Goal: Task Accomplishment & Management: Manage account settings

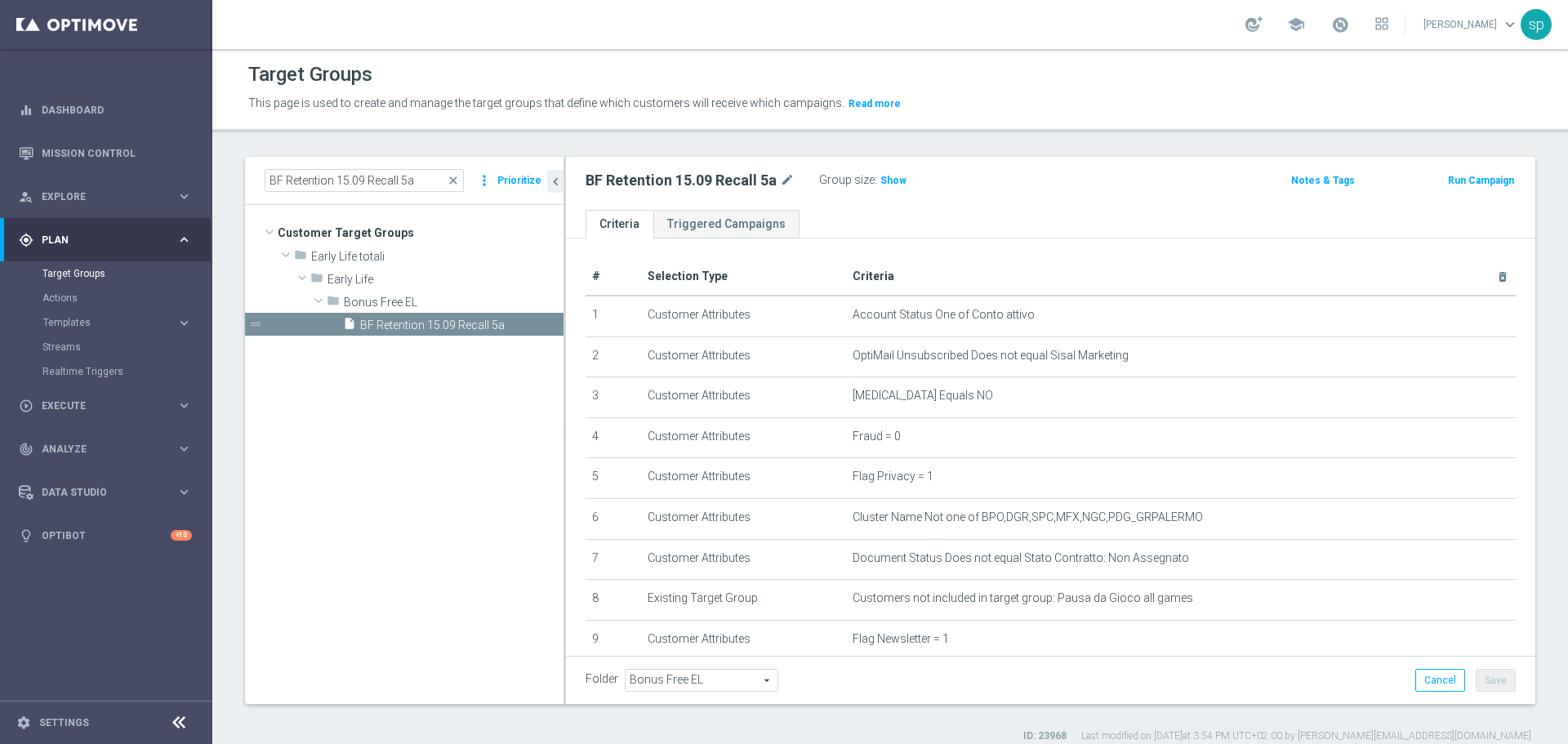
scroll to position [248, 0]
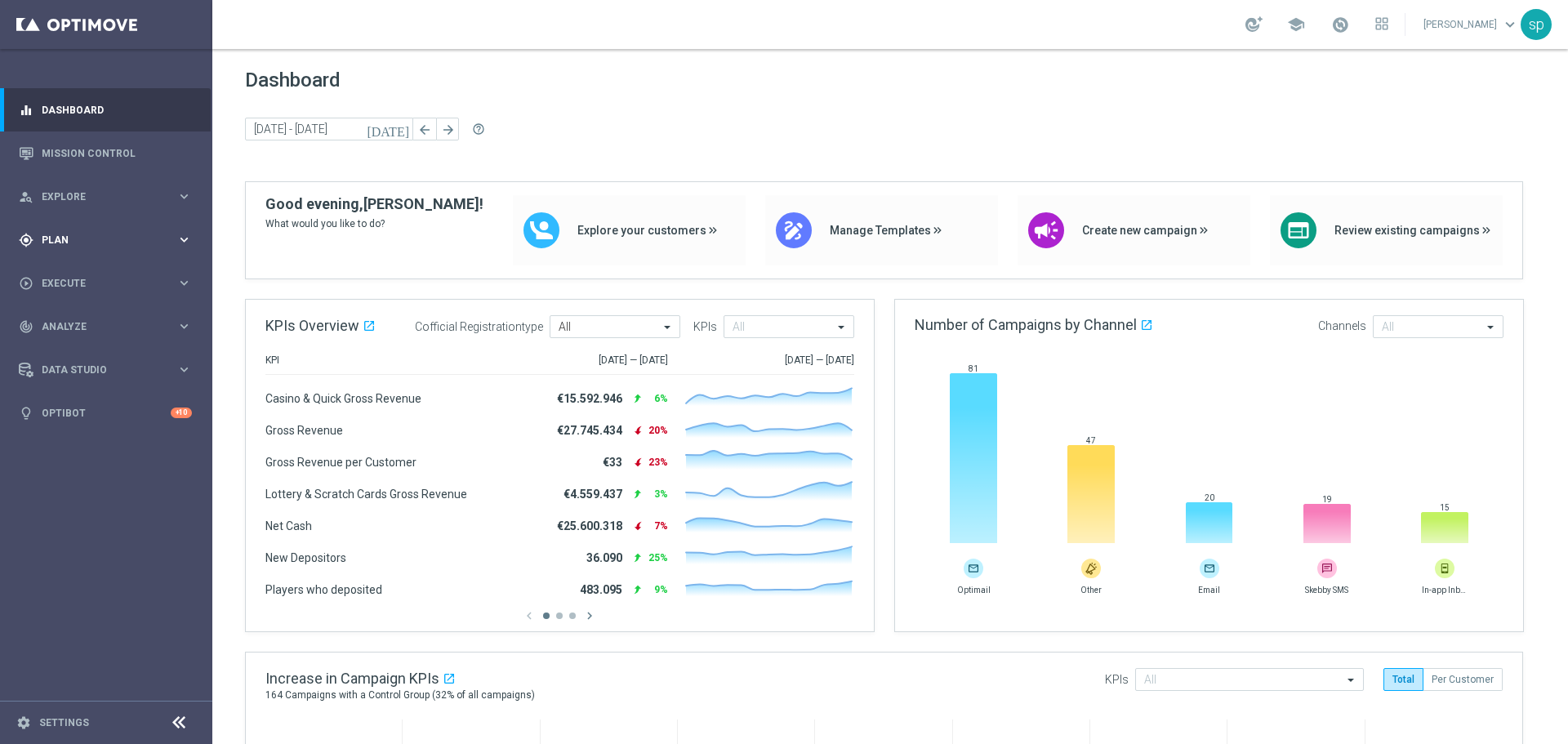
click at [48, 235] on span "Plan" at bounding box center [109, 239] width 135 height 10
click at [70, 319] on span "Templates" at bounding box center [101, 322] width 117 height 10
click at [72, 350] on link "Optimail" at bounding box center [110, 347] width 119 height 13
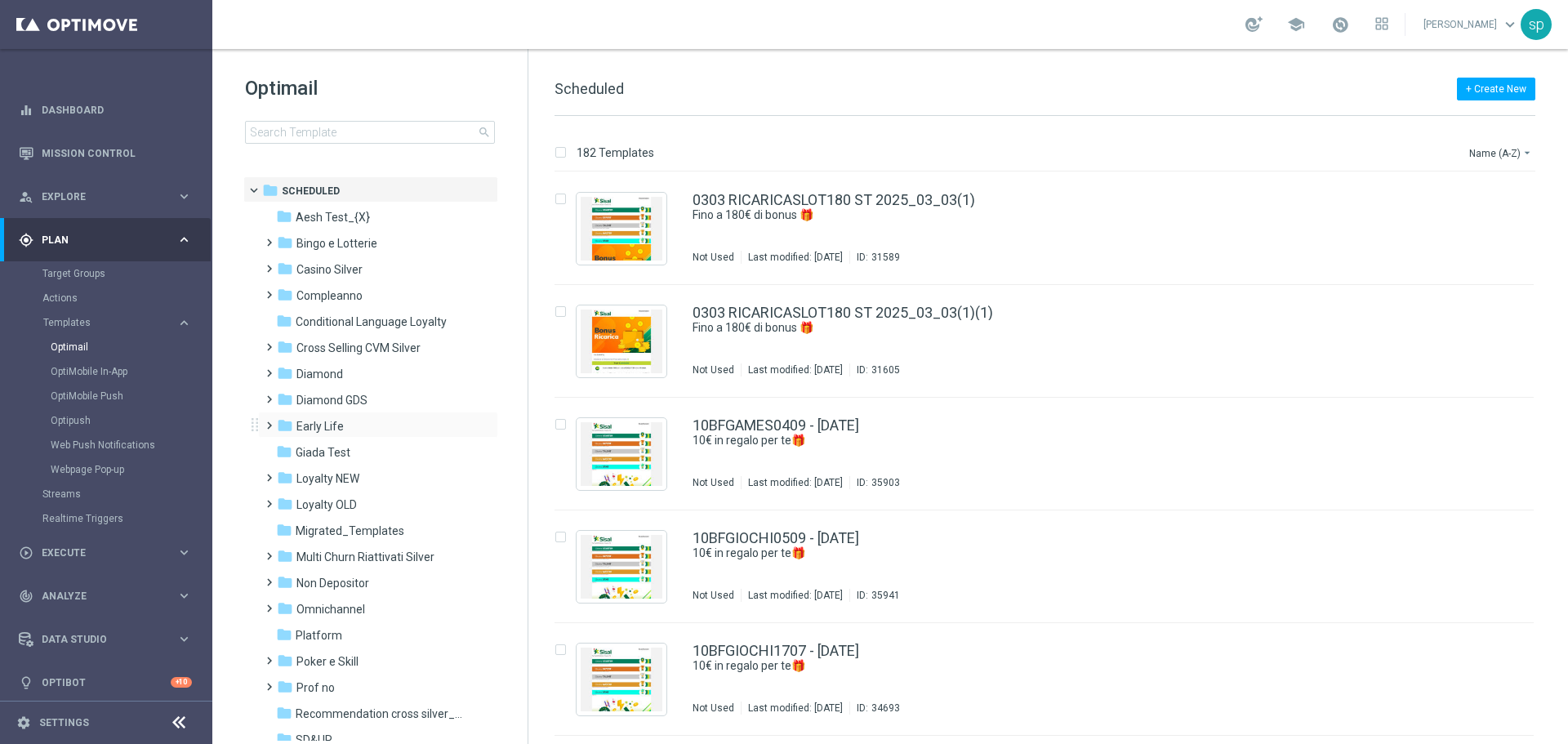
click at [270, 421] on span at bounding box center [266, 417] width 7 height 6
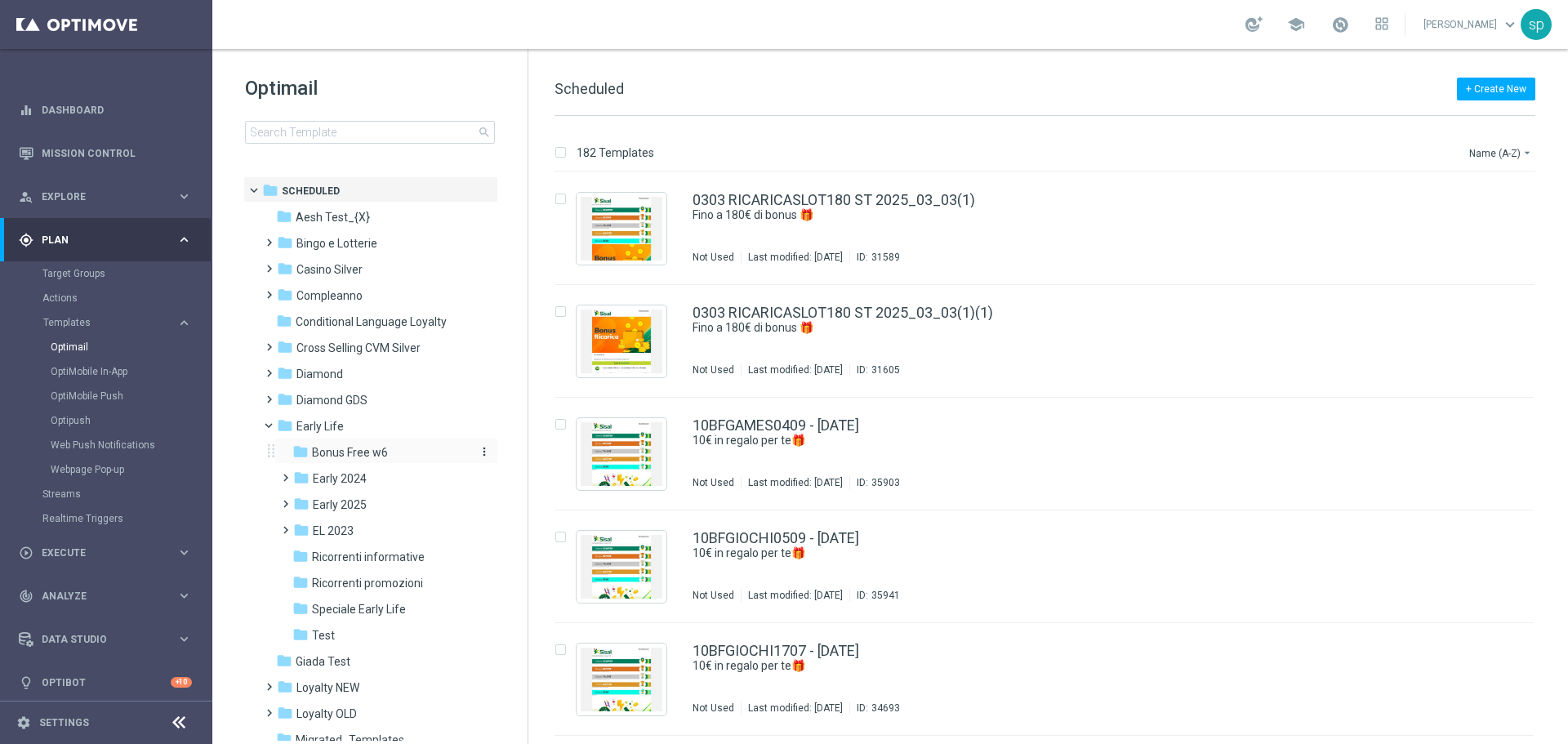
click at [363, 454] on span "Bonus Free w6" at bounding box center [350, 452] width 76 height 15
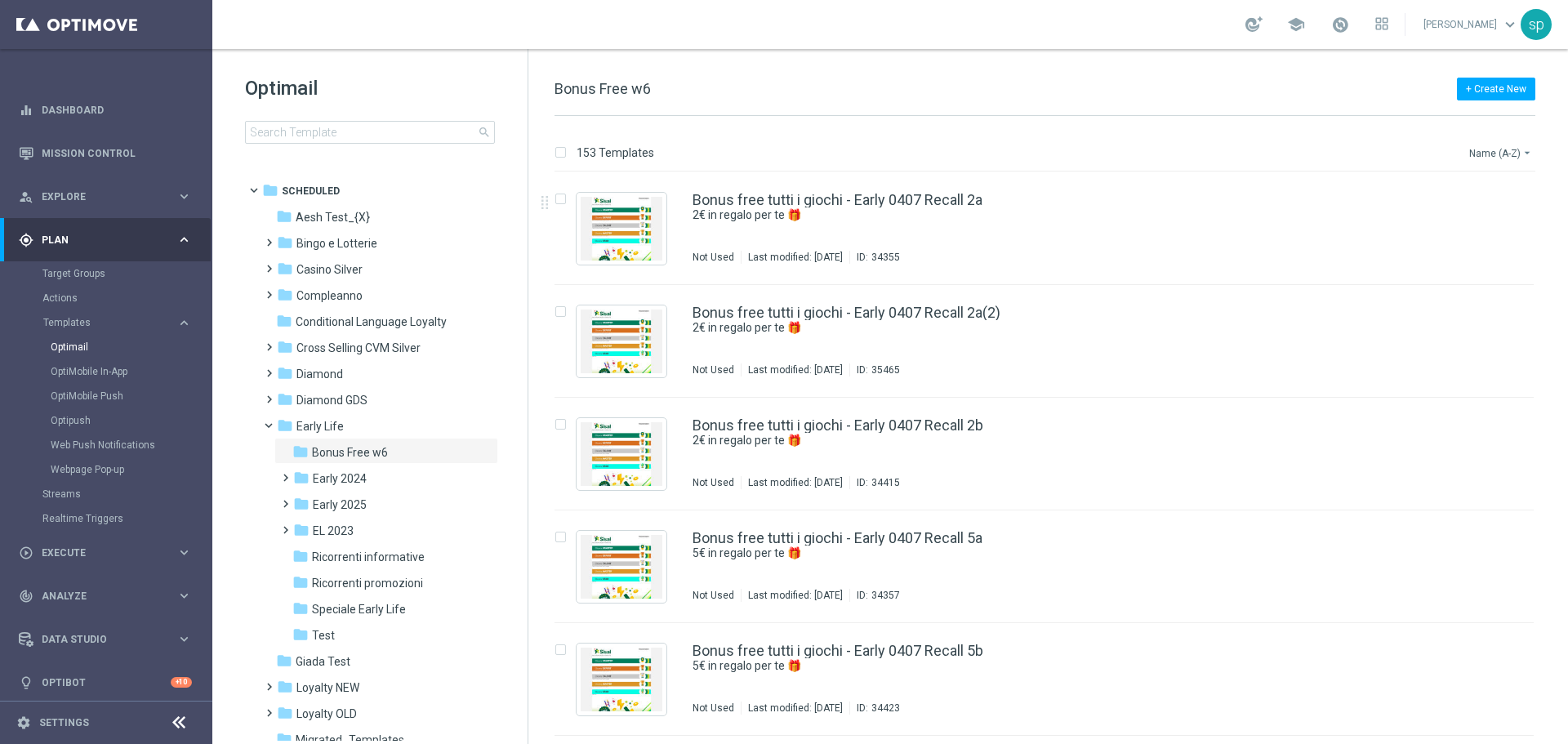
click at [1482, 158] on button "Name (A-Z) arrow_drop_down" at bounding box center [1502, 152] width 68 height 19
click at [1493, 226] on span "Date Modified (Newest)" at bounding box center [1472, 225] width 110 height 11
click at [958, 203] on link "Bonus free tutti i giochi - Early 1909 Recall 10a" at bounding box center [842, 200] width 298 height 15
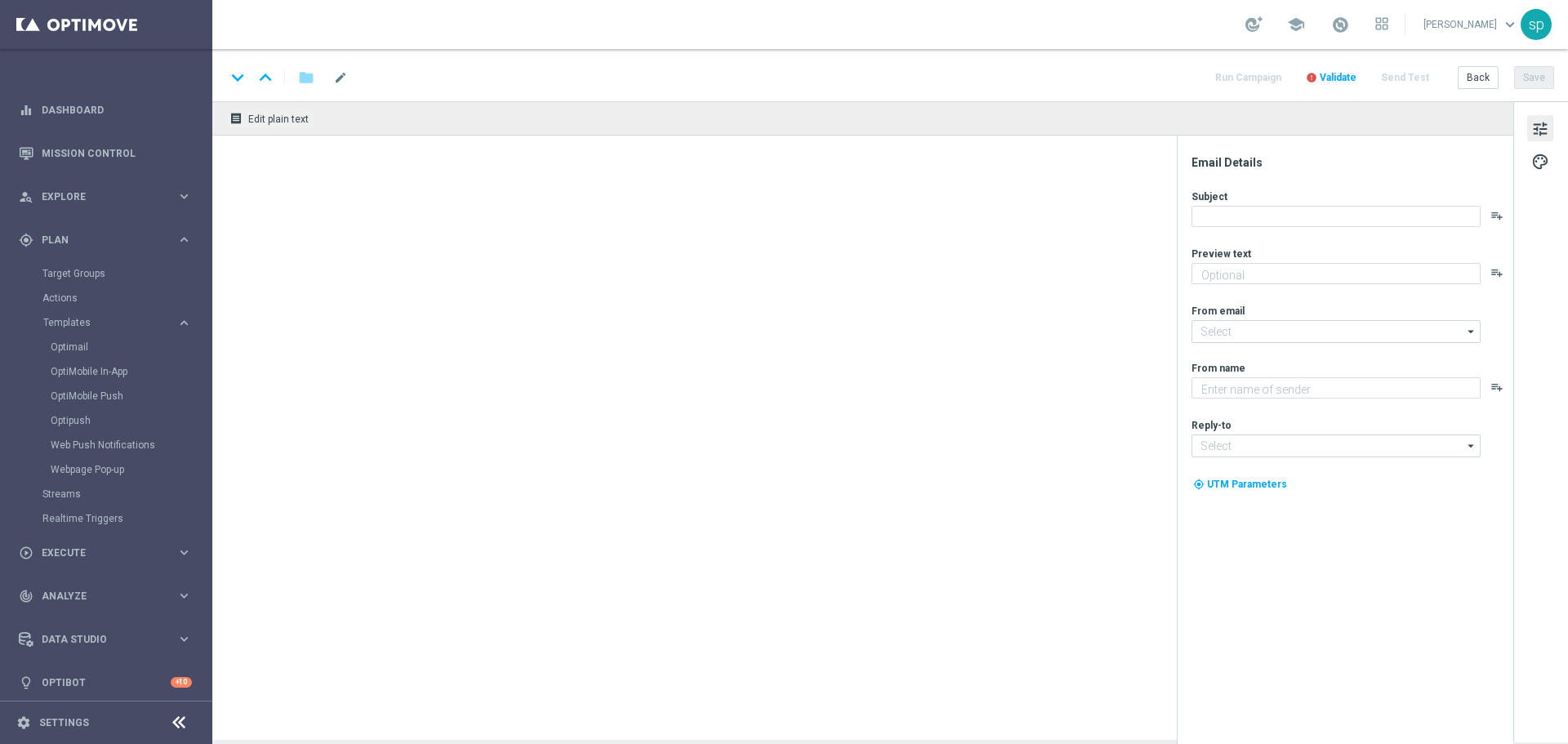
type textarea "10€ in regalo per te 🎁"
type textarea "Sisal"
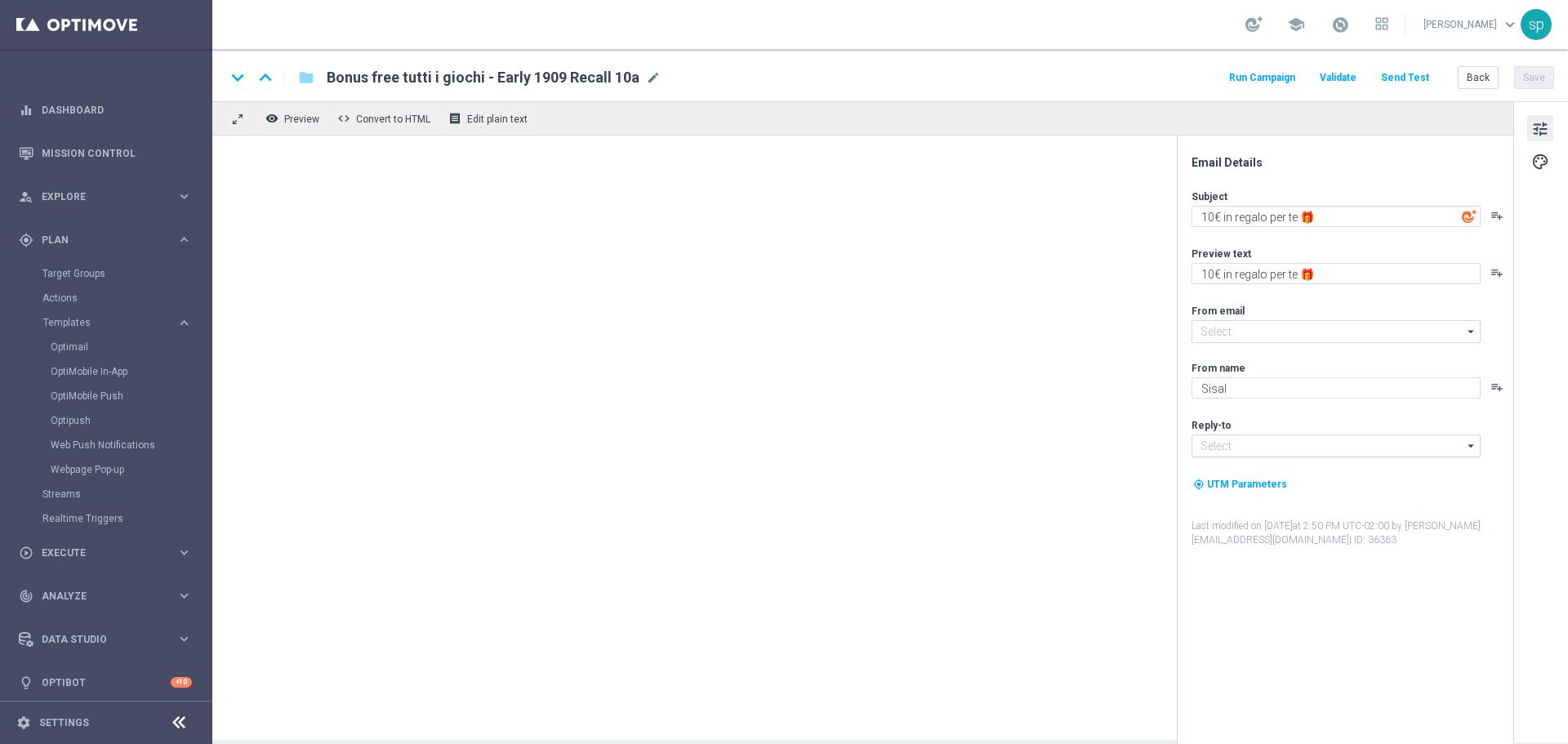
type input "newsletter@comunicazioni.sisal.it"
type input "info@sisal.it"
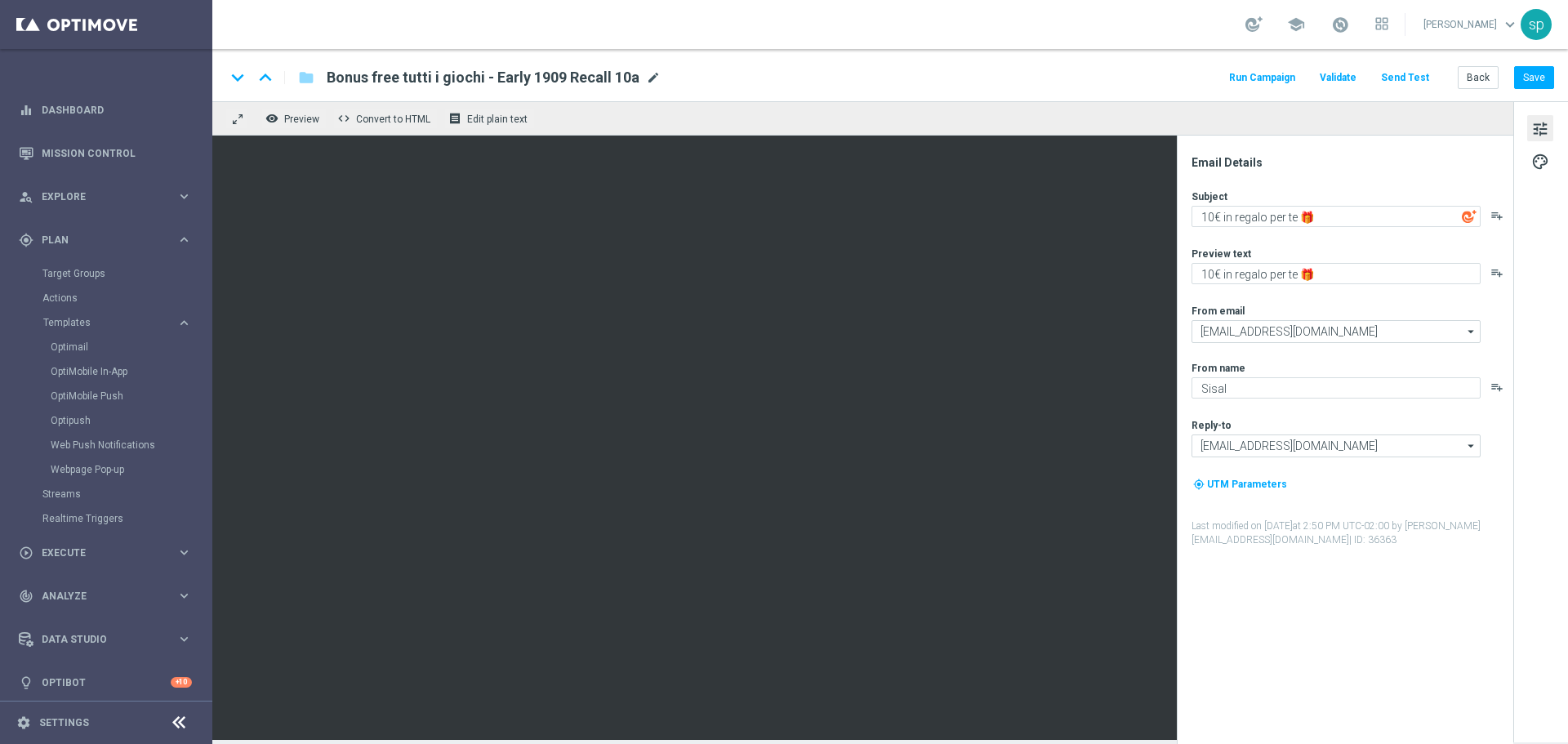
click at [650, 84] on span "mode_edit" at bounding box center [653, 77] width 15 height 15
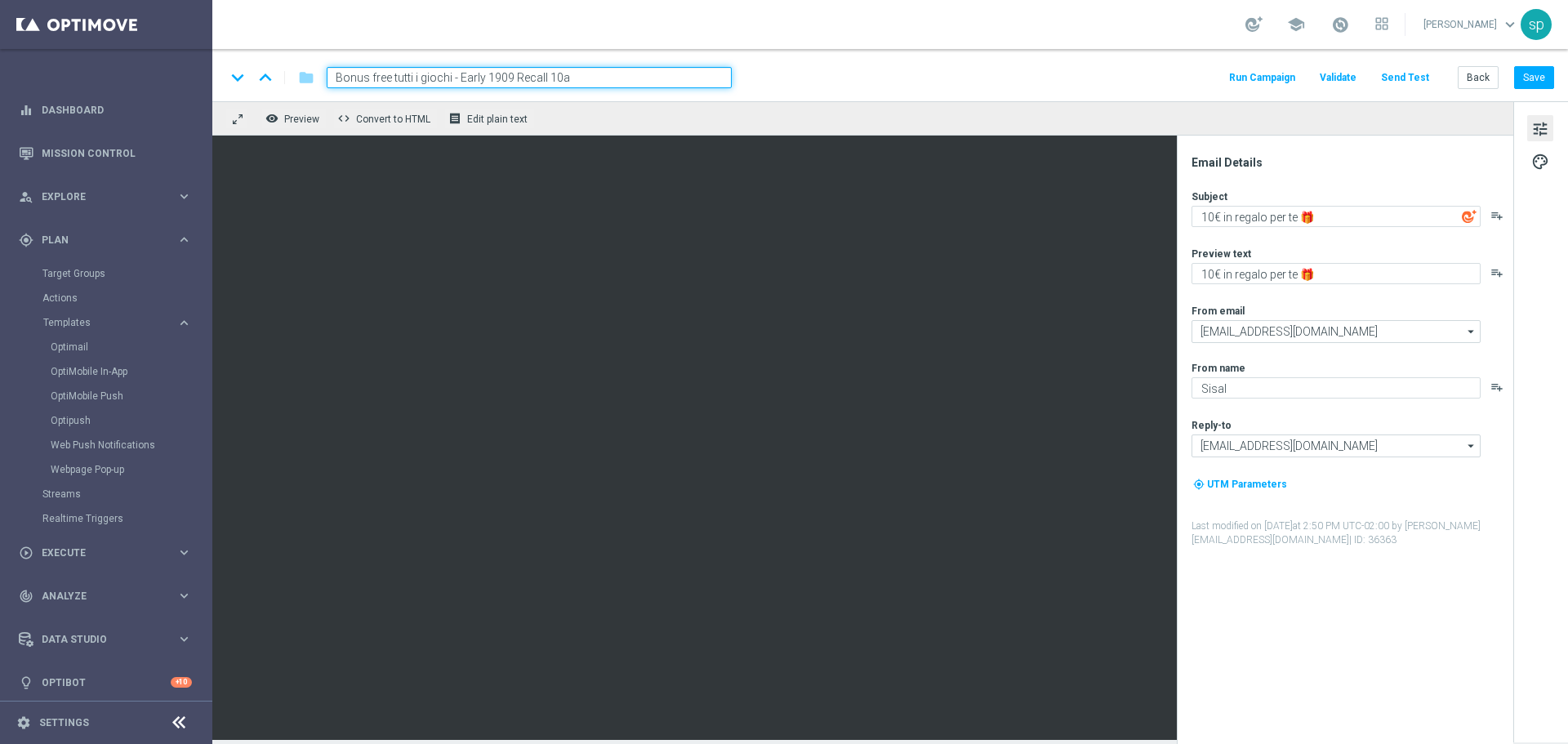
click at [600, 83] on input "Bonus free tutti i giochi - Early 1909 Recall 10a" at bounding box center [530, 77] width 405 height 21
click at [557, 82] on input "Bonus free tutti i giochi - Early 1909 Recall 1 0a" at bounding box center [530, 77] width 405 height 21
click at [562, 79] on input "Bonus free tutti i giochi - Early 1909 Recall 1 0a" at bounding box center [530, 77] width 405 height 21
click at [584, 79] on input "Bonus free tutti i giochi - Early 1909 Recall 10a" at bounding box center [530, 77] width 405 height 21
type input "Bonus free tutti i giochi - Early 1909 Recall 10 A & C"
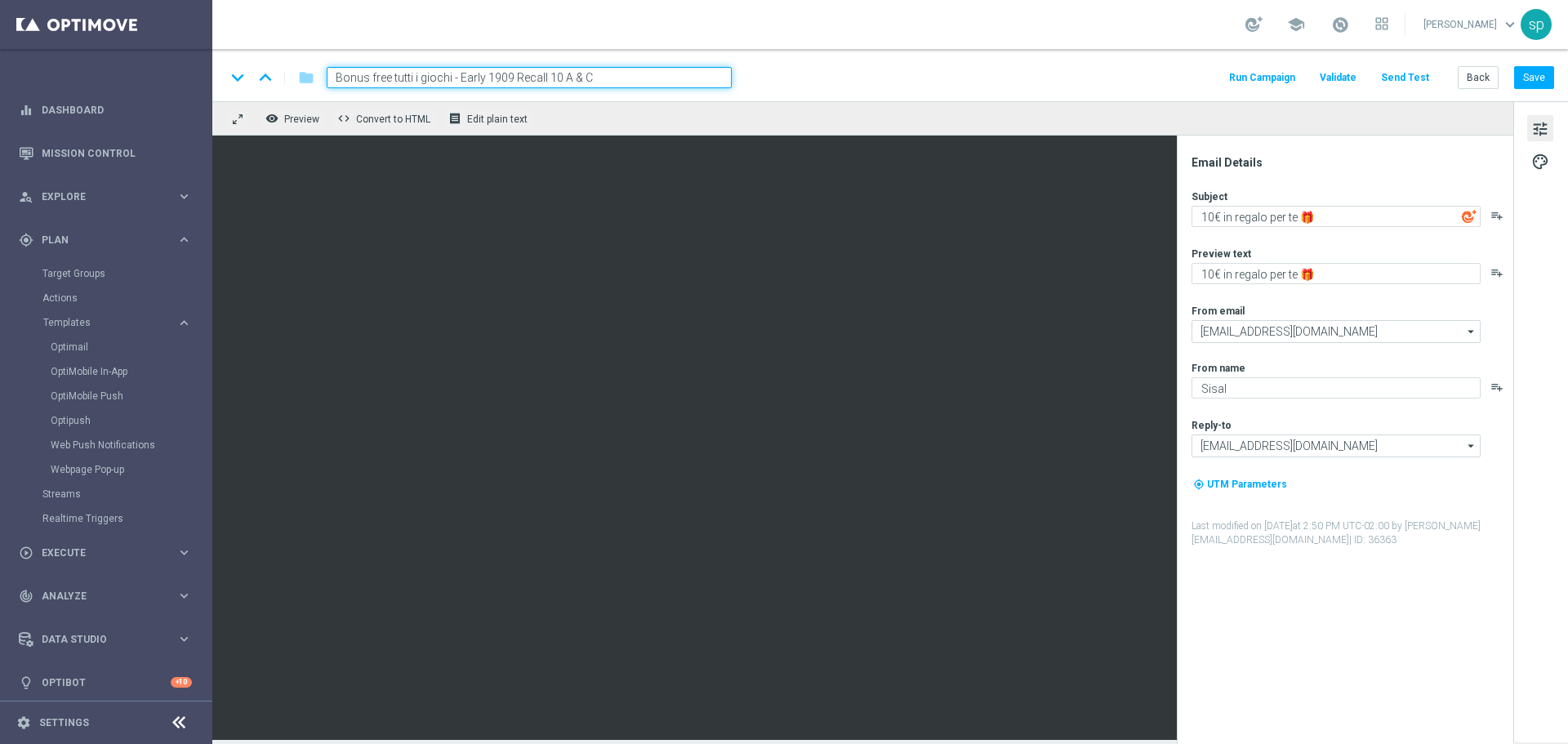
click at [1004, 71] on div "keyboard_arrow_down keyboard_arrow_up folder Bonus free tutti i giochi - Early …" at bounding box center [890, 77] width 1328 height 21
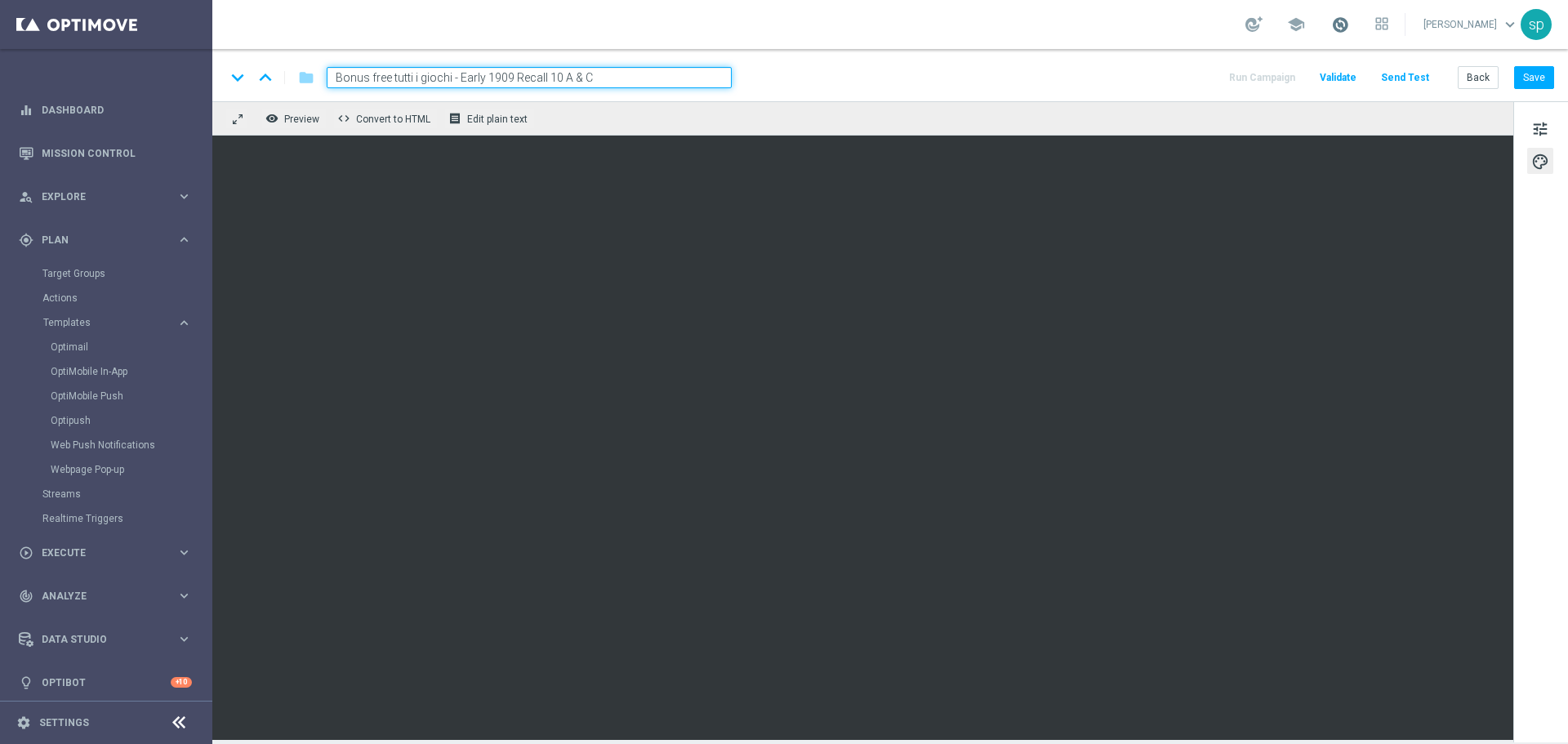
click at [1349, 31] on span at bounding box center [1340, 25] width 18 height 18
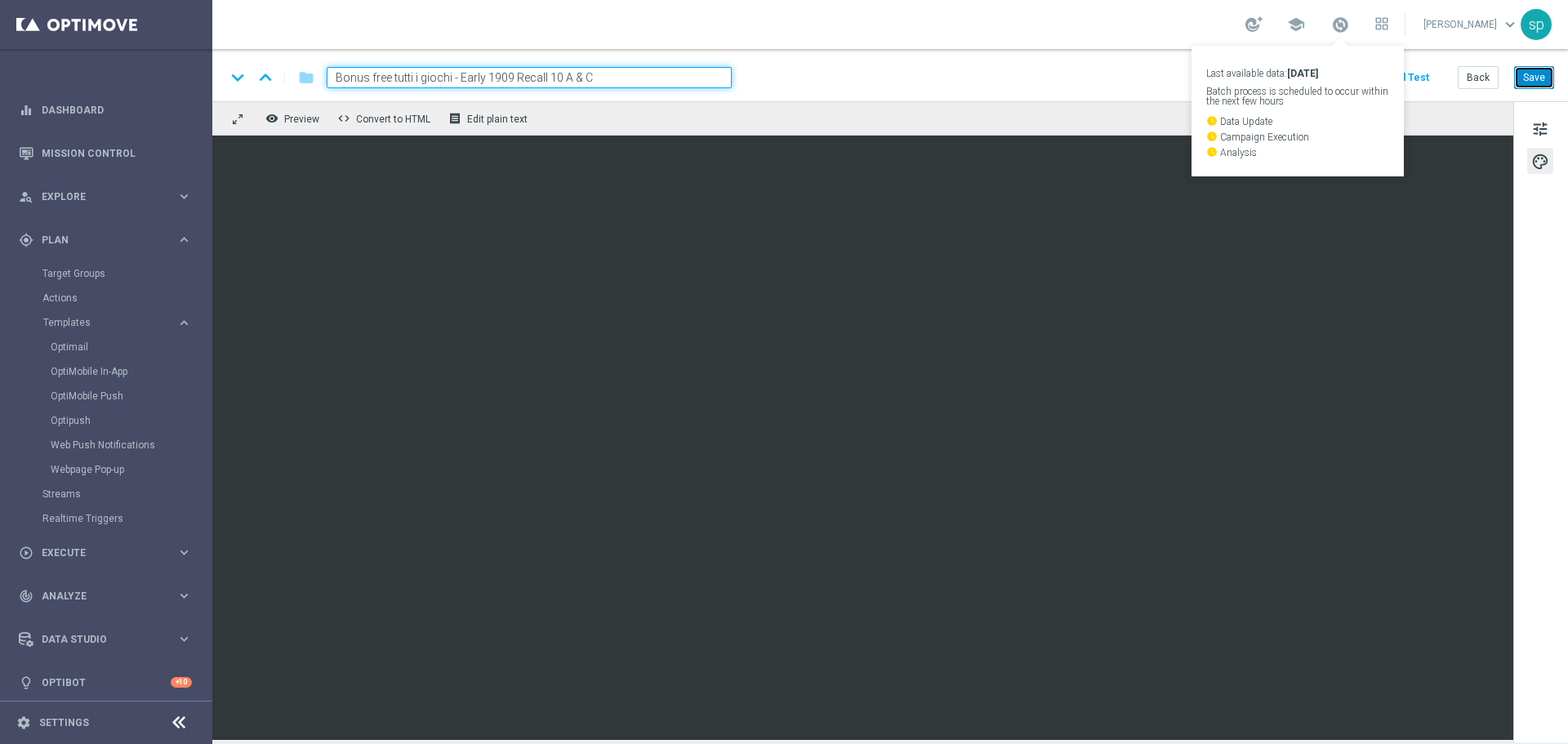
click at [1520, 79] on button "Save" at bounding box center [1533, 77] width 40 height 23
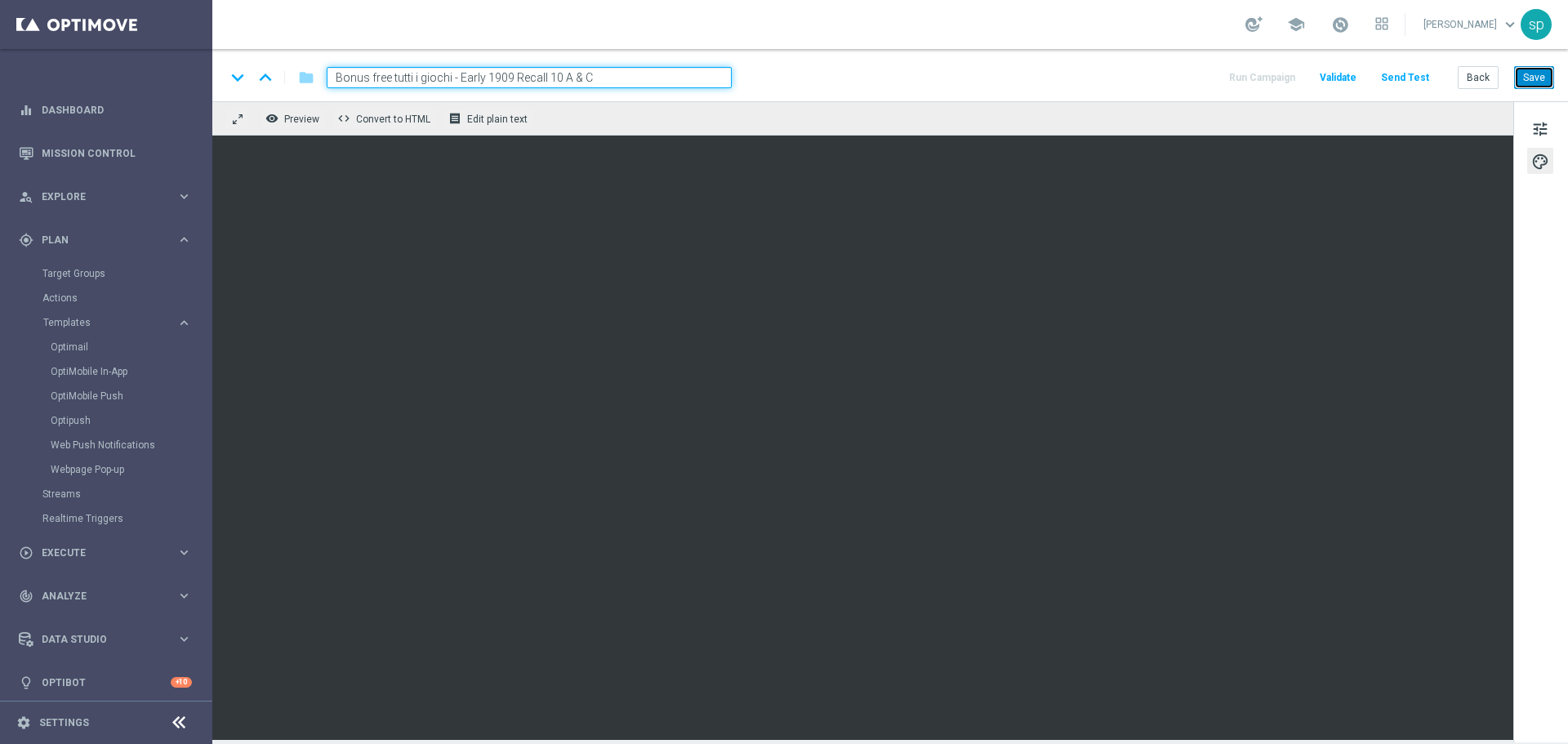
click at [1538, 78] on button "Save" at bounding box center [1533, 77] width 40 height 23
click at [565, 81] on input "Bonus free tutti i giochi - Early 1909 Recall 10 A & C" at bounding box center [530, 77] width 405 height 21
drag, startPoint x: 593, startPoint y: 74, endPoint x: 340, endPoint y: 88, distance: 253.4
click at [340, 88] on div "keyboard_arrow_down keyboard_arrow_up folder Bonus free tutti i giochi - Early …" at bounding box center [889, 75] width 1355 height 52
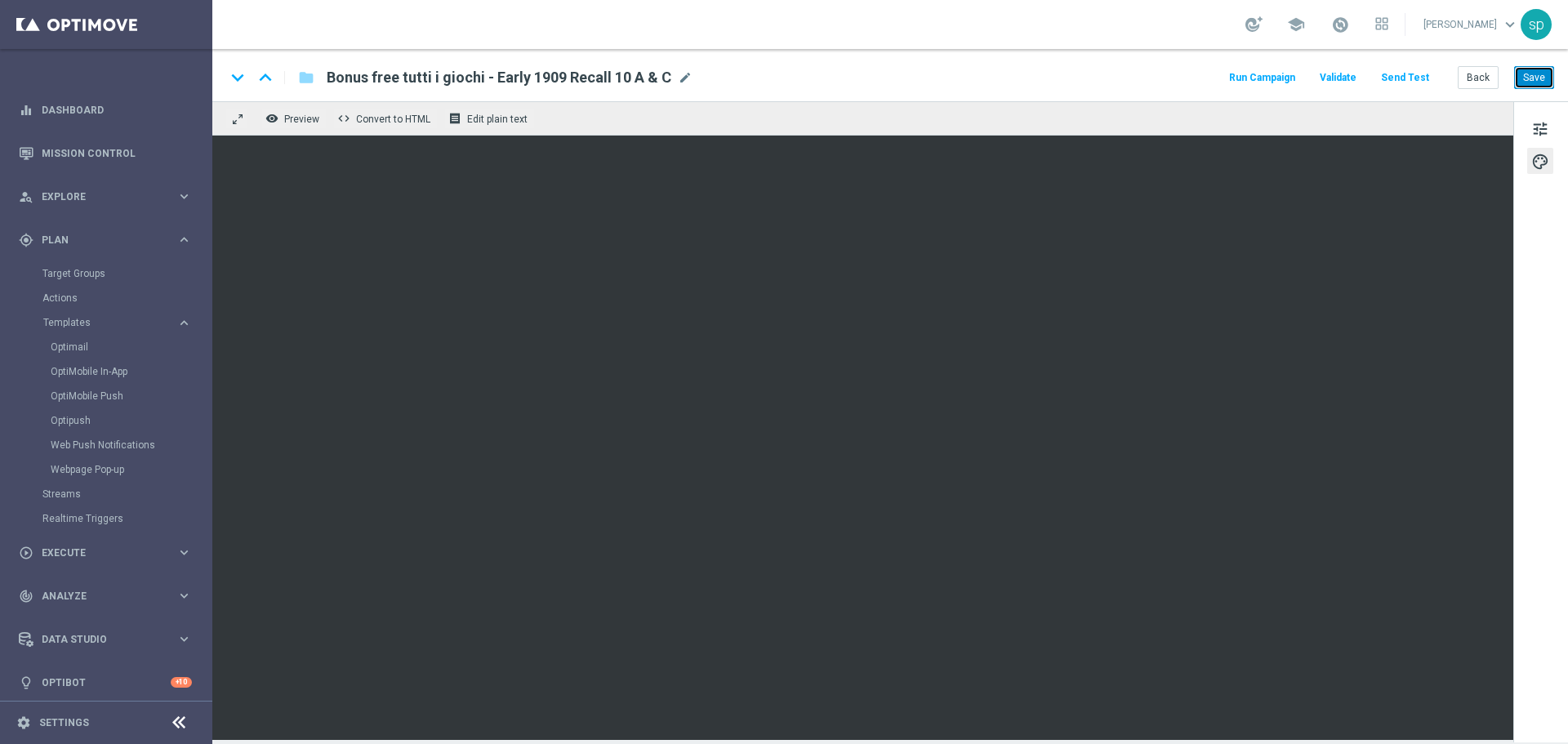
click at [1533, 76] on button "Save" at bounding box center [1533, 77] width 40 height 23
click at [111, 148] on link "Mission Control" at bounding box center [116, 153] width 150 height 43
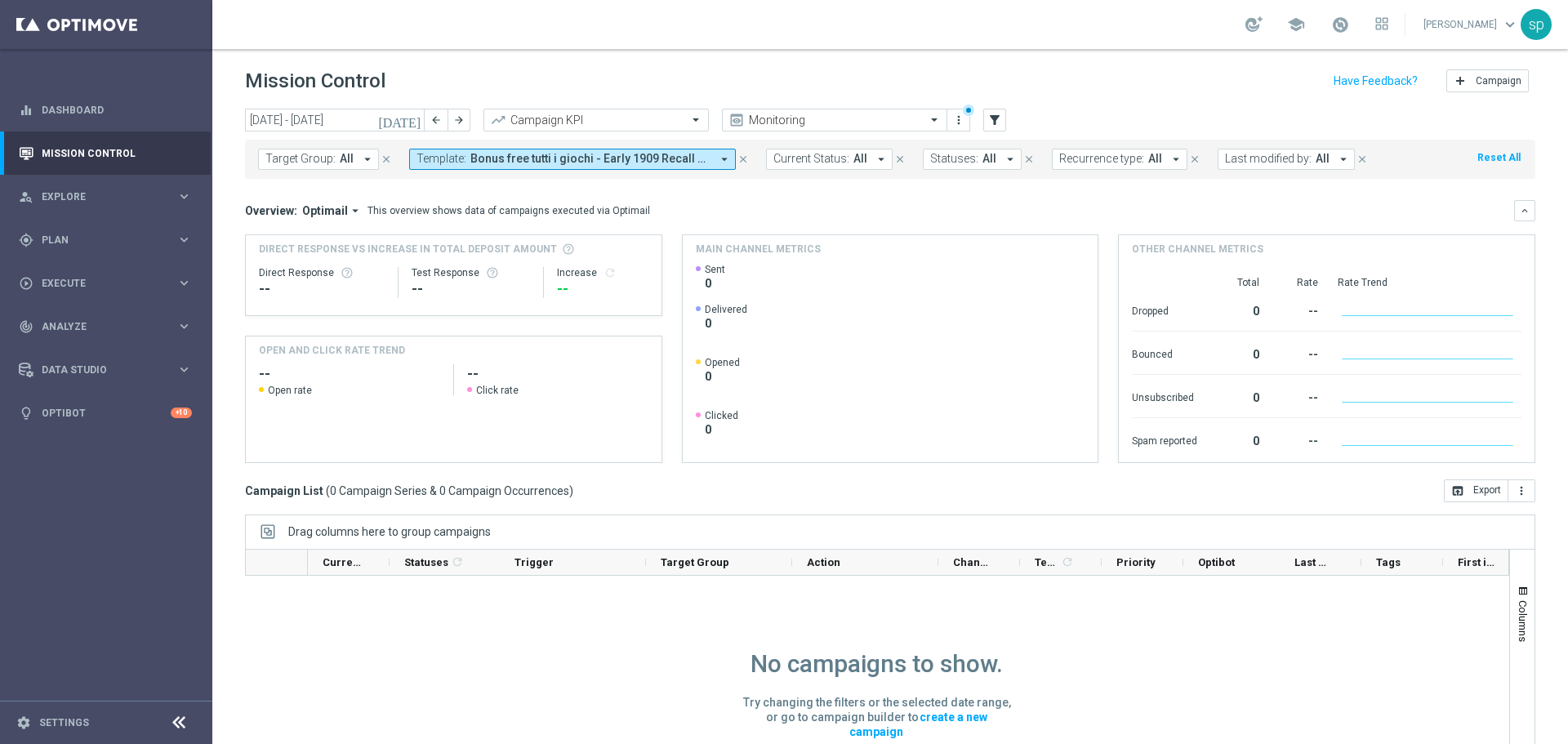
click at [632, 151] on button "Template: Bonus free tutti i giochi - Early 1909 Recall 10a arrow_drop_down" at bounding box center [572, 158] width 327 height 21
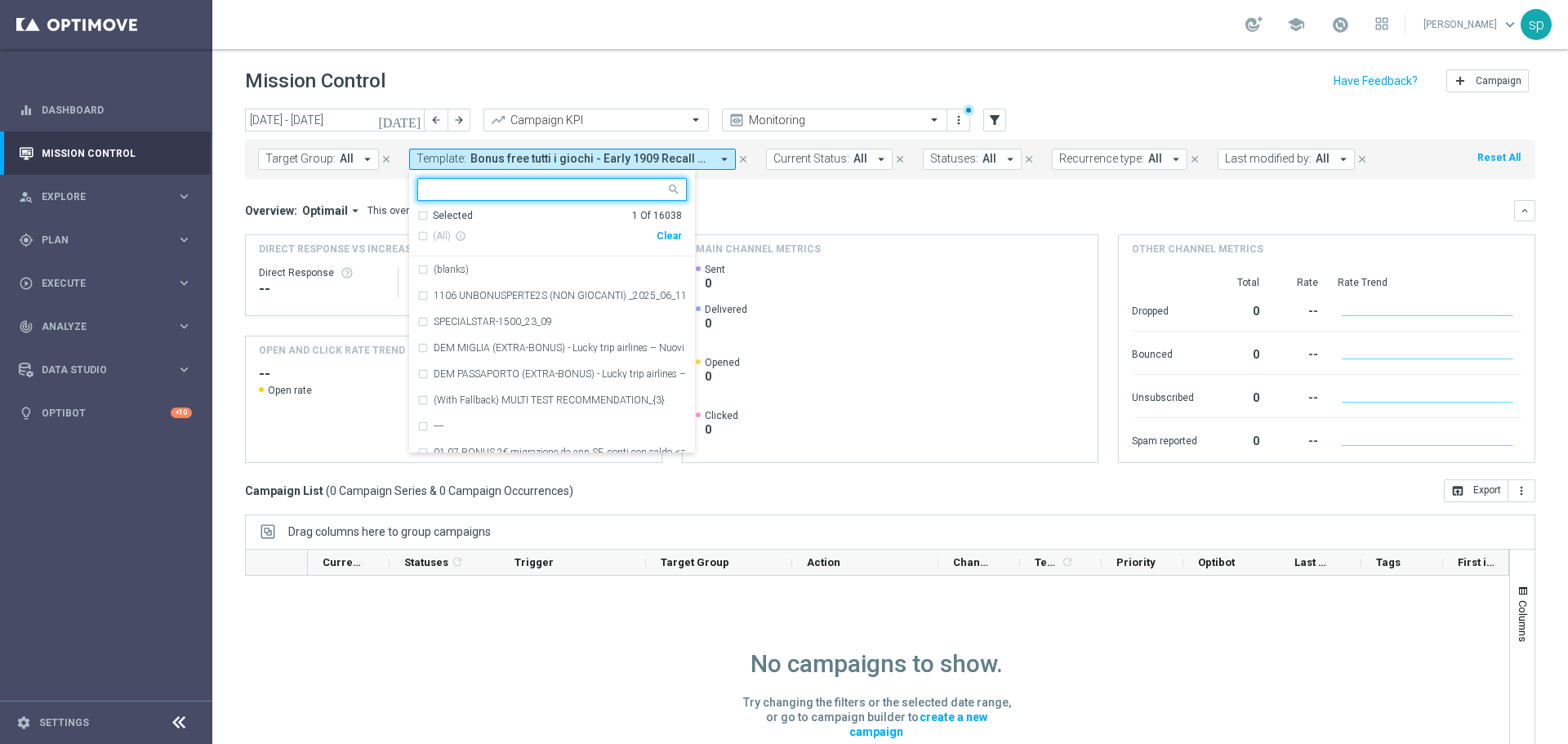
click at [0, 0] on div "Clear" at bounding box center [0, 0] width 0 height 0
click at [1283, 155] on span "Last modified by:" at bounding box center [1269, 158] width 87 height 14
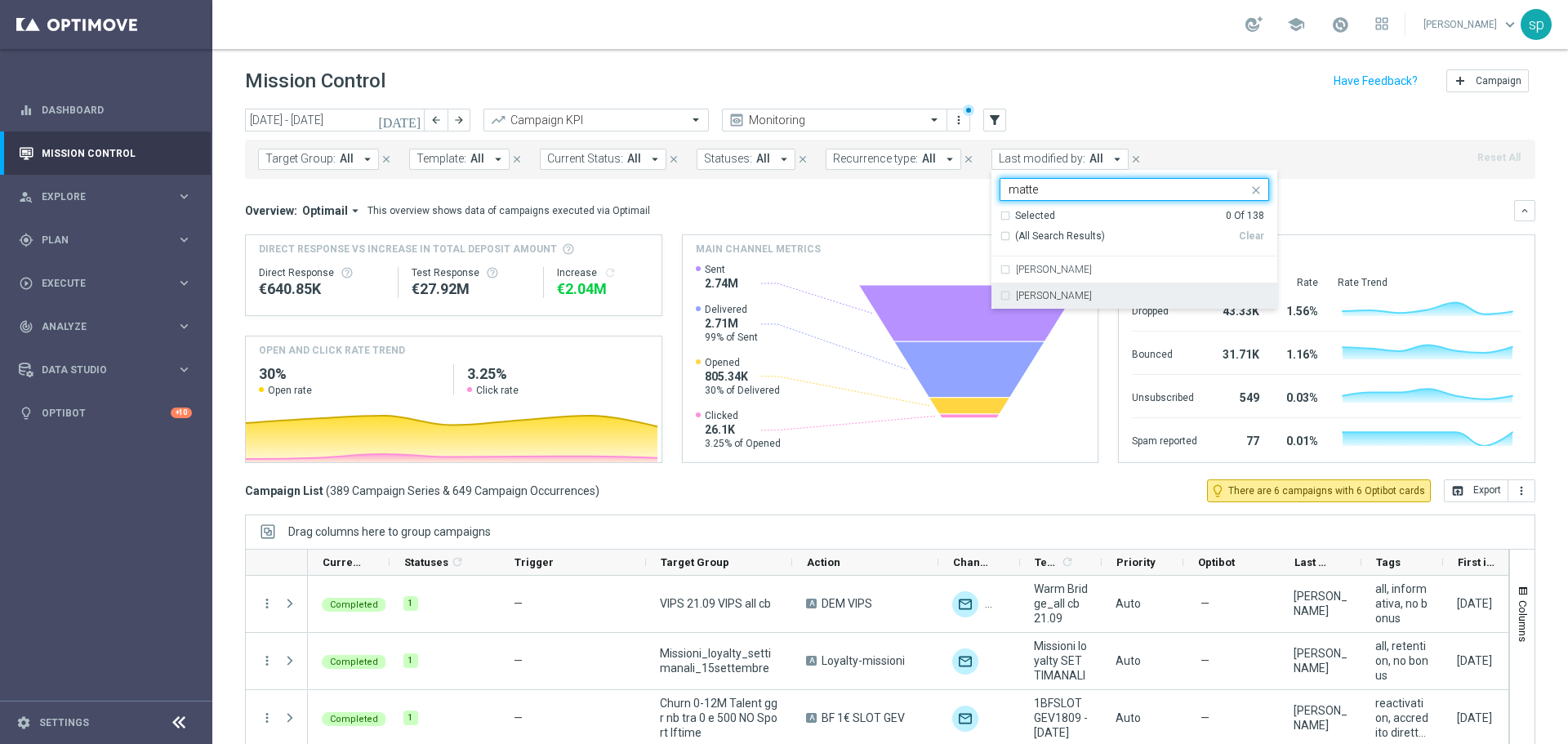
click at [1068, 296] on div "[PERSON_NAME]" at bounding box center [1142, 296] width 253 height 10
type input "matte"
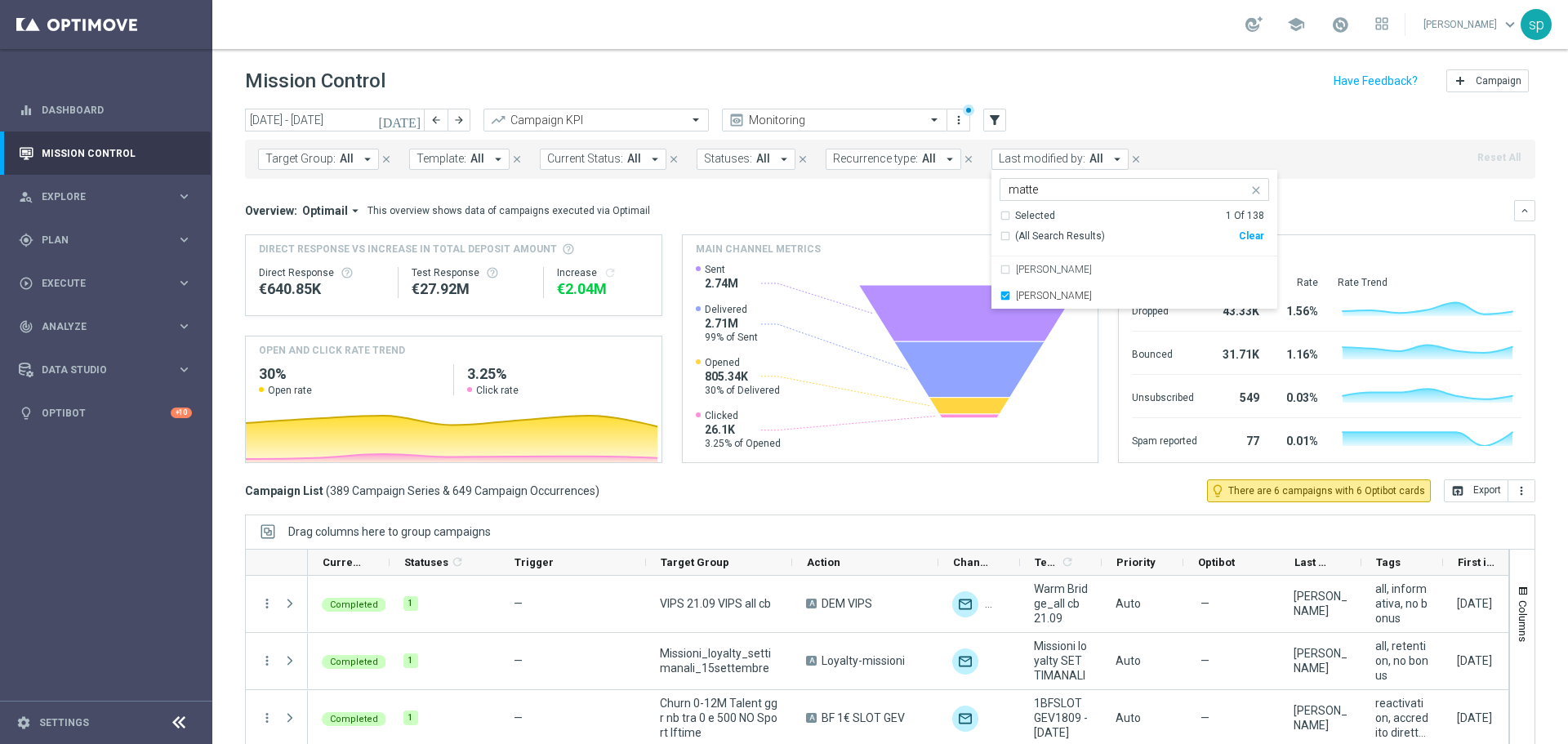
click at [866, 256] on div "Main channel metrics" at bounding box center [890, 249] width 415 height 28
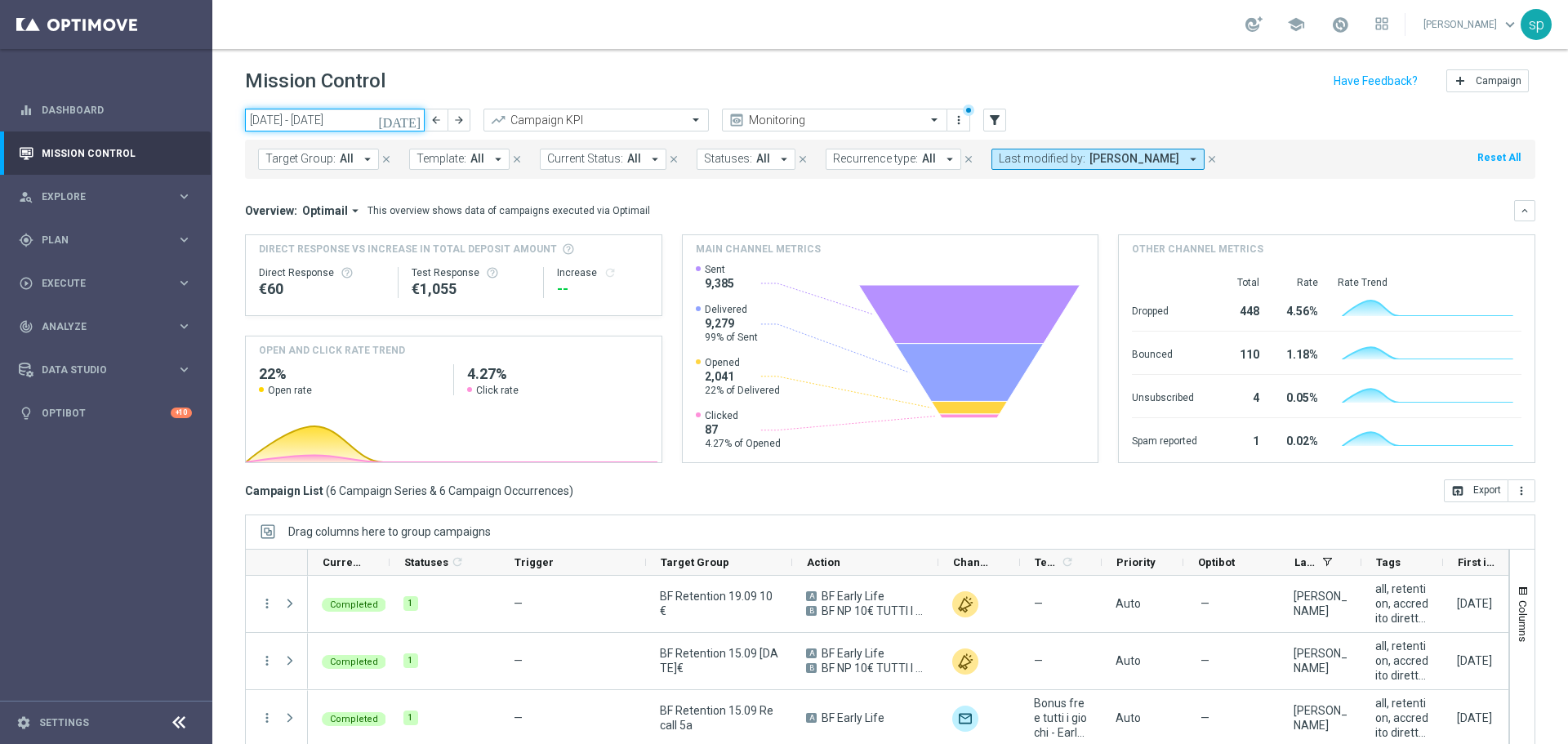
click at [298, 114] on input "[DATE] - [DATE]" at bounding box center [334, 120] width 180 height 23
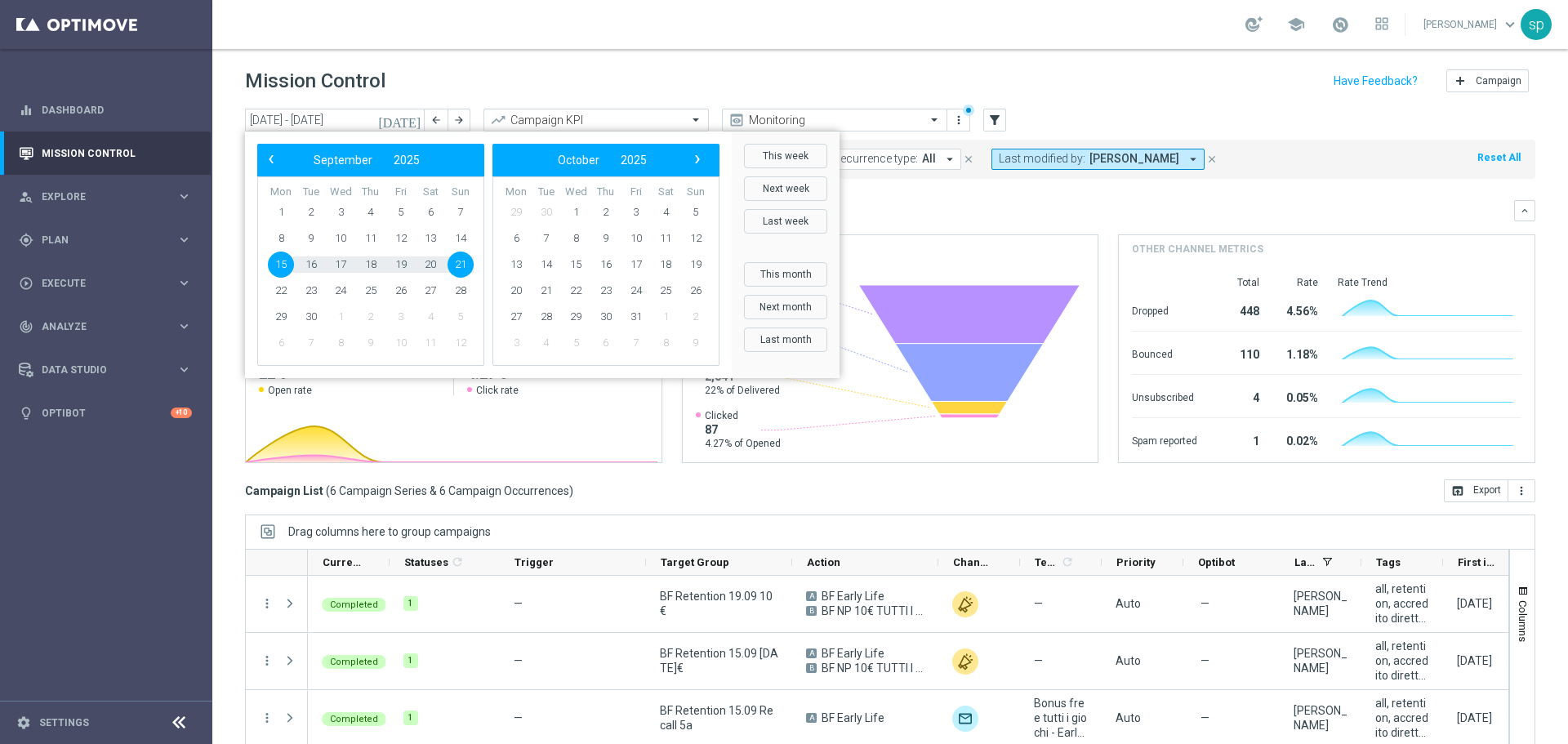
click at [937, 197] on mini-dashboard "Overview: Optimail arrow_drop_down This overview shows data of campaigns execut…" at bounding box center [890, 329] width 1291 height 300
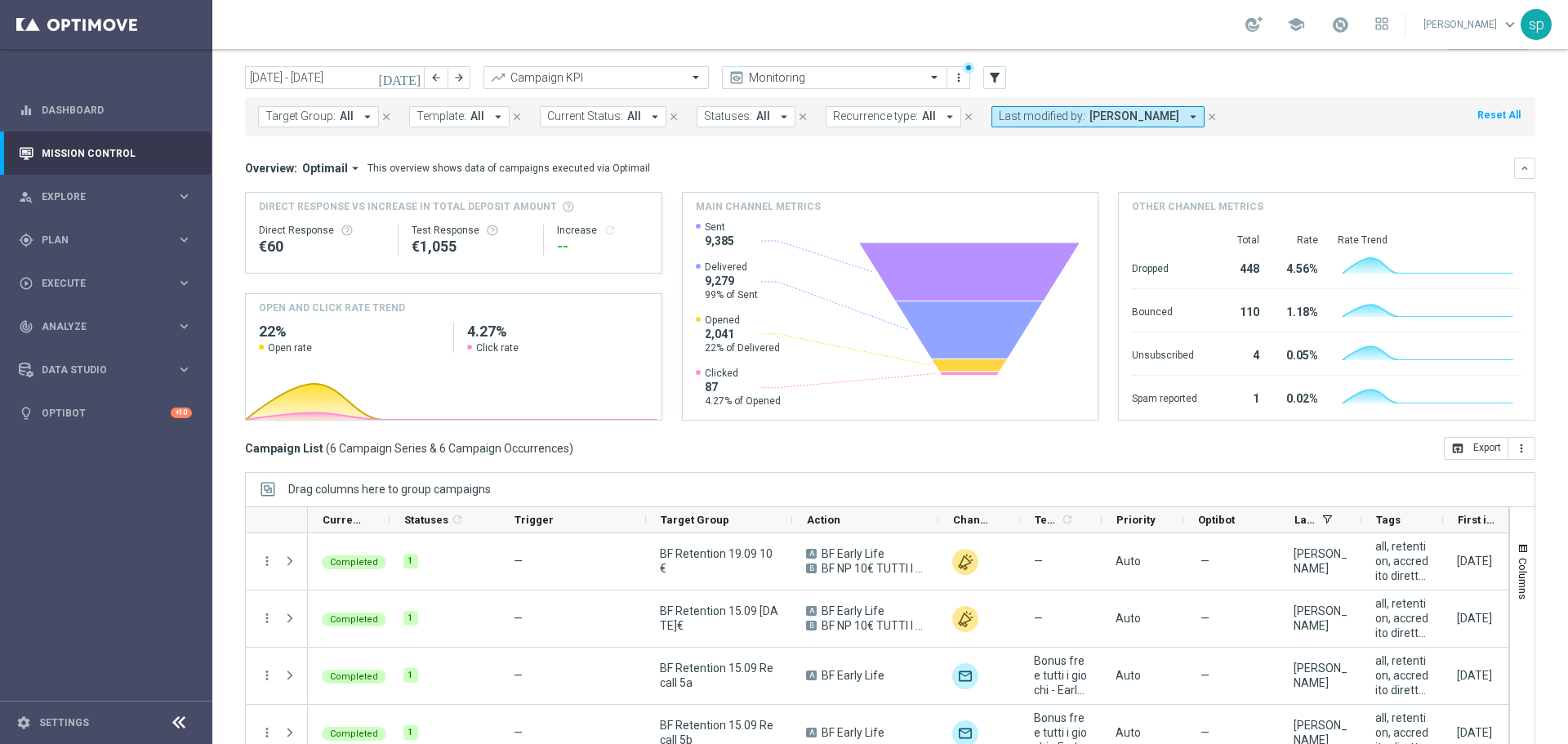
scroll to position [73, 0]
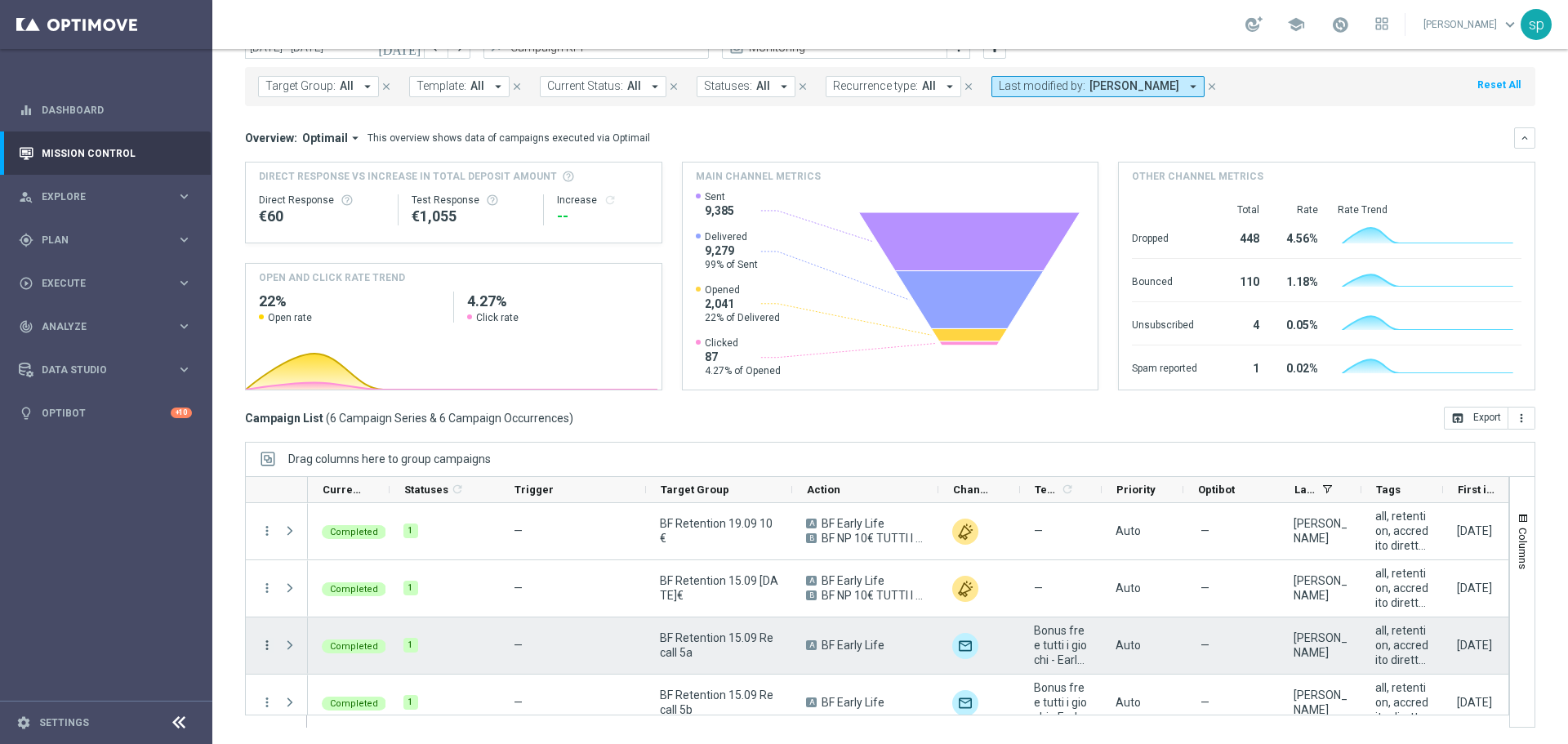
click at [265, 647] on icon "more_vert" at bounding box center [267, 645] width 15 height 15
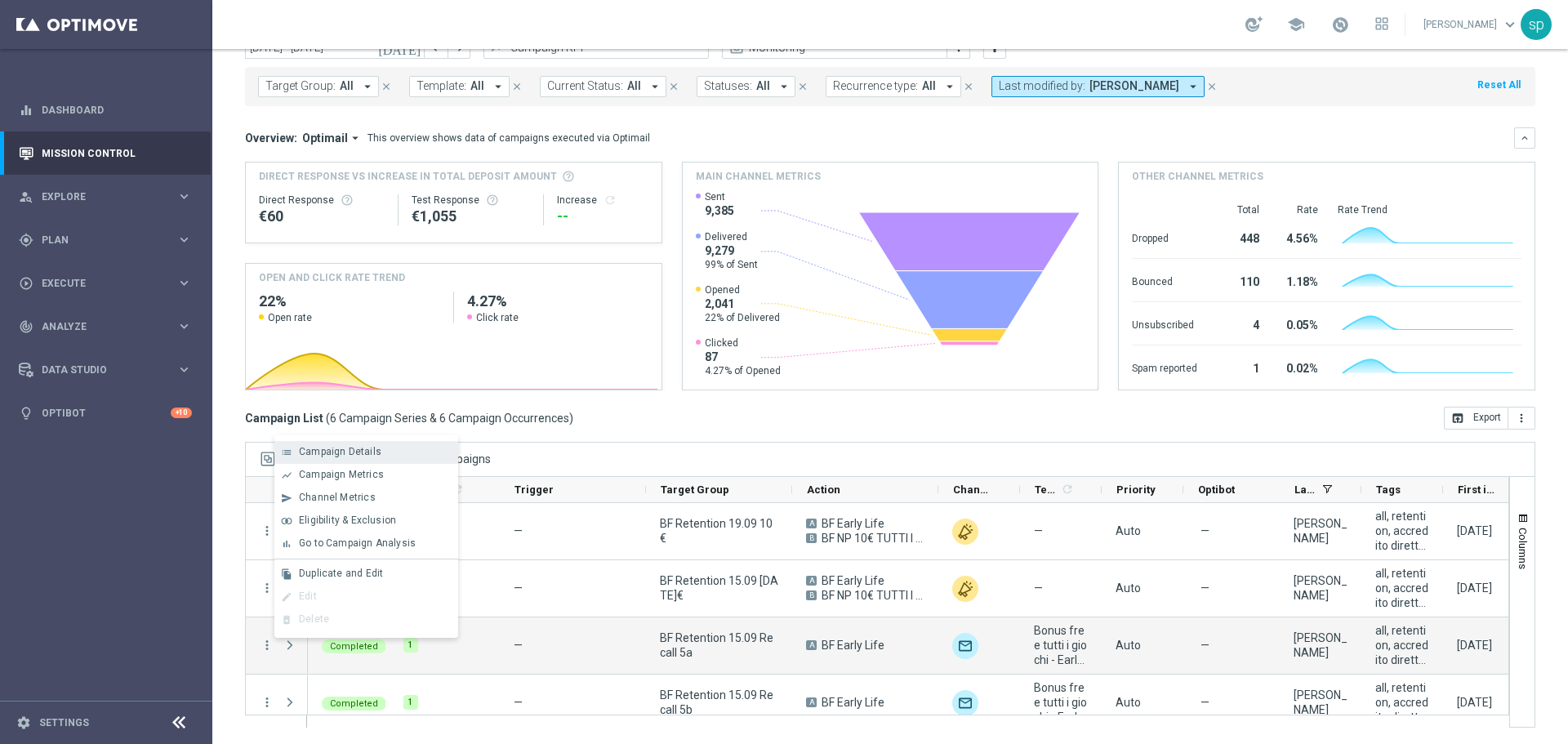
click at [333, 457] on span "Campaign Details" at bounding box center [340, 451] width 83 height 11
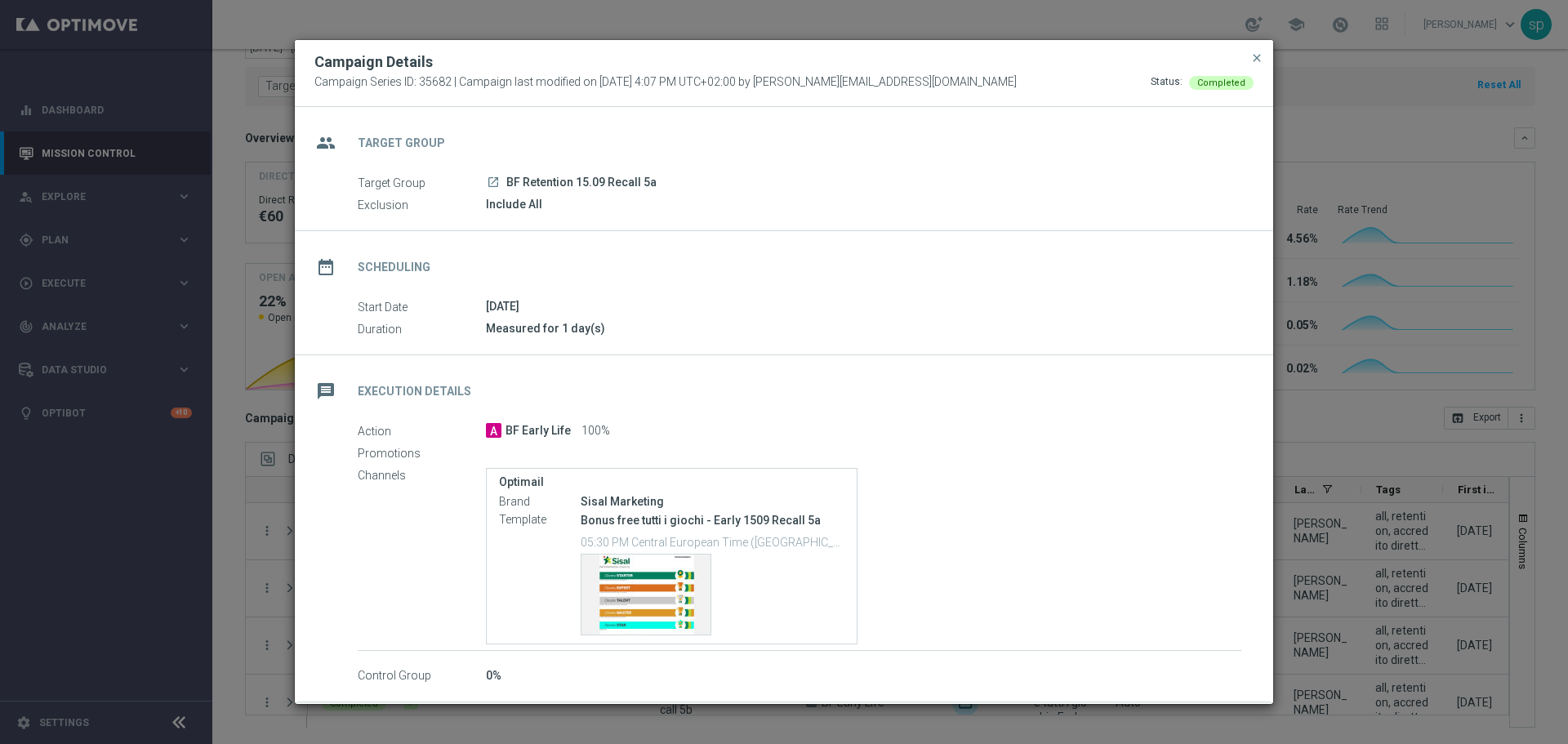
scroll to position [68, 0]
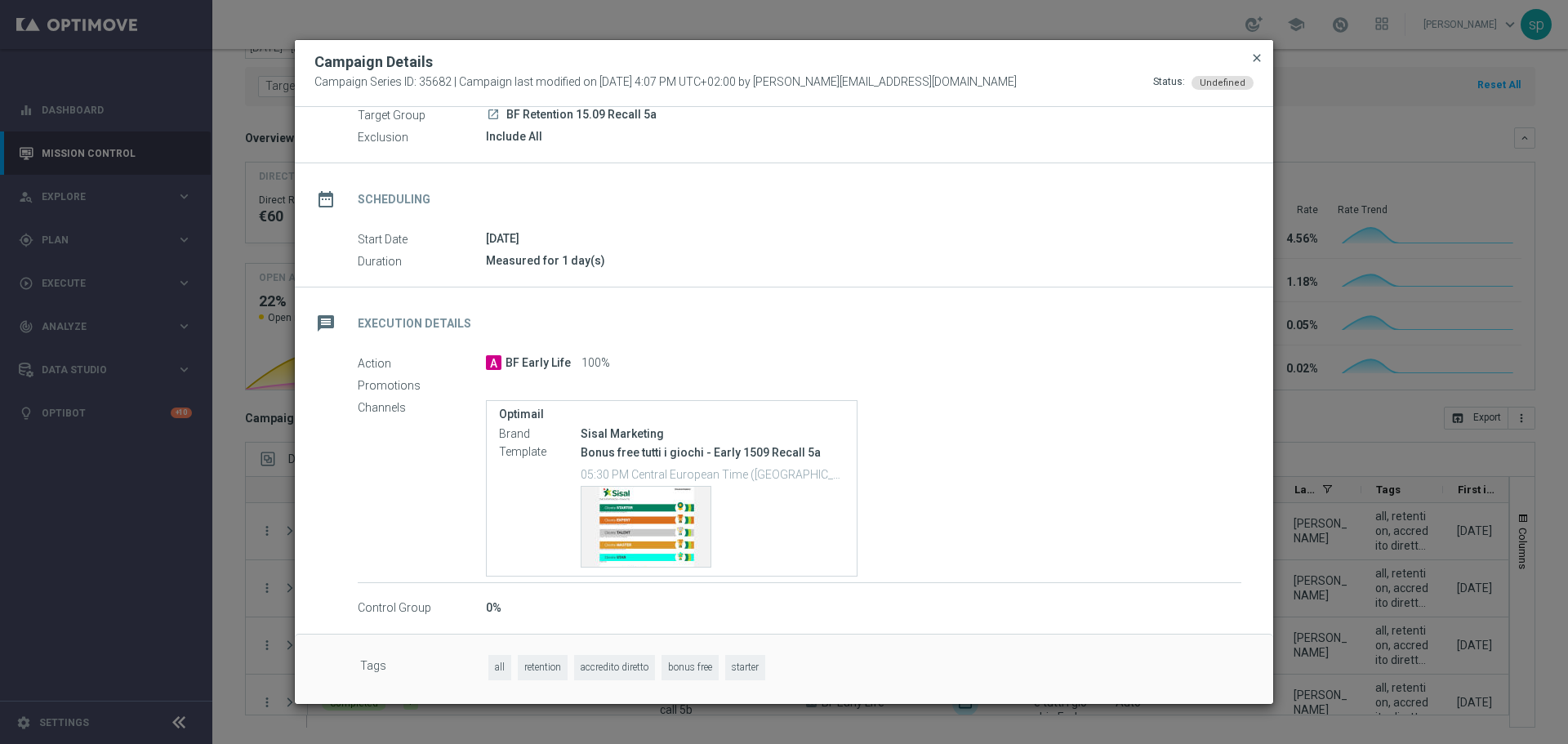
click at [1252, 57] on span "close" at bounding box center [1257, 58] width 13 height 13
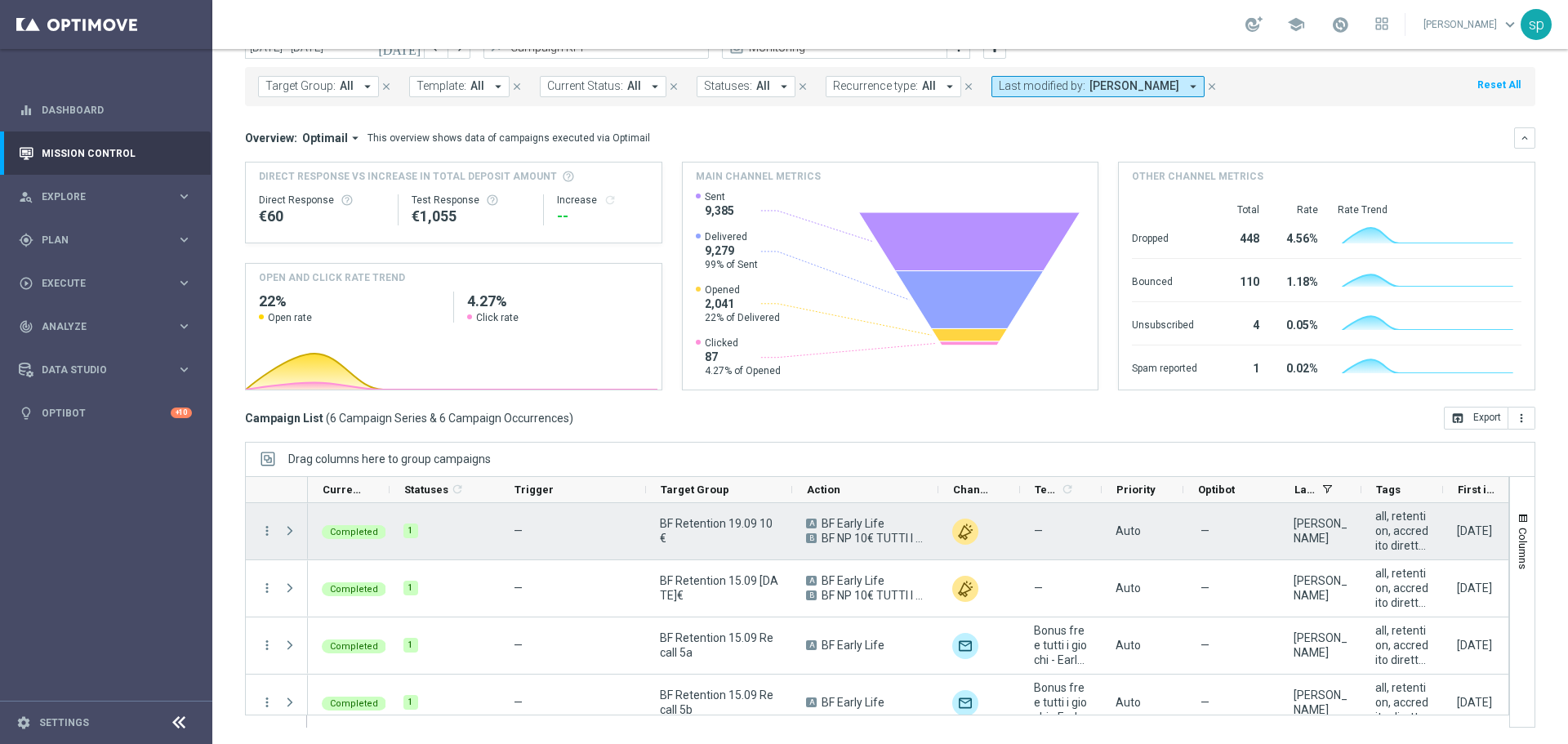
click at [291, 530] on span at bounding box center [290, 530] width 15 height 13
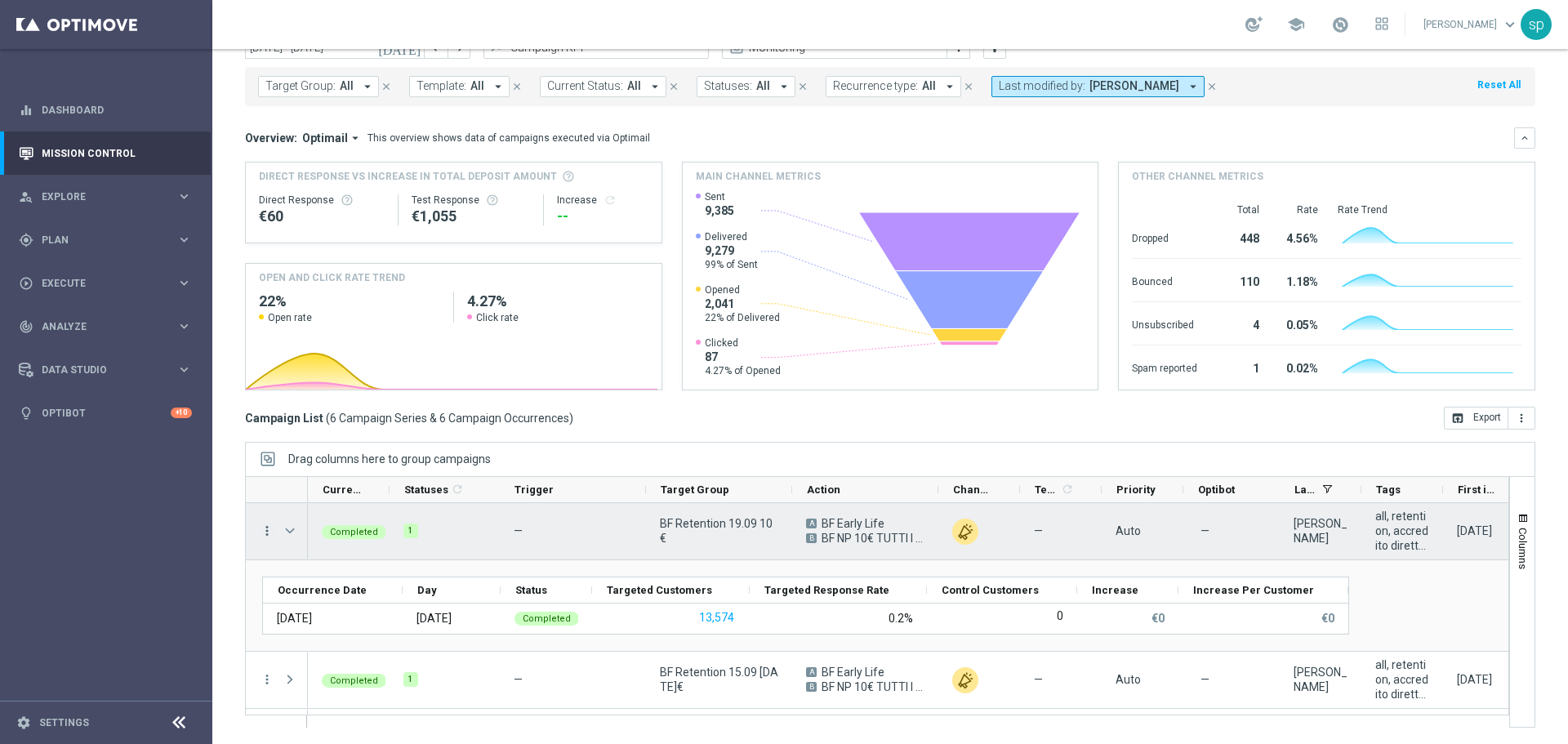
click at [265, 530] on icon "more_vert" at bounding box center [267, 530] width 15 height 15
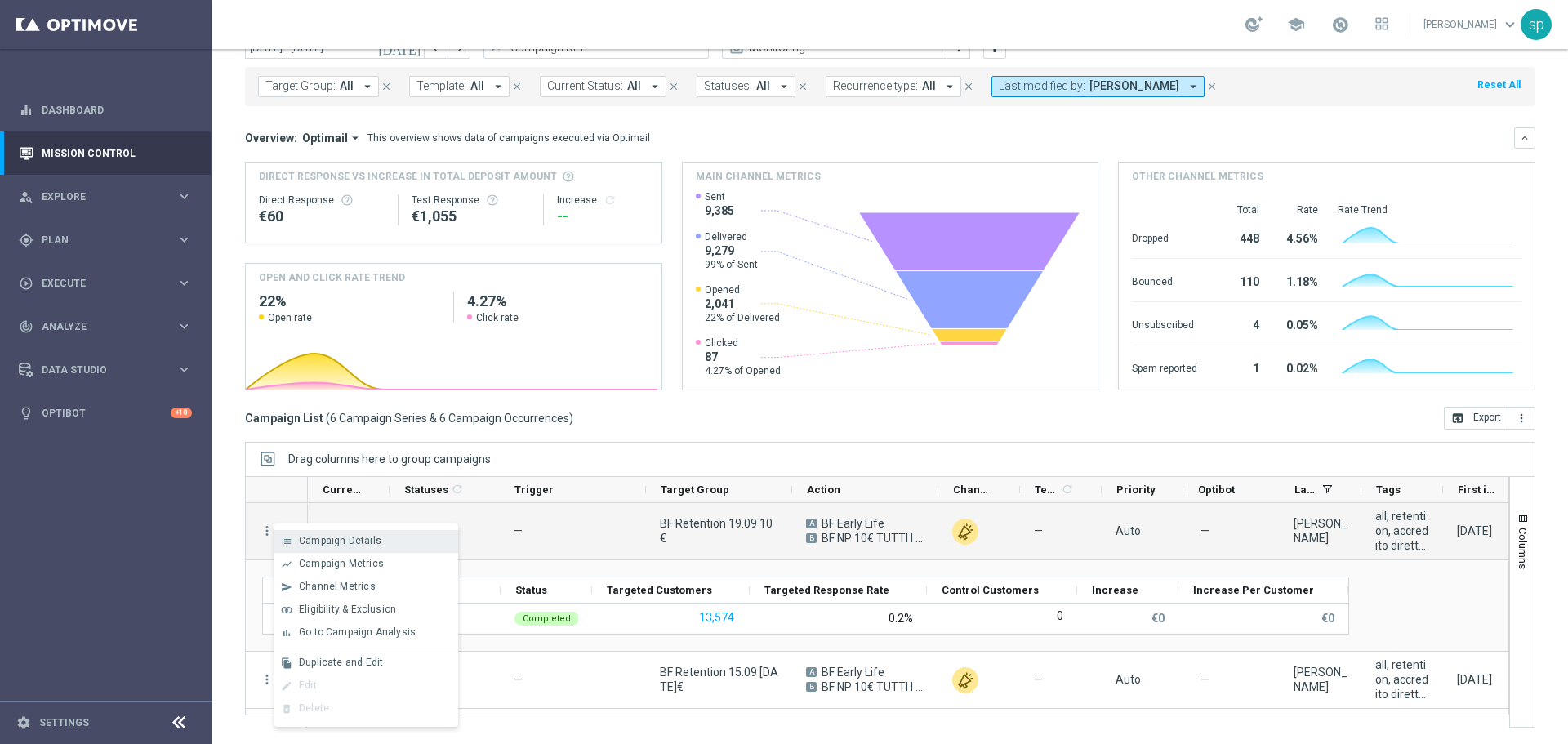
click at [363, 540] on span "Campaign Details" at bounding box center [340, 541] width 83 height 11
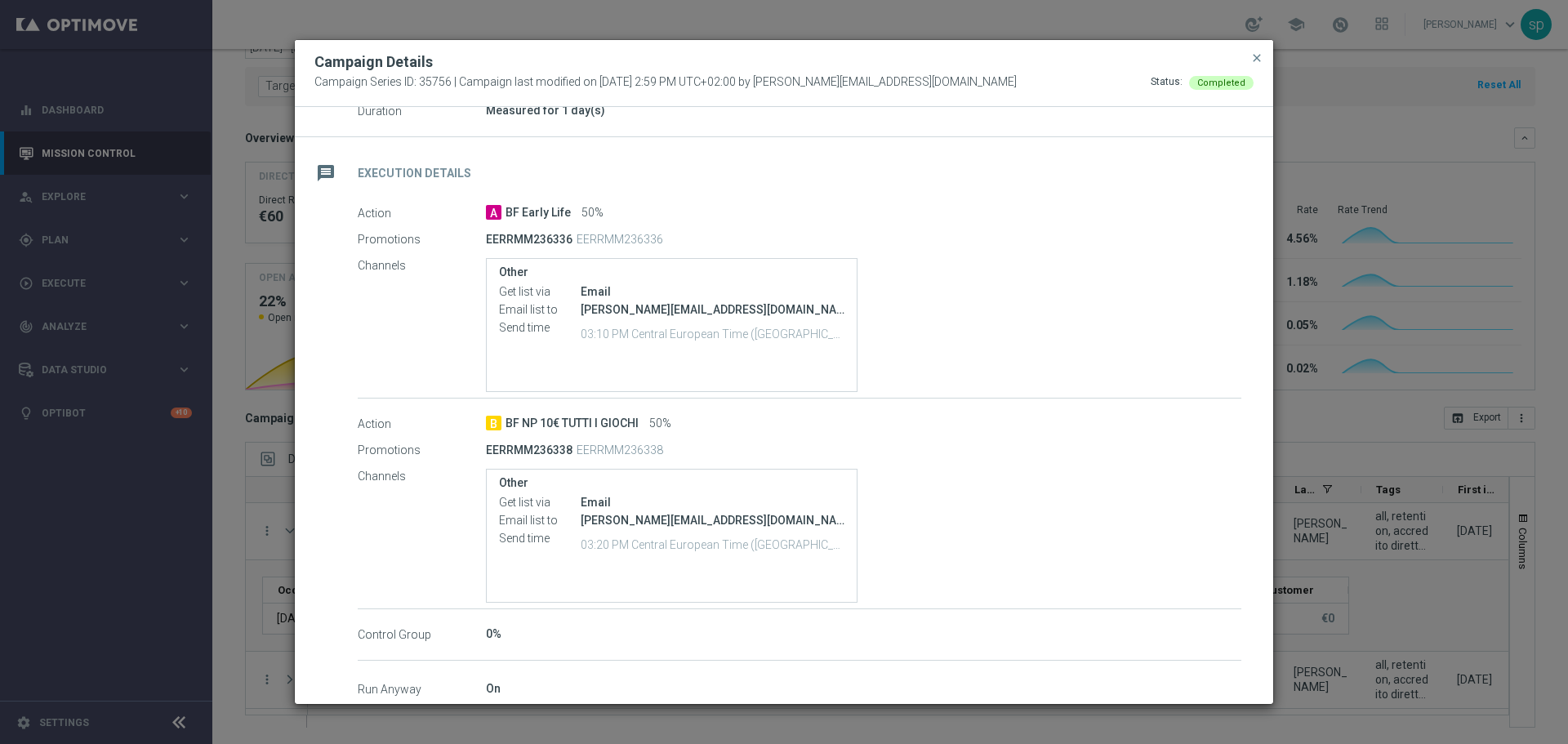
scroll to position [216, 0]
click at [1256, 57] on span "close" at bounding box center [1257, 58] width 13 height 13
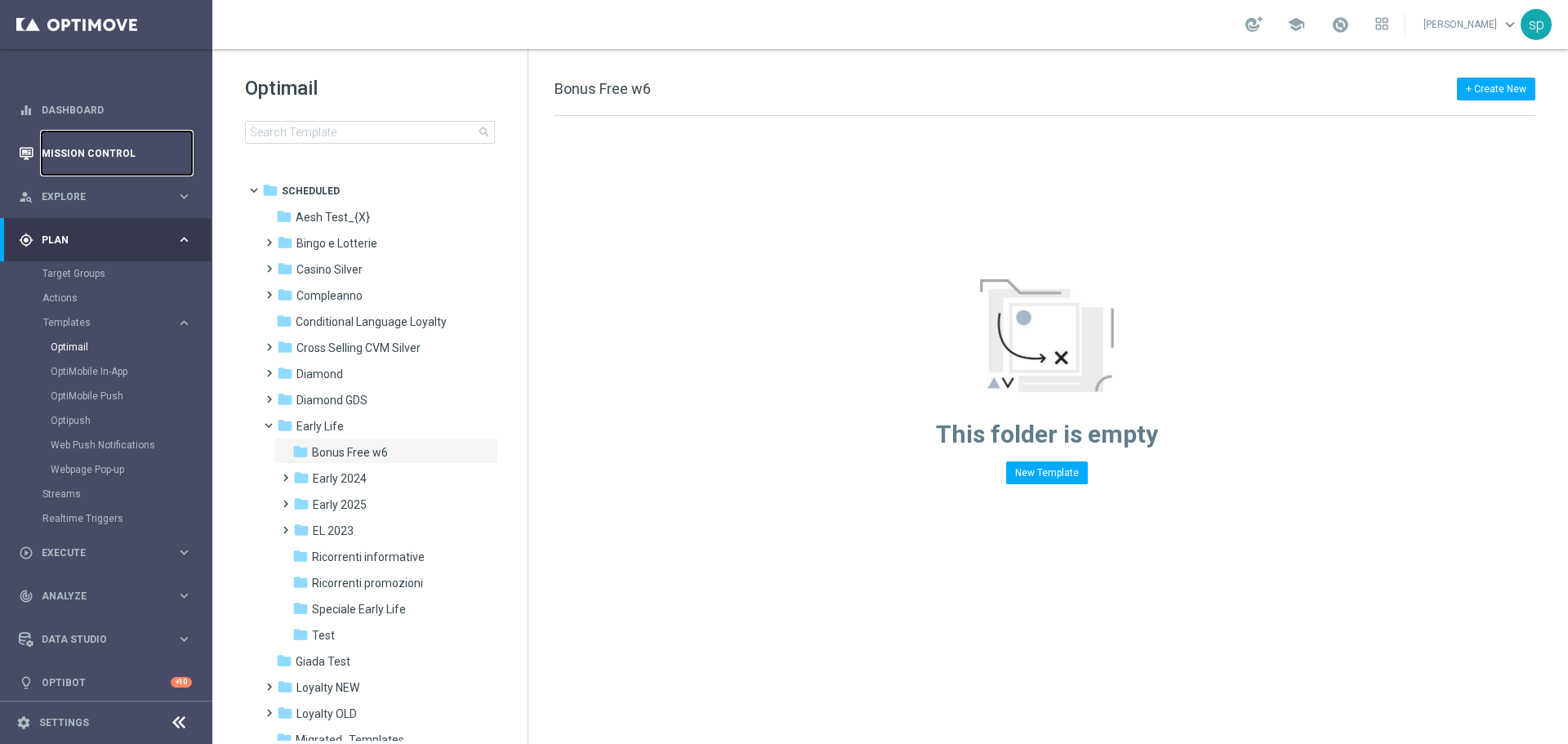
click at [63, 141] on link "Mission Control" at bounding box center [116, 153] width 150 height 43
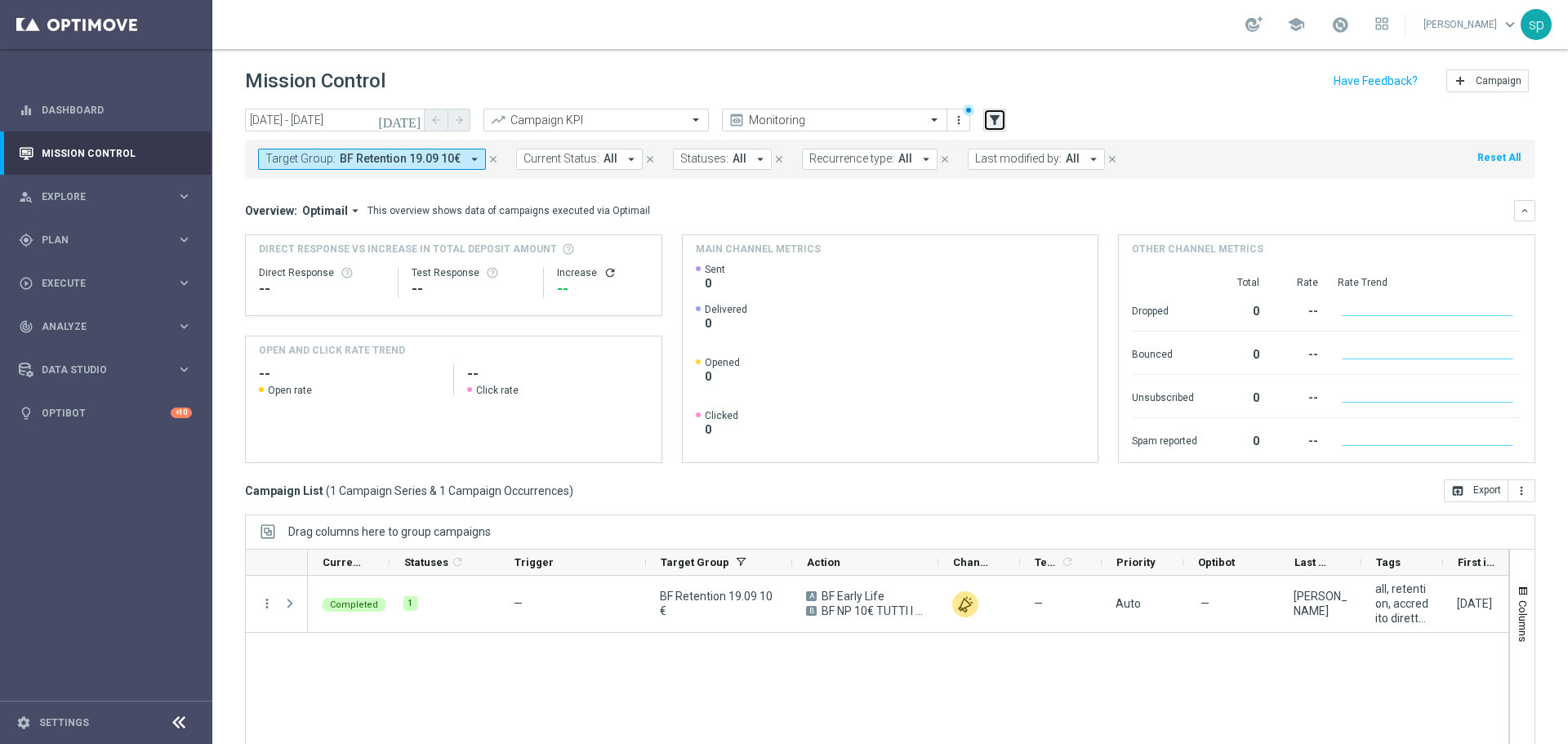
click at [992, 116] on icon "filter_alt" at bounding box center [995, 120] width 15 height 15
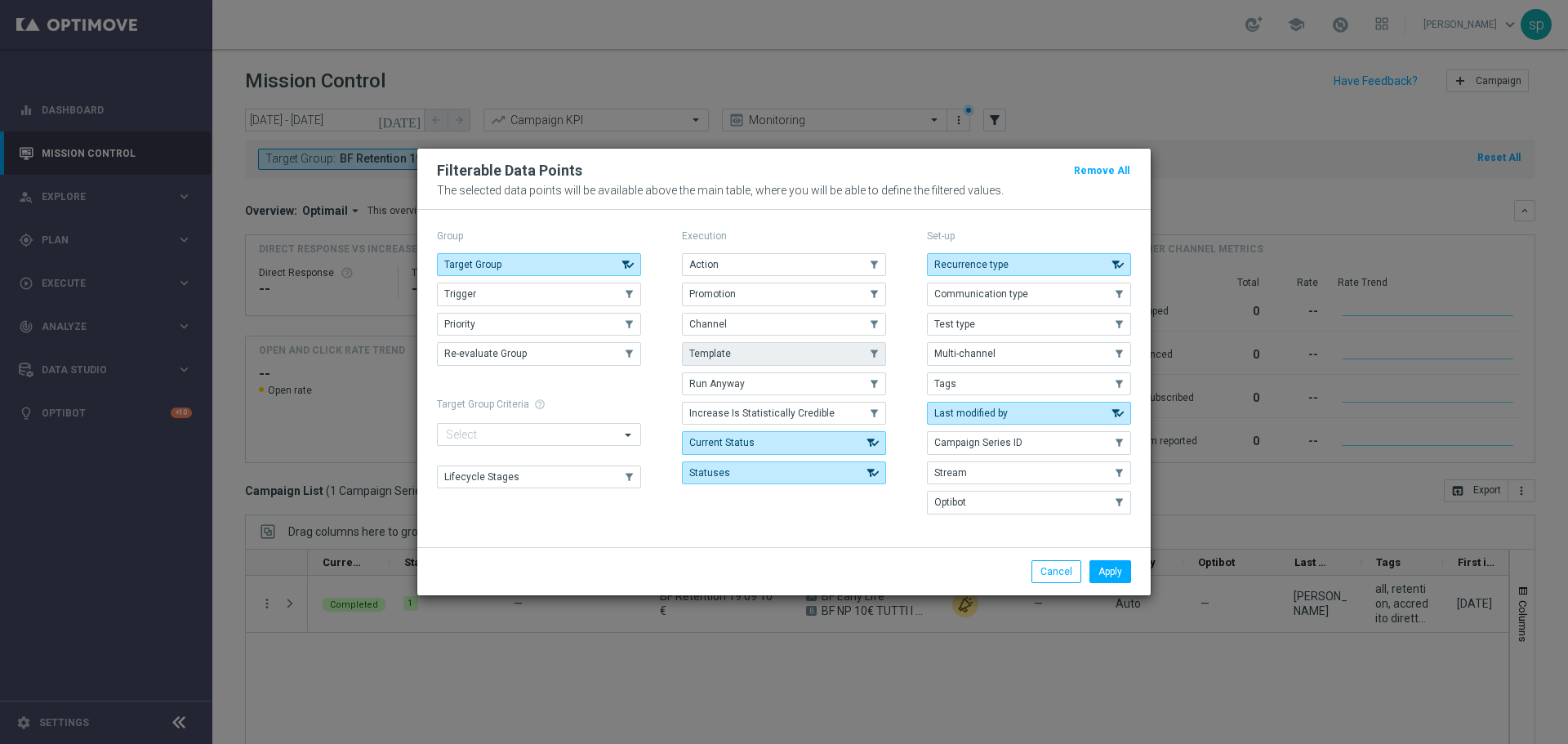
click at [862, 348] on button "Template" at bounding box center [784, 353] width 205 height 23
click at [1112, 572] on button "Apply" at bounding box center [1109, 571] width 41 height 23
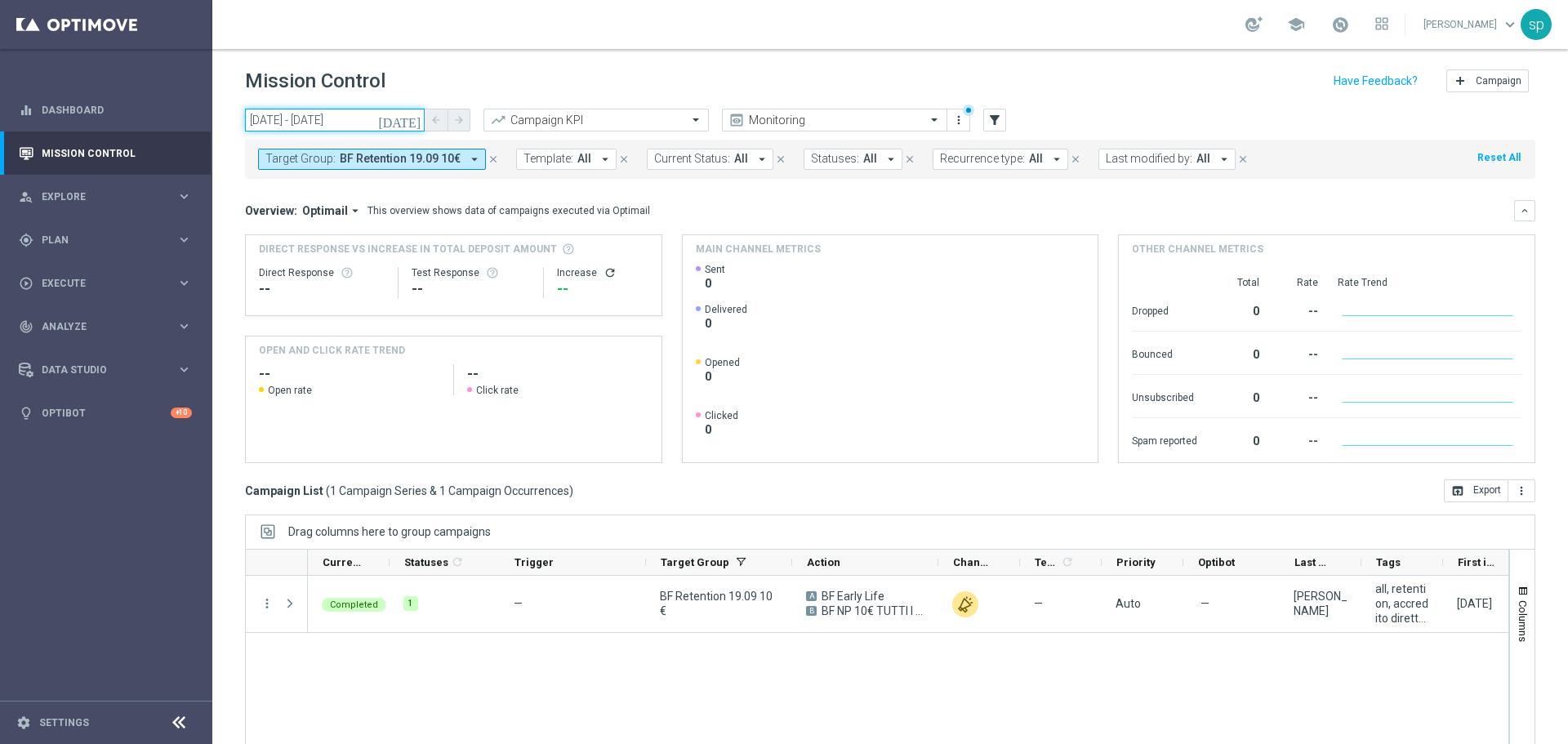
click at [349, 121] on input "[DATE] - [DATE]" at bounding box center [334, 120] width 180 height 23
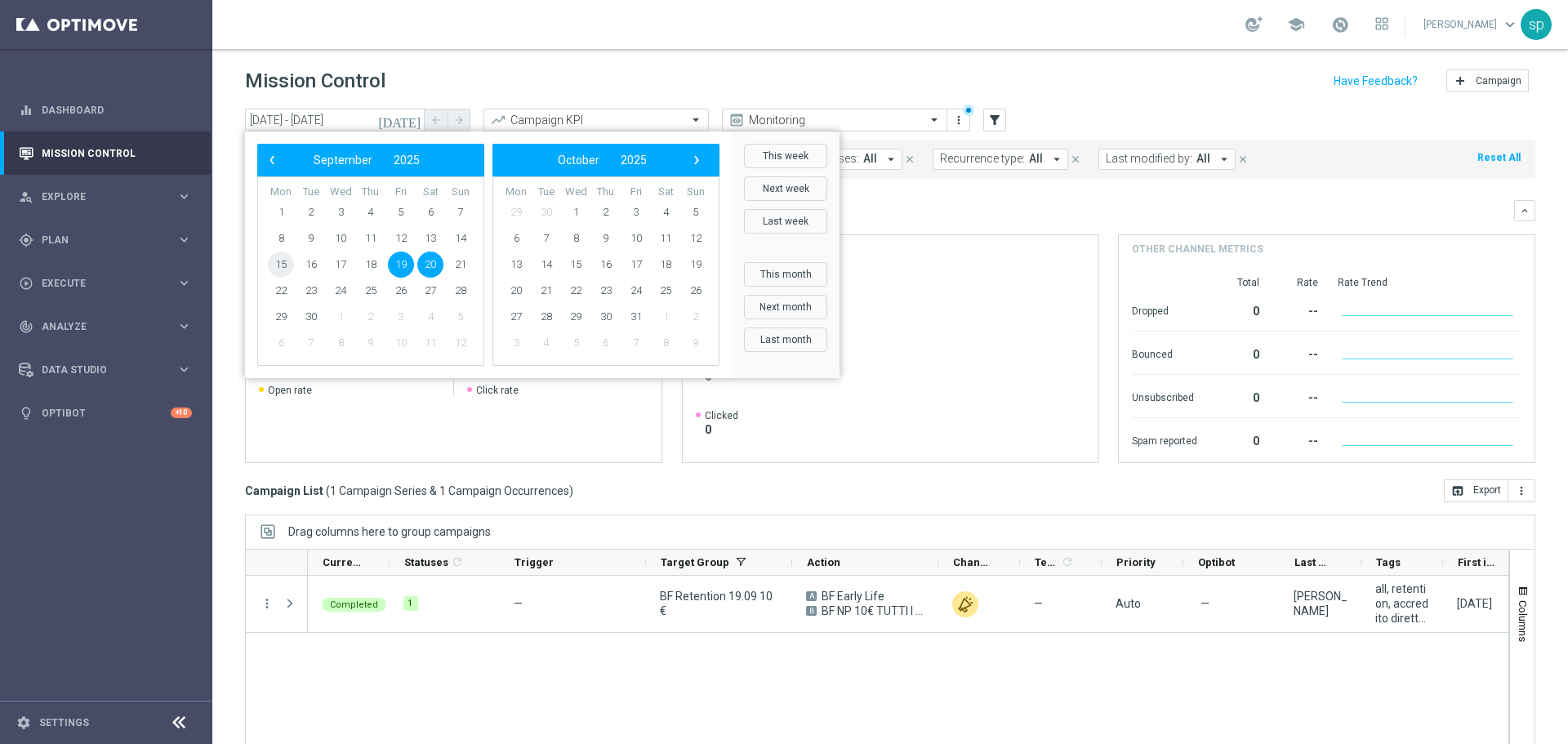
click at [281, 271] on span "15" at bounding box center [281, 264] width 26 height 26
click at [462, 266] on span "21" at bounding box center [461, 264] width 26 height 26
type input "[DATE] - [DATE]"
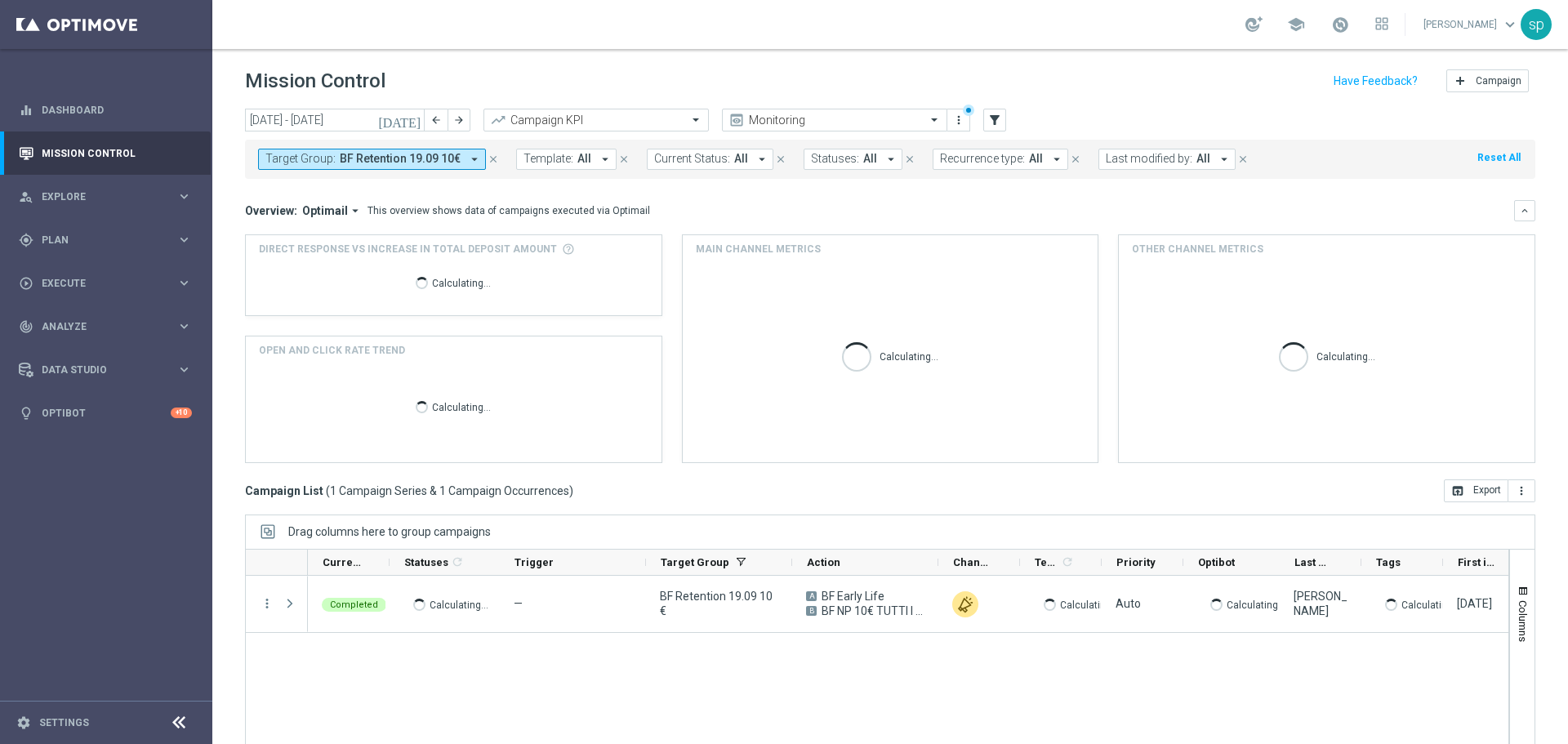
click at [400, 162] on span "BF Retention 19.09 10€" at bounding box center [400, 158] width 121 height 14
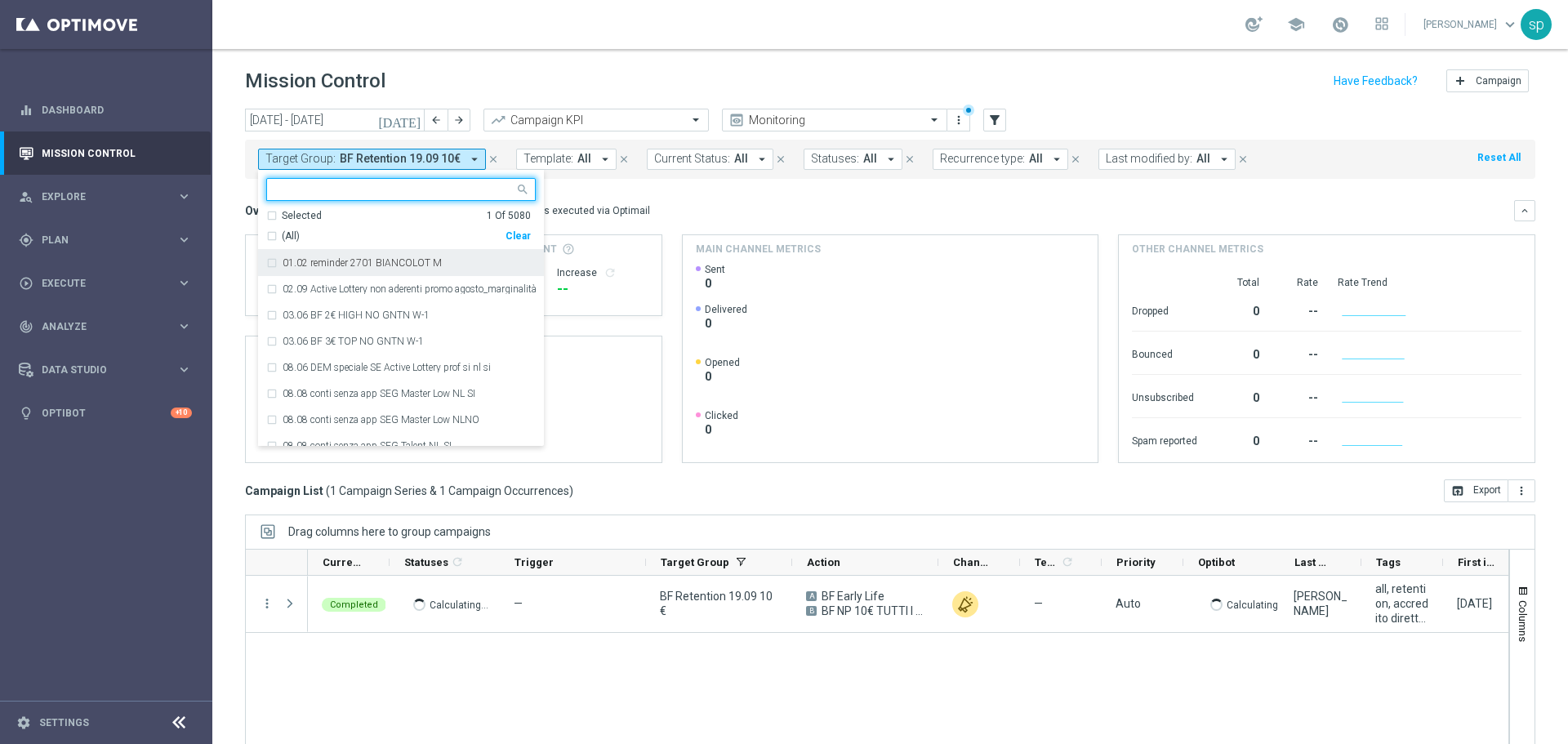
click at [0, 0] on div "Clear" at bounding box center [0, 0] width 0 height 0
click at [589, 188] on mini-dashboard "Overview: Optimail arrow_drop_down This overview shows data of campaigns execut…" at bounding box center [890, 329] width 1291 height 300
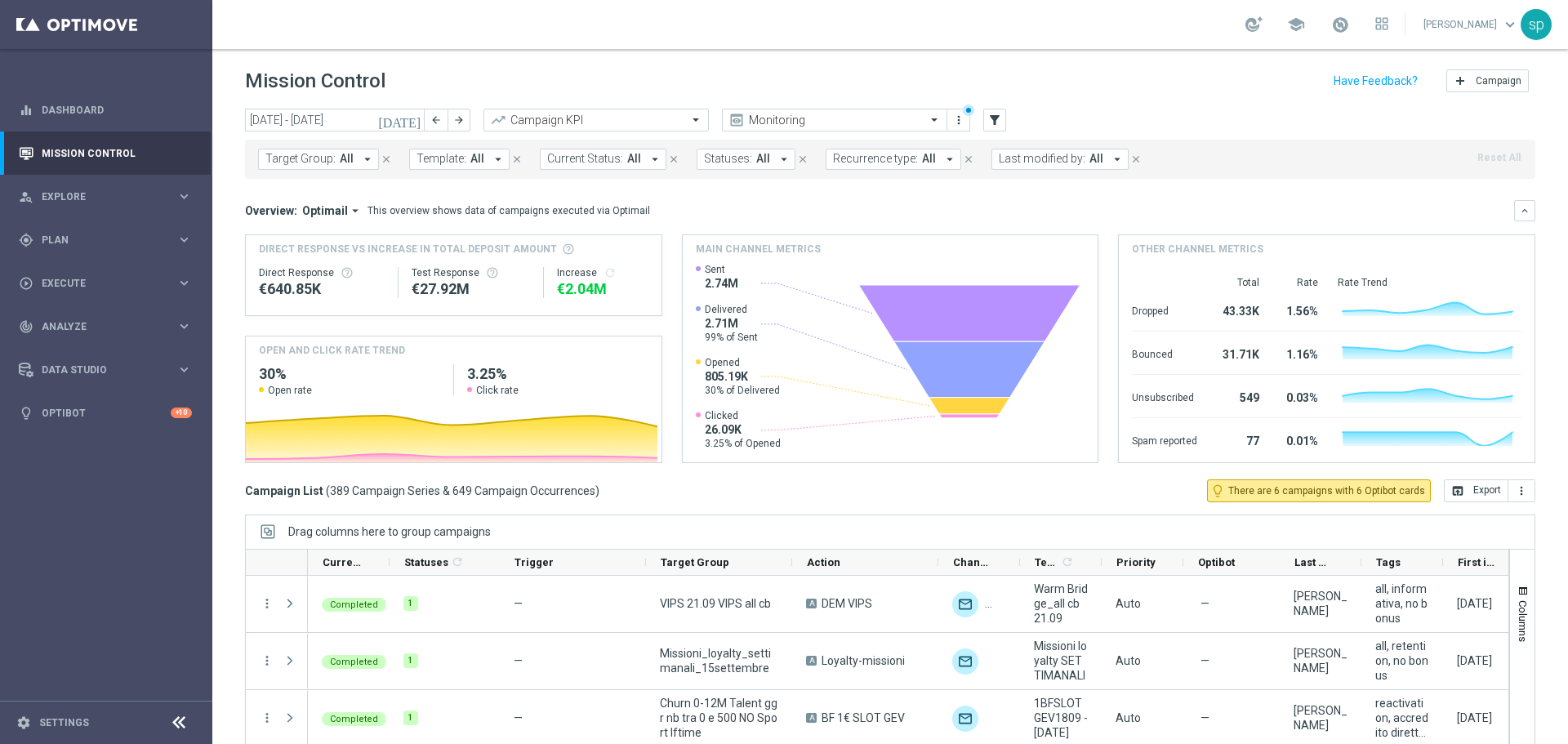
click at [435, 165] on span "Template:" at bounding box center [441, 158] width 50 height 14
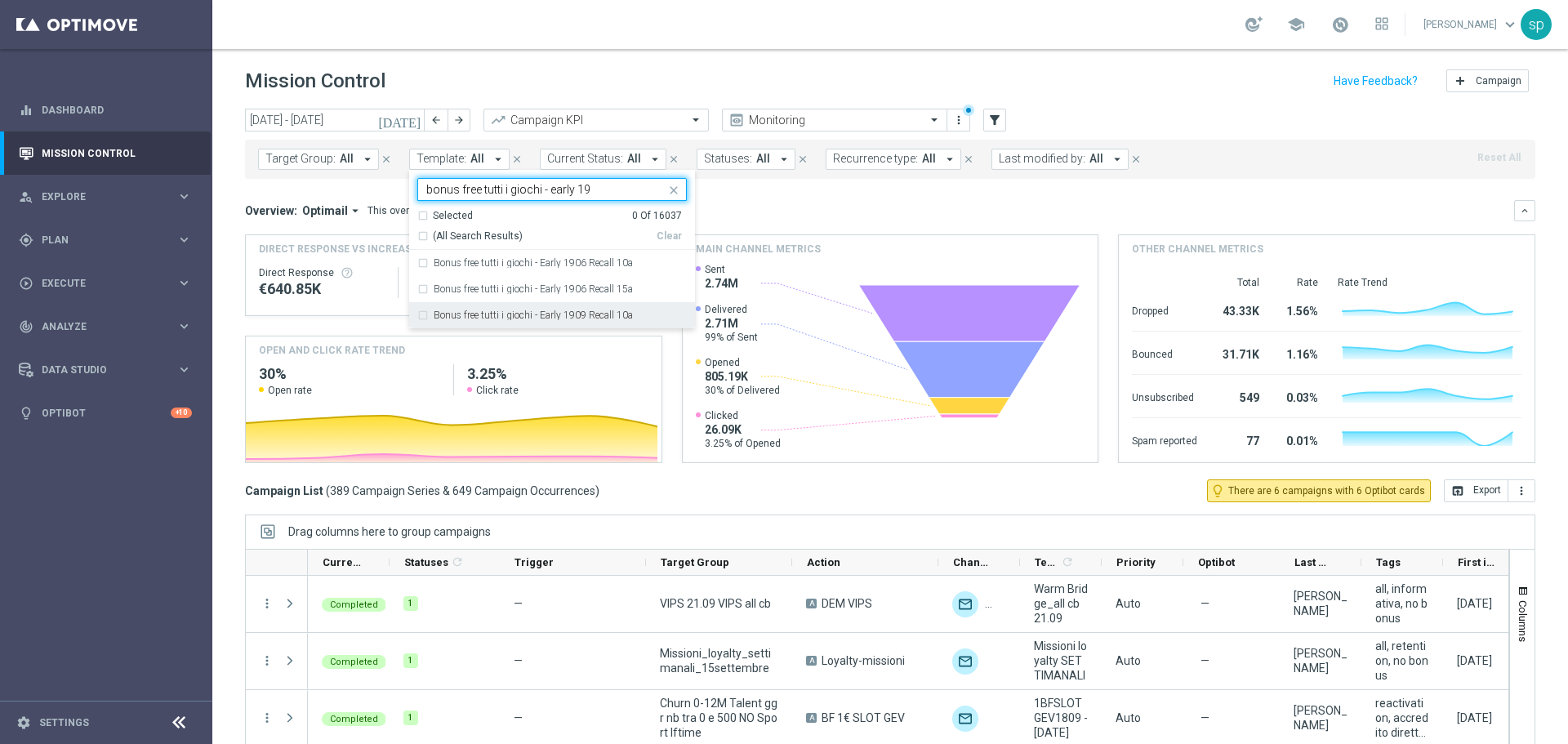
click at [609, 320] on label "Bonus free tutti i giochi - Early 1909 Recall 10a" at bounding box center [533, 315] width 199 height 10
type input "bonus free tutti i giochi - early 19"
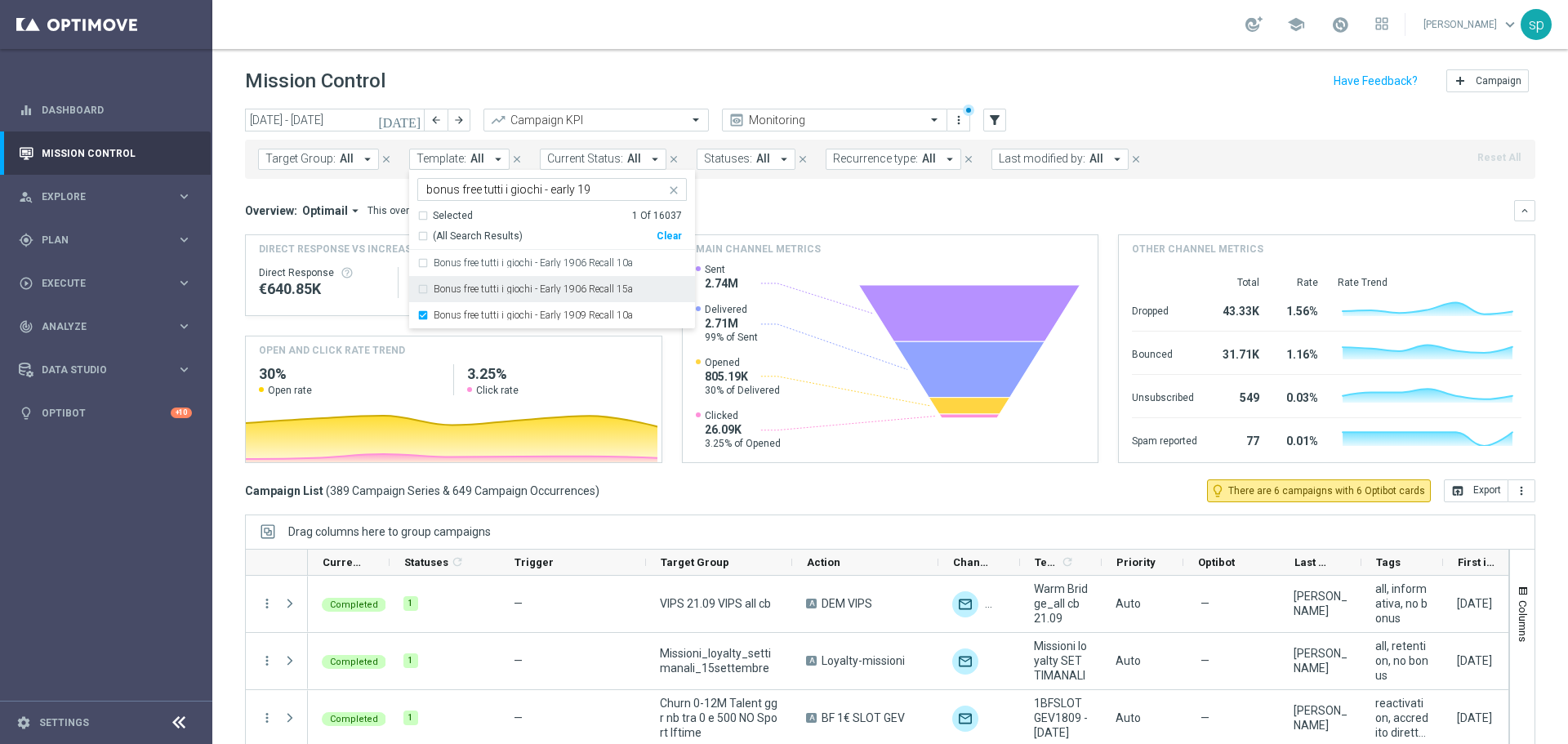
click at [833, 195] on mini-dashboard "Overview: Optimail arrow_drop_down This overview shows data of campaigns execut…" at bounding box center [890, 329] width 1291 height 300
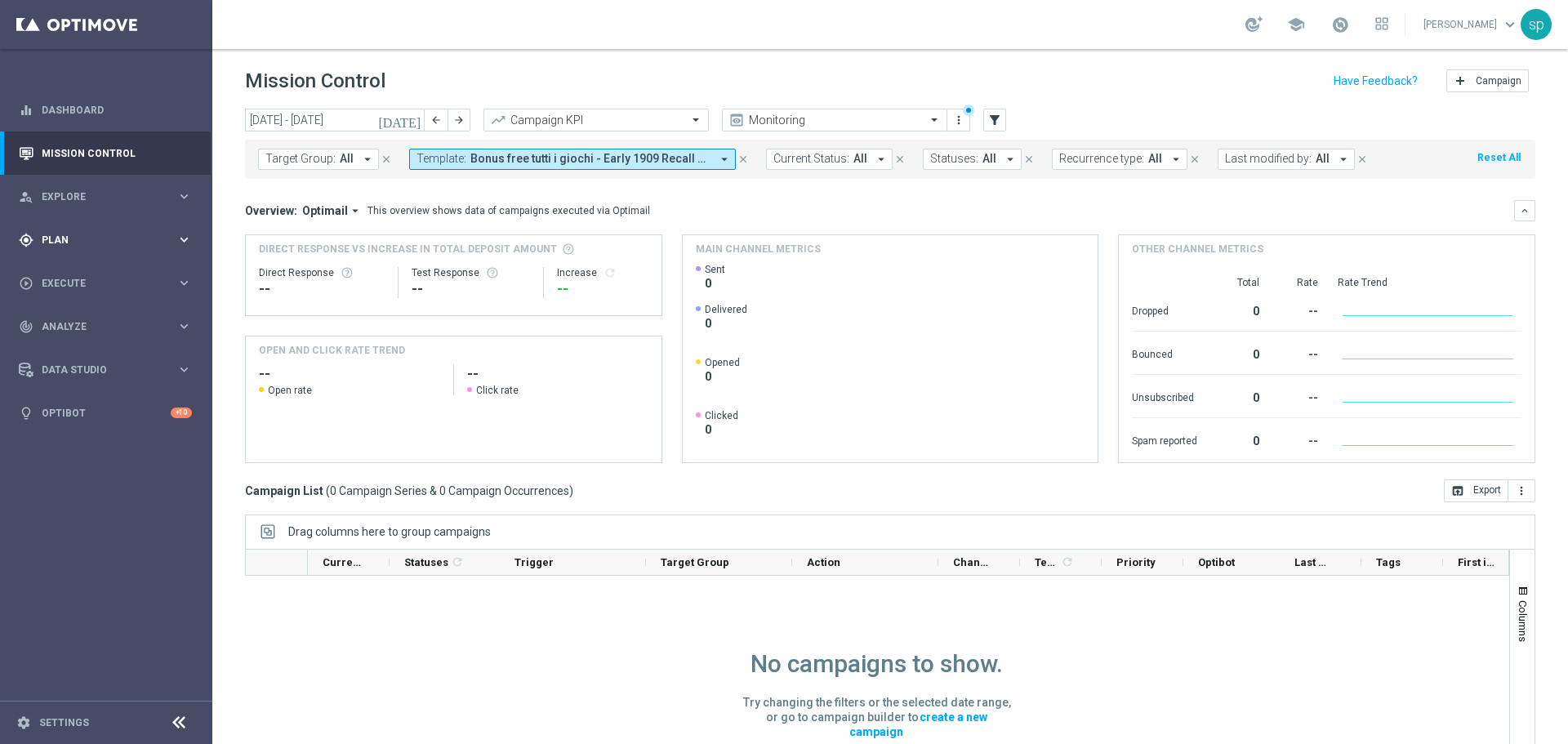
click at [64, 239] on span "Plan" at bounding box center [109, 239] width 135 height 10
click at [86, 272] on link "Target Groups" at bounding box center [106, 273] width 127 height 13
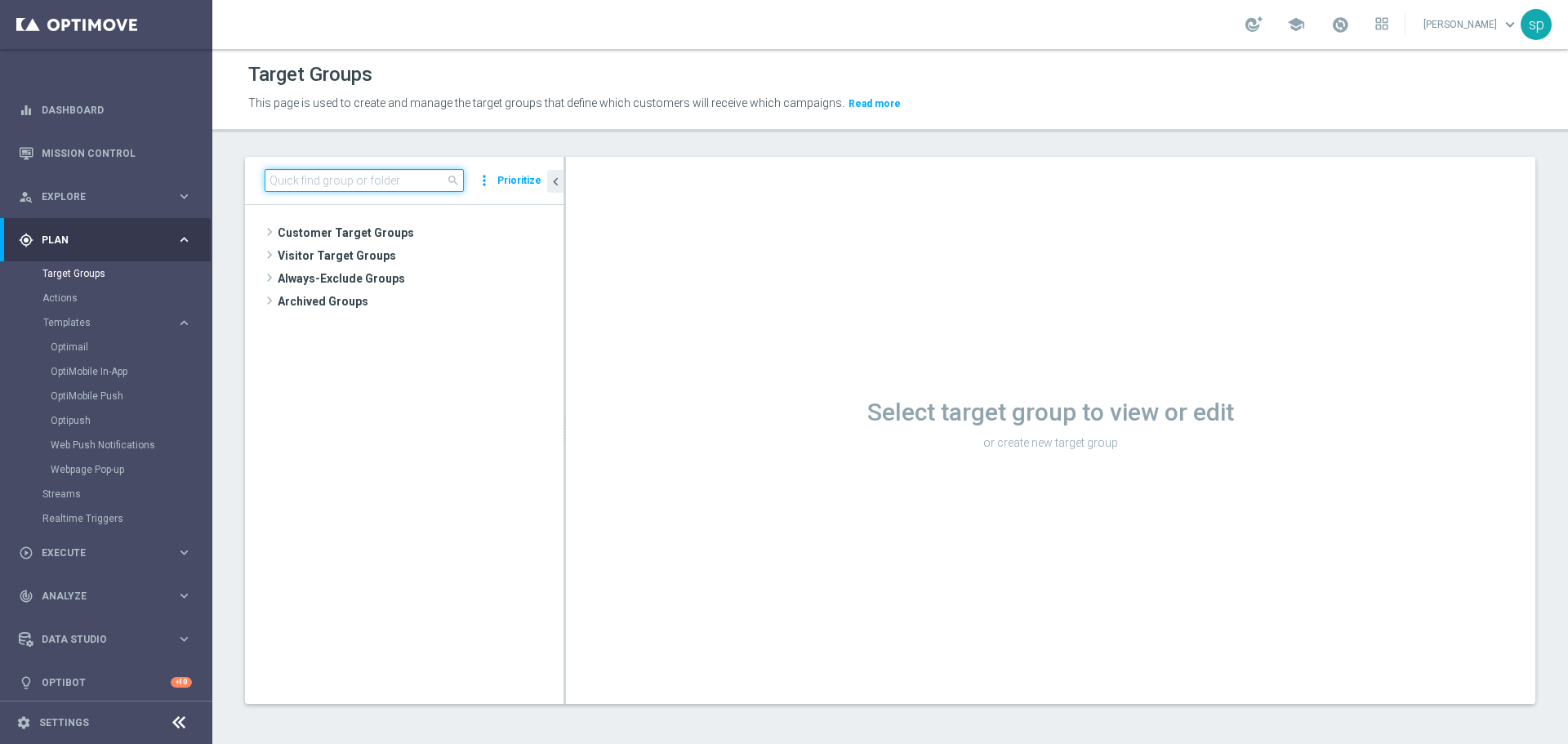
click at [344, 171] on input at bounding box center [364, 180] width 199 height 23
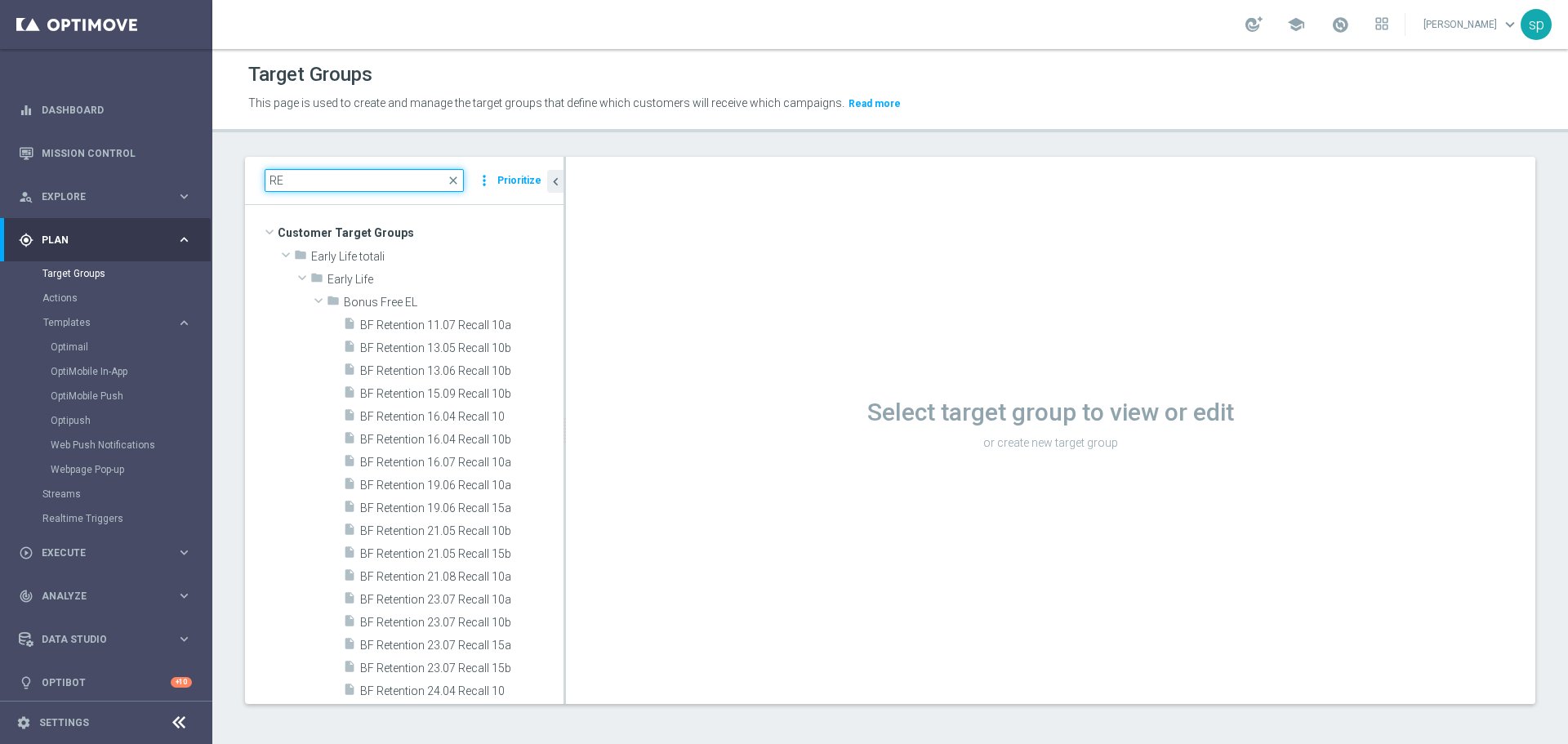
type input "R"
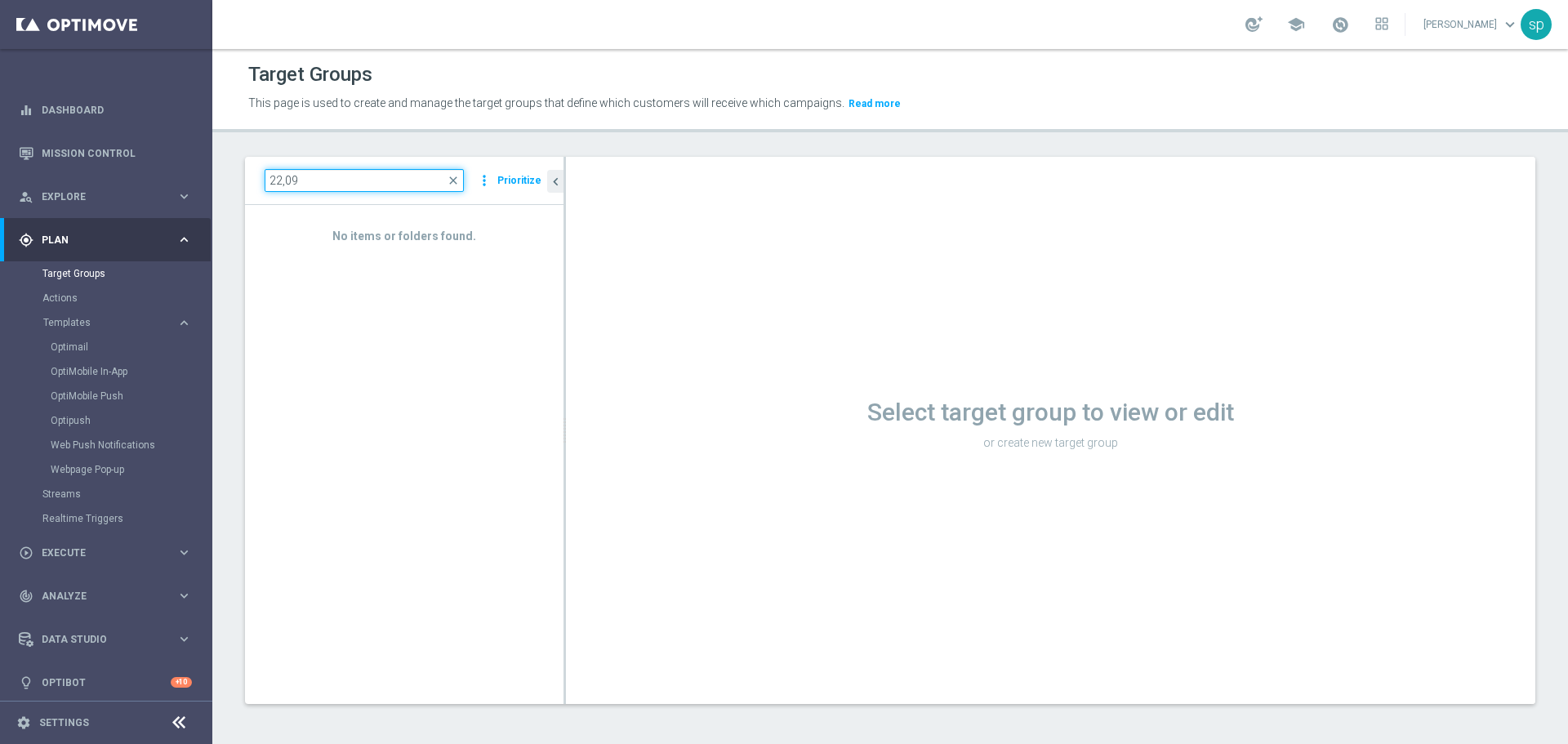
click at [288, 184] on input "22,09" at bounding box center [364, 180] width 199 height 23
click at [287, 181] on input "22.9" at bounding box center [364, 180] width 199 height 23
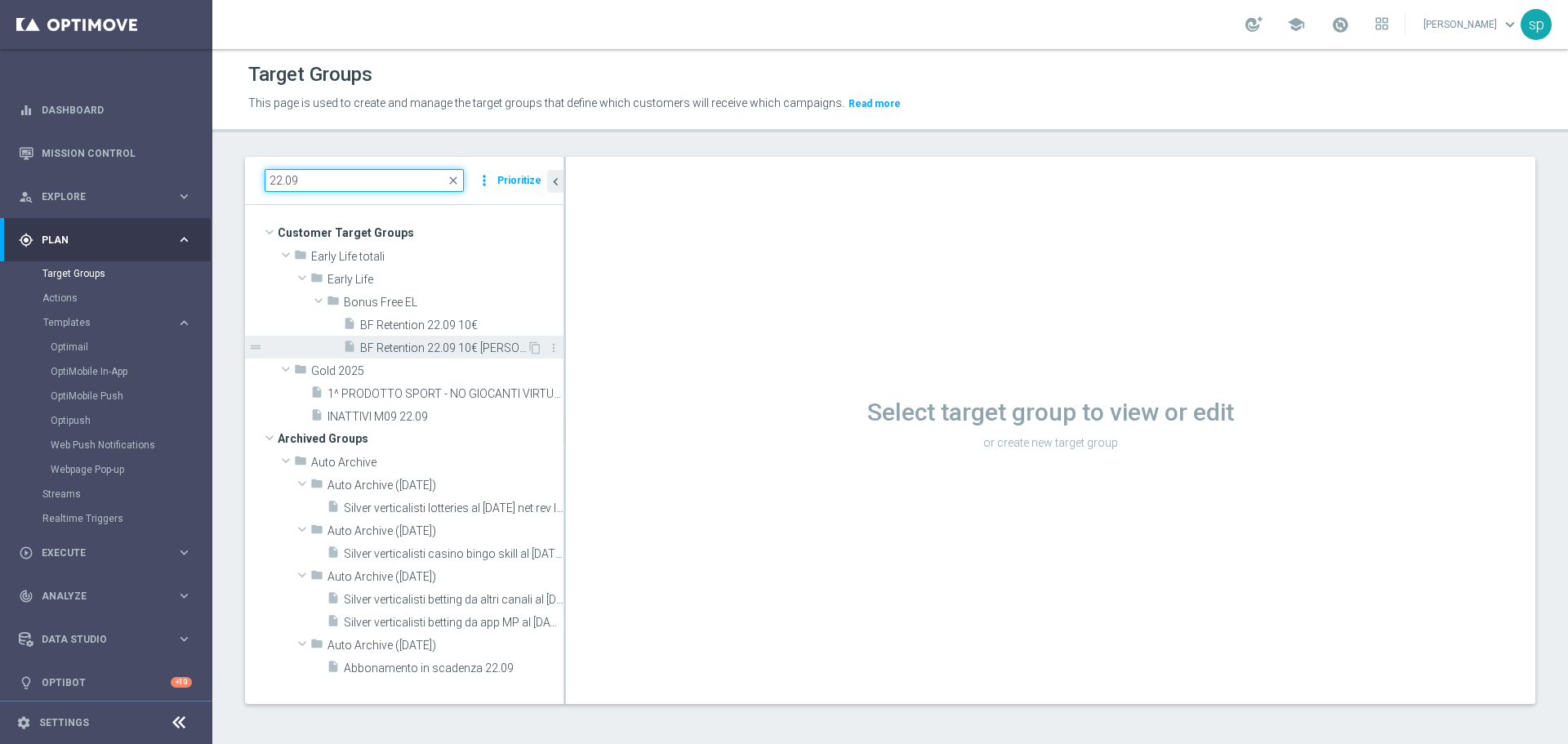
type input "22.09"
click at [451, 345] on span "BF Retention 22.09 10€ [PERSON_NAME] & corto 2_Recall" at bounding box center [443, 348] width 167 height 14
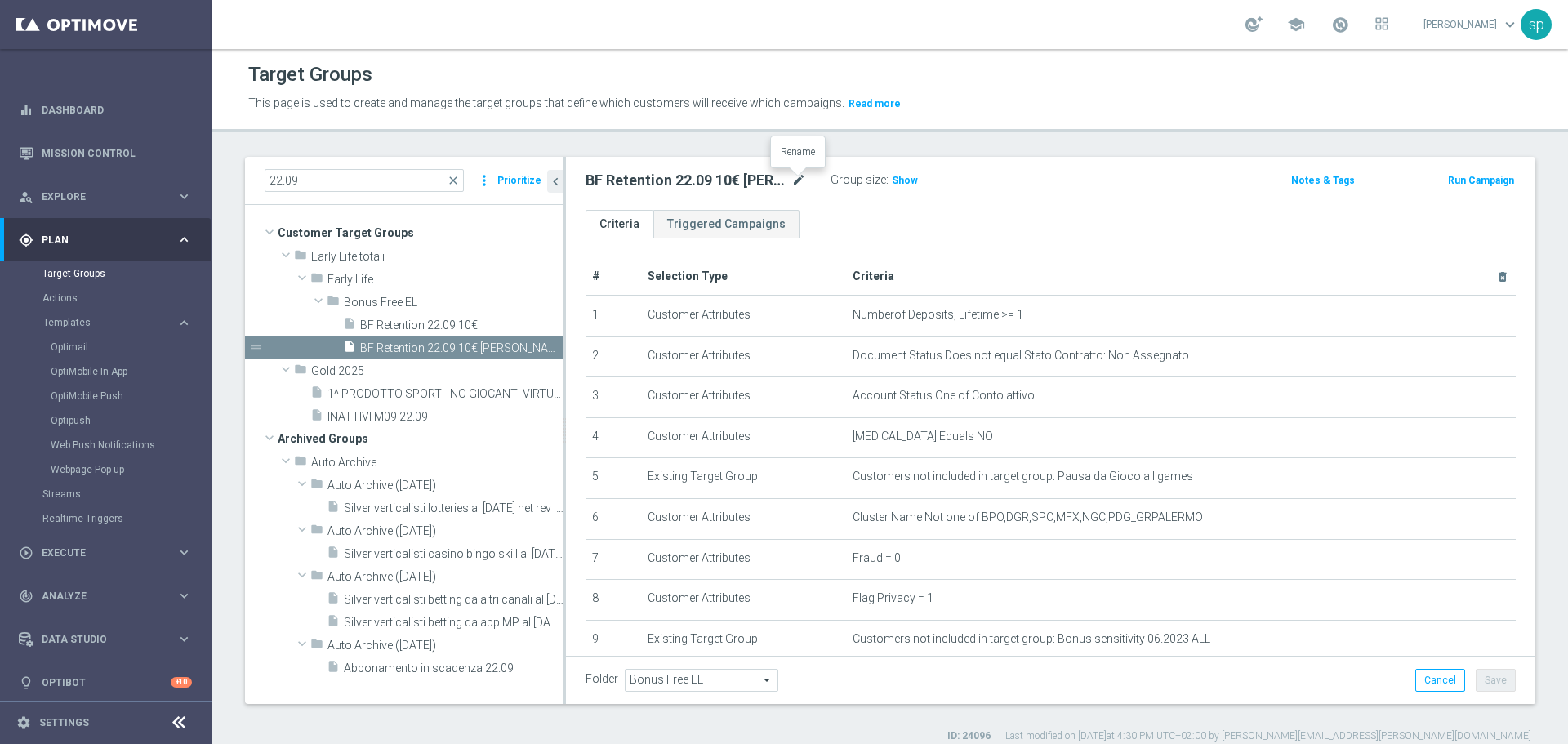
click at [793, 176] on icon "mode_edit" at bounding box center [799, 180] width 15 height 19
click at [633, 183] on input "BF Retention 22.09 10€ [PERSON_NAME] & corto 2_Recall" at bounding box center [696, 181] width 220 height 23
type input "BF Retention 23.09 10€ [PERSON_NAME] & corto 2_Recall"
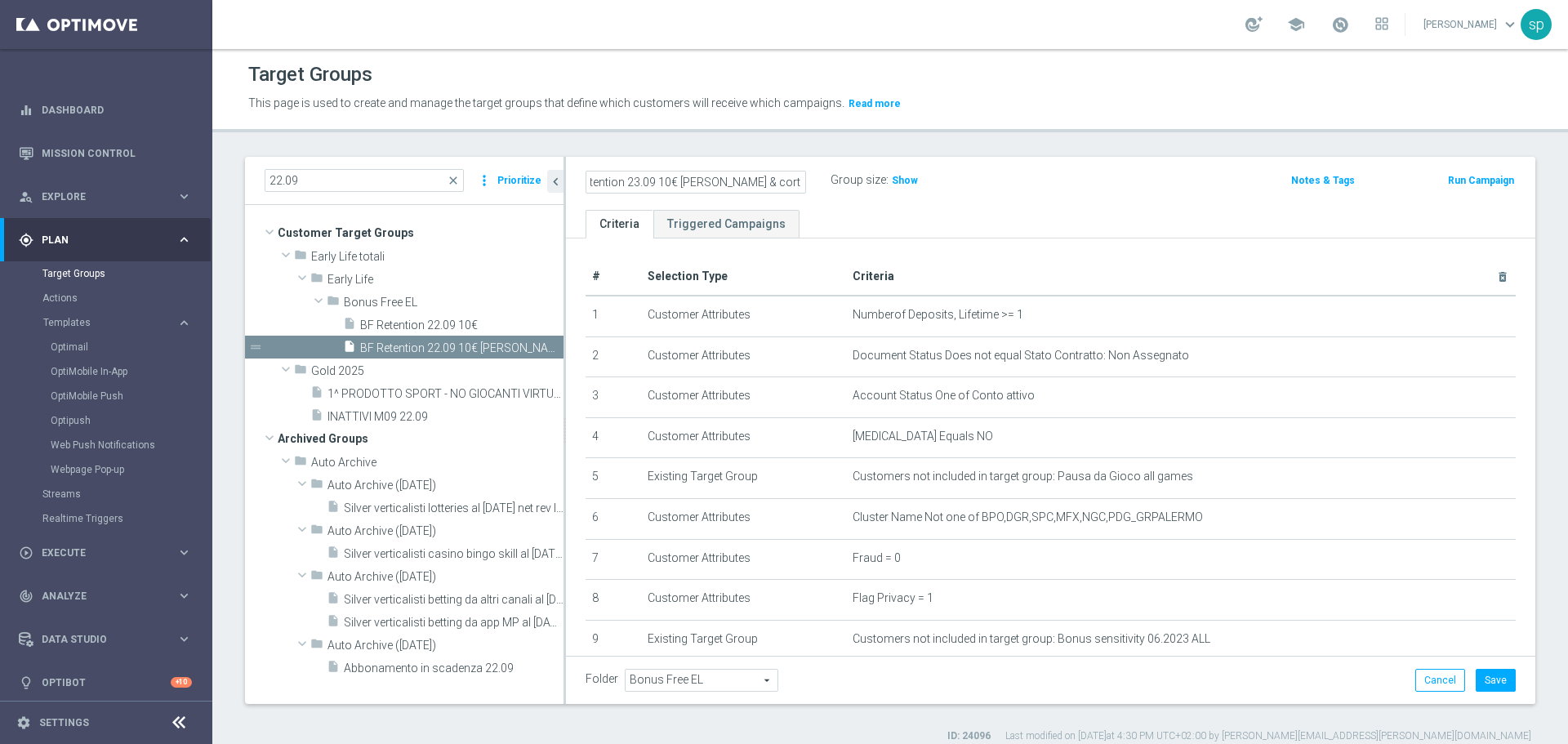
scroll to position [0, 0]
click at [872, 218] on ul "Criteria Triggered Campaigns" at bounding box center [1050, 224] width 969 height 29
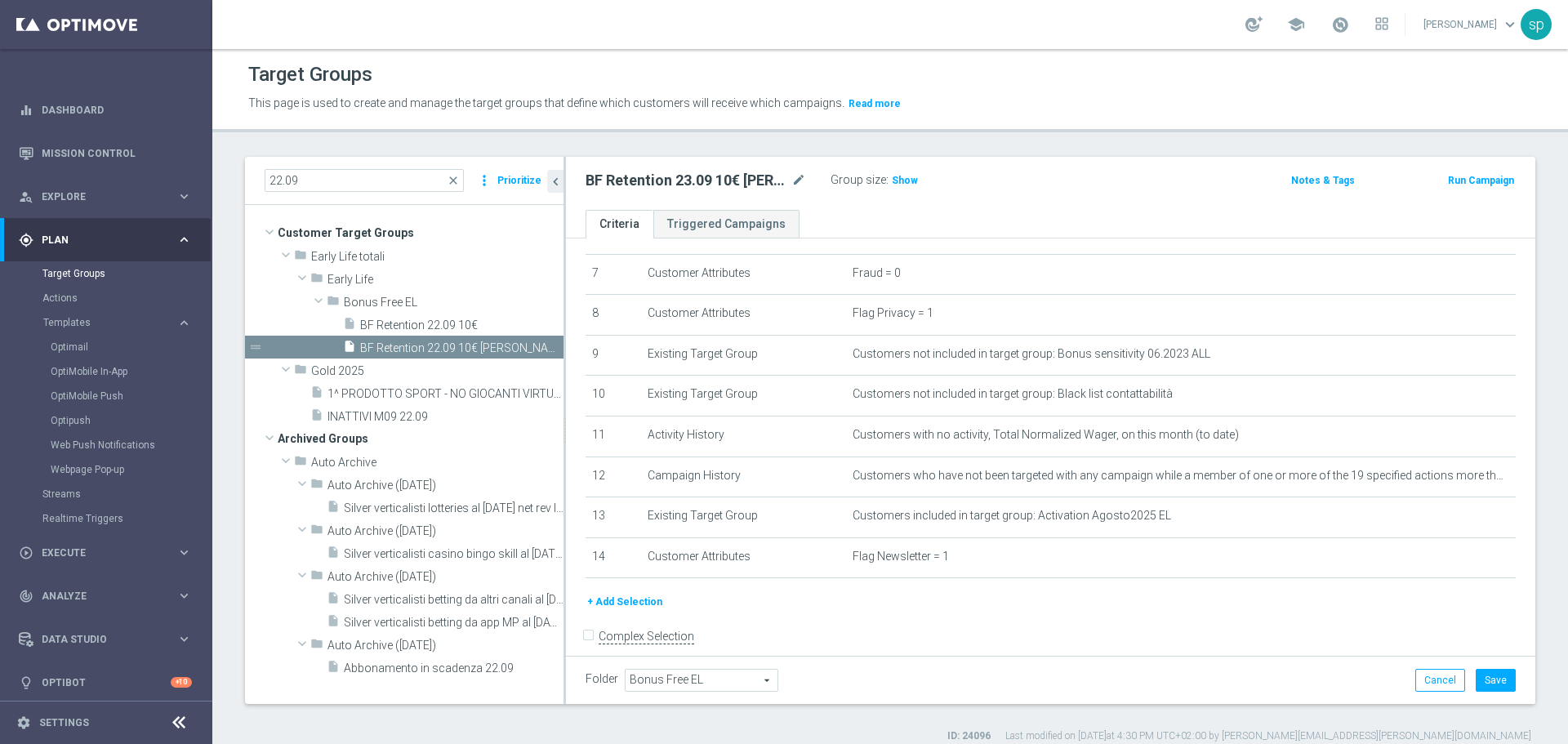
scroll to position [291, 0]
click at [650, 604] on button "+ Add Selection" at bounding box center [625, 595] width 78 height 18
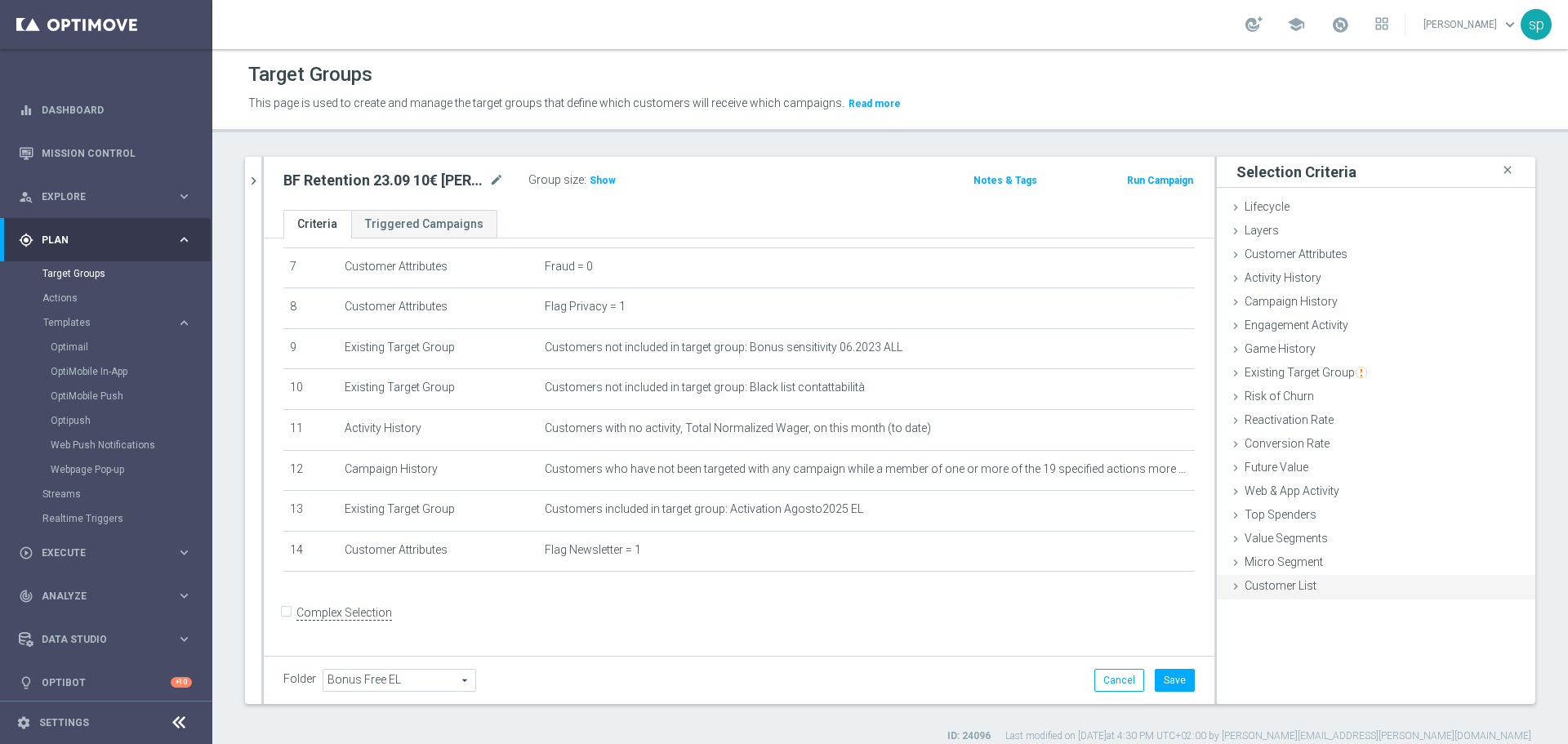
click at [1271, 586] on span "Customer List" at bounding box center [1281, 585] width 72 height 13
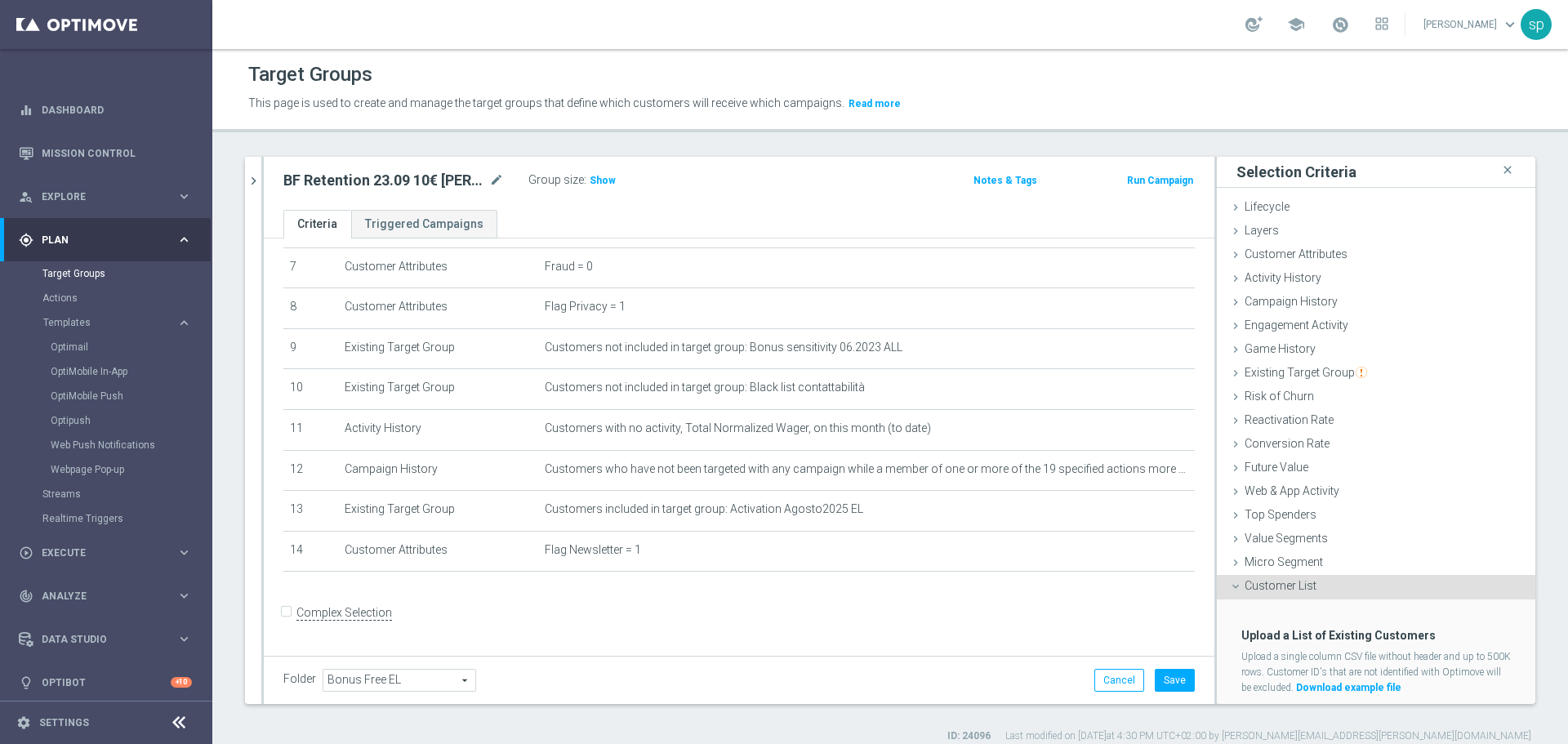
scroll to position [41, 0]
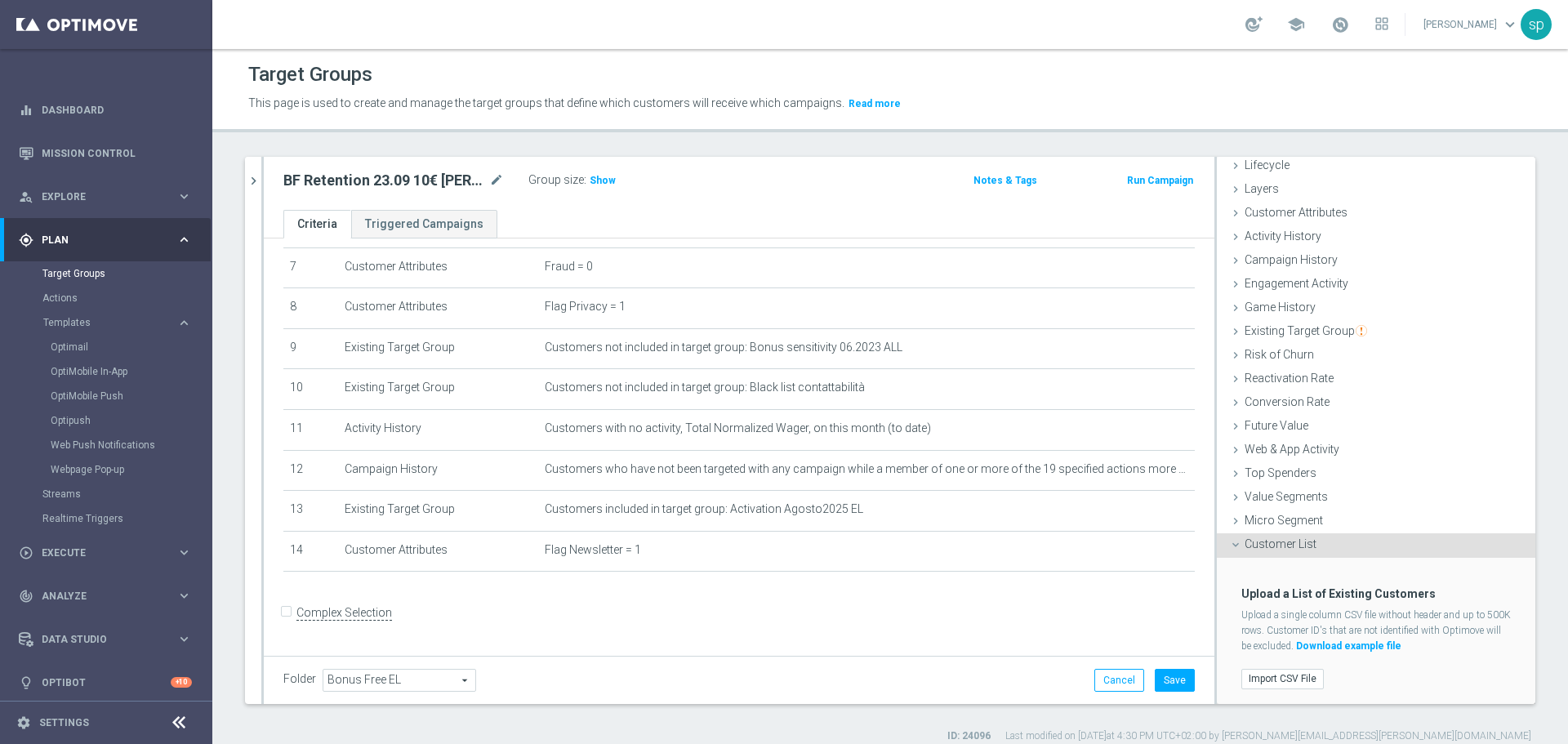
click at [1275, 665] on div "Import CSV File" at bounding box center [1375, 678] width 294 height 27
click at [1276, 672] on label "Import CSV File" at bounding box center [1282, 679] width 83 height 20
click at [0, 0] on input "Import CSV File" at bounding box center [0, 0] width 0 height 0
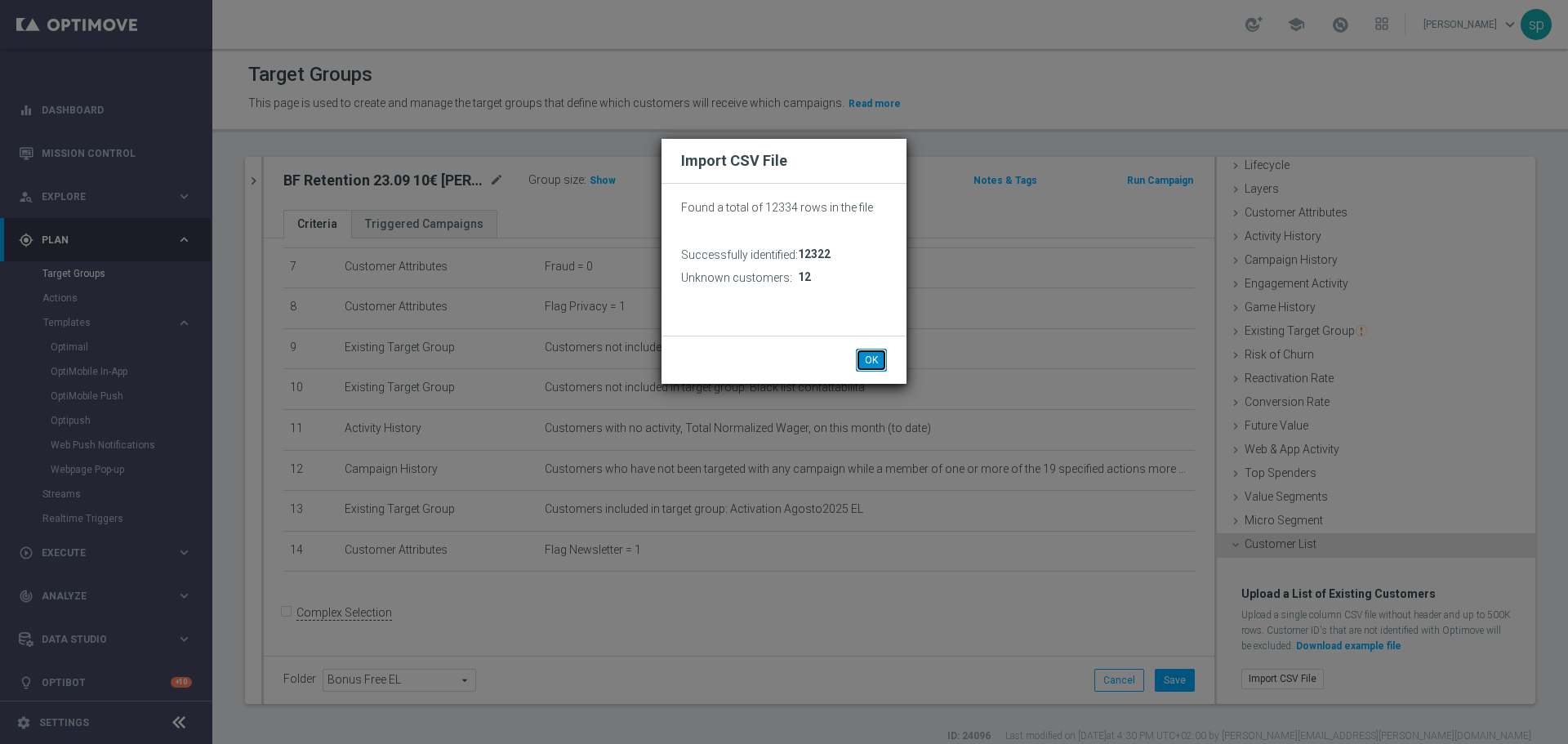
click at [873, 364] on button "OK" at bounding box center [872, 359] width 31 height 23
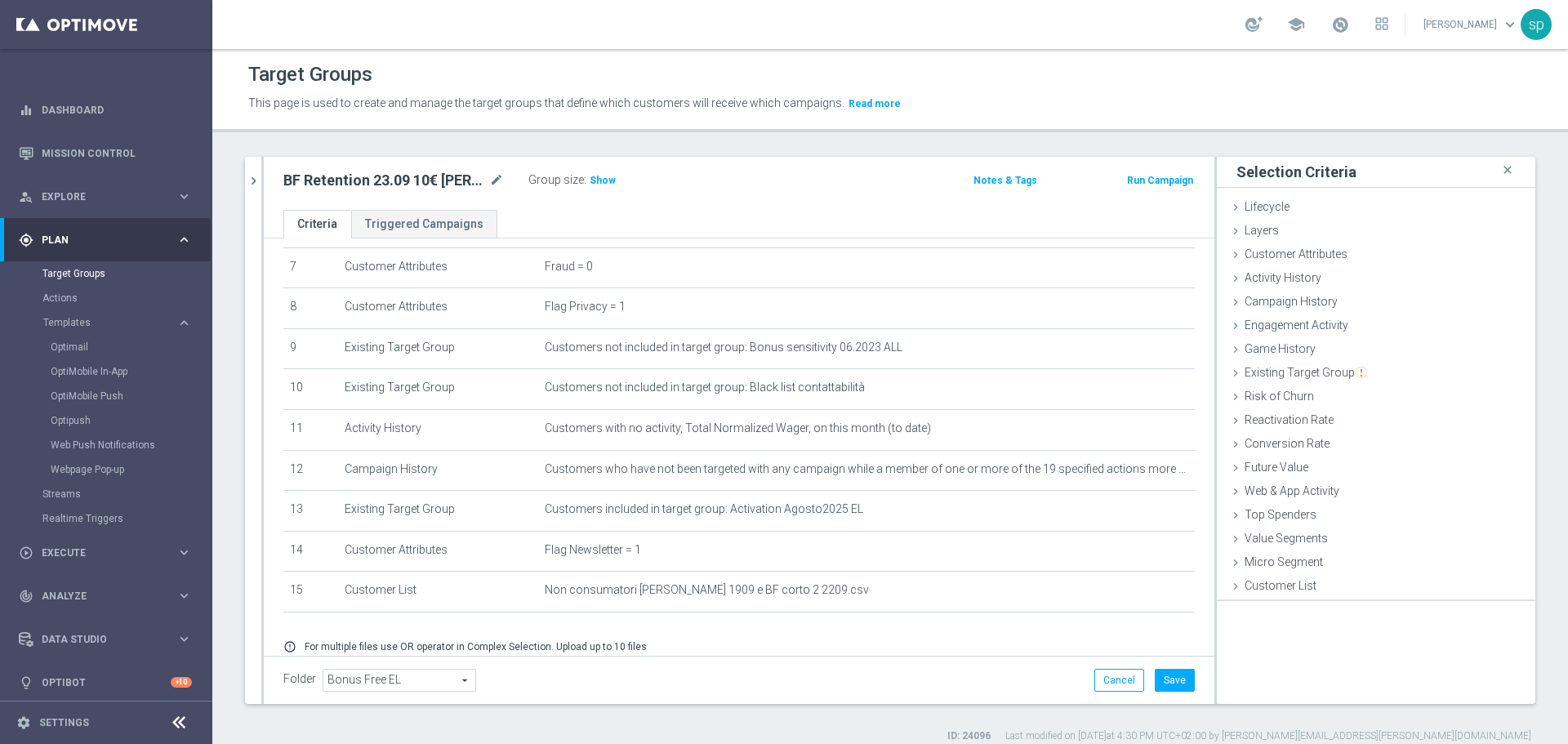
scroll to position [0, 0]
click at [1176, 680] on button "Save" at bounding box center [1174, 680] width 40 height 23
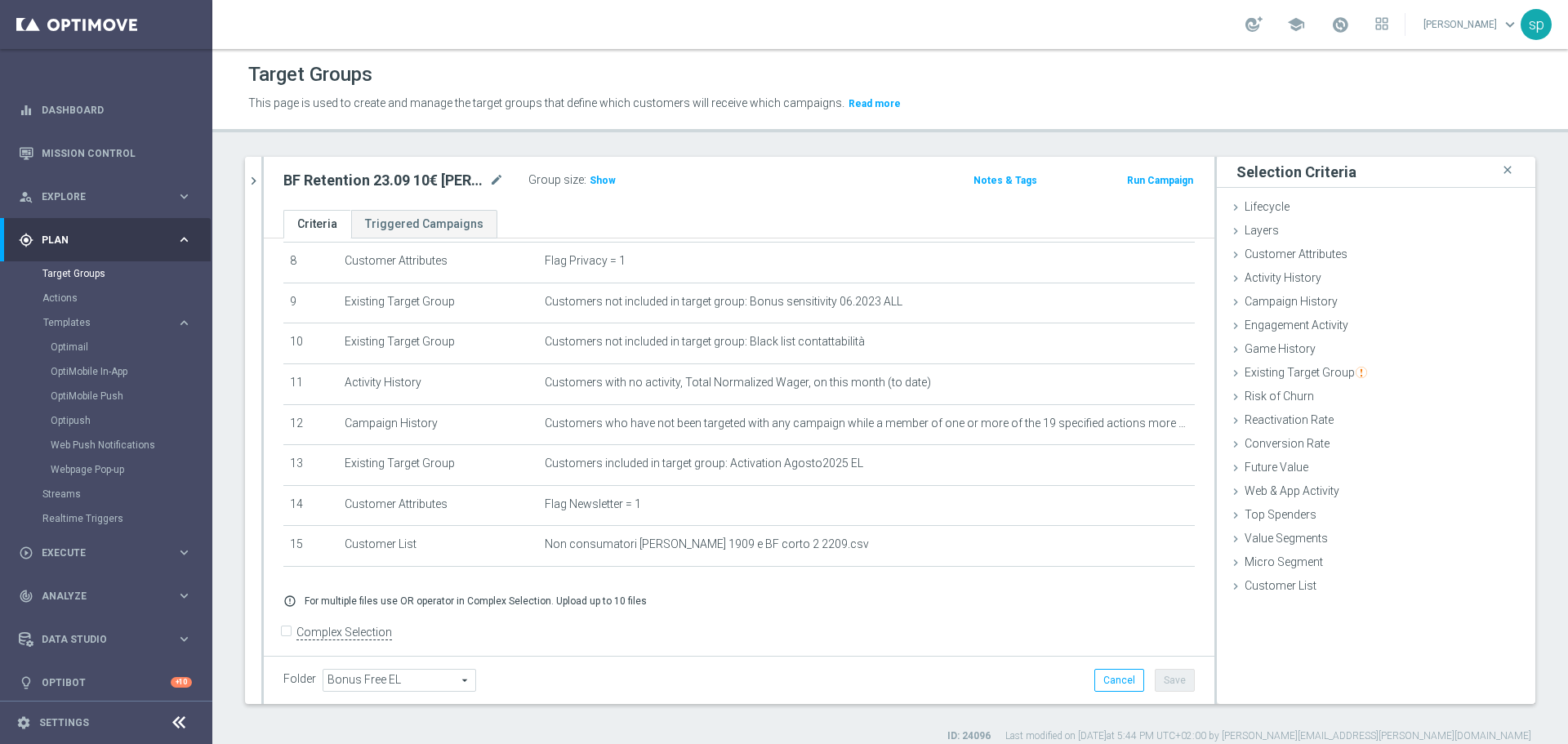
scroll to position [360, 0]
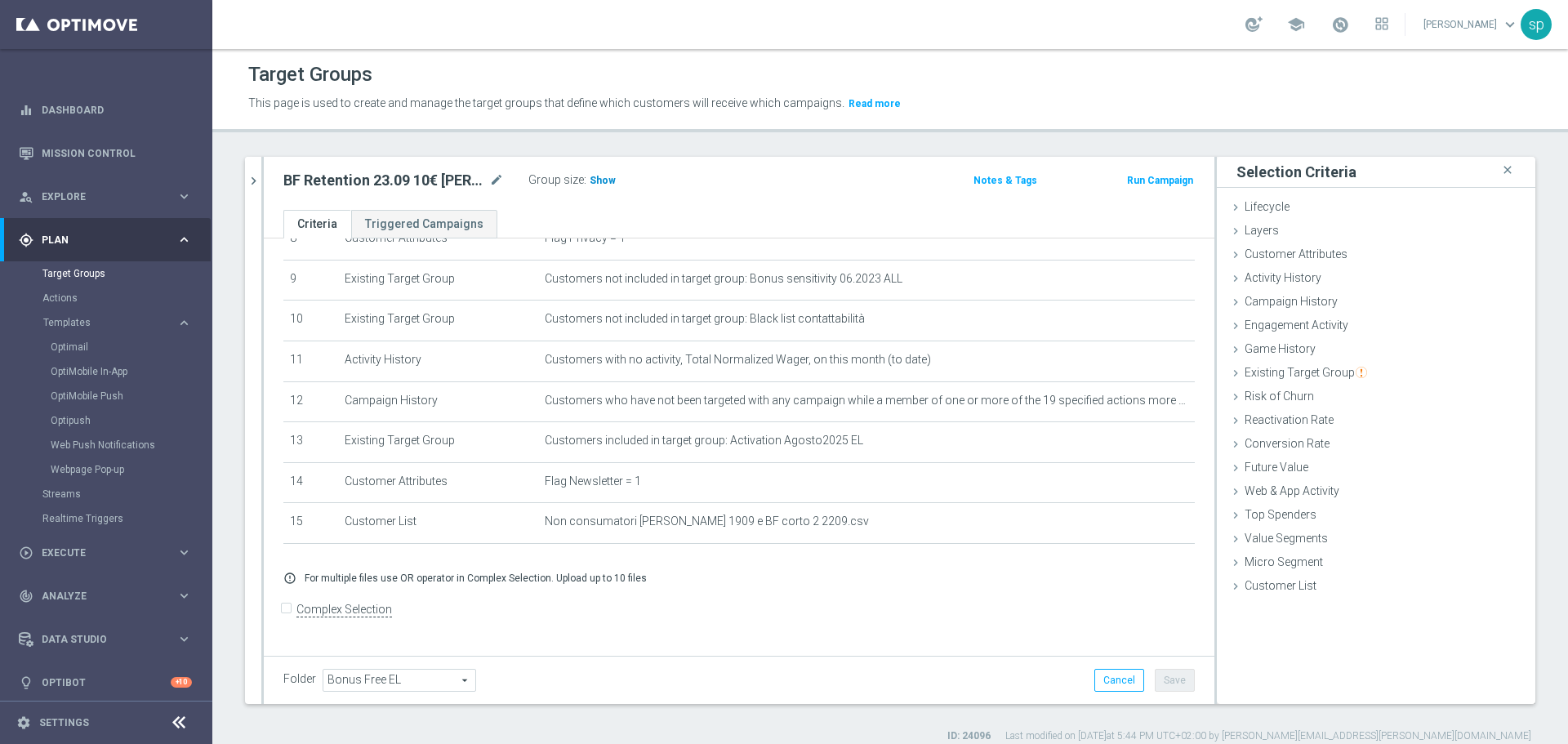
click at [607, 179] on span "Show" at bounding box center [603, 180] width 26 height 11
click at [252, 180] on icon "chevron_right" at bounding box center [253, 180] width 16 height 16
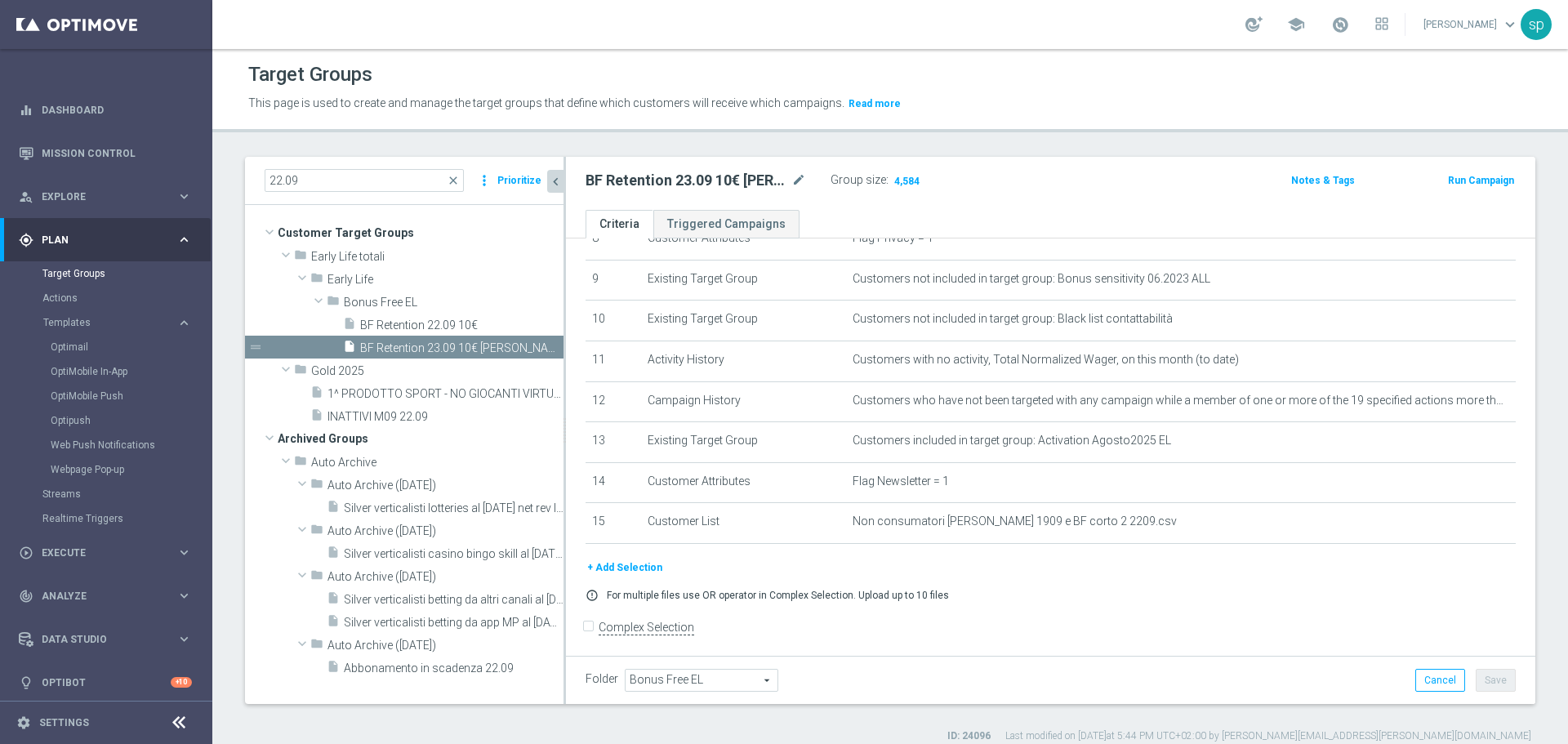
click at [525, 182] on button "Prioritize" at bounding box center [519, 180] width 49 height 22
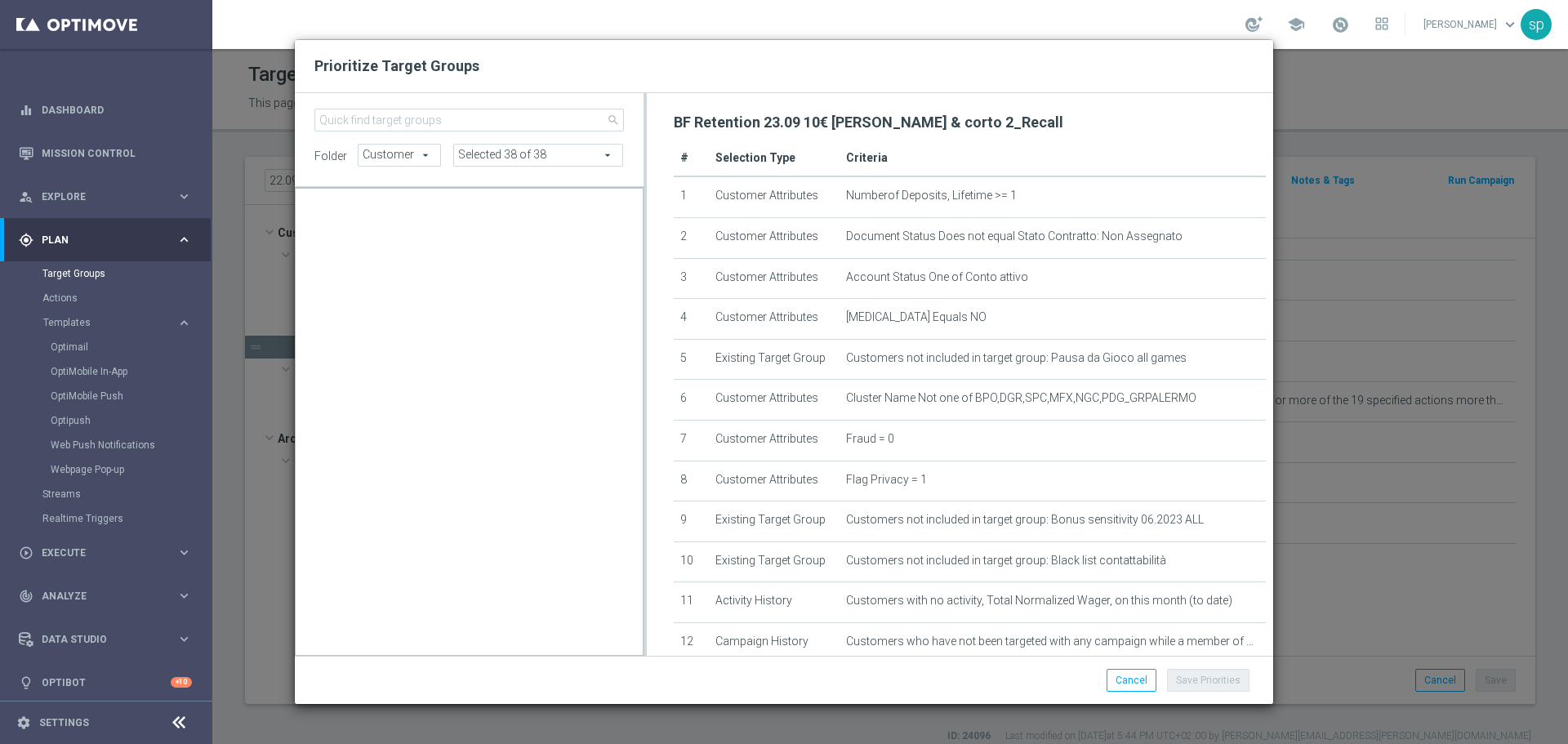
scroll to position [37471, 0]
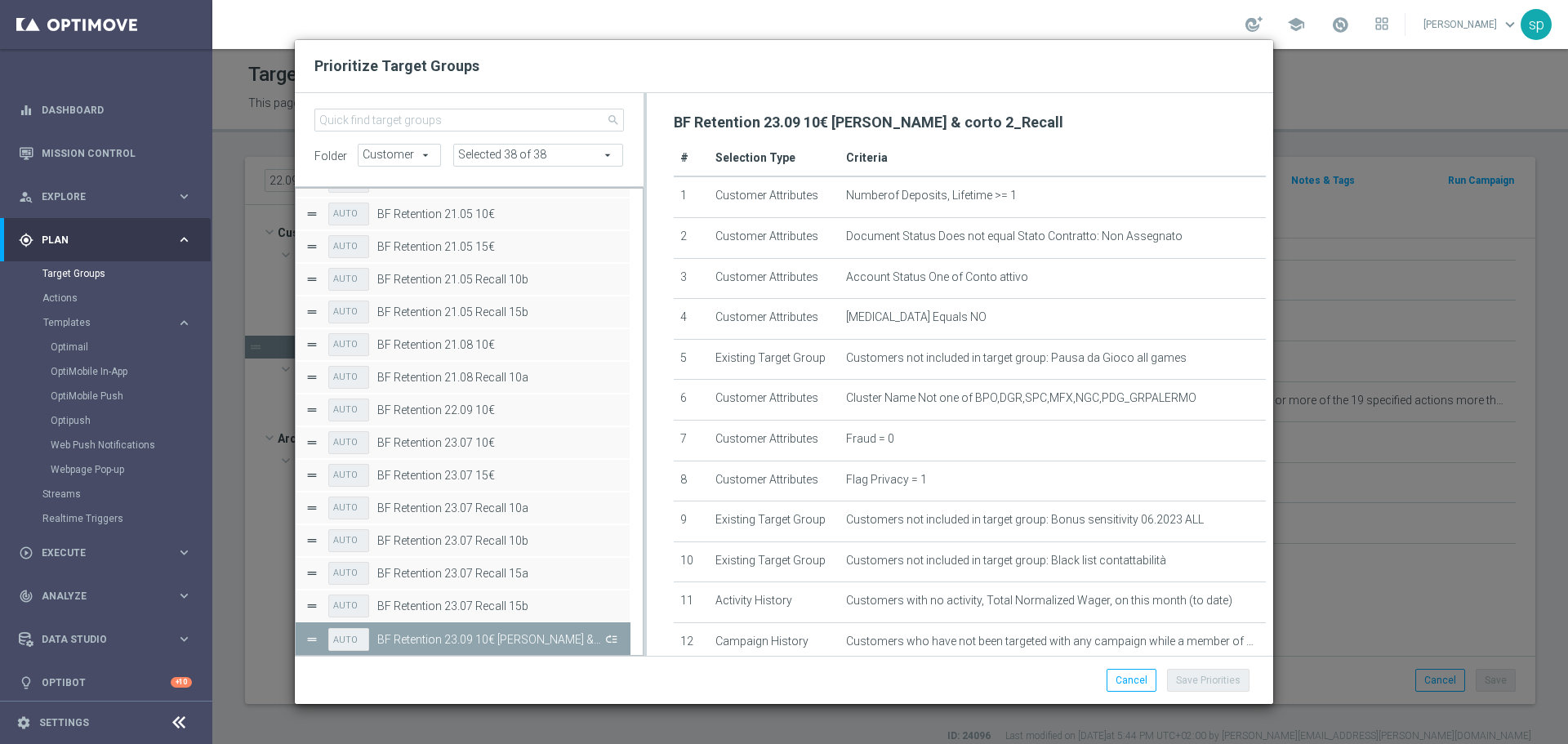
click at [614, 636] on button "Press SPACE to deselect this row." at bounding box center [610, 639] width 17 height 24
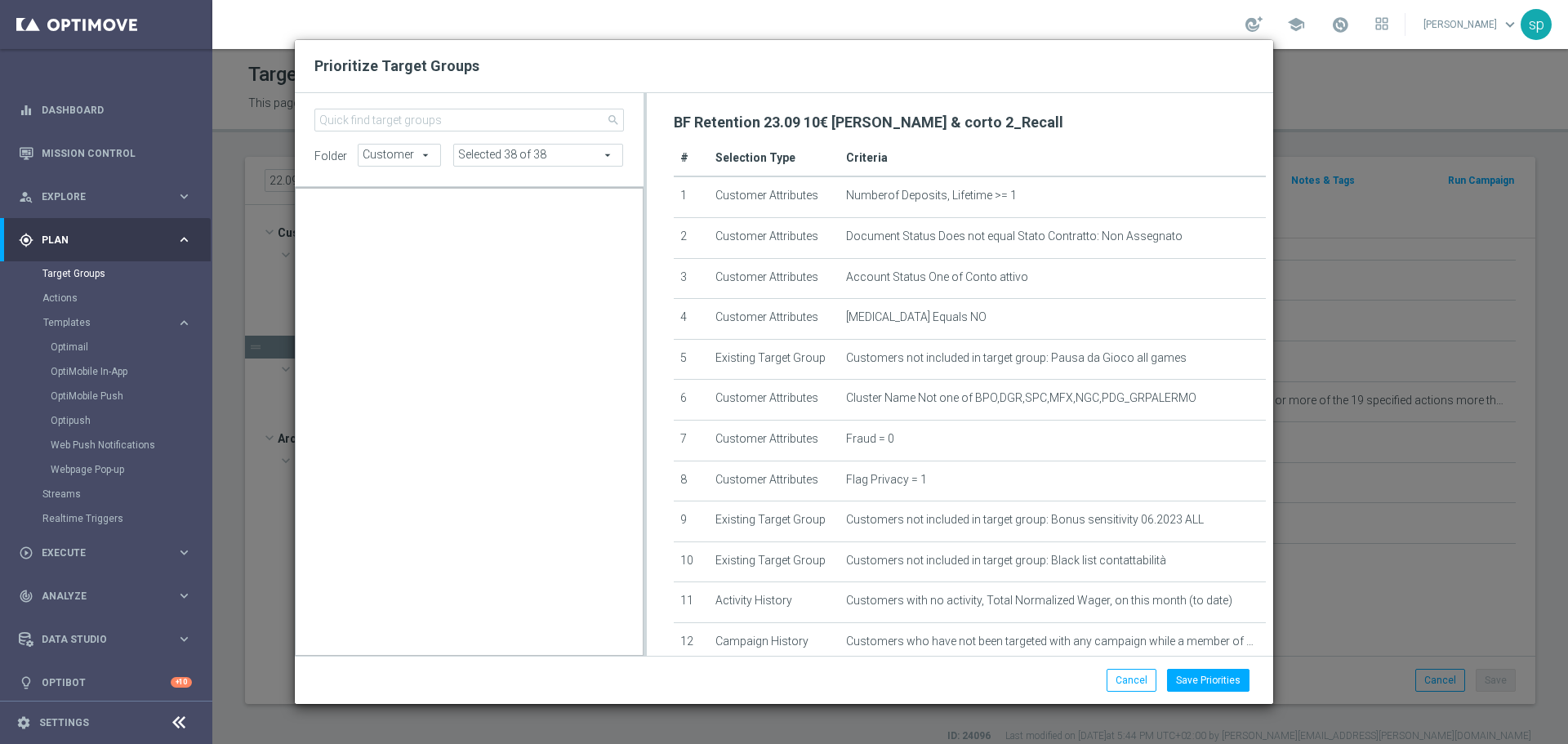
scroll to position [7174, 0]
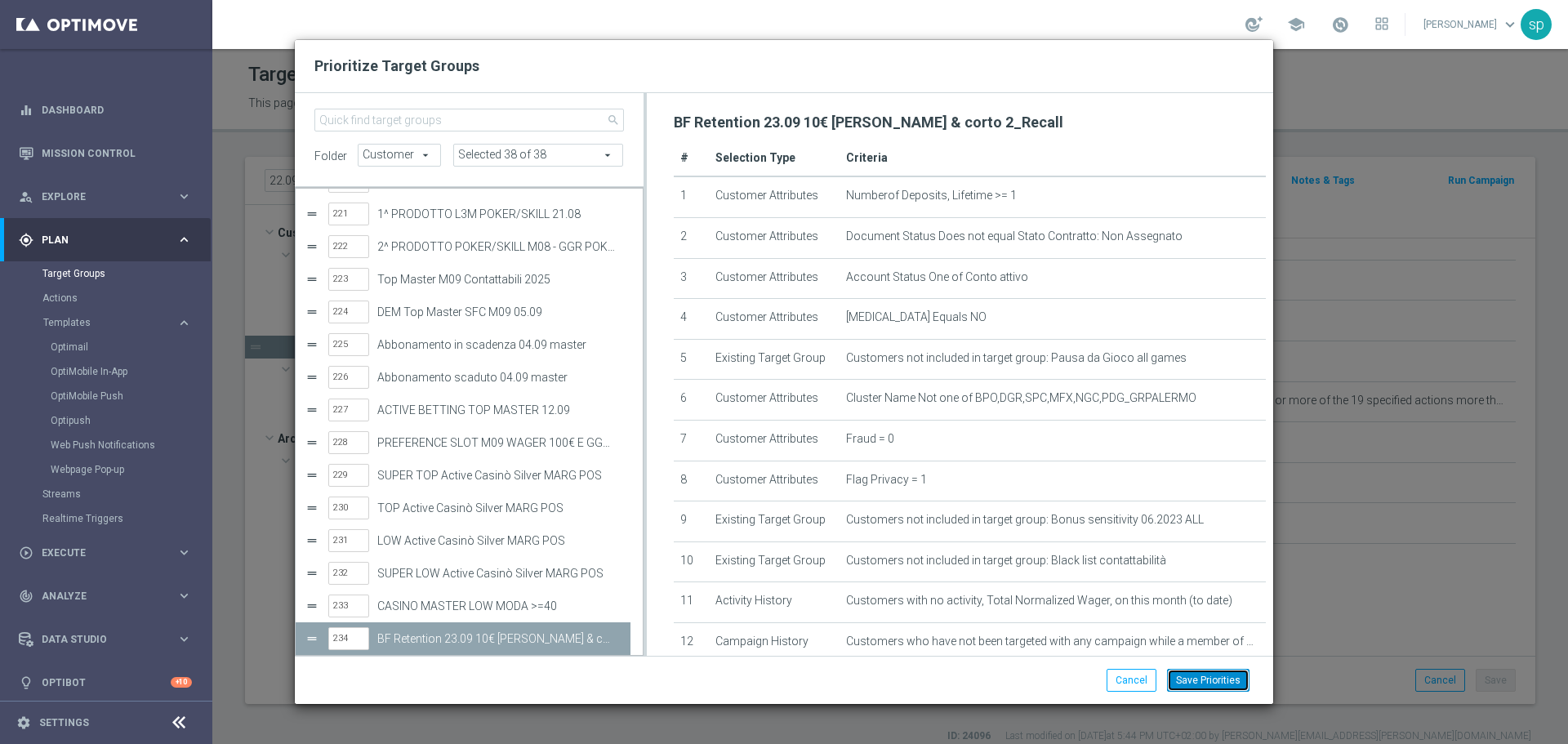
click at [1211, 686] on button "Save Priorities" at bounding box center [1209, 680] width 83 height 23
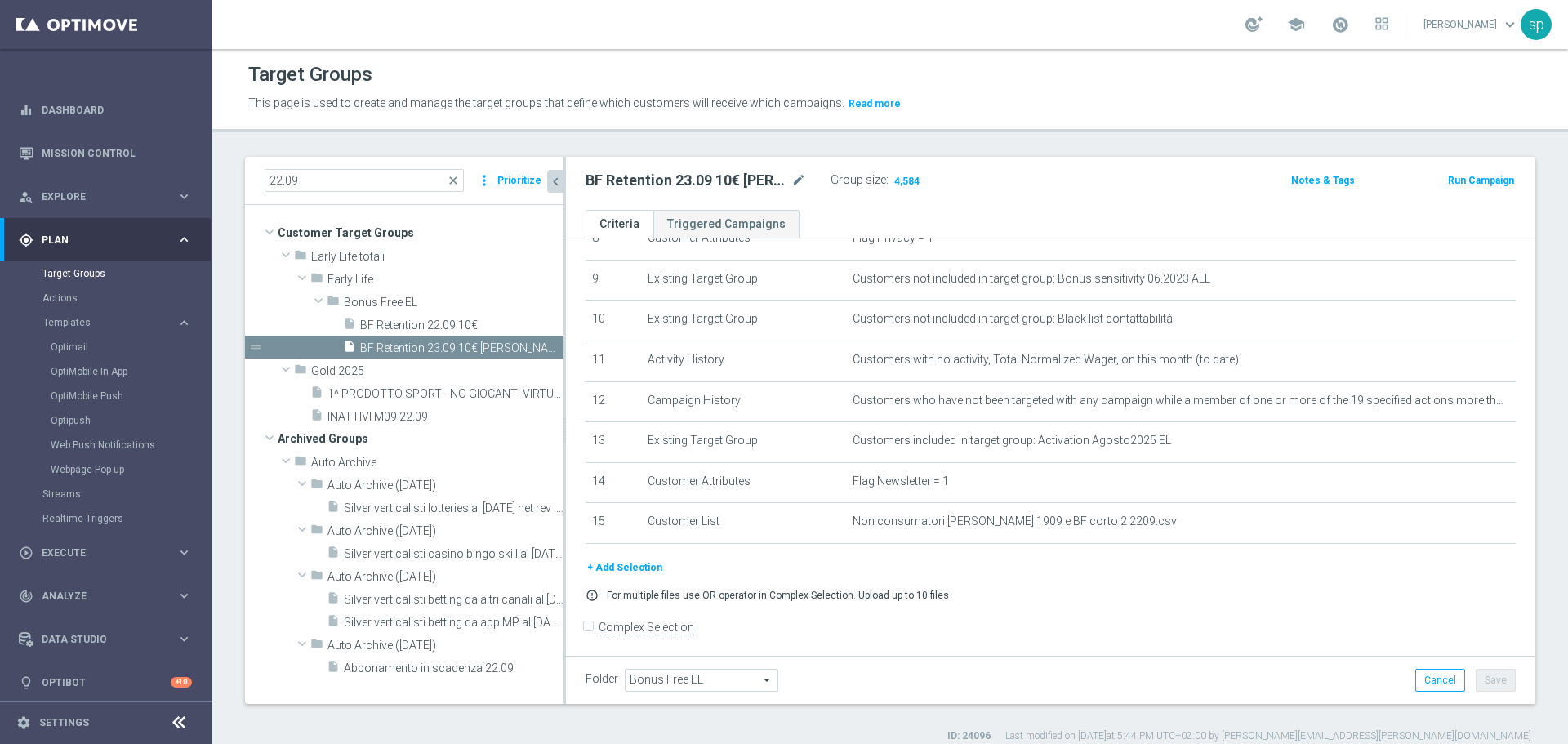
click at [1469, 181] on button "Run Campaign" at bounding box center [1480, 180] width 69 height 18
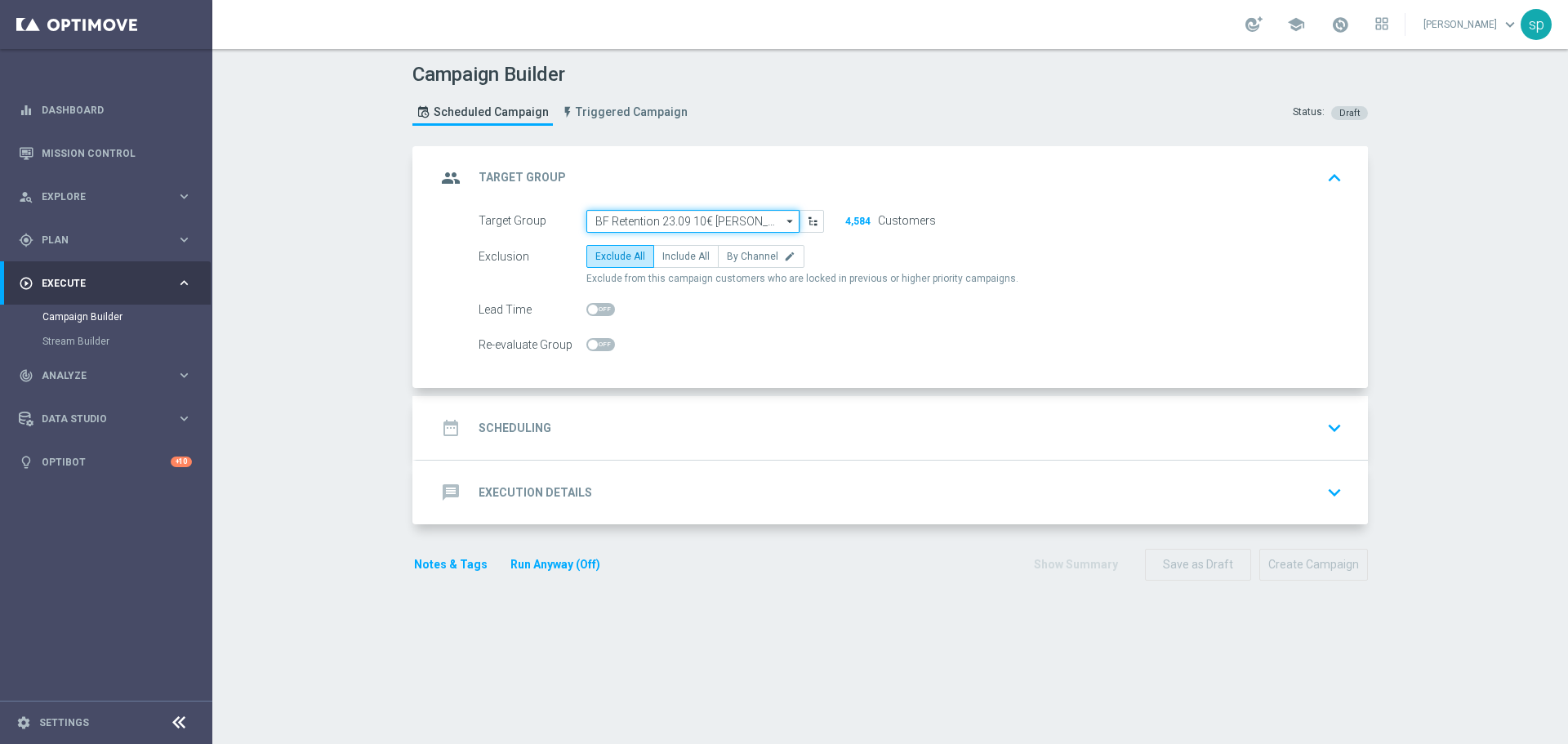
click at [744, 219] on input "BF Retention 23.09 10€ [PERSON_NAME] & corto 2_Recall" at bounding box center [692, 221] width 213 height 23
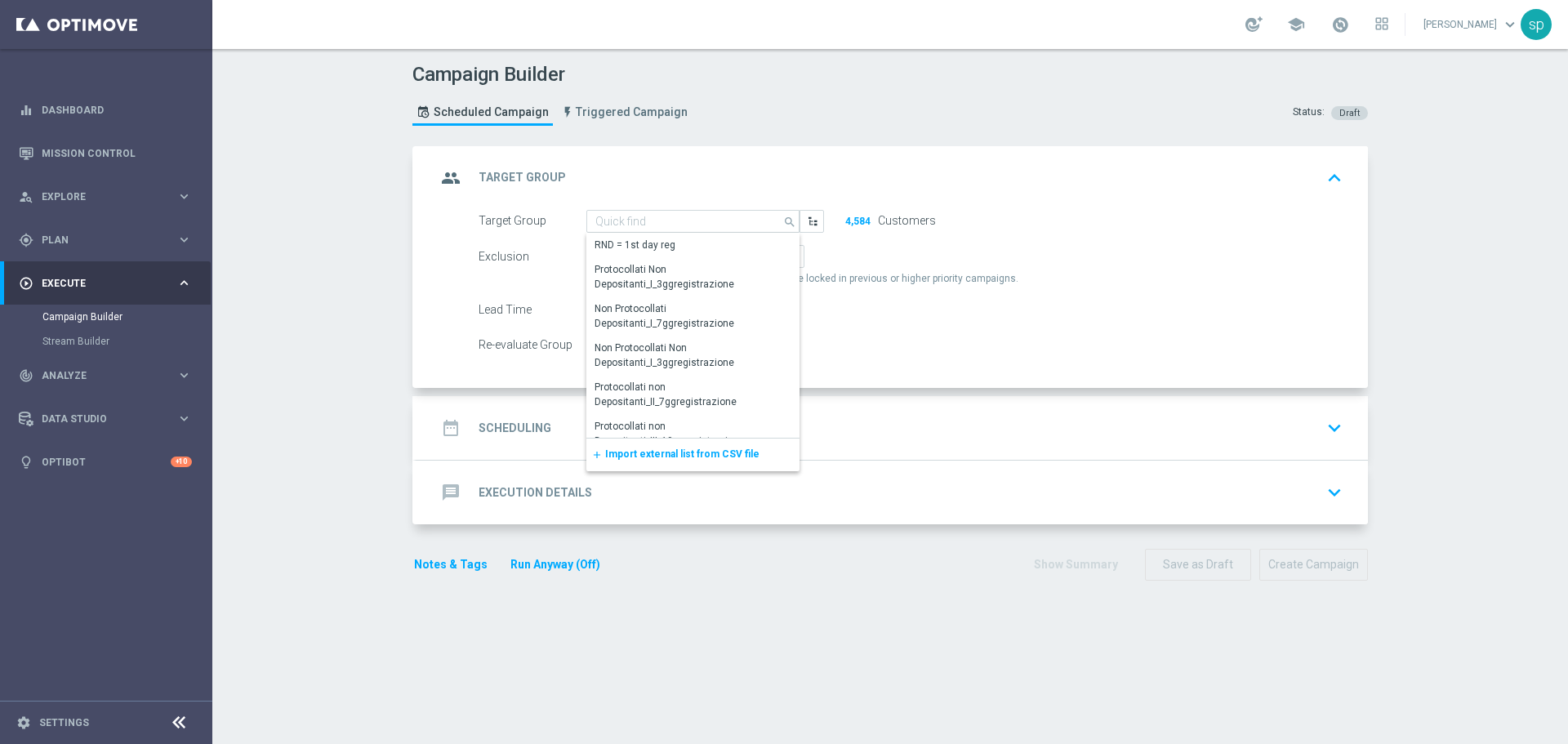
click at [936, 240] on form "Target Group BF Retention 23.09 10€ [PERSON_NAME] & corto 2_Recall search Drag …" at bounding box center [910, 284] width 864 height 147
type input "BF Retention 23.09 10€ [PERSON_NAME] & corto 2_Recall"
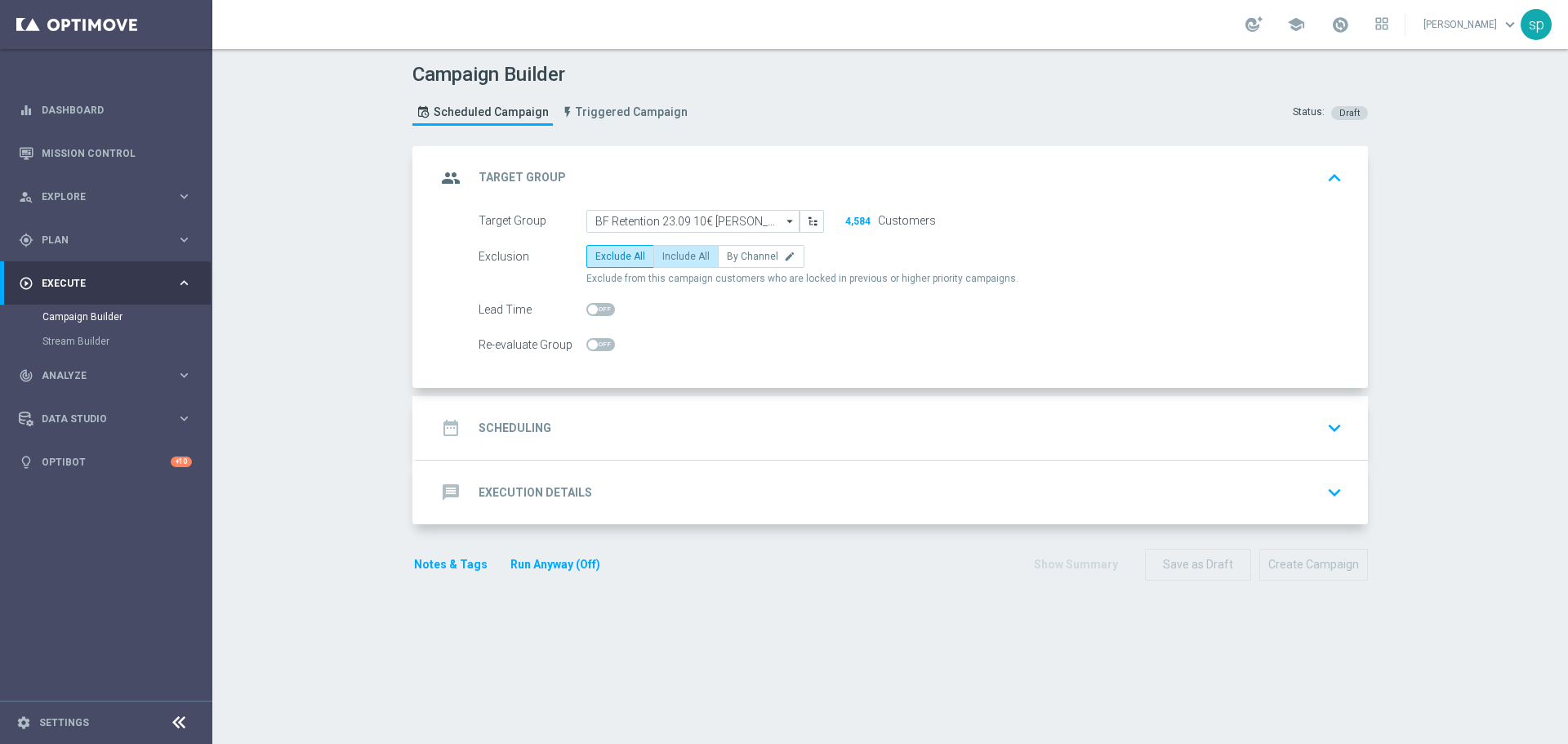
click at [679, 262] on span "Include All" at bounding box center [685, 256] width 47 height 11
click at [673, 262] on input "Include All" at bounding box center [668, 260] width 11 height 11
radio input "true"
click at [534, 413] on div "date_range Scheduling keyboard_arrow_down" at bounding box center [892, 428] width 912 height 31
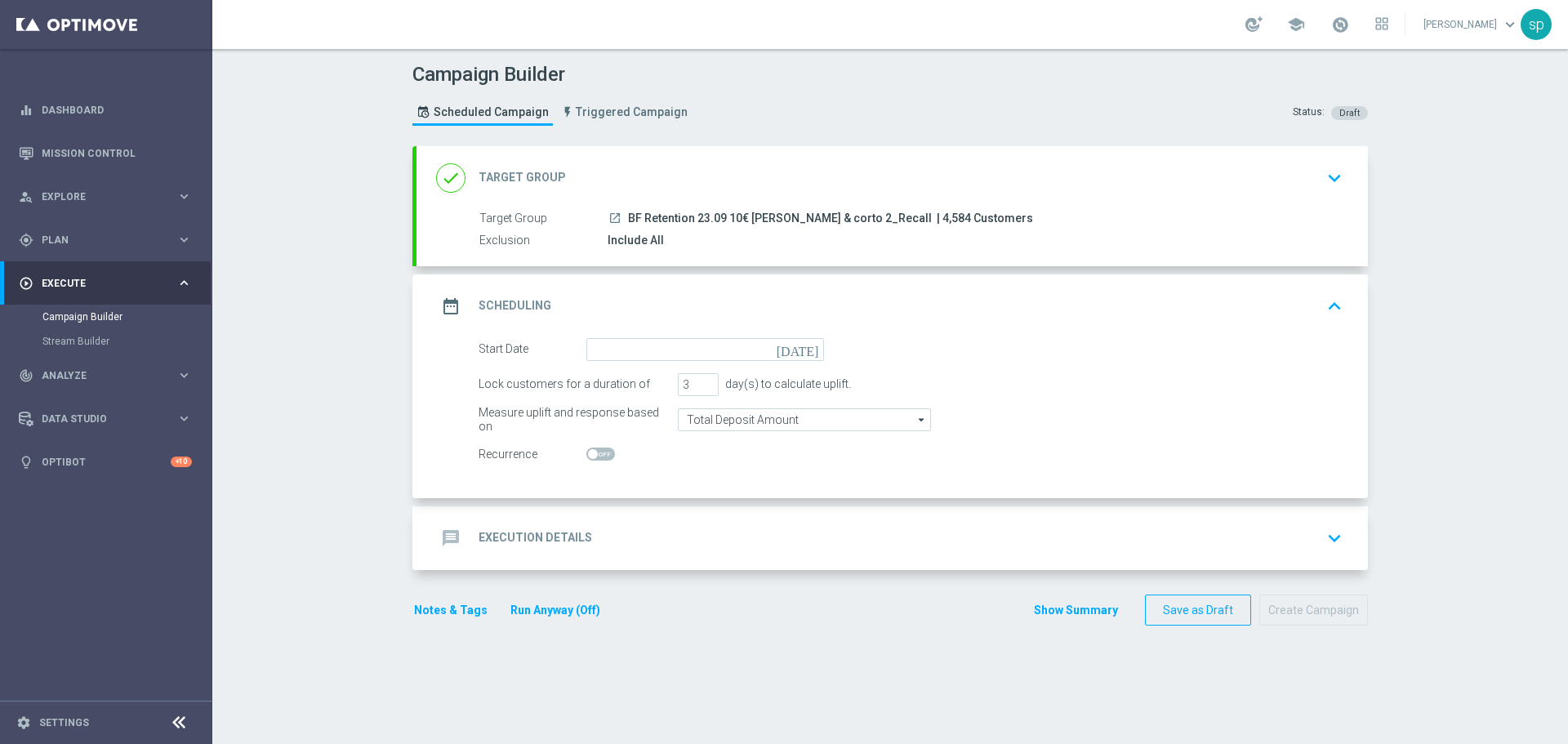
click at [802, 352] on icon "[DATE]" at bounding box center [801, 347] width 48 height 18
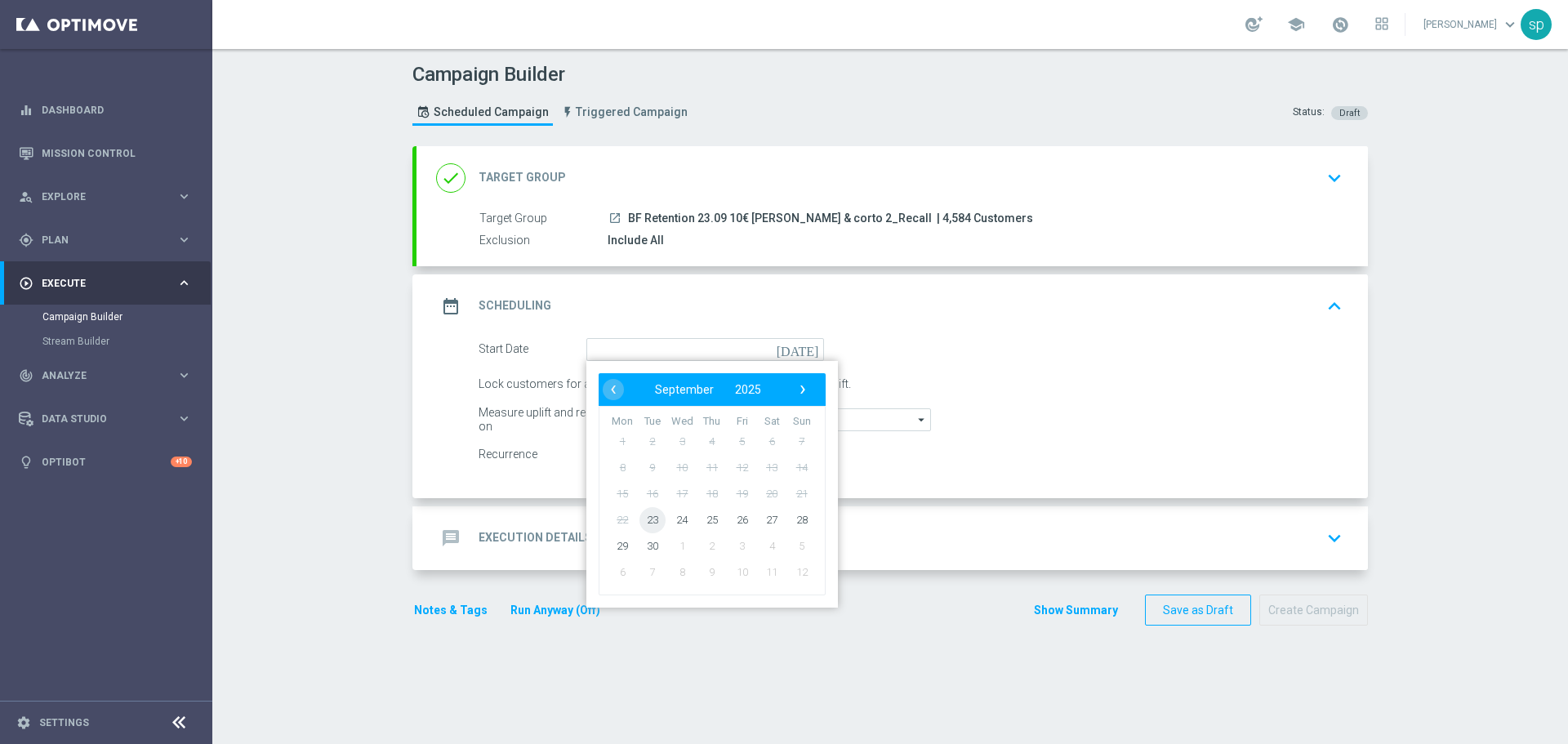
click at [650, 516] on span "23" at bounding box center [652, 519] width 26 height 26
type input "[DATE]"
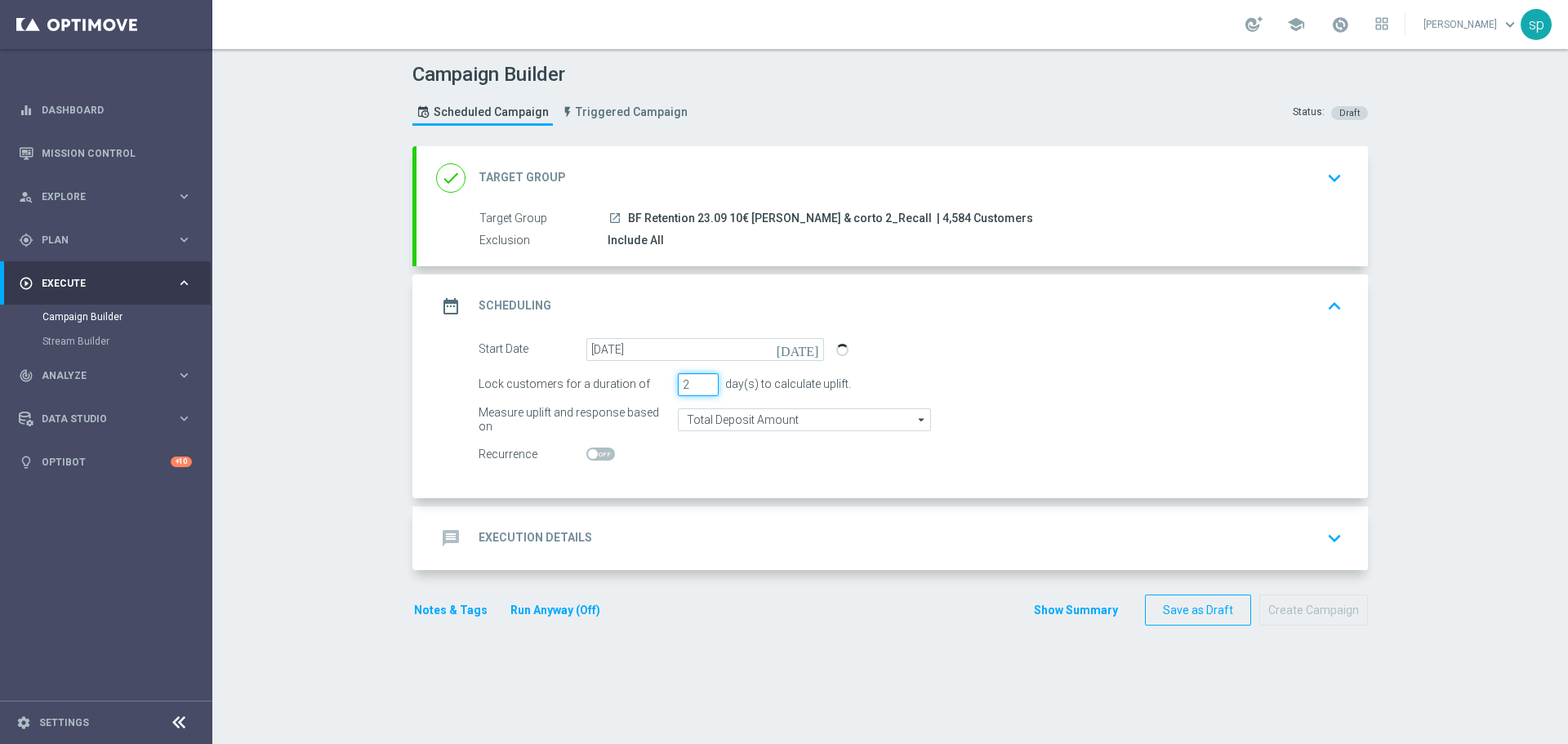
click at [701, 390] on input "2" at bounding box center [698, 384] width 41 height 23
type input "1"
click at [701, 390] on input "1" at bounding box center [698, 384] width 41 height 23
click at [558, 535] on h2 "Execution Details" at bounding box center [534, 537] width 113 height 16
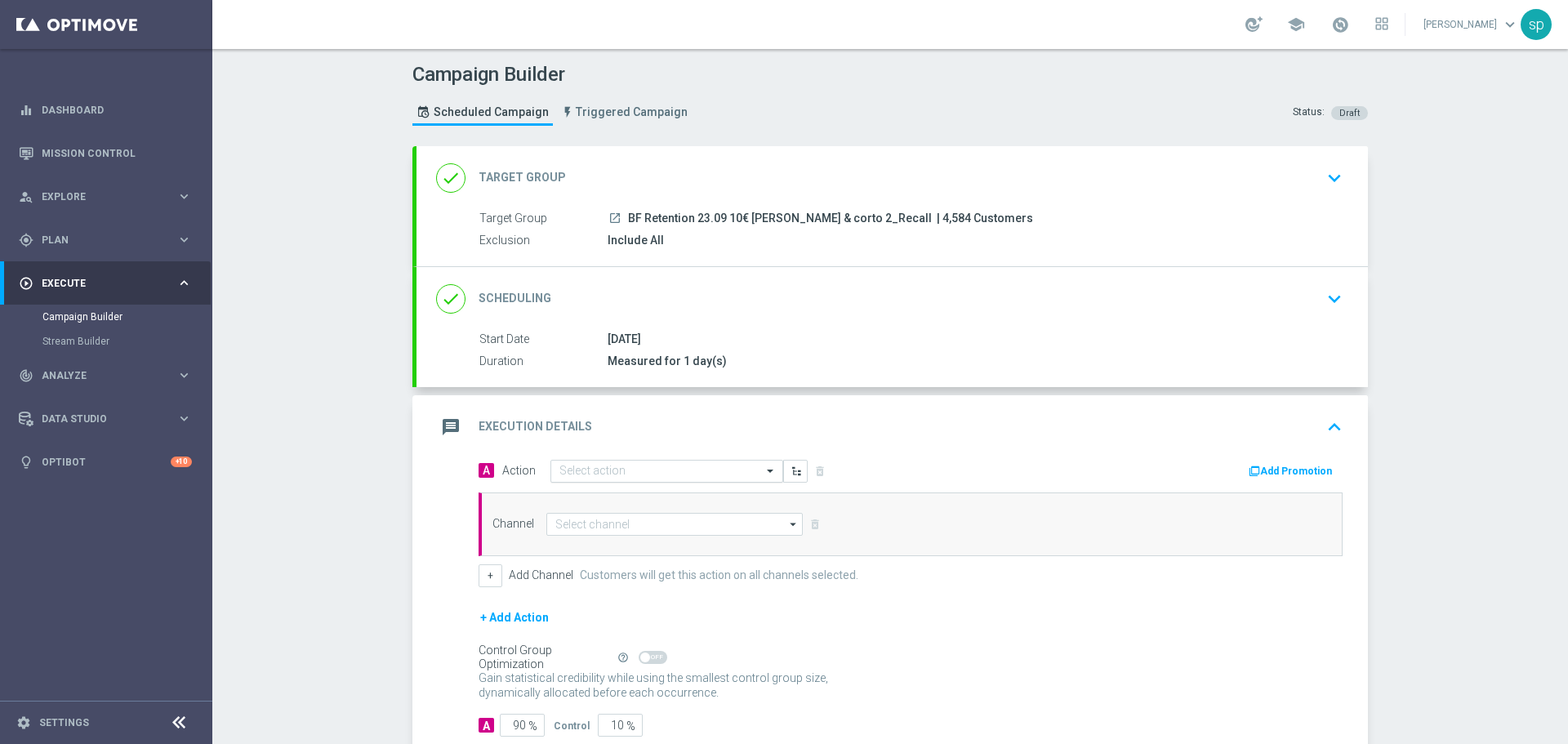
click at [629, 474] on input "text" at bounding box center [650, 471] width 182 height 14
type input "bf ear"
click at [645, 492] on div "BF Early Life edit" at bounding box center [666, 498] width 215 height 27
click at [632, 528] on input at bounding box center [674, 524] width 256 height 23
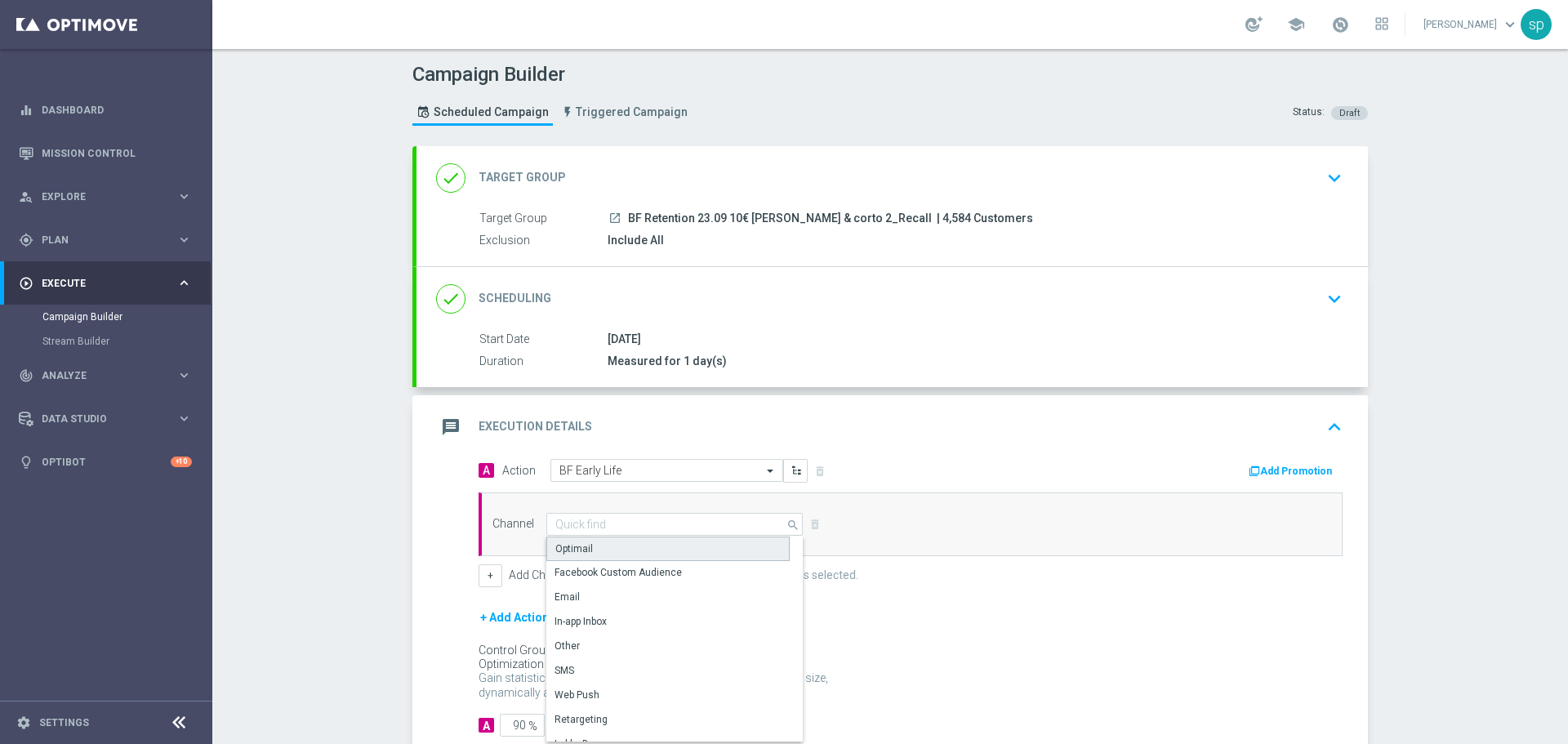
click at [637, 548] on div "Optimail" at bounding box center [668, 548] width 243 height 25
type input "Optimail"
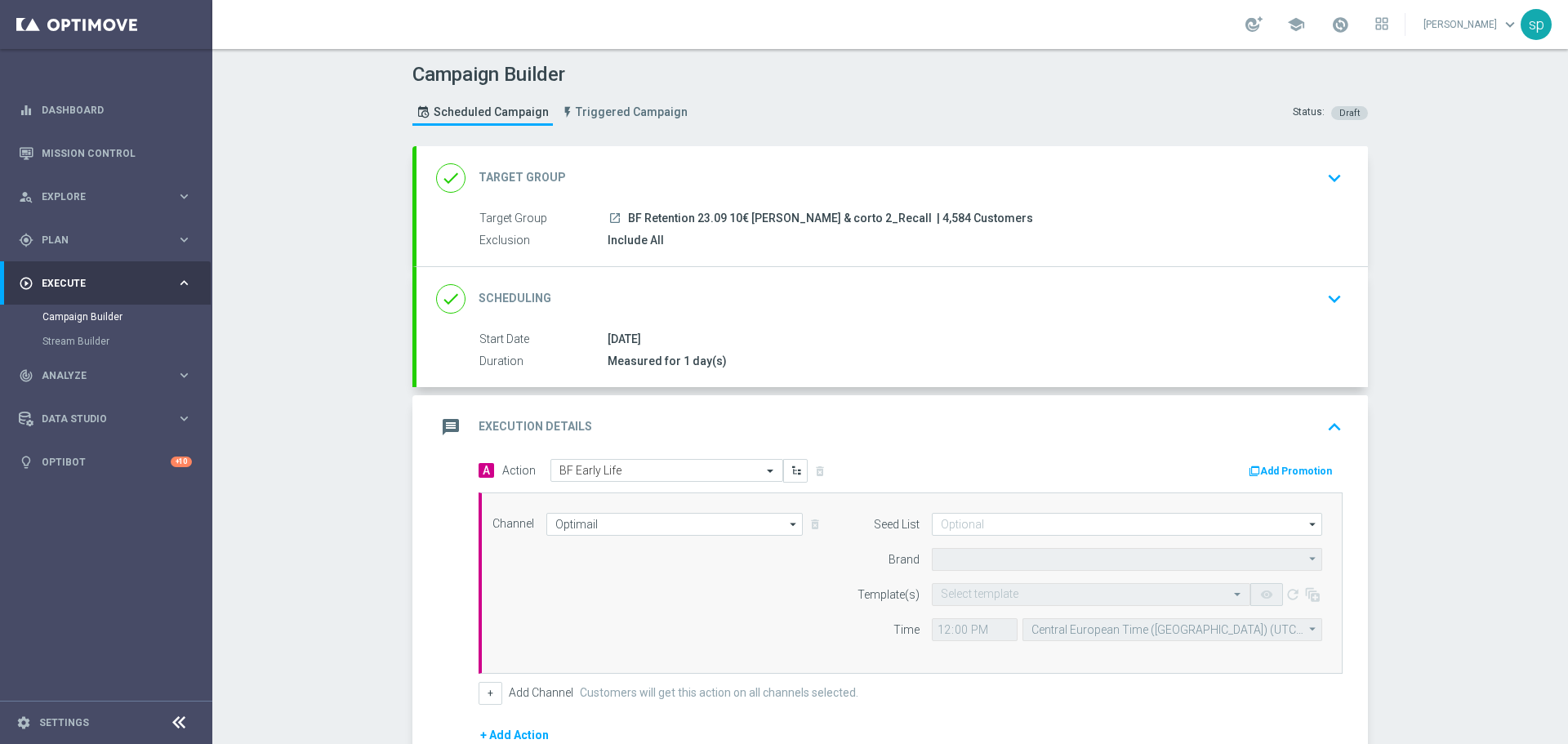
type input "Sisal Marketing"
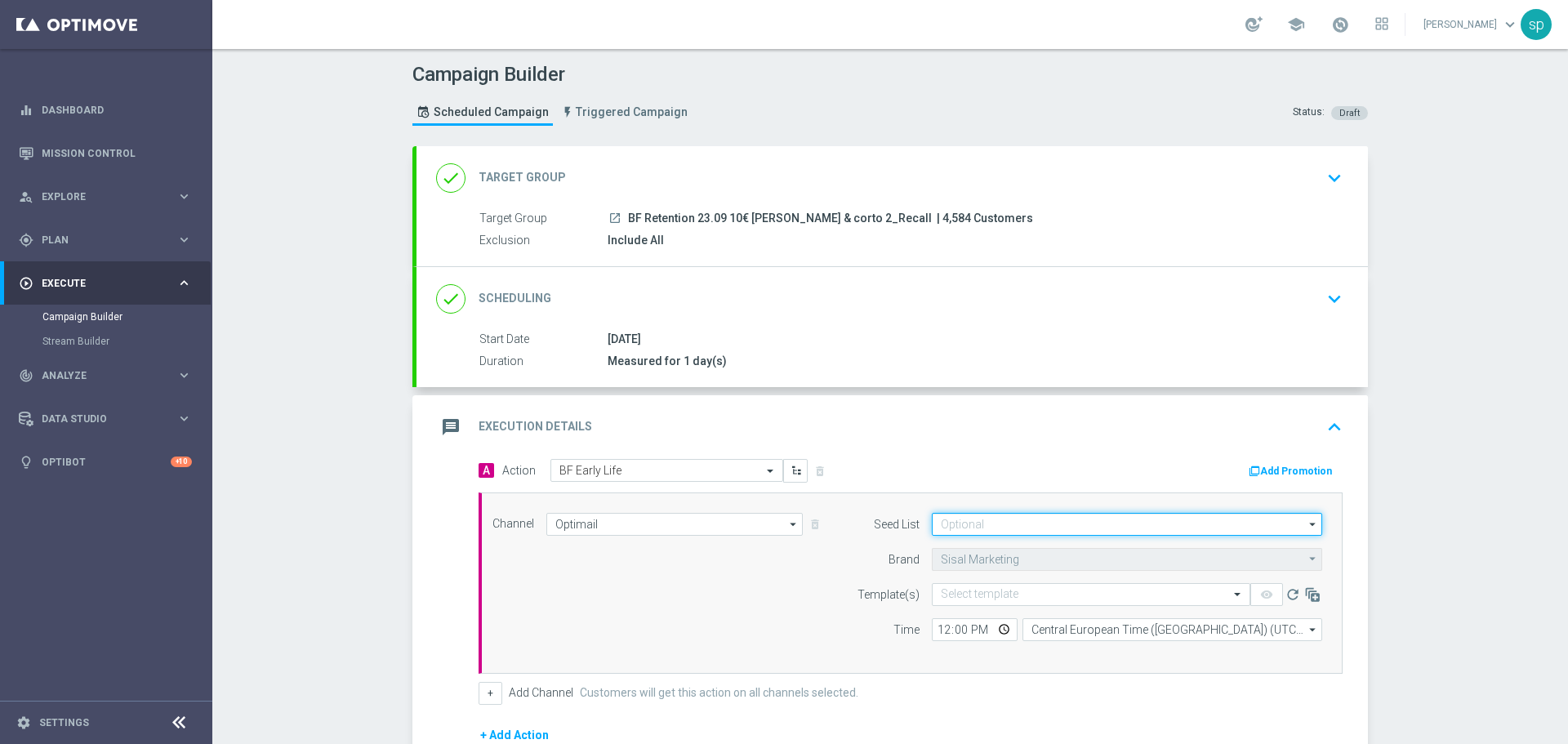
click at [1027, 529] on input at bounding box center [1127, 524] width 391 height 23
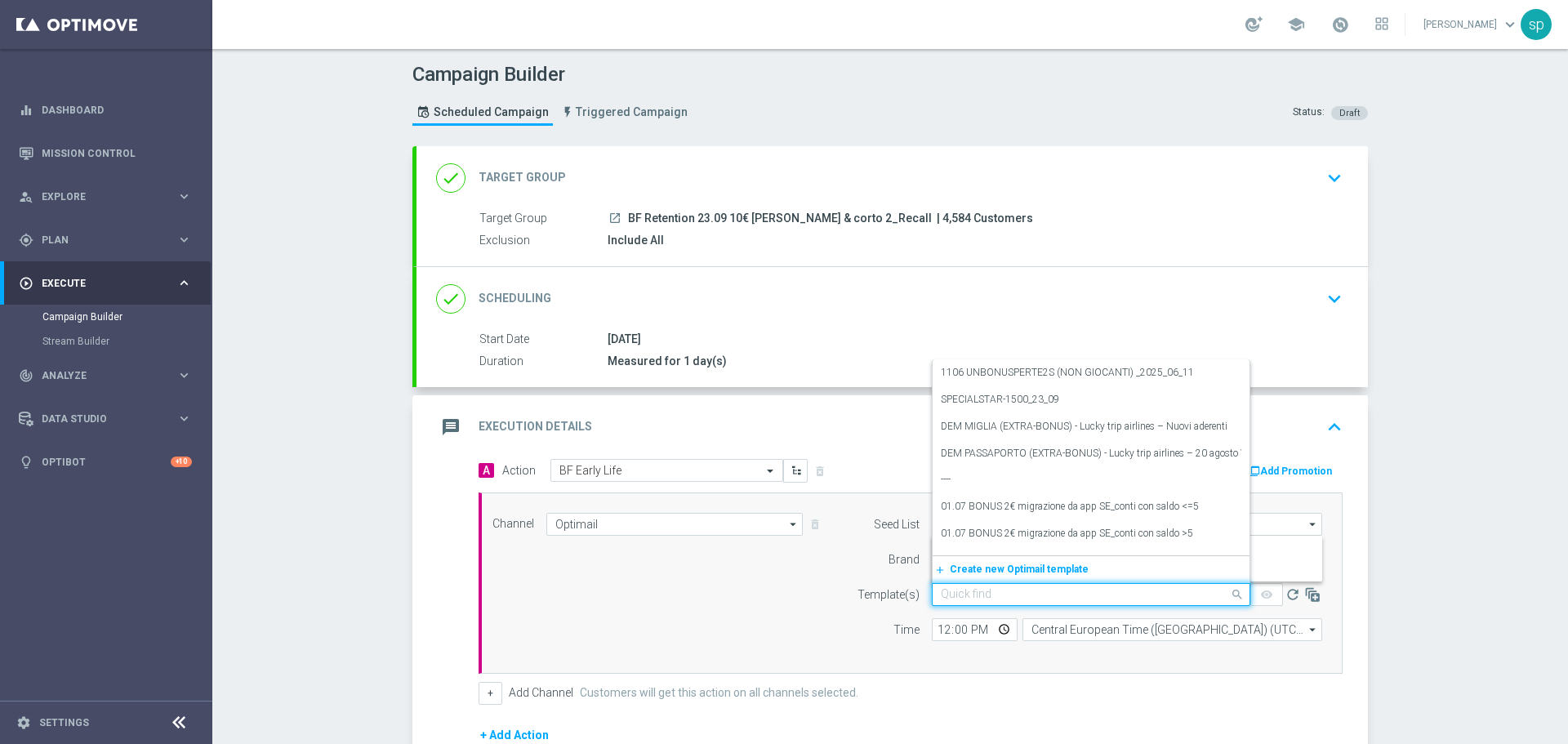
click at [1026, 601] on div "Quick find" at bounding box center [1091, 594] width 319 height 23
click at [1007, 586] on div "Quick find" at bounding box center [1091, 594] width 319 height 23
paste input "onus free tutti i giochi - Early 1909 Recall 10 A & C"
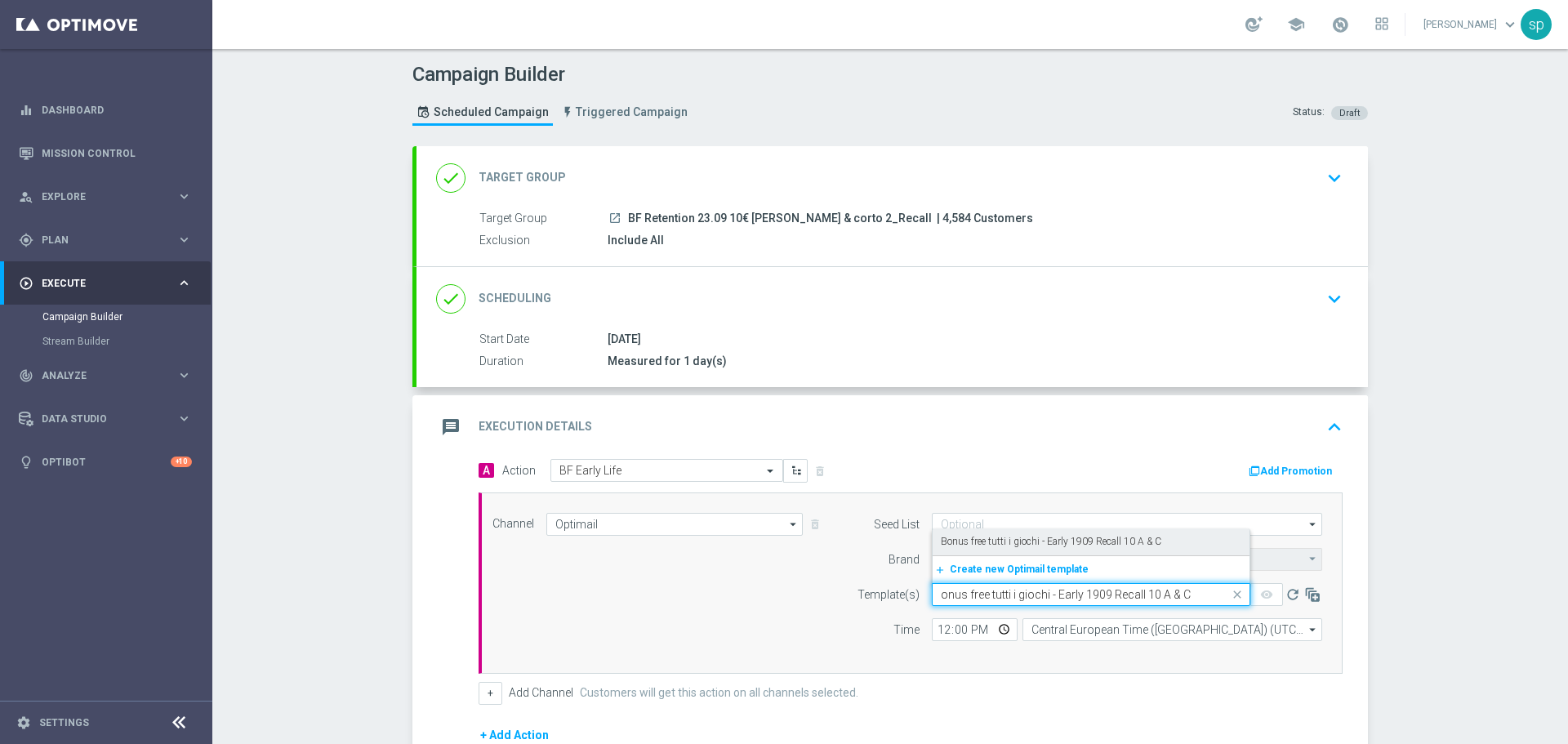
click at [995, 546] on label "Bonus free tutti i giochi - Early 1909 Recall 10 A & C" at bounding box center [1050, 541] width 220 height 14
type input "onus free tutti i giochi - Early 1909 Recall 10 A & C"
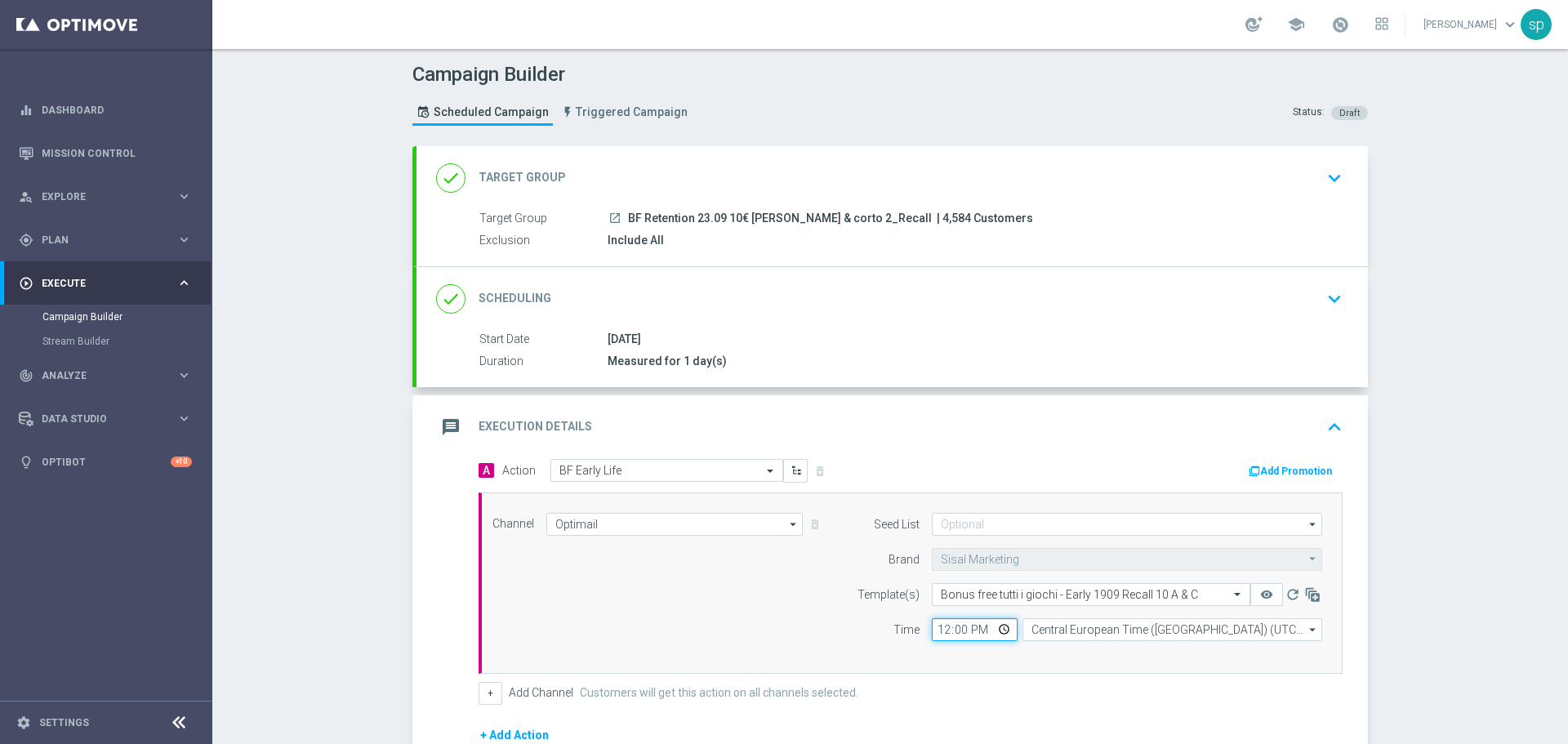
click at [938, 627] on input "12:00" at bounding box center [974, 629] width 86 height 23
type input "17:50"
click at [1069, 621] on input "Central European Time ([GEOGRAPHIC_DATA]) (UTC +02:00)" at bounding box center [1172, 629] width 299 height 23
click at [1096, 650] on div "Central European Time ([GEOGRAPHIC_DATA]) (UTC +02:00)" at bounding box center [1165, 654] width 267 height 15
type input "Central European Time ([GEOGRAPHIC_DATA]) (UTC +02:00)"
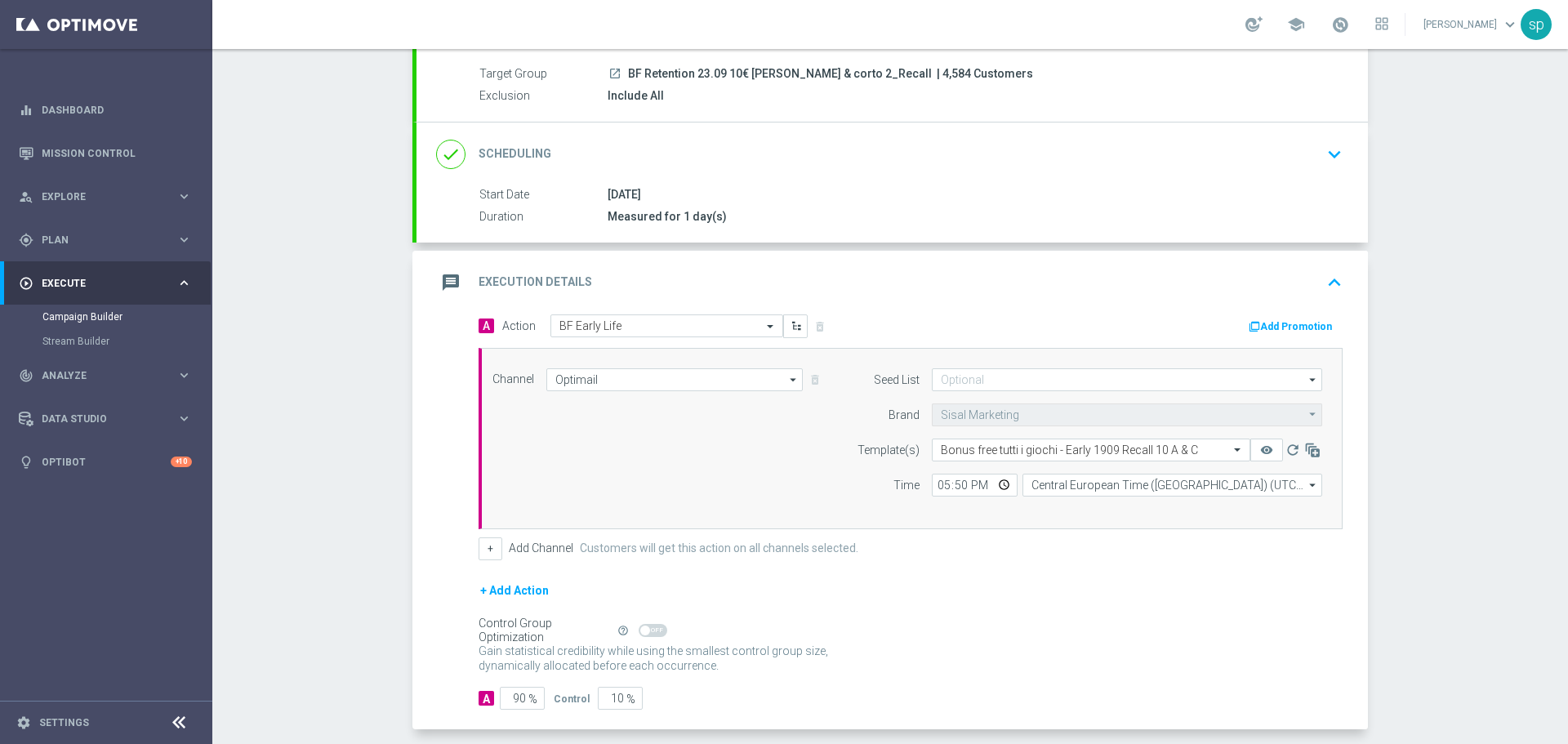
scroll to position [219, 0]
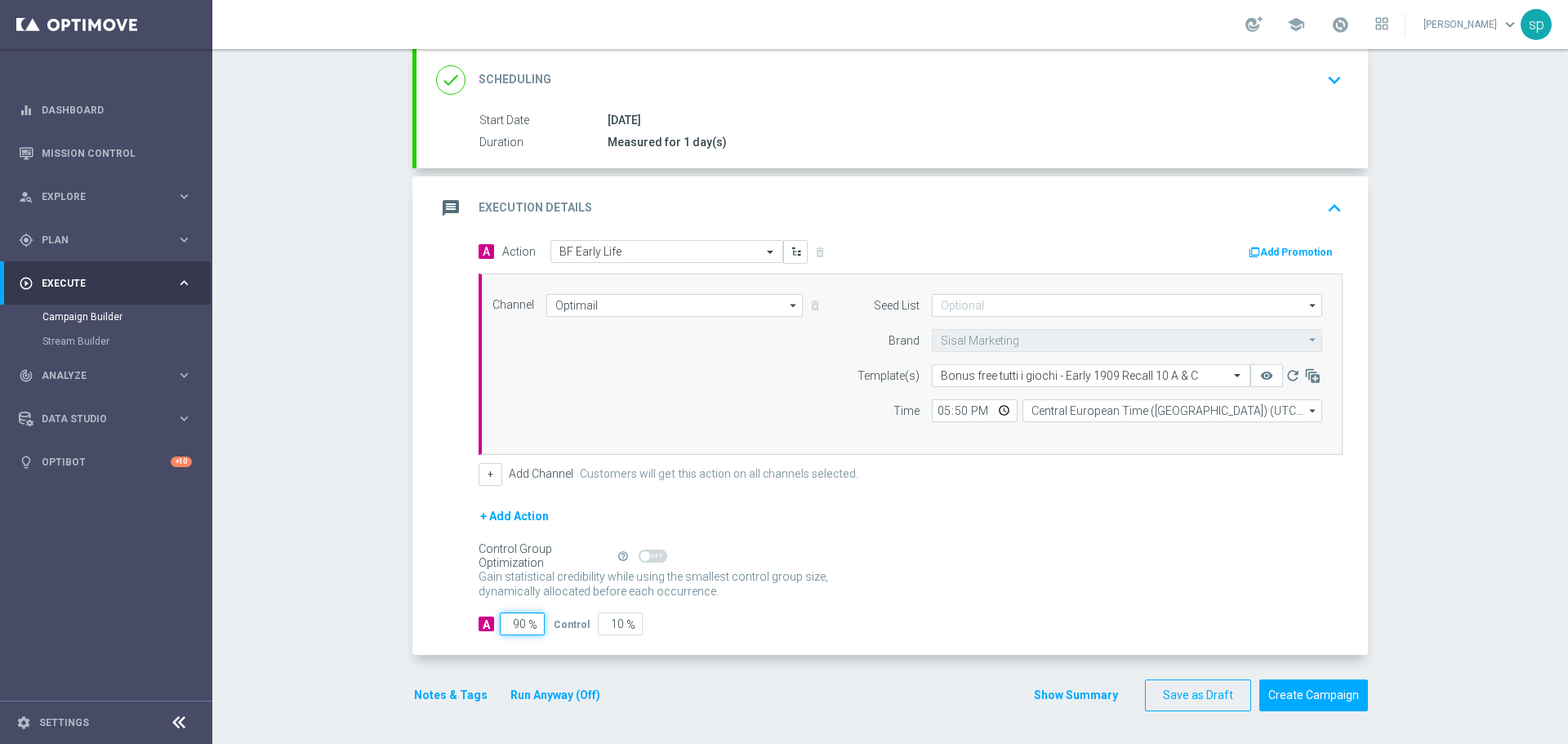
click at [514, 625] on input "90" at bounding box center [521, 623] width 45 height 23
type input "0"
type input "100"
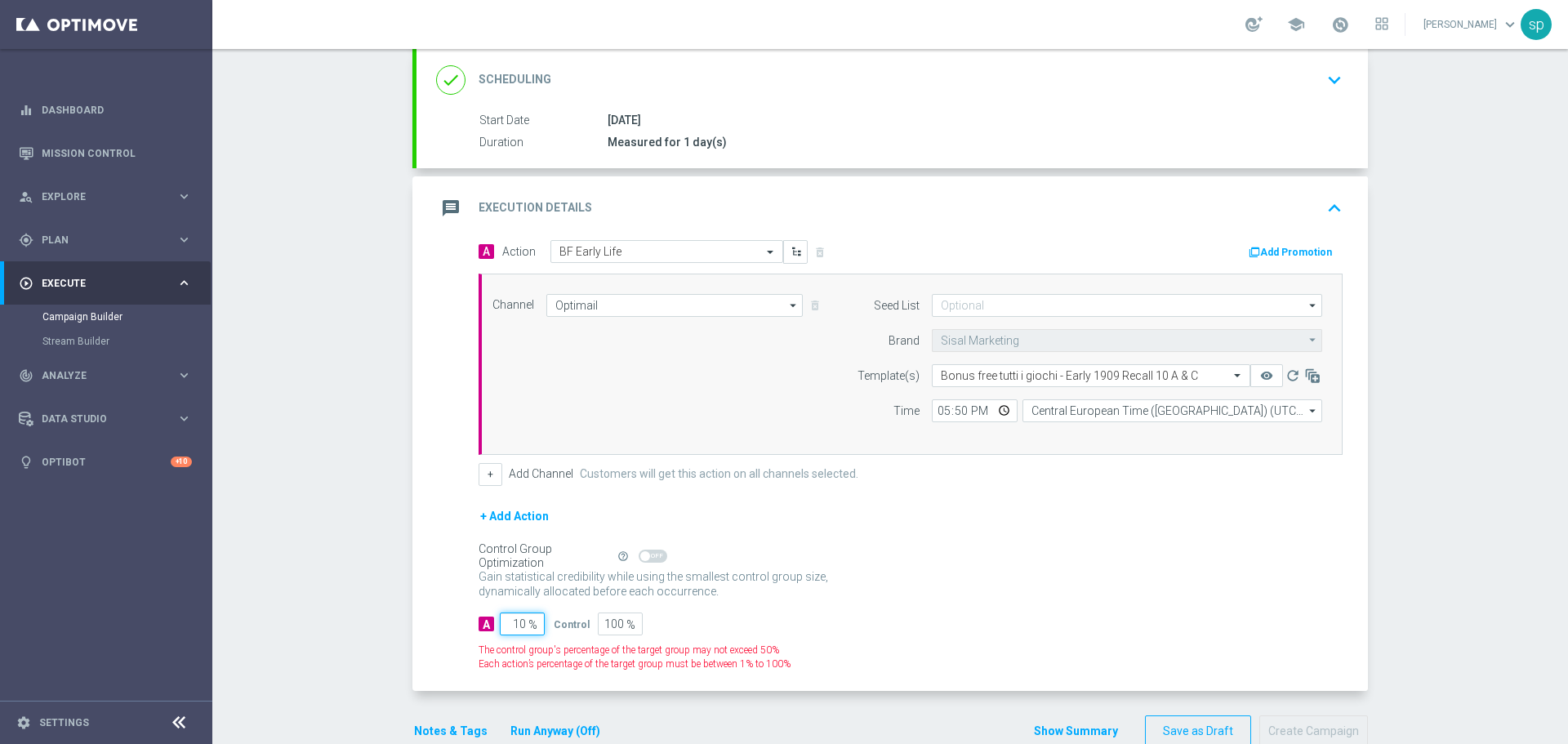
type input "100"
type input "0"
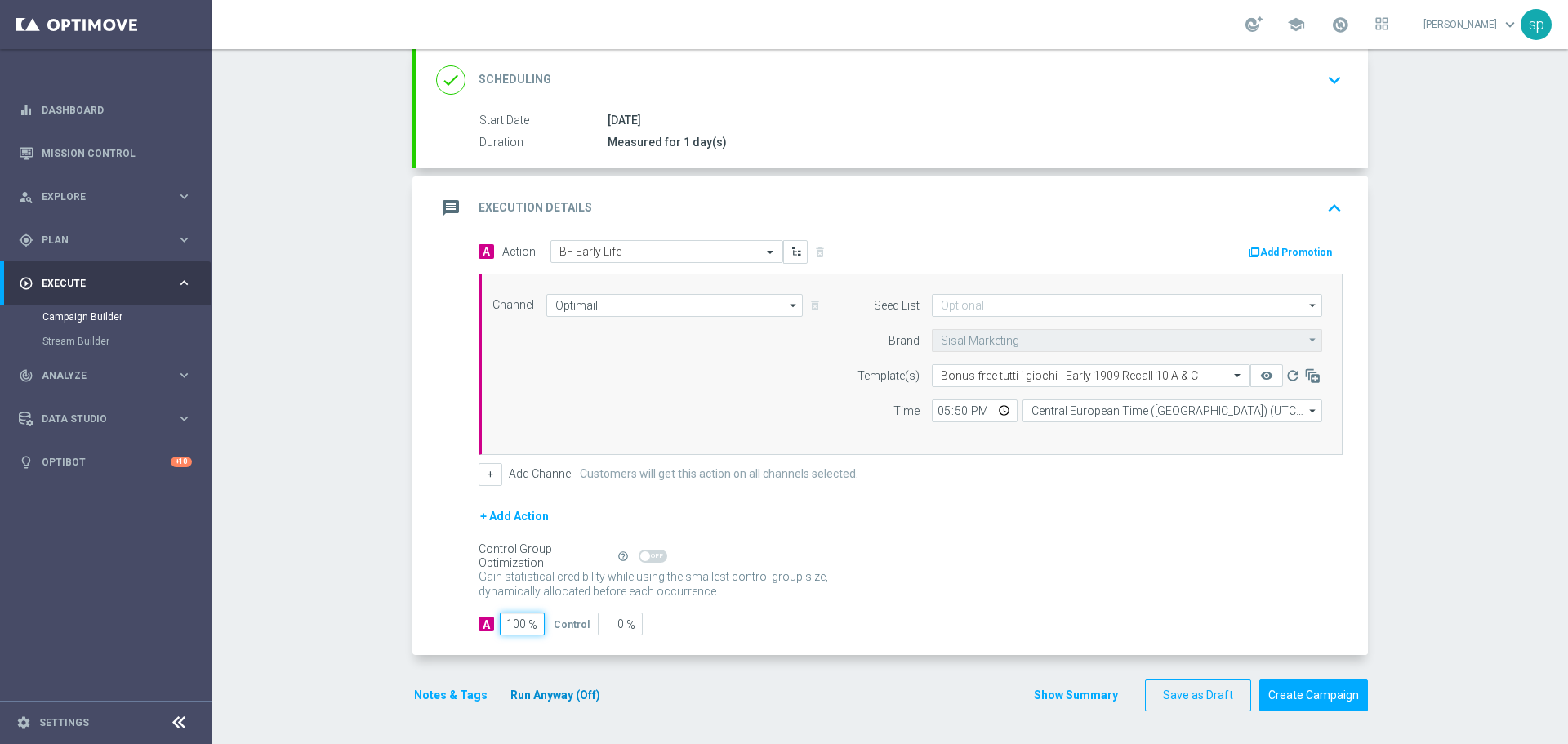
type input "100"
click at [550, 688] on button "Run Anyway (Off)" at bounding box center [555, 695] width 93 height 20
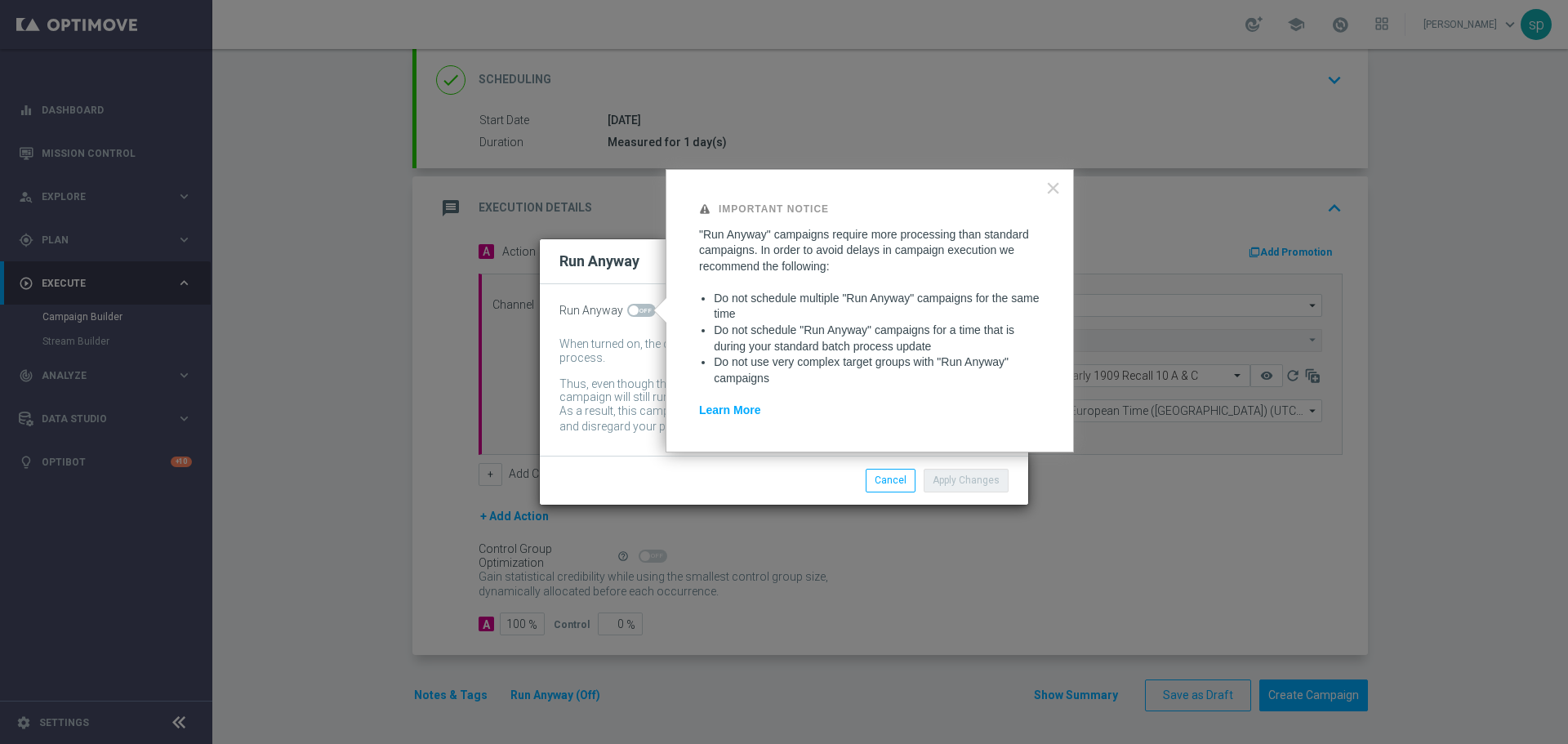
click at [632, 304] on span at bounding box center [641, 310] width 29 height 13
click at [632, 304] on input "checkbox" at bounding box center [641, 310] width 29 height 13
checkbox input "true"
click at [967, 481] on button "Apply Changes" at bounding box center [966, 480] width 85 height 23
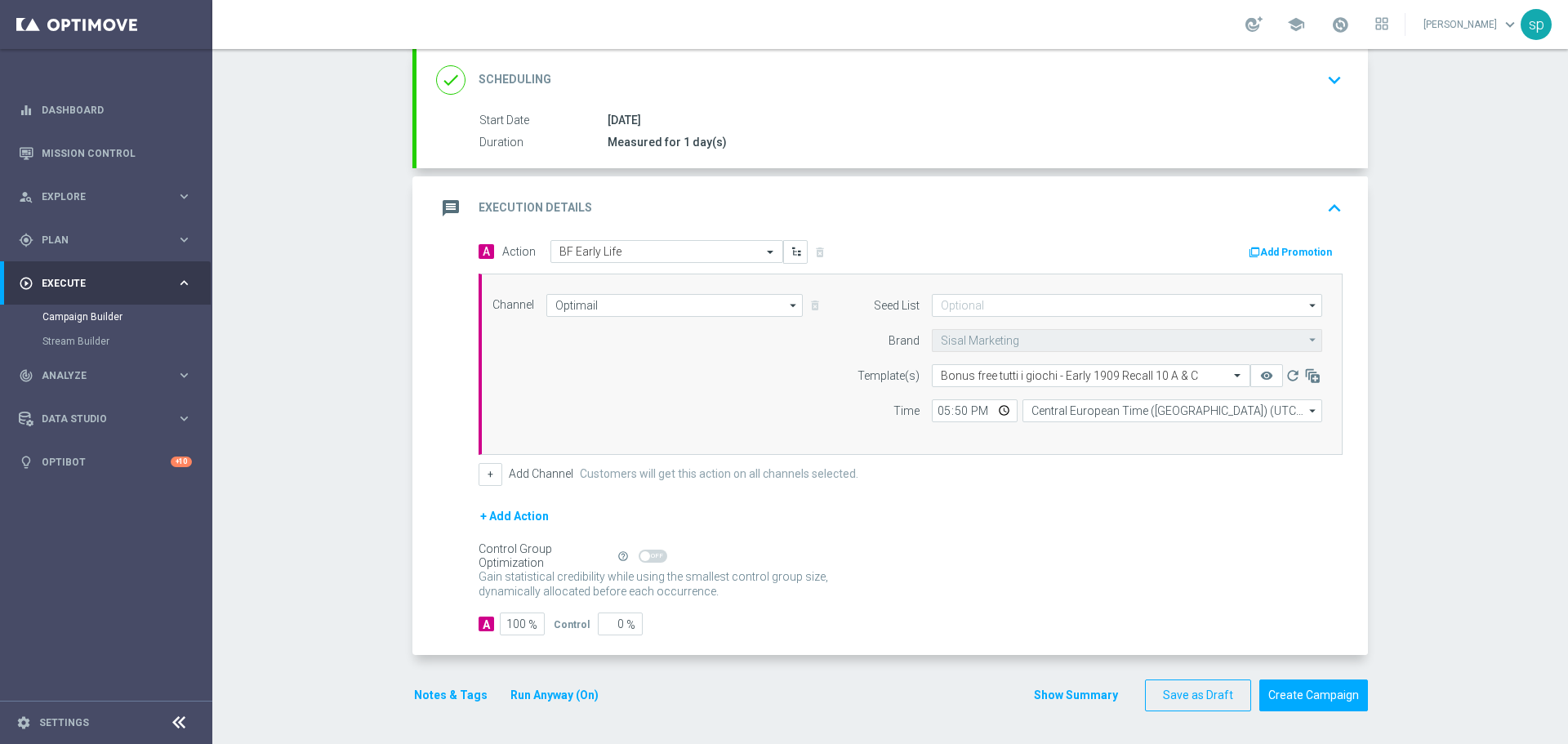
click at [446, 691] on button "Notes & Tags" at bounding box center [451, 695] width 76 height 20
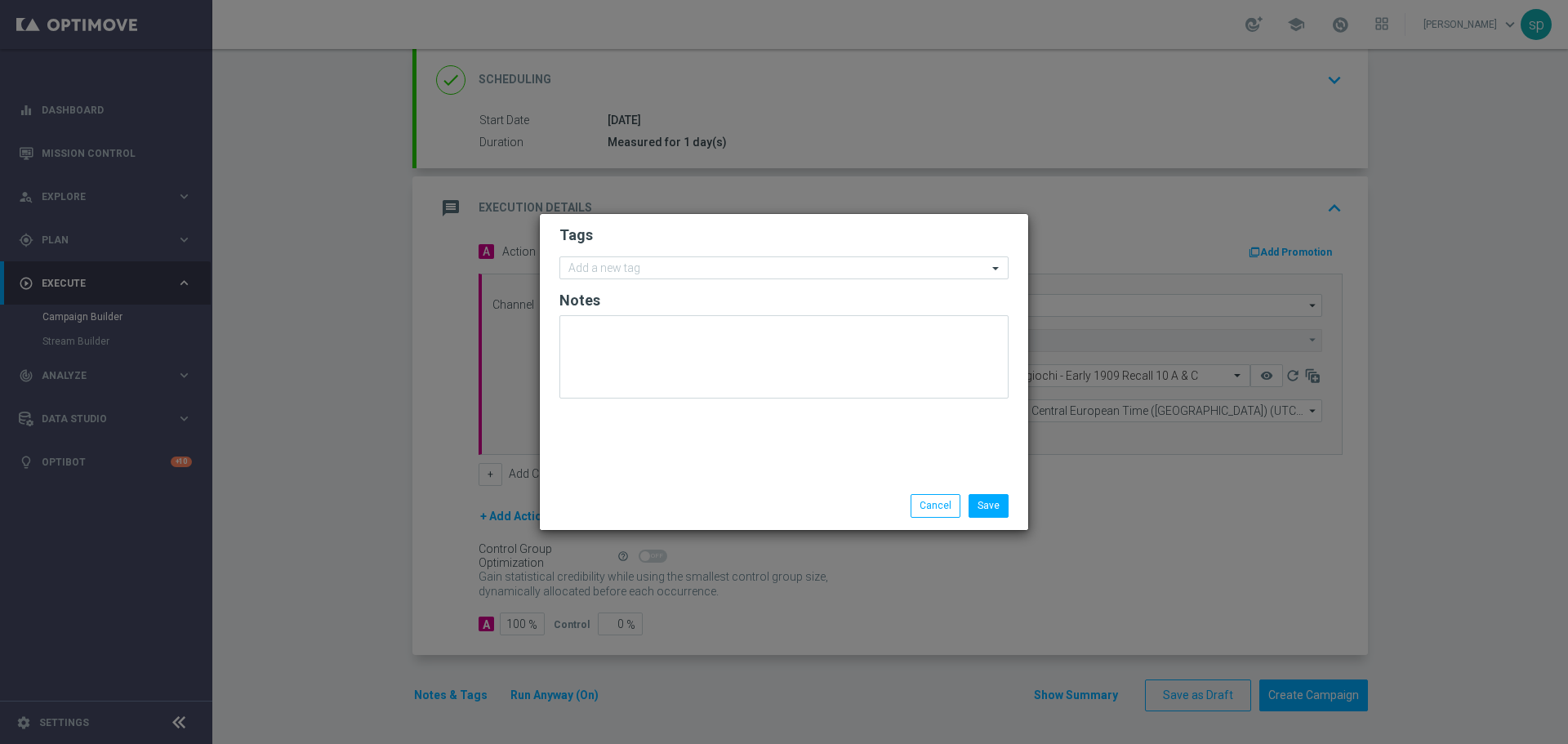
click at [638, 255] on form "Tags Add a new tag Notes" at bounding box center [784, 316] width 450 height 190
click at [646, 268] on input "text" at bounding box center [778, 269] width 419 height 14
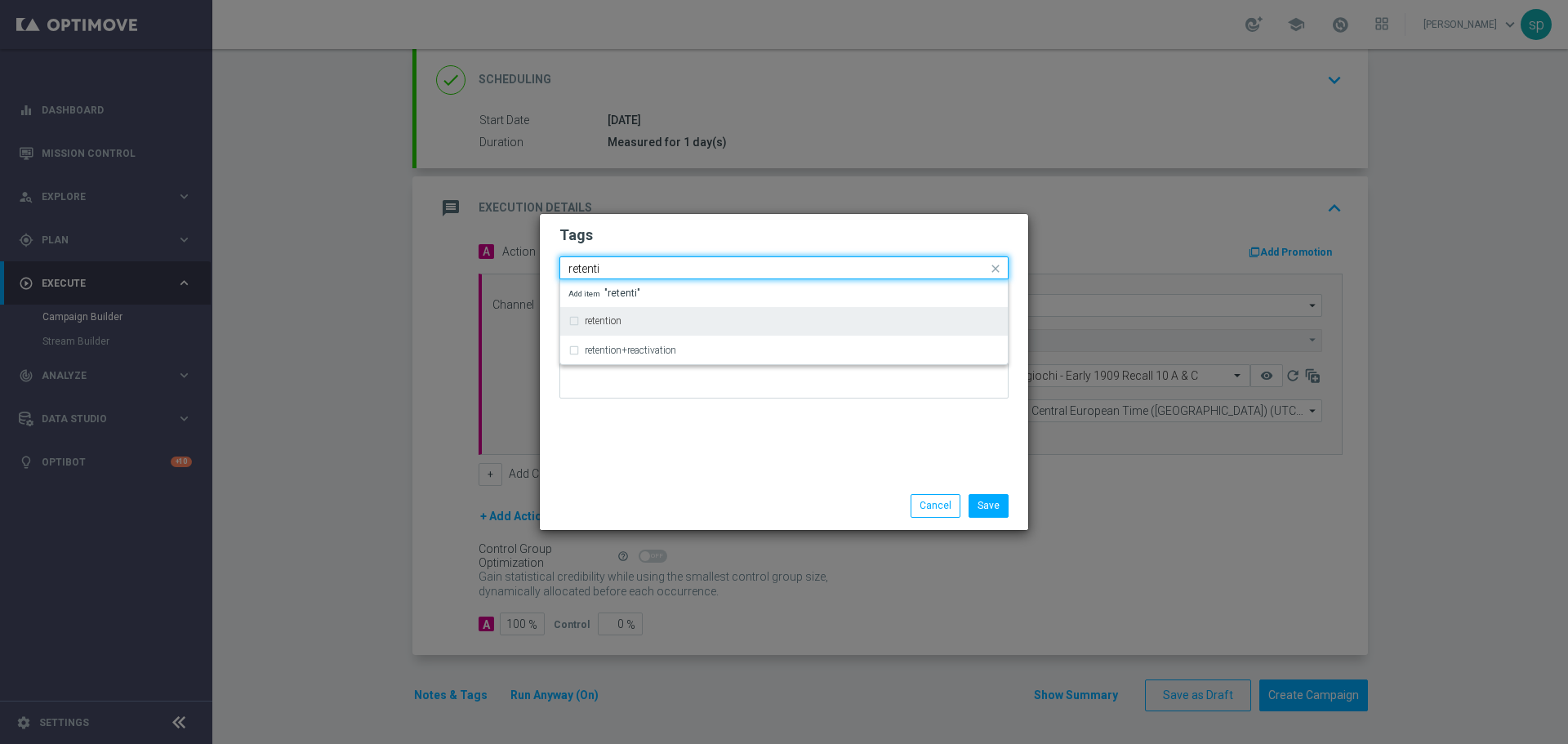
click at [652, 314] on div "retention" at bounding box center [784, 320] width 431 height 26
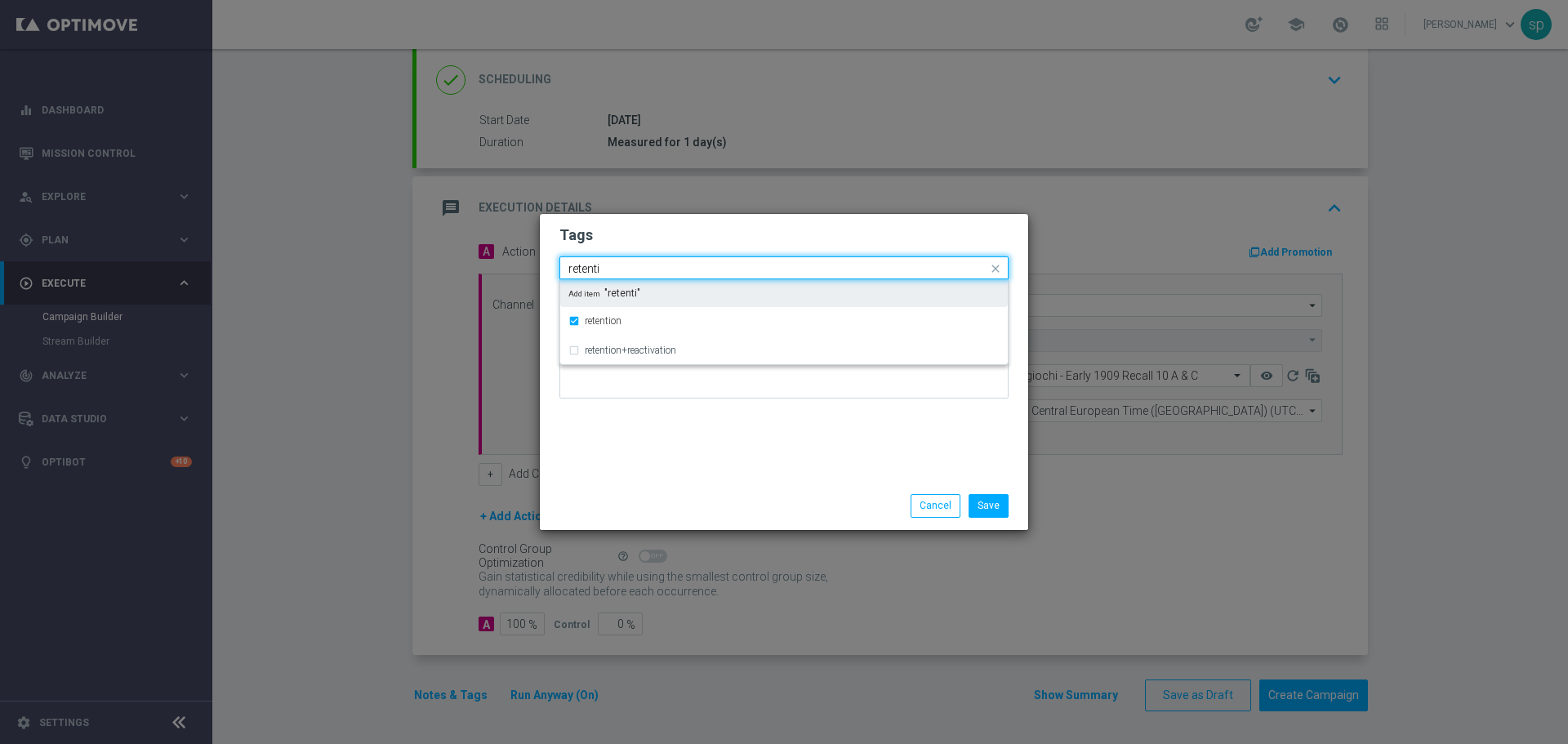
drag, startPoint x: 614, startPoint y: 270, endPoint x: 497, endPoint y: 249, distance: 118.9
click at [497, 249] on modal-container "Tags Quick find × retention retenti retention retention+reactivation Add item "…" at bounding box center [784, 372] width 1568 height 744
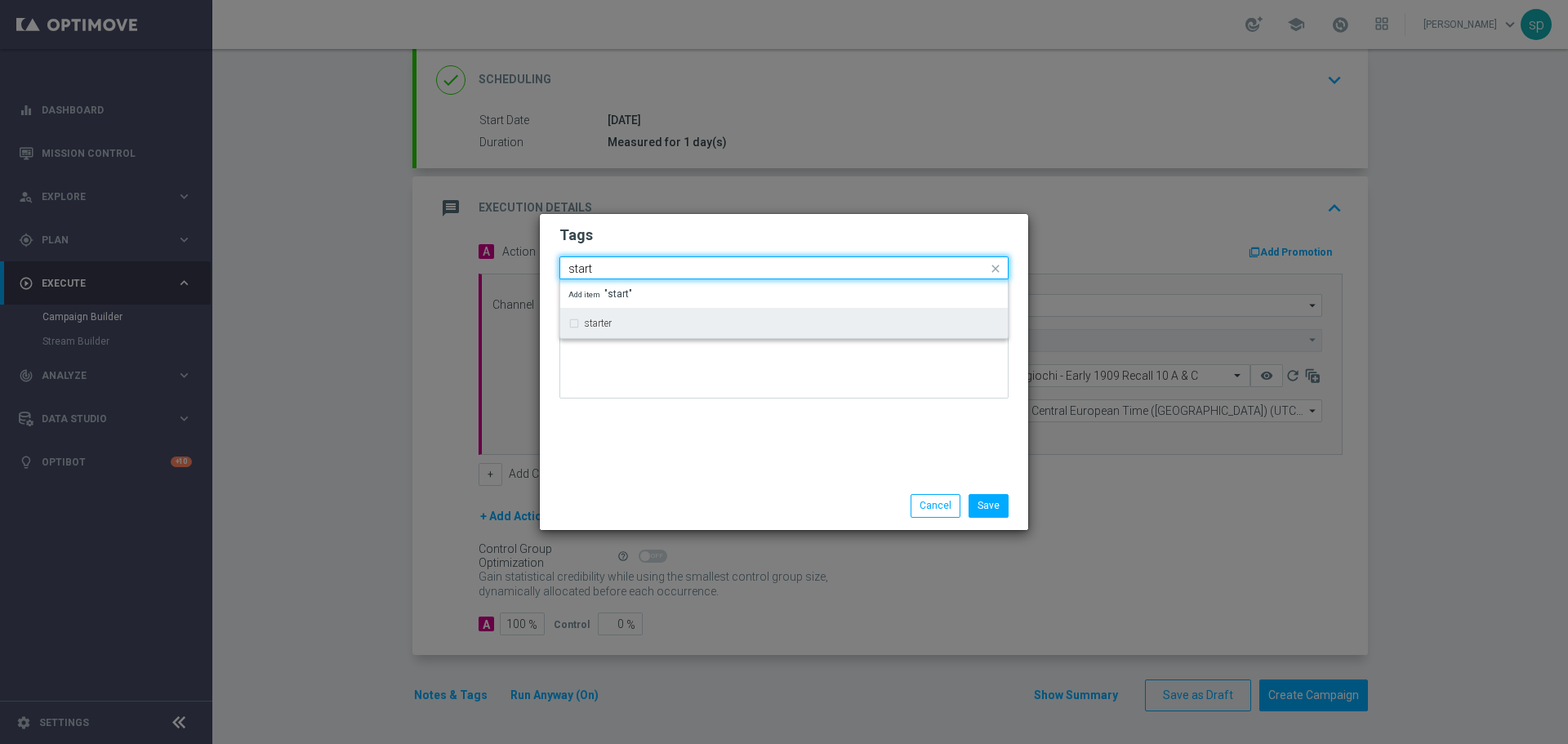
click at [614, 323] on div "starter" at bounding box center [792, 323] width 415 height 10
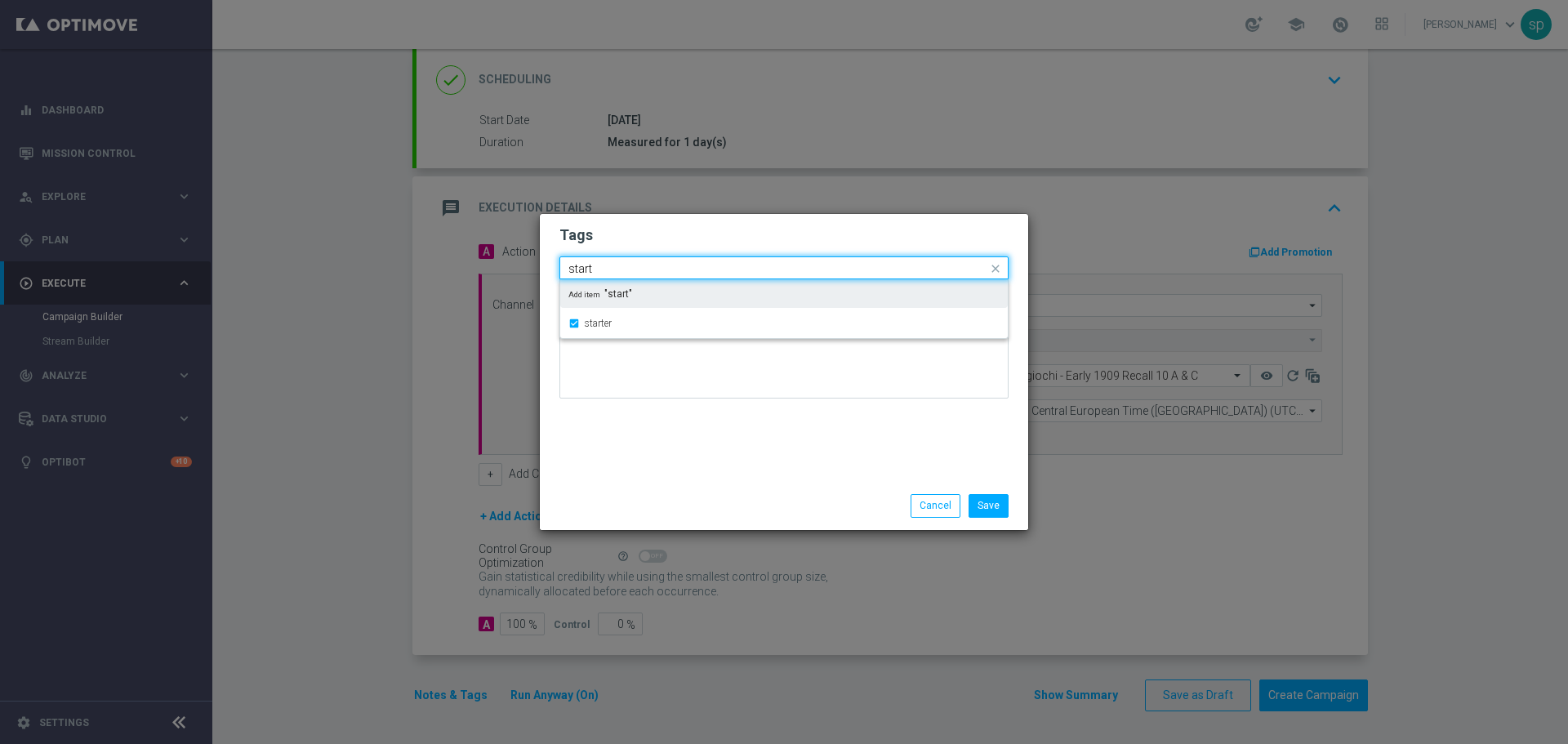
click at [614, 263] on input "start" at bounding box center [778, 269] width 419 height 14
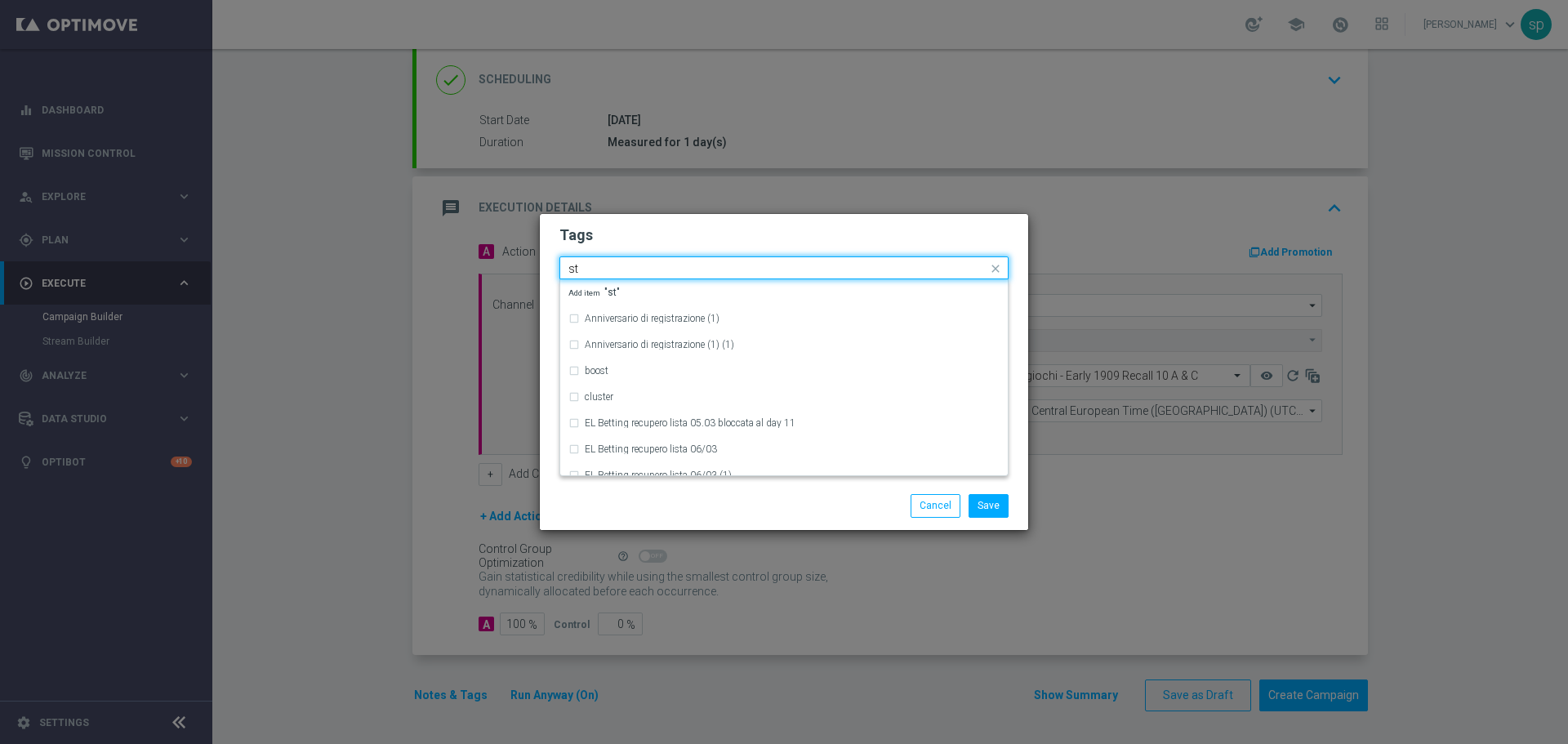
type input "s"
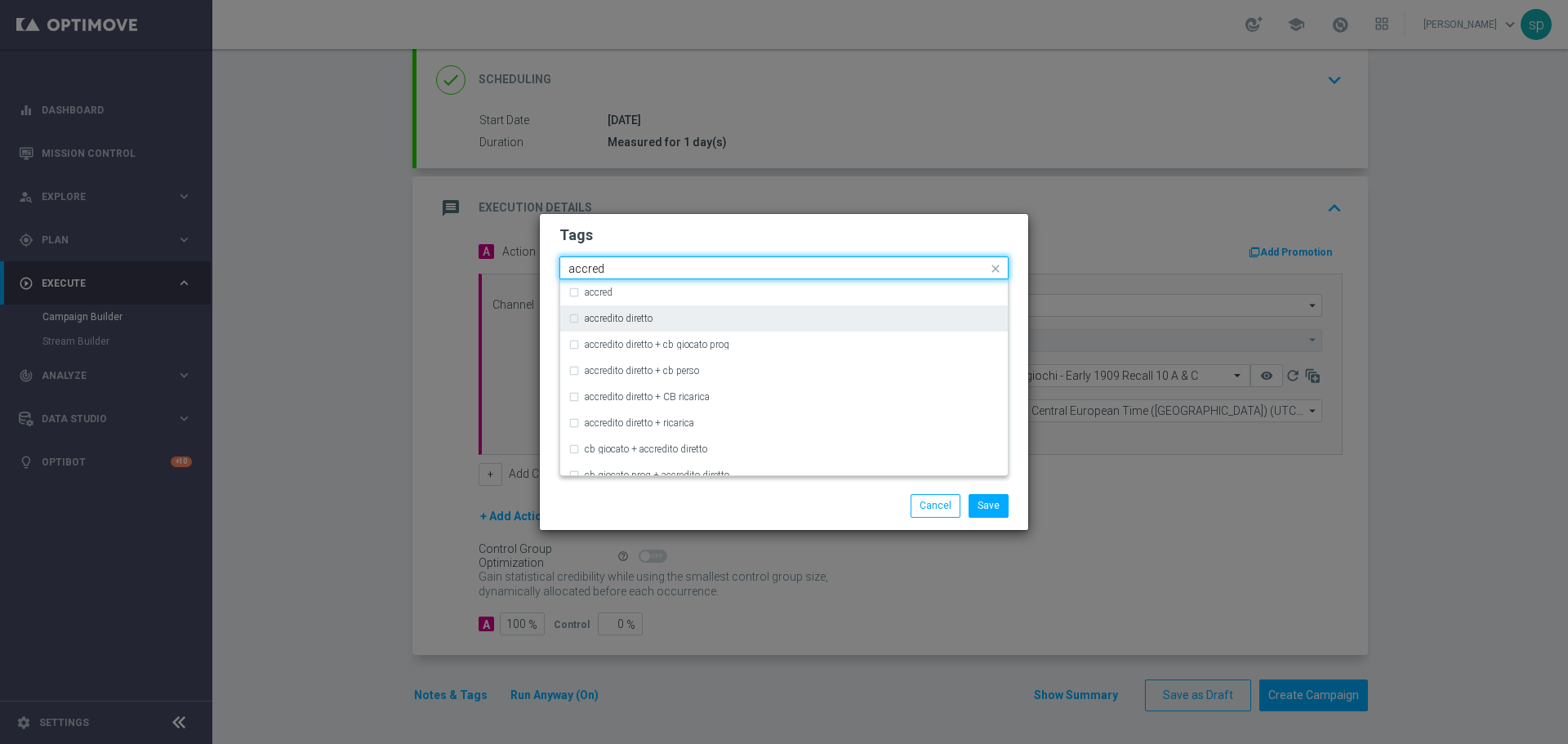
click at [658, 318] on div "accredito diretto" at bounding box center [792, 318] width 415 height 10
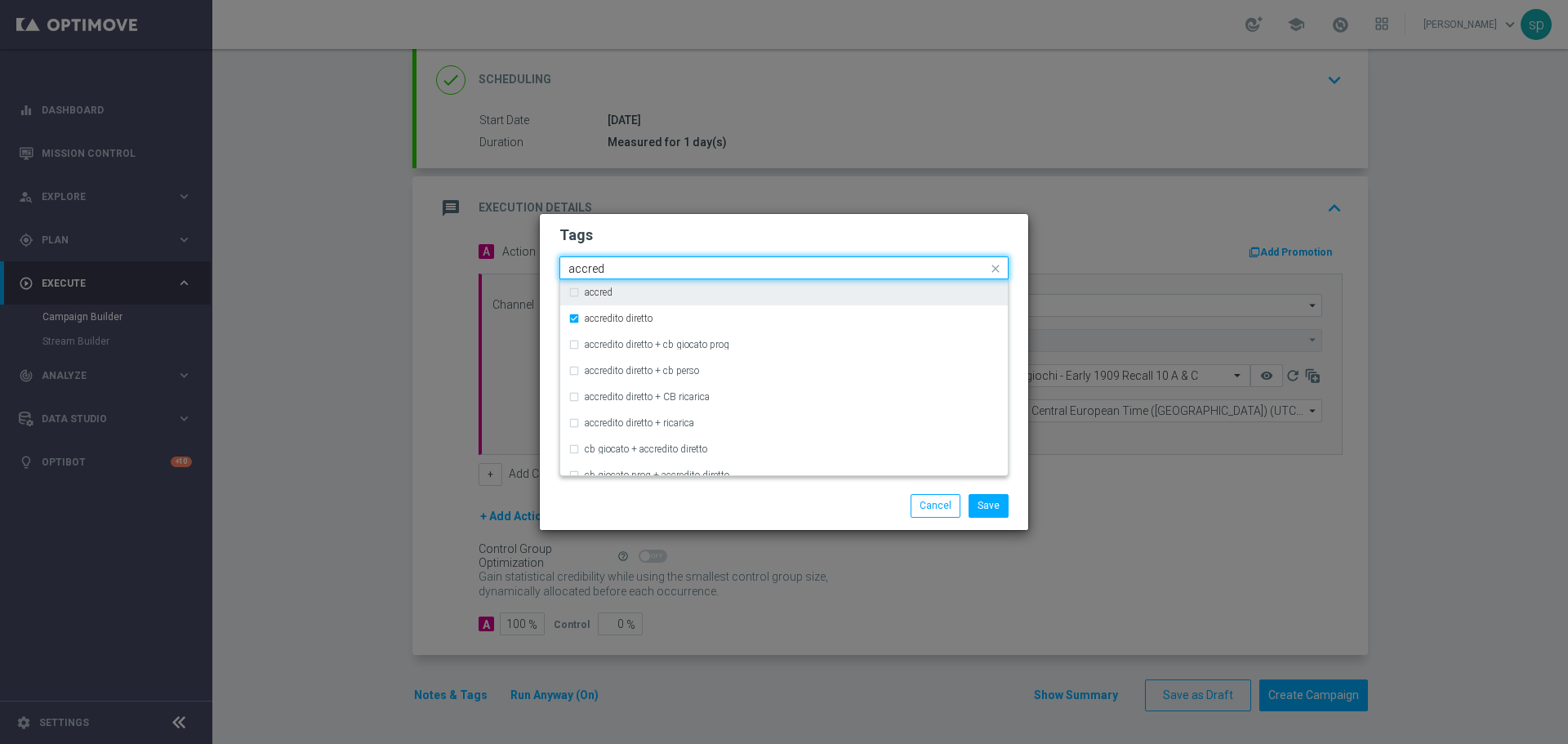
drag, startPoint x: 626, startPoint y: 271, endPoint x: 451, endPoint y: 264, distance: 175.1
click at [451, 264] on modal-container "Tags Quick find × retention × starter × accredito diretto accred accred accredi…" at bounding box center [784, 372] width 1568 height 744
click at [589, 282] on div "all" at bounding box center [784, 292] width 431 height 26
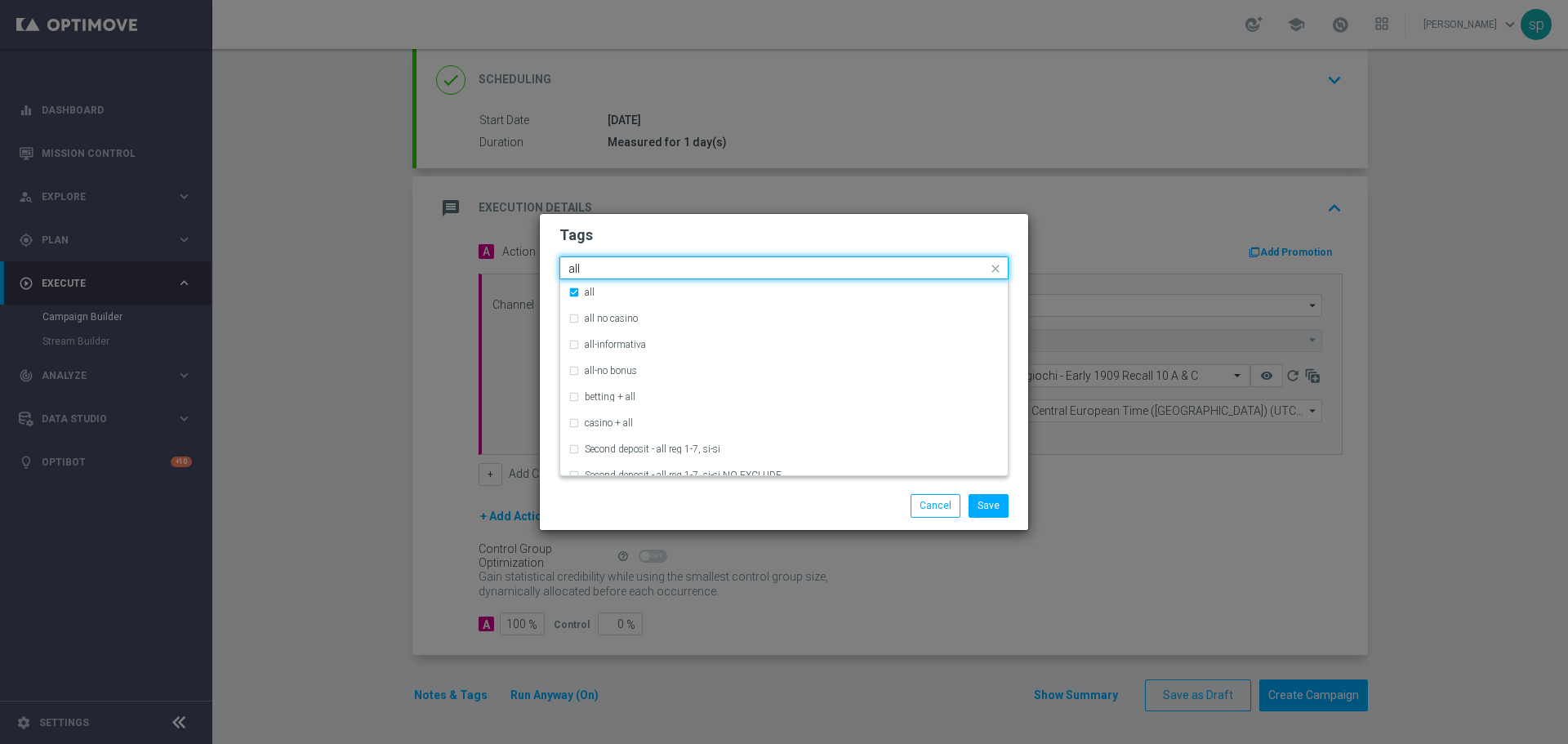
drag, startPoint x: 598, startPoint y: 261, endPoint x: 450, endPoint y: 276, distance: 148.8
click at [450, 276] on modal-container "Tags Quick find × retention × starter × accredito diretto × all all all all no …" at bounding box center [784, 372] width 1568 height 744
type input "a"
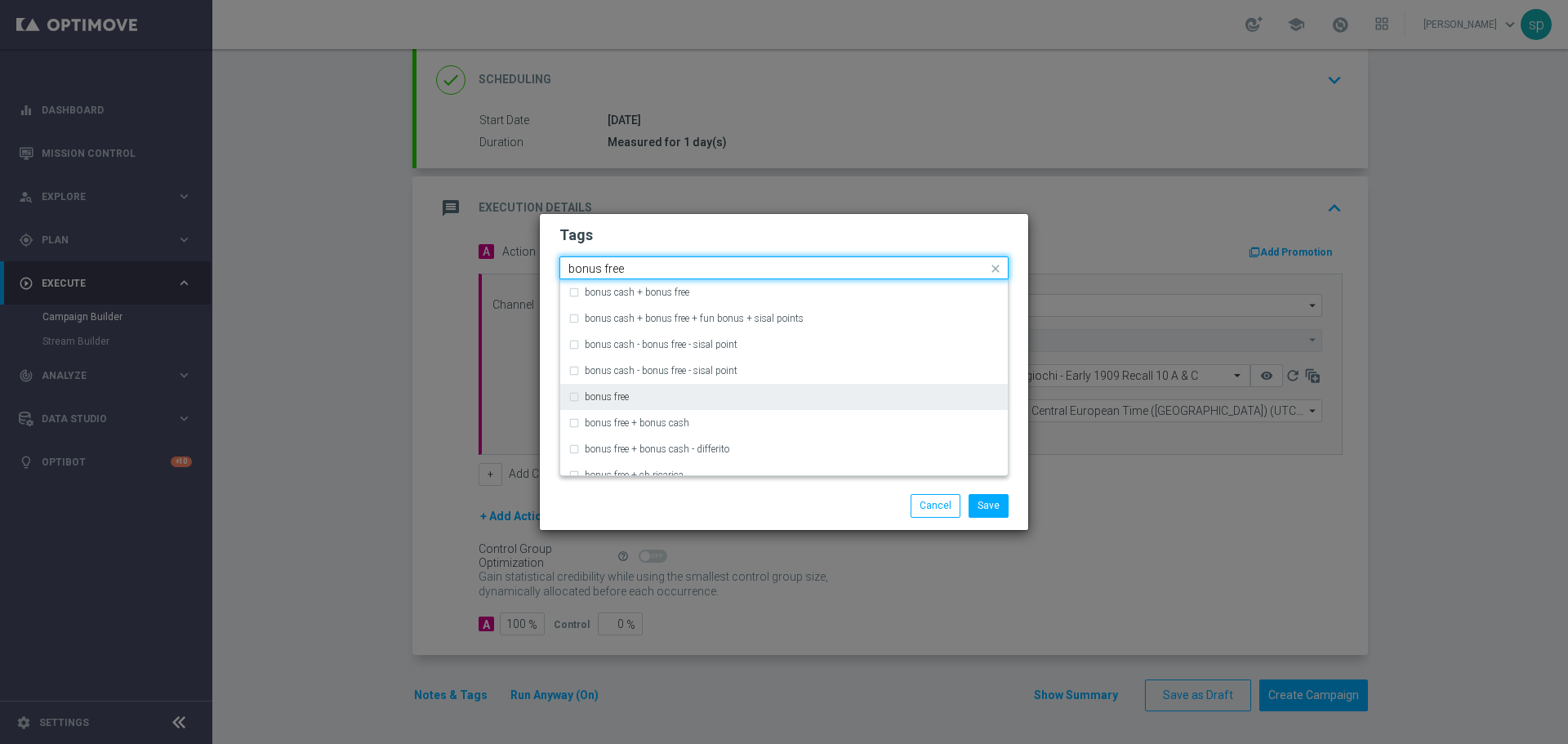
click at [660, 396] on div "bonus free" at bounding box center [792, 396] width 415 height 10
type input "bonus free"
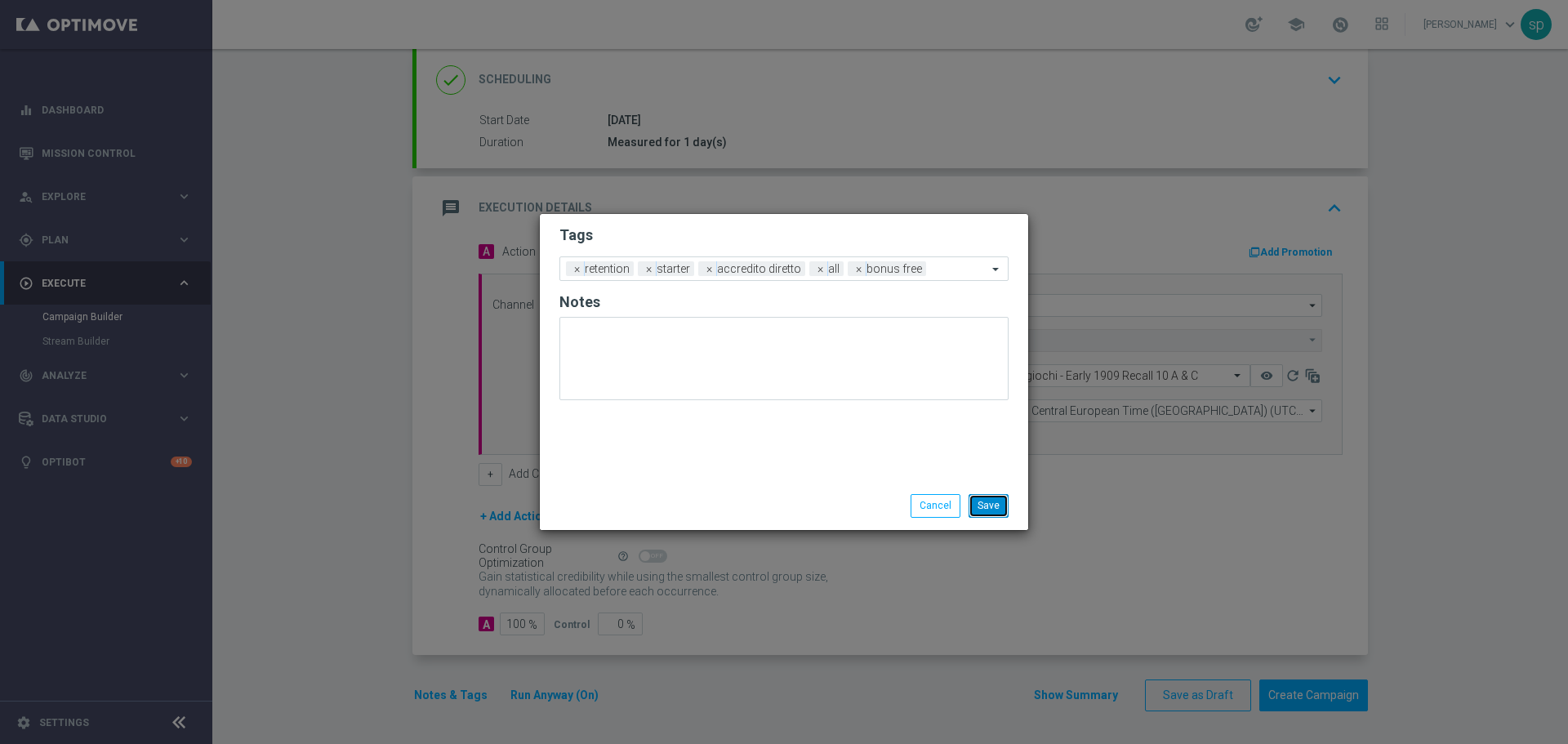
click at [976, 501] on button "Save" at bounding box center [988, 505] width 40 height 23
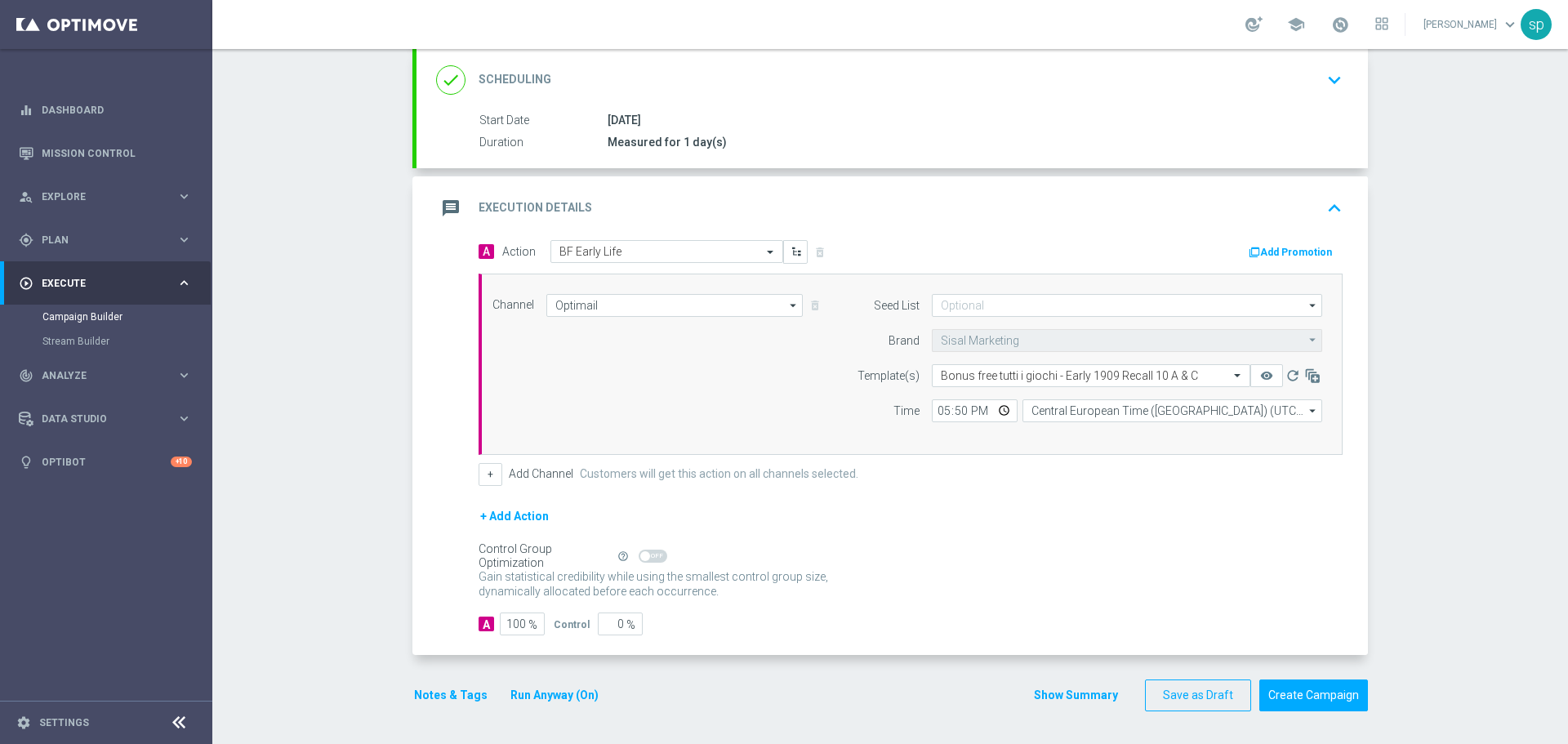
click at [457, 688] on button "Notes & Tags" at bounding box center [451, 695] width 76 height 20
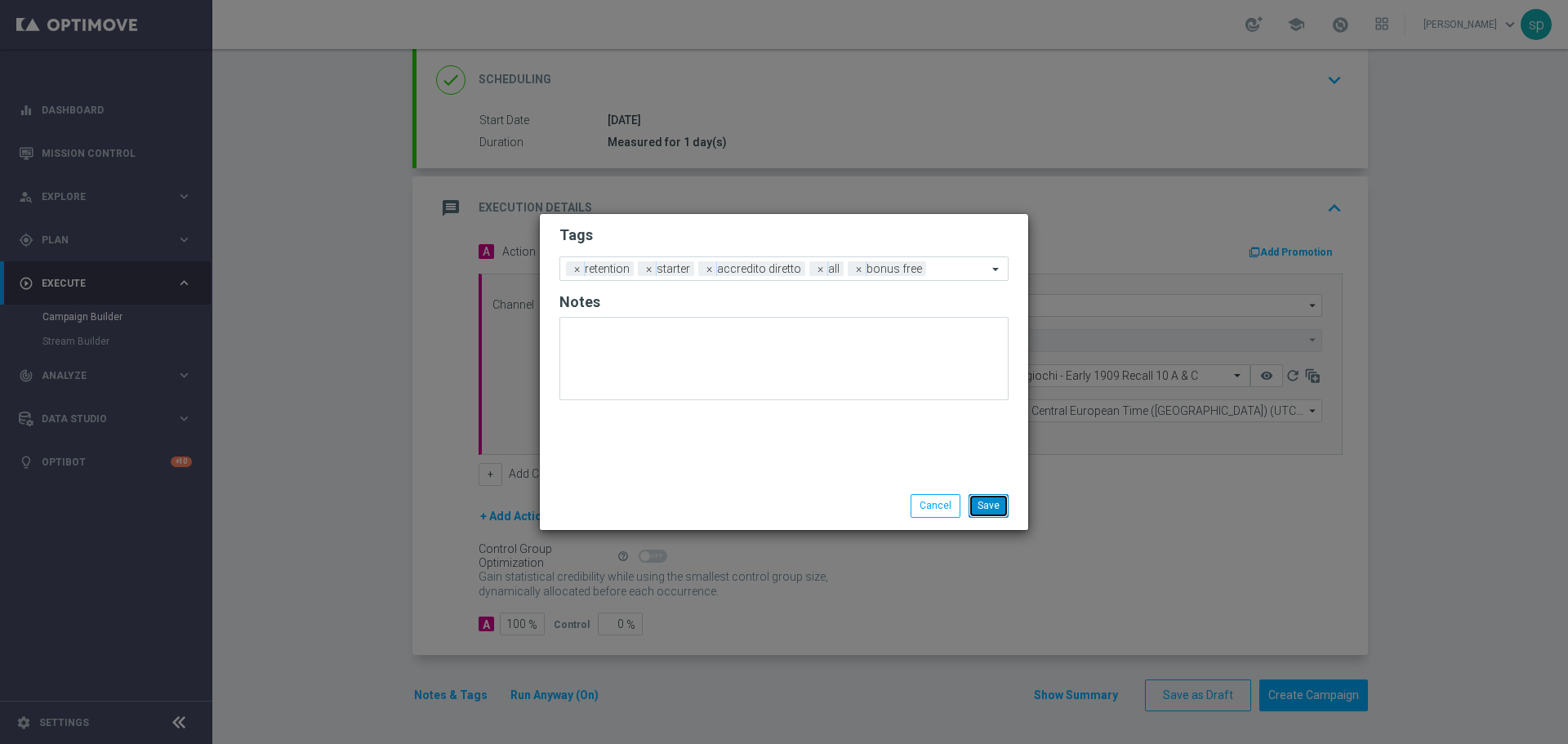
click at [997, 506] on button "Save" at bounding box center [988, 505] width 40 height 23
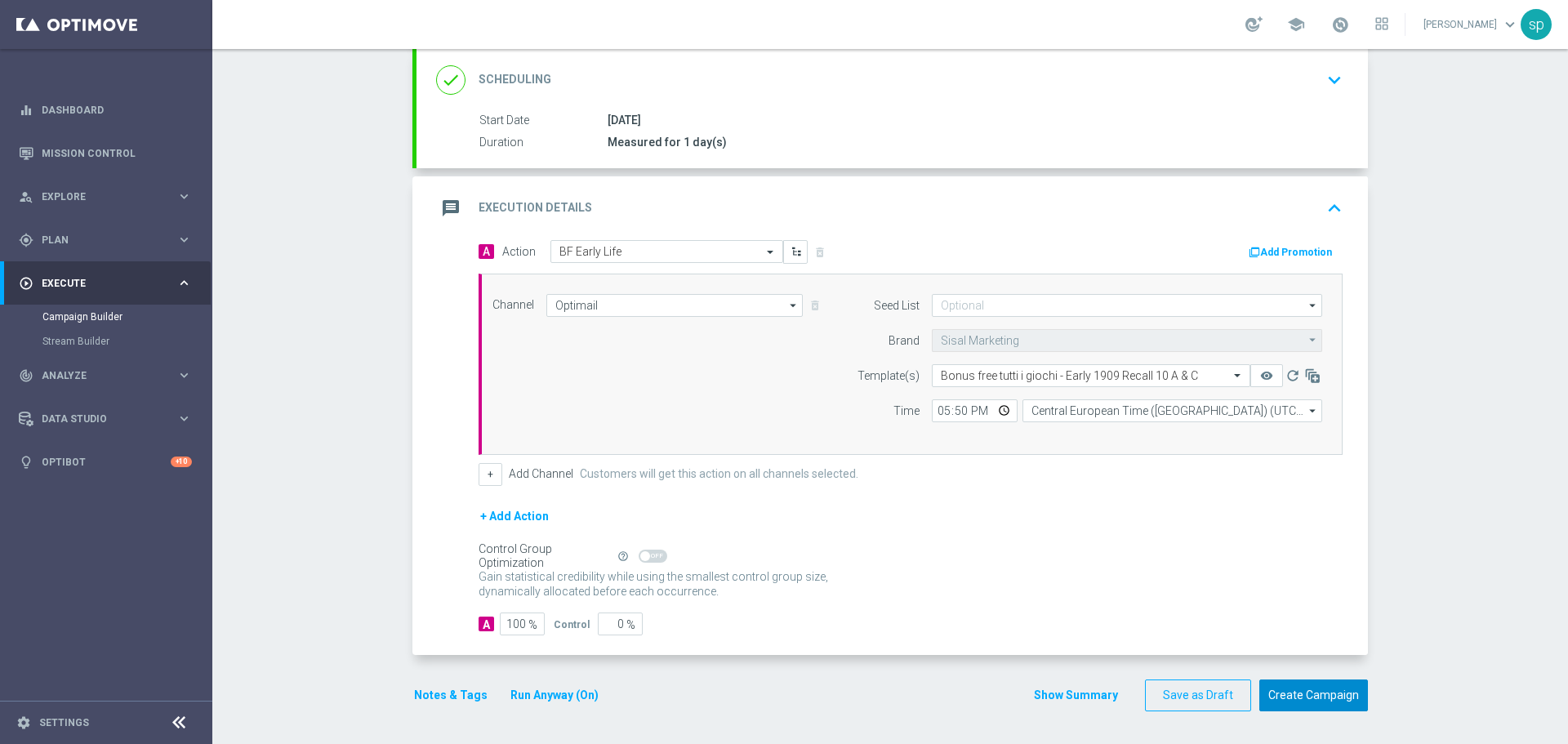
click at [1327, 684] on button "Create Campaign" at bounding box center [1314, 694] width 109 height 32
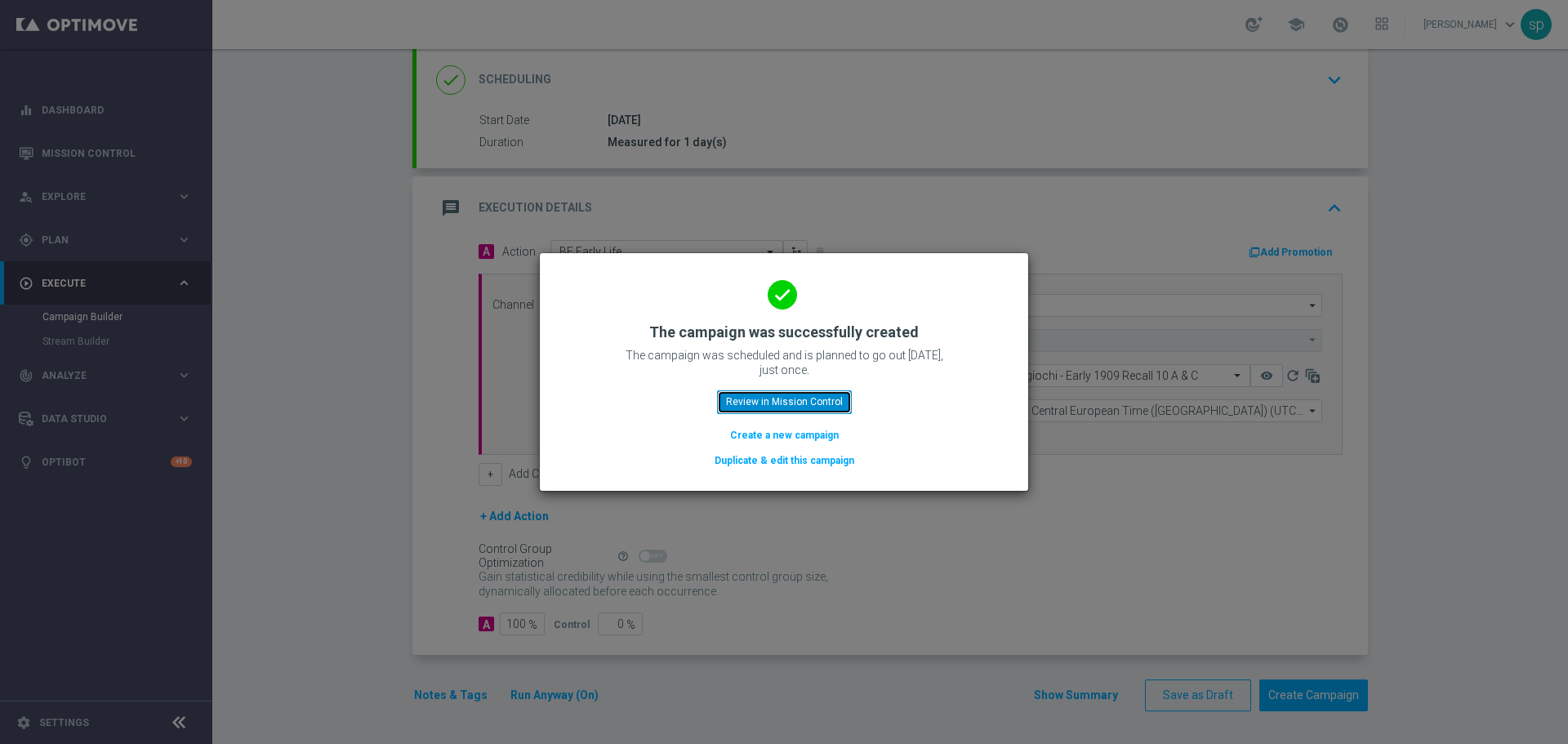
click at [818, 404] on button "Review in Mission Control" at bounding box center [784, 401] width 135 height 23
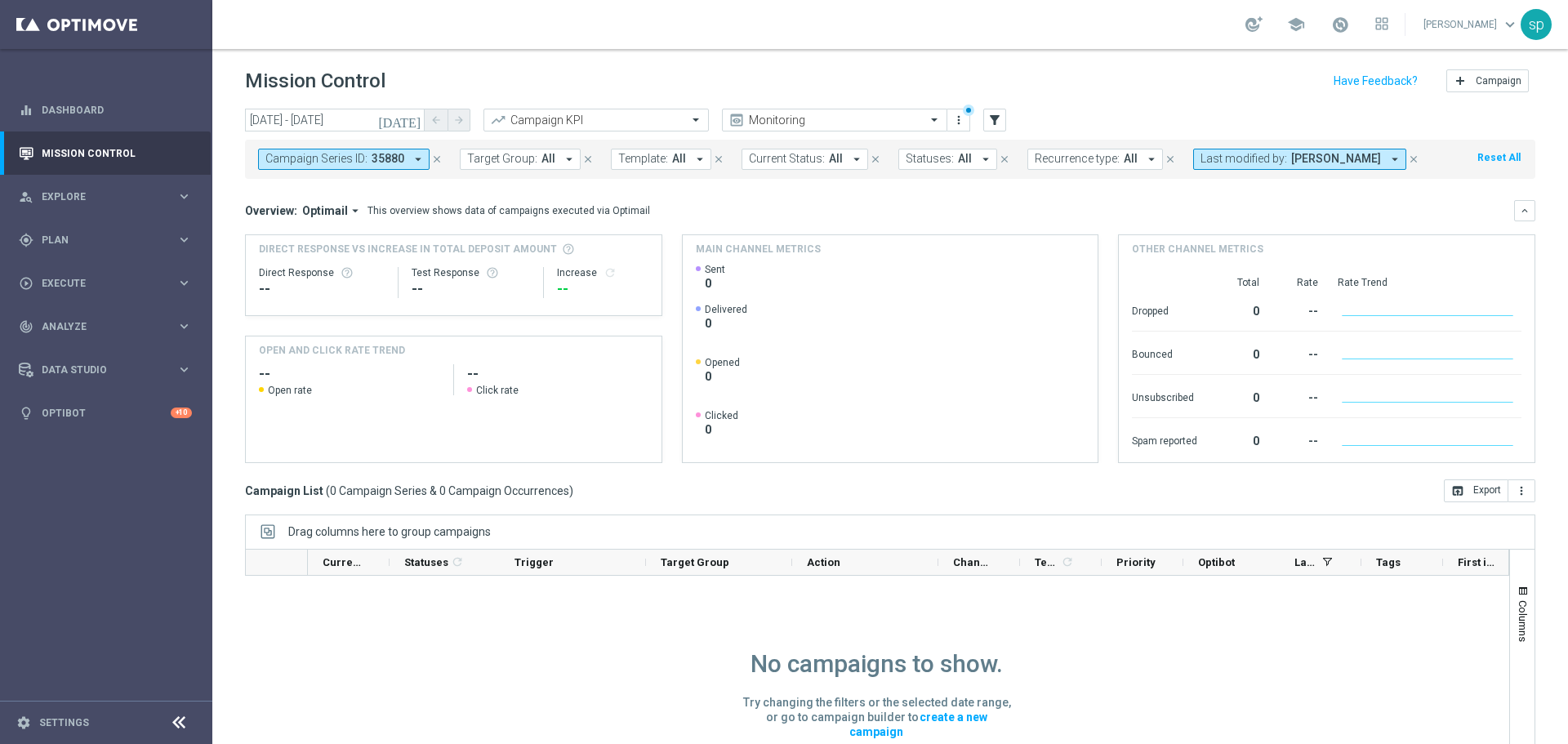
click at [1293, 167] on button "Last modified by: [PERSON_NAME] arrow_drop_down" at bounding box center [1299, 158] width 213 height 21
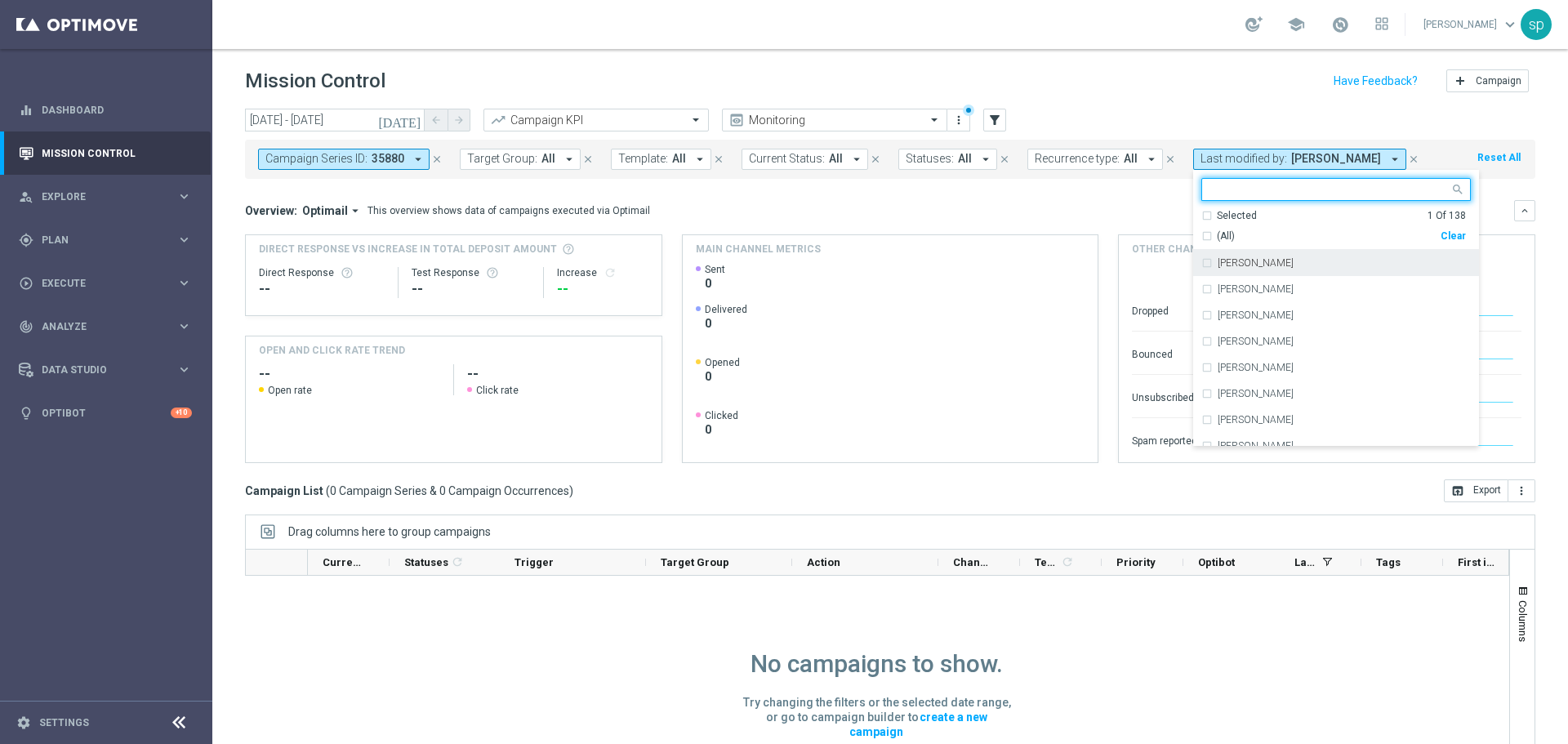
click at [0, 0] on div "Clear" at bounding box center [0, 0] width 0 height 0
click at [842, 180] on mini-dashboard "Overview: Optimail arrow_drop_down This overview shows data of campaigns execut…" at bounding box center [890, 329] width 1291 height 300
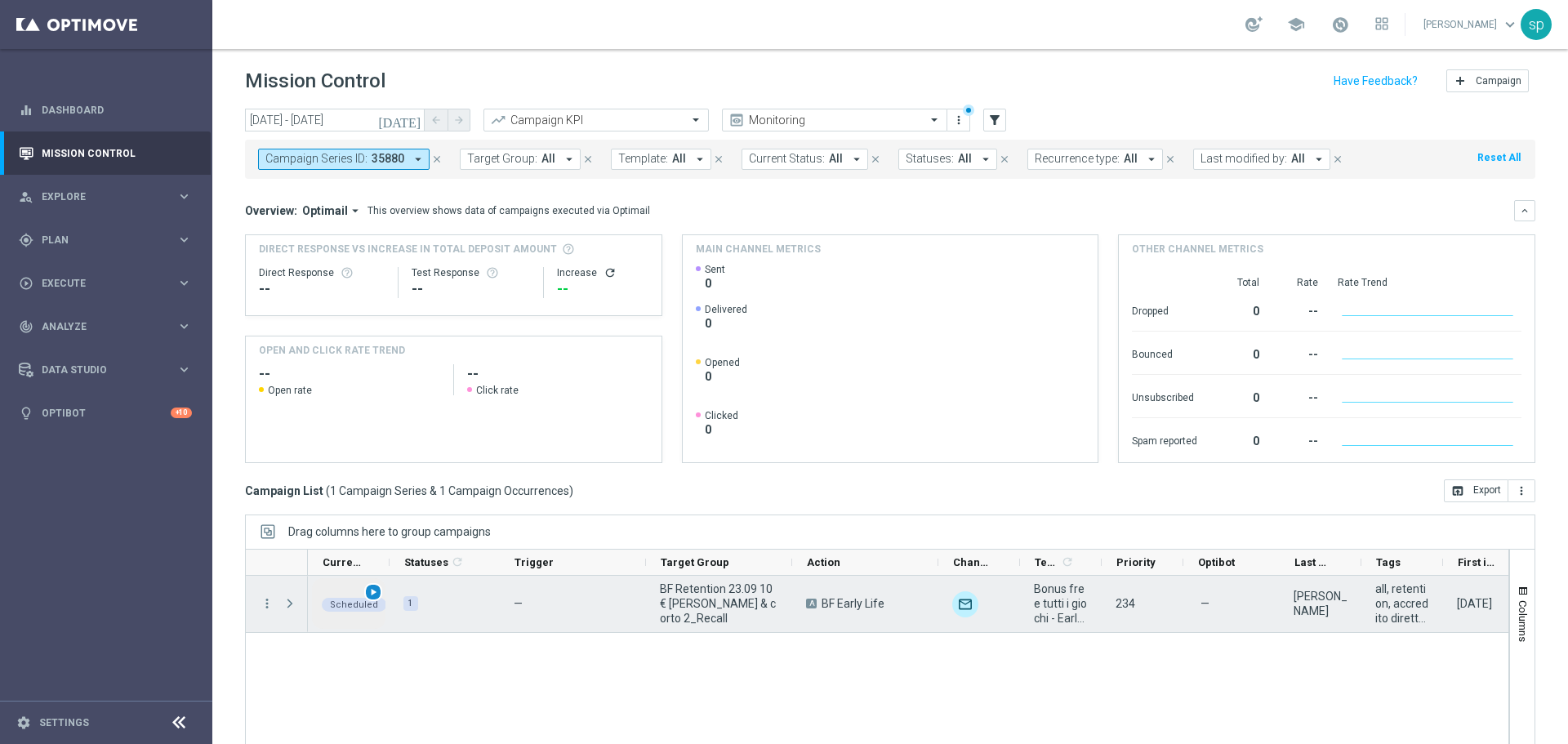
click at [368, 589] on span "play_arrow" at bounding box center [373, 591] width 11 height 11
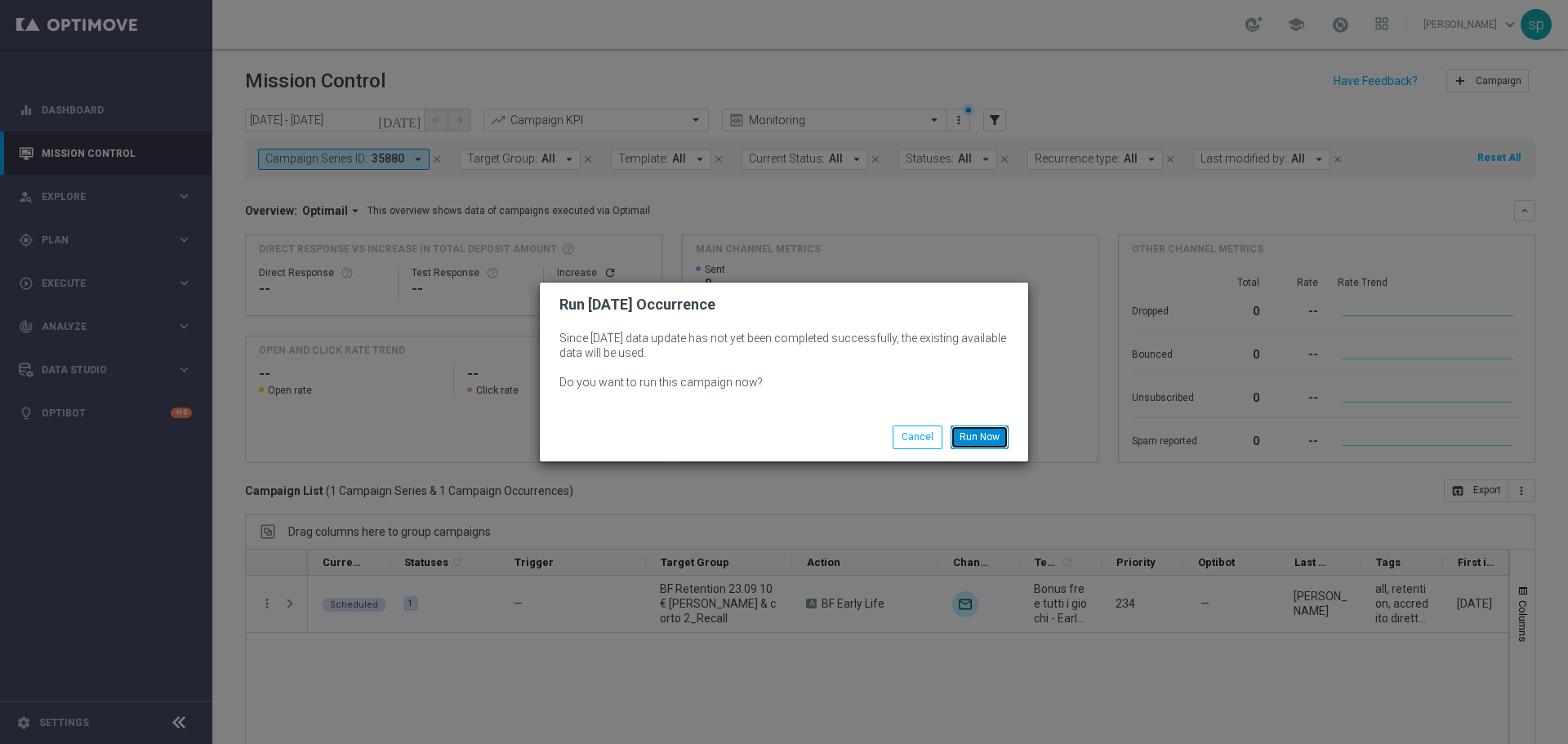
click at [989, 427] on button "Run Now" at bounding box center [979, 436] width 58 height 23
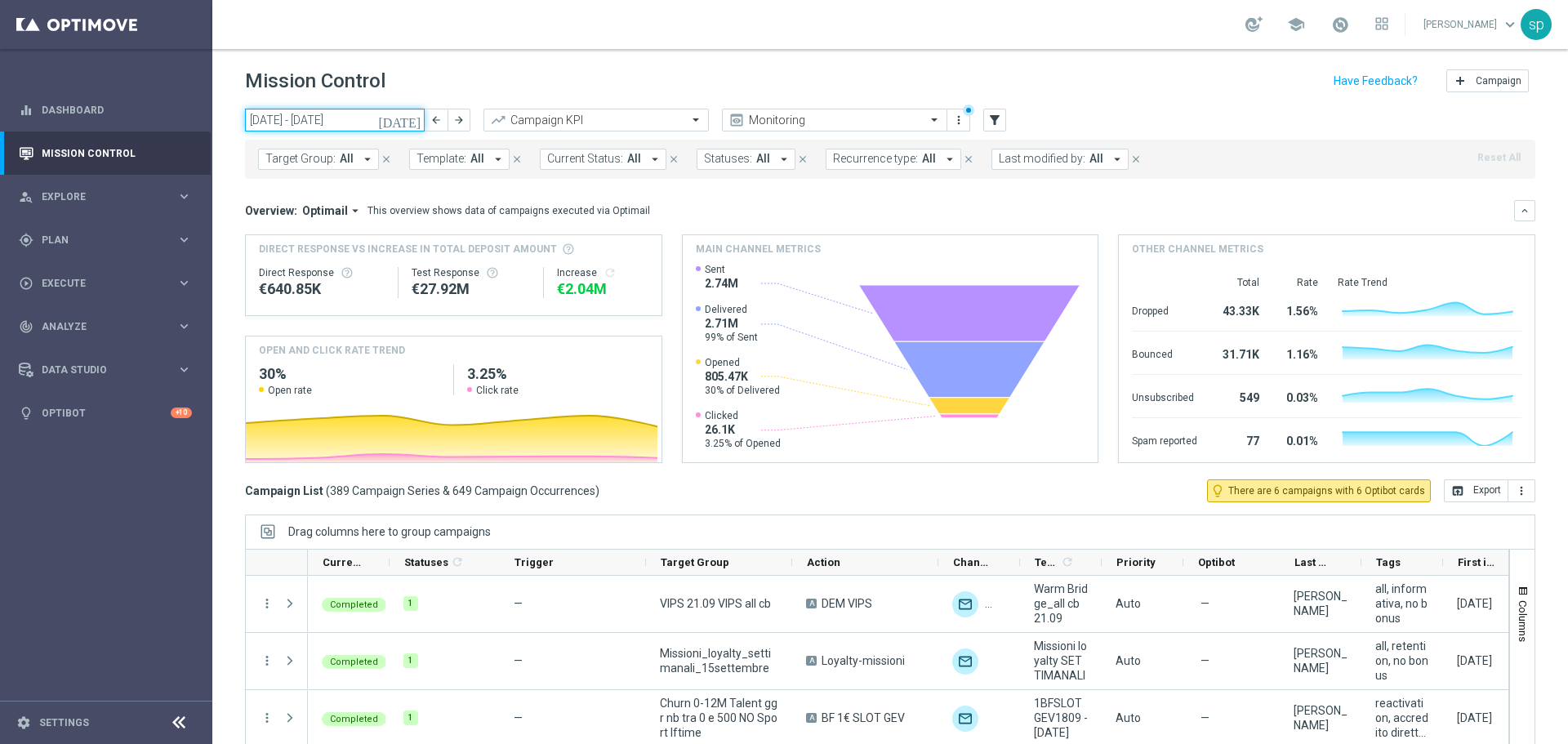
click at [346, 122] on input "[DATE] - [DATE]" at bounding box center [334, 120] width 180 height 23
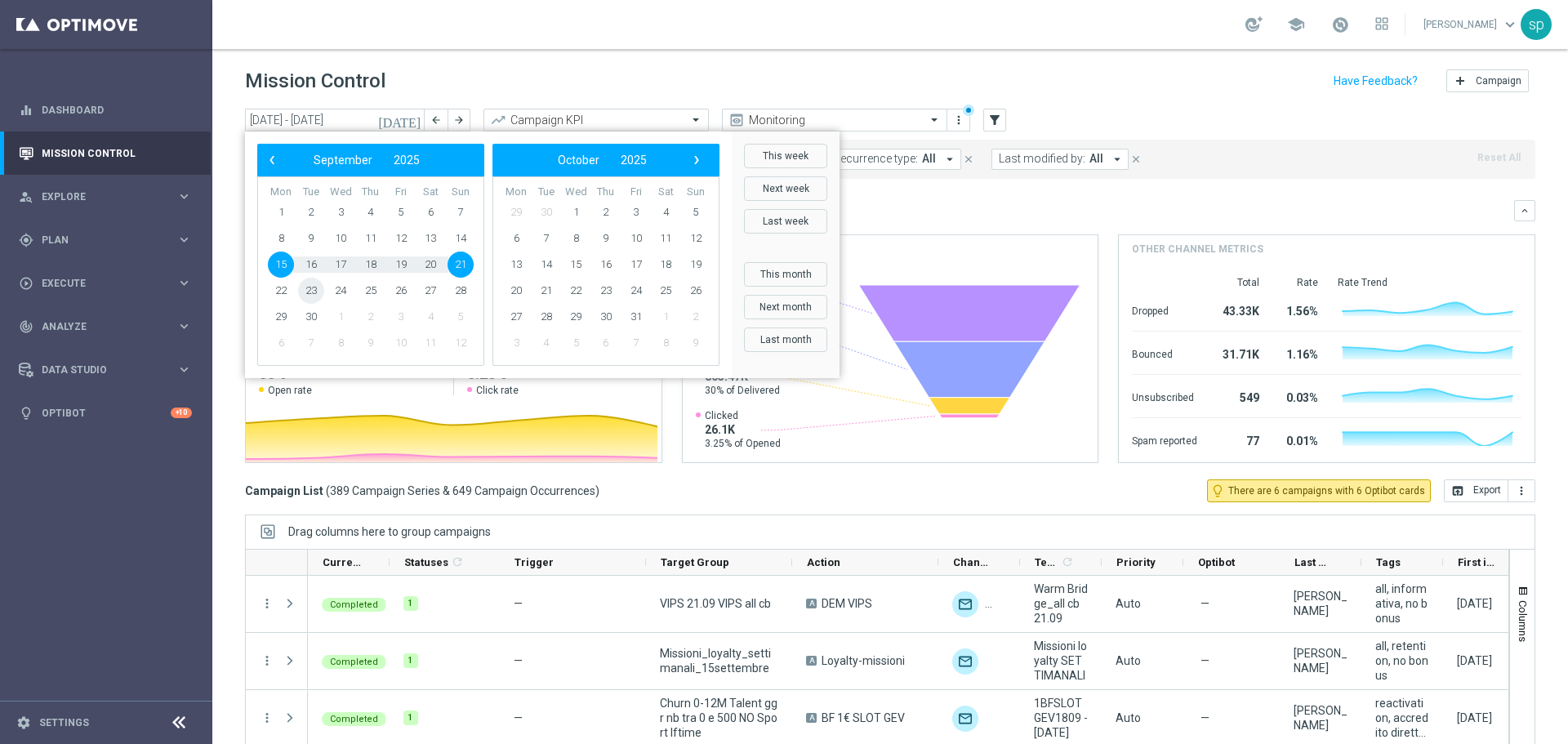
click at [312, 293] on span "23" at bounding box center [311, 290] width 26 height 26
type input "[DATE] - [DATE]"
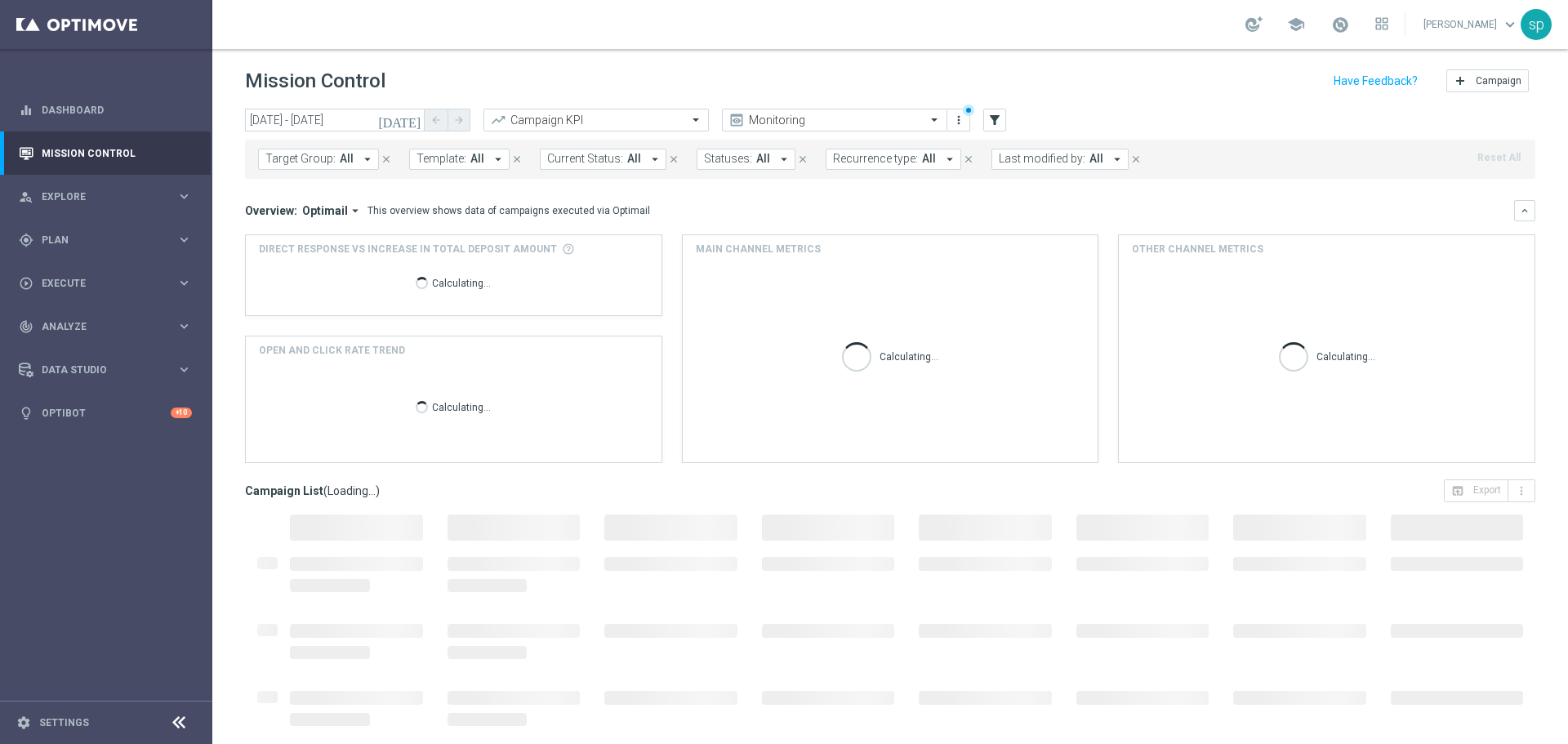
click at [1074, 162] on span "Last modified by:" at bounding box center [1042, 158] width 87 height 14
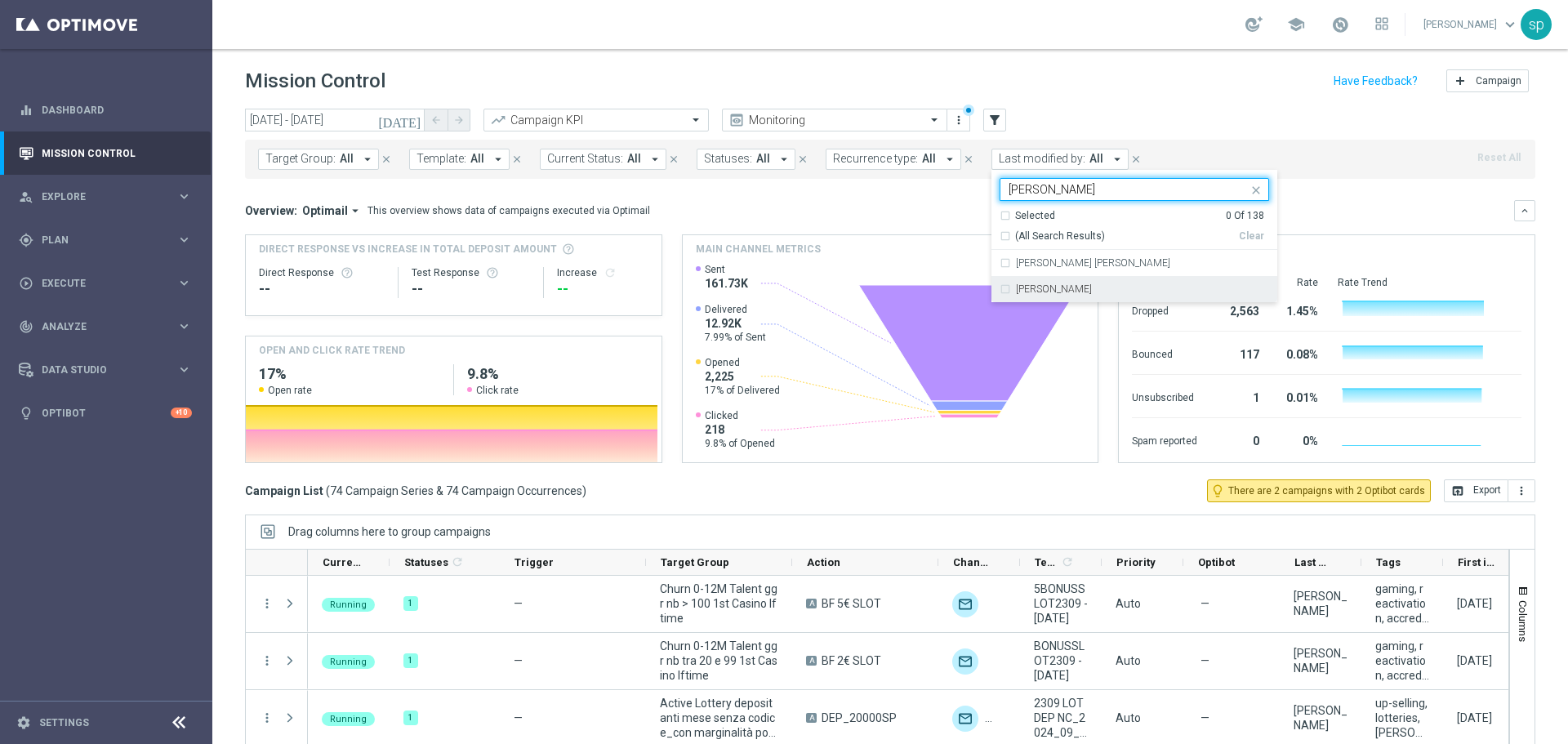
click at [1042, 289] on label "[PERSON_NAME]" at bounding box center [1054, 288] width 76 height 10
type input "[PERSON_NAME]"
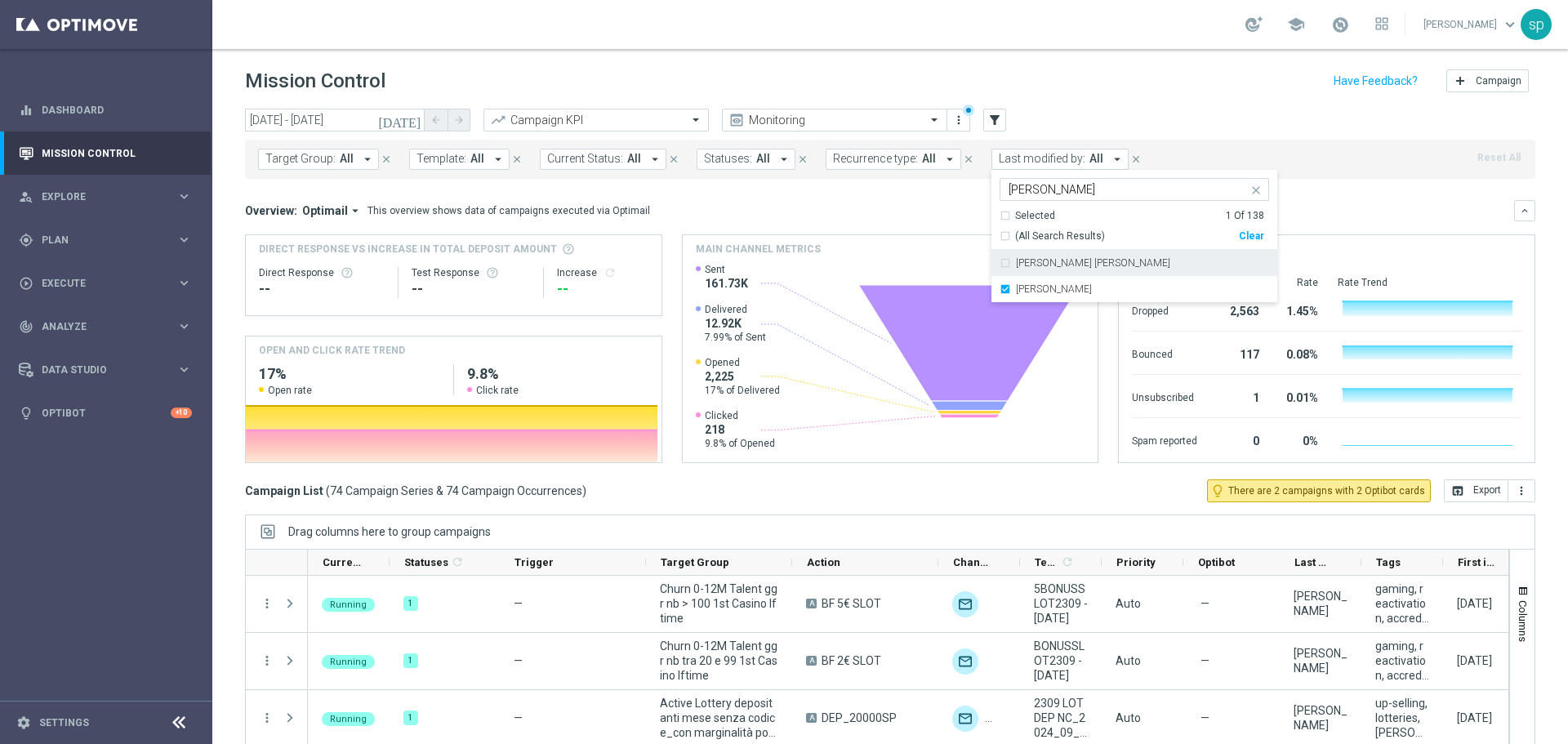
click at [922, 203] on div "Overview: Optimail arrow_drop_down This overview shows data of campaigns execut…" at bounding box center [879, 211] width 1269 height 15
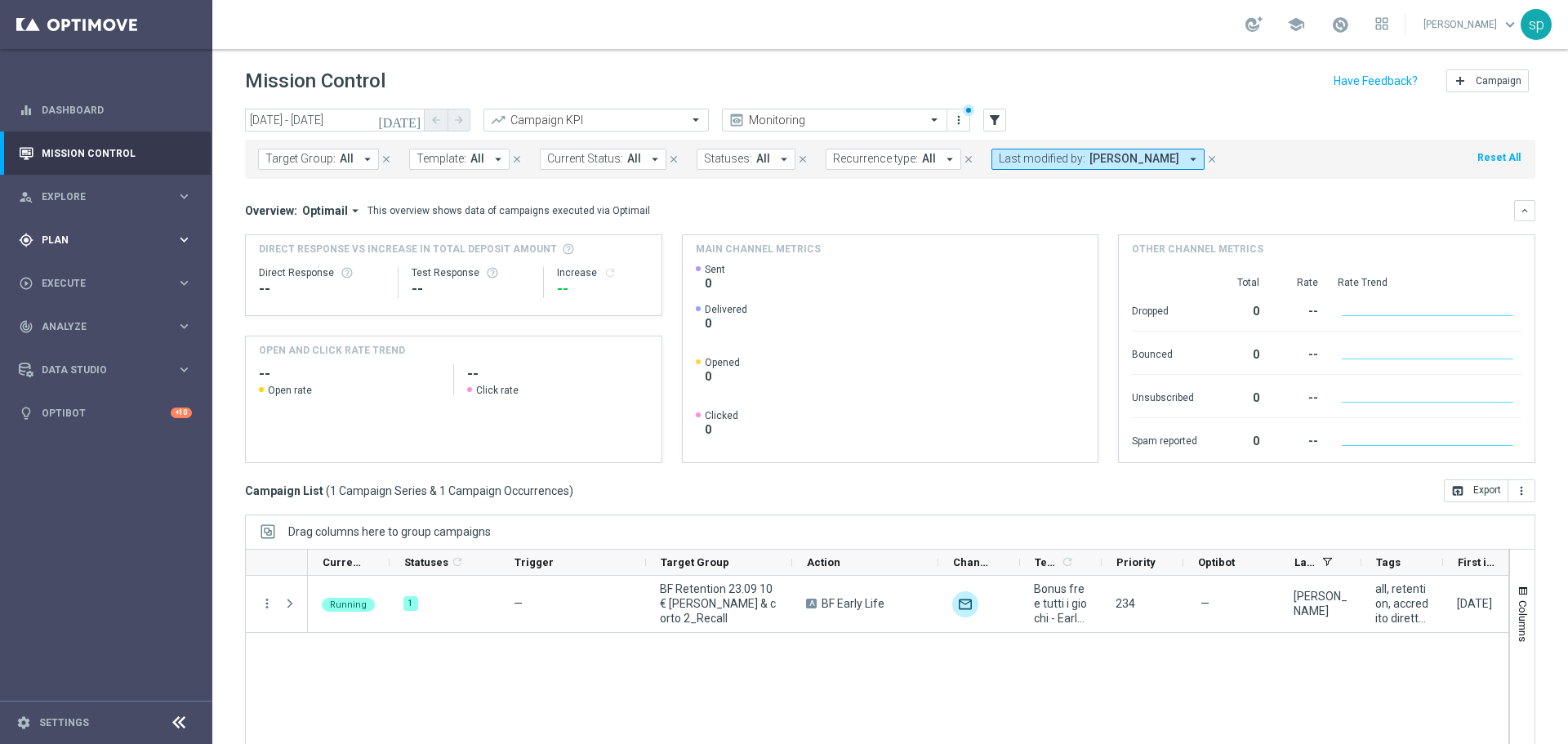
click at [41, 239] on div "gps_fixed Plan" at bounding box center [97, 240] width 158 height 15
click at [66, 275] on link "Target Groups" at bounding box center [106, 273] width 127 height 13
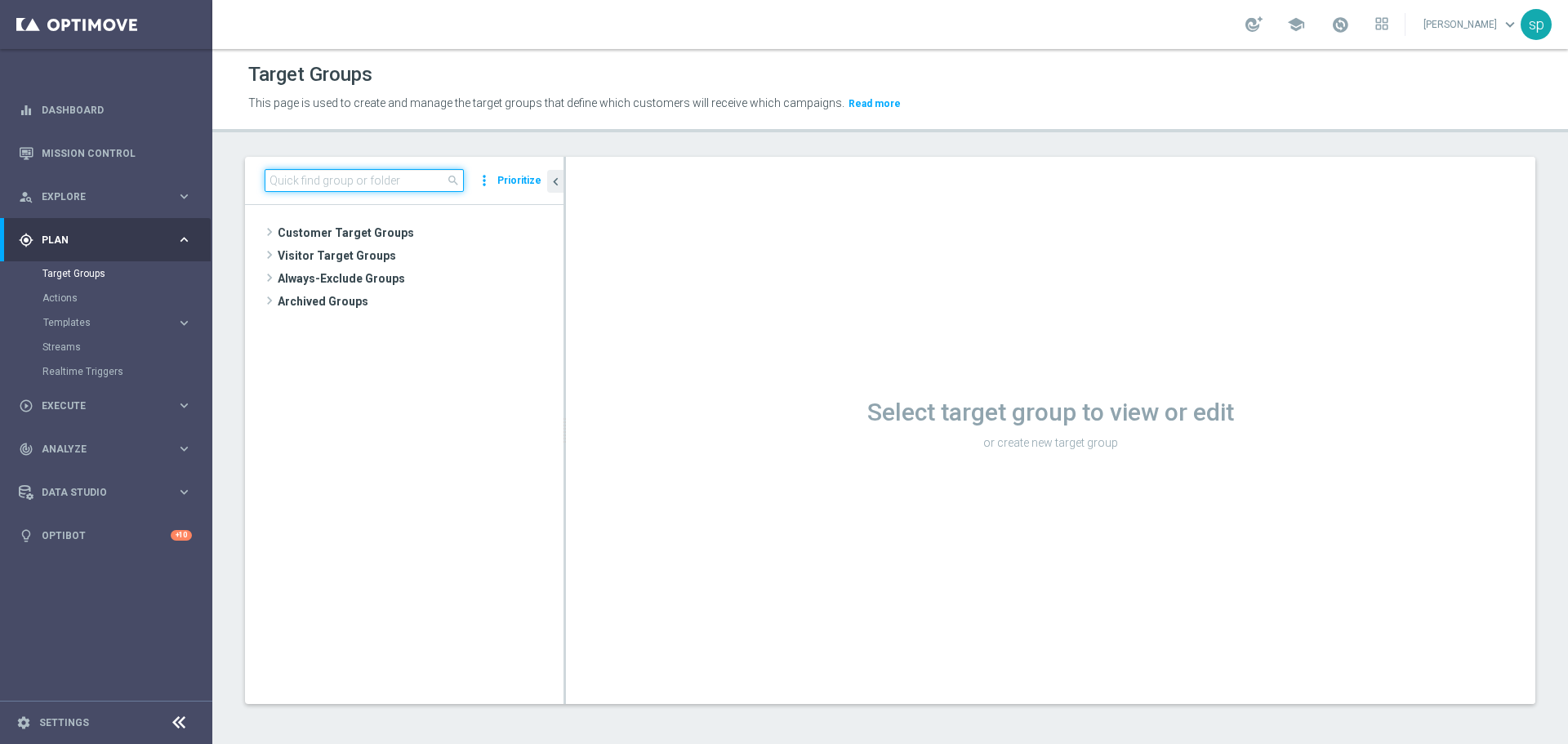
click at [380, 171] on input at bounding box center [364, 180] width 199 height 23
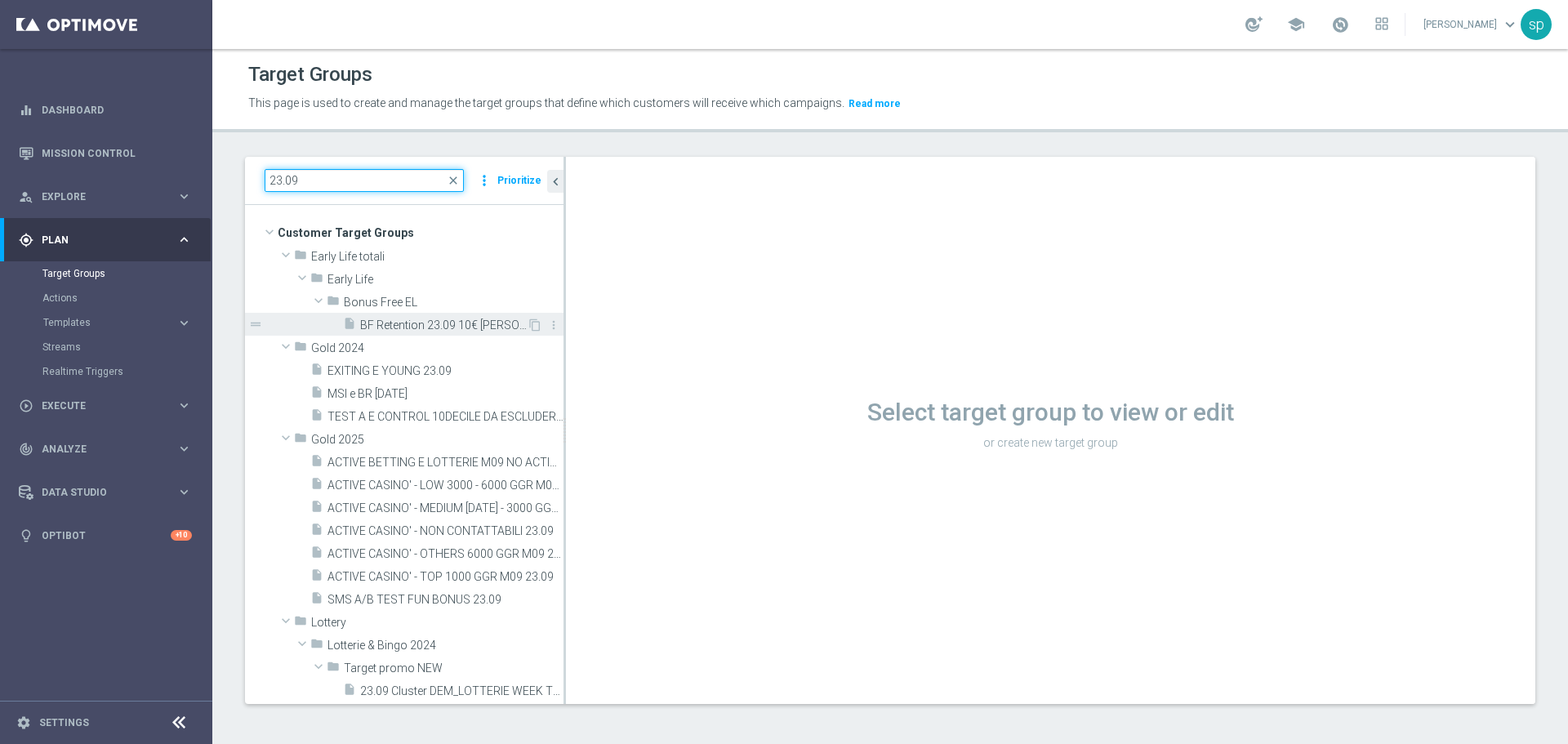
type input "23.09"
click at [453, 320] on span "BF Retention 23.09 10€ BF lungo & corto 2_Recall" at bounding box center [443, 325] width 167 height 14
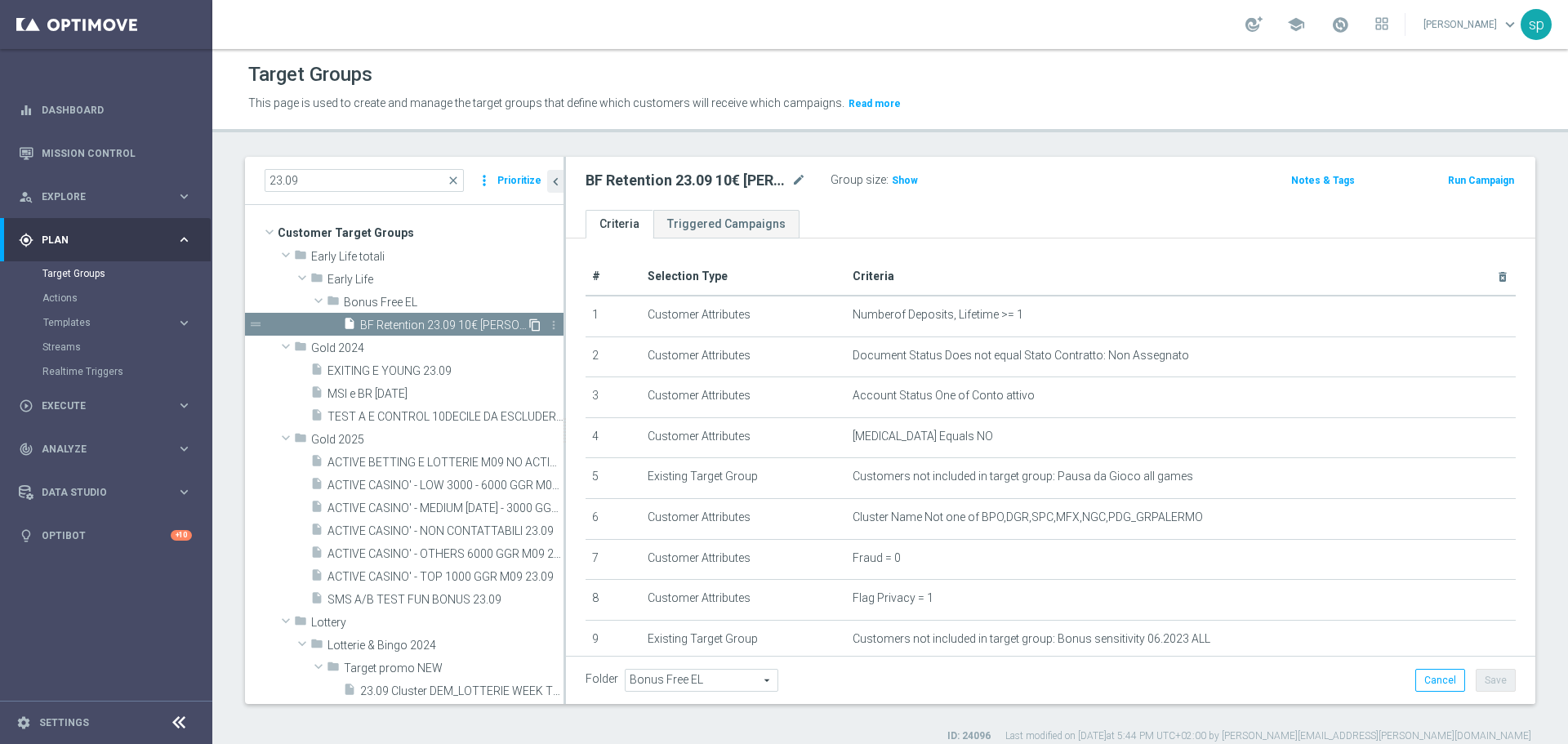
click at [528, 320] on icon "content_copy" at bounding box center [534, 325] width 13 height 13
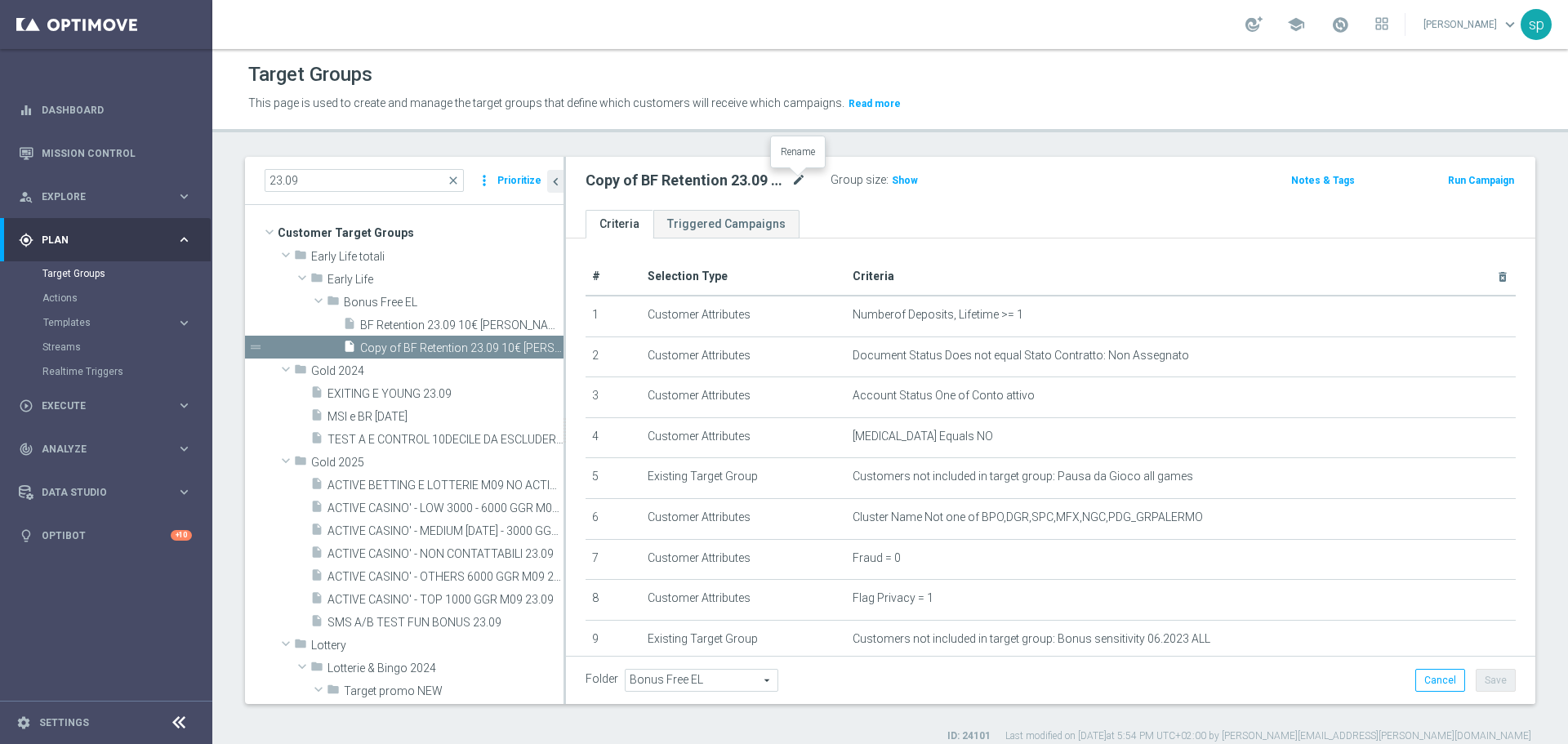
click at [800, 177] on icon "mode_edit" at bounding box center [799, 180] width 15 height 19
click at [601, 183] on input "Copy of BF Retention 23.09 10€ BF lungo & corto 2_Recall" at bounding box center [696, 181] width 220 height 23
drag, startPoint x: 629, startPoint y: 185, endPoint x: 570, endPoint y: 185, distance: 59.0
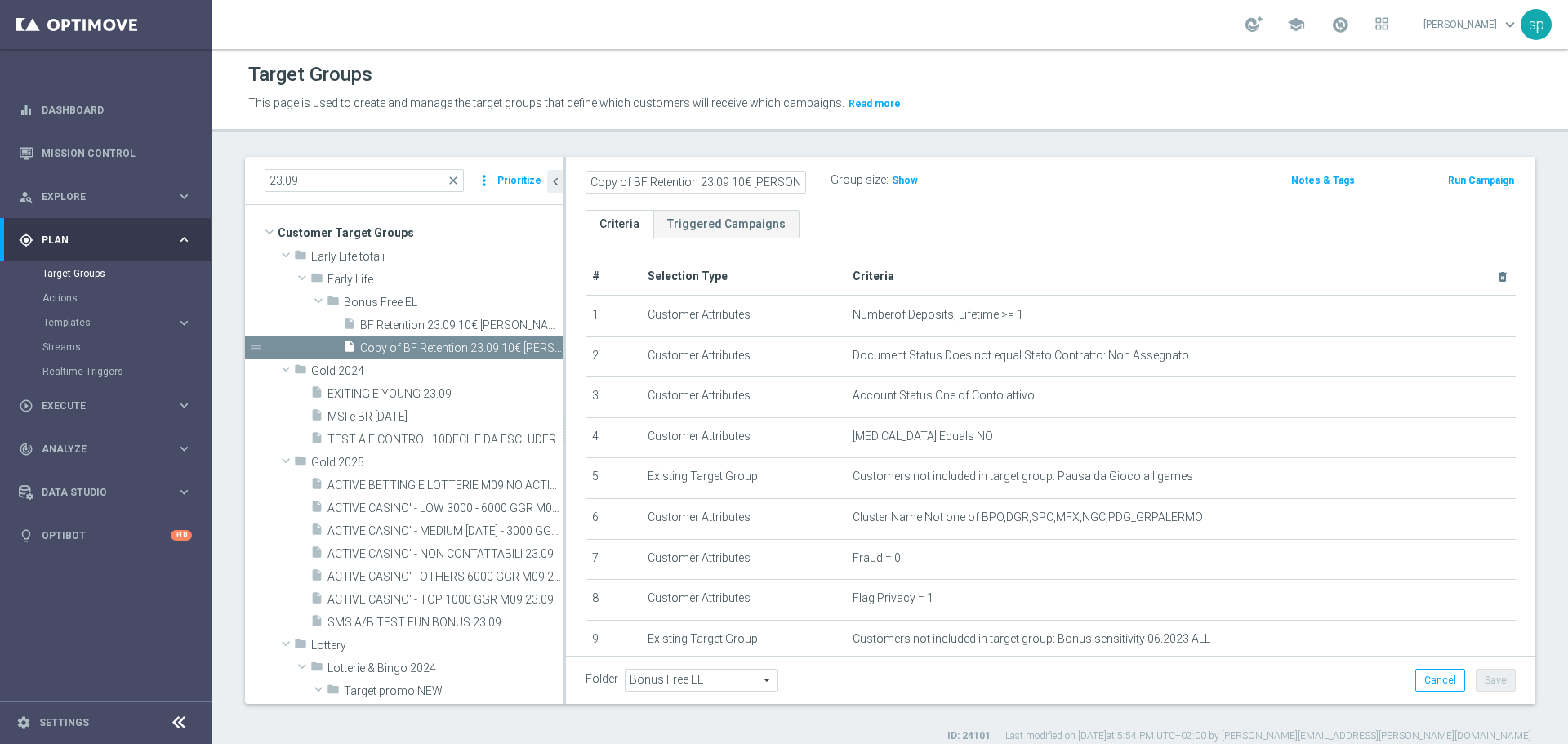
click at [570, 185] on div "Copy of BF Retention 23.09 10€ BF lungo & corto 2_Recall Group size : Show Note…" at bounding box center [1050, 183] width 969 height 53
type input "(sms) BF Retention 23.09 10€ BF lungo & corto 2_Recall"
click at [1057, 180] on div "(sms) BF Retention 23.09 10€ BF lungo & corto 2_Recall mode_edit Group size : S…" at bounding box center [891, 180] width 637 height 23
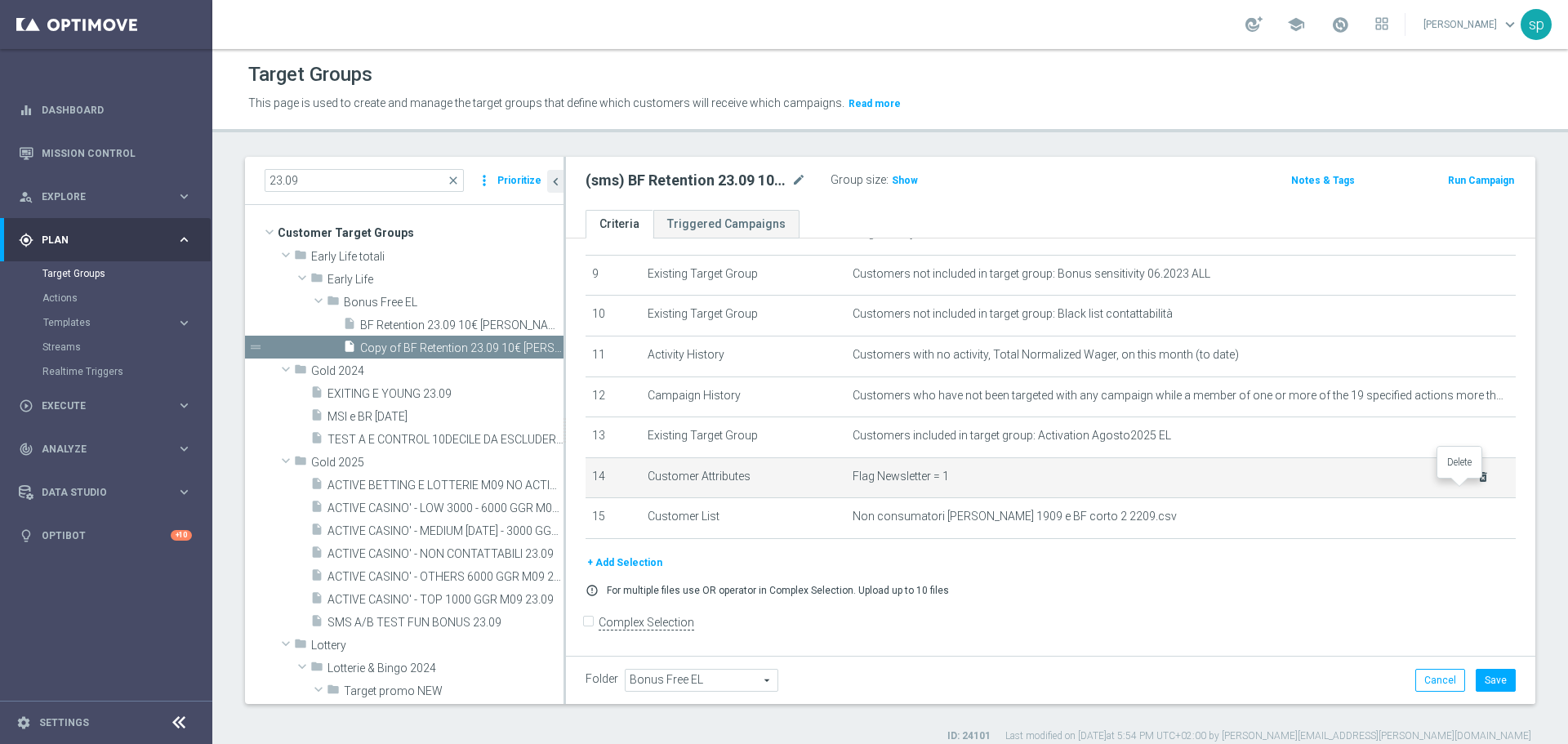
click at [1477, 483] on icon "delete_forever" at bounding box center [1483, 477] width 13 height 13
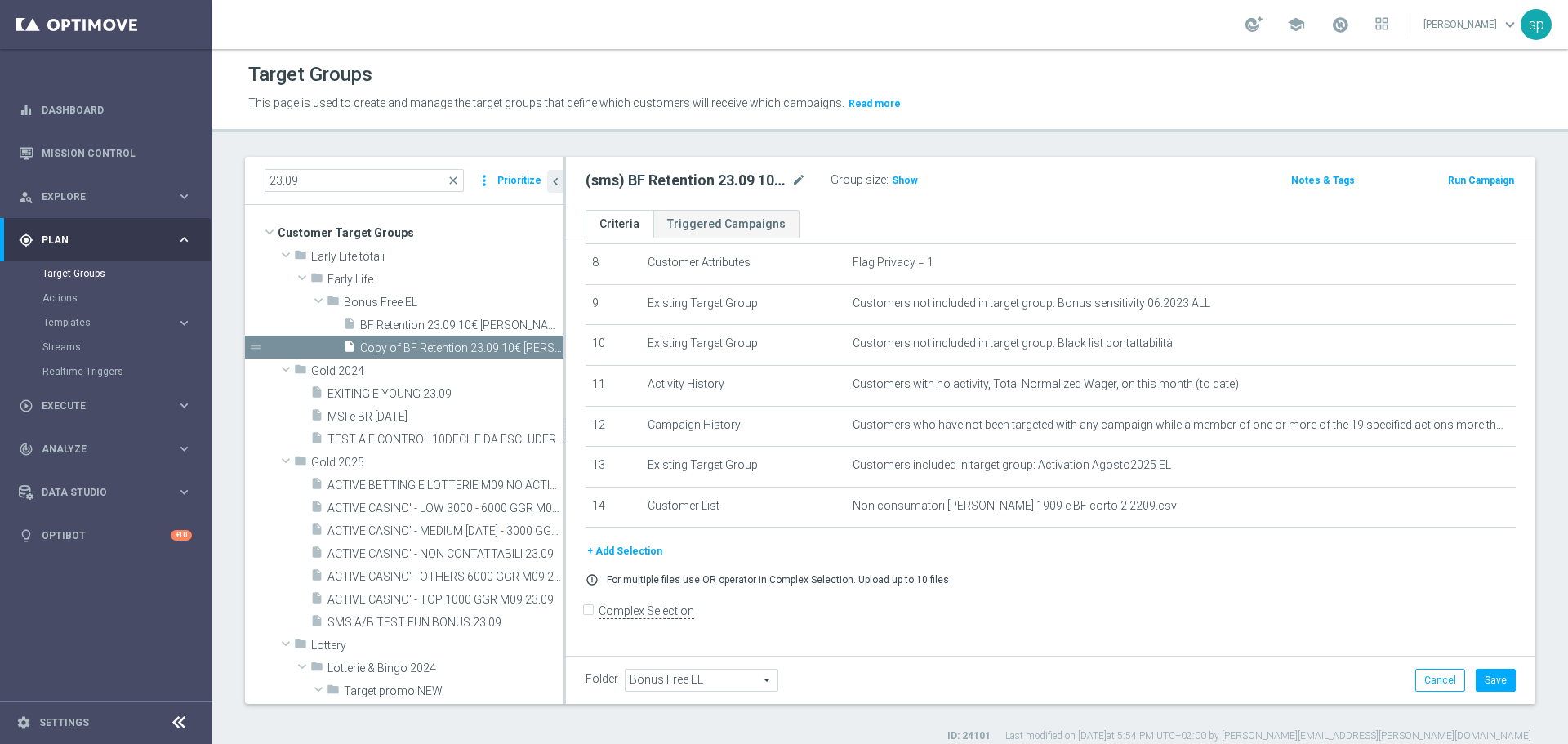
click at [648, 560] on button "+ Add Selection" at bounding box center [625, 552] width 78 height 18
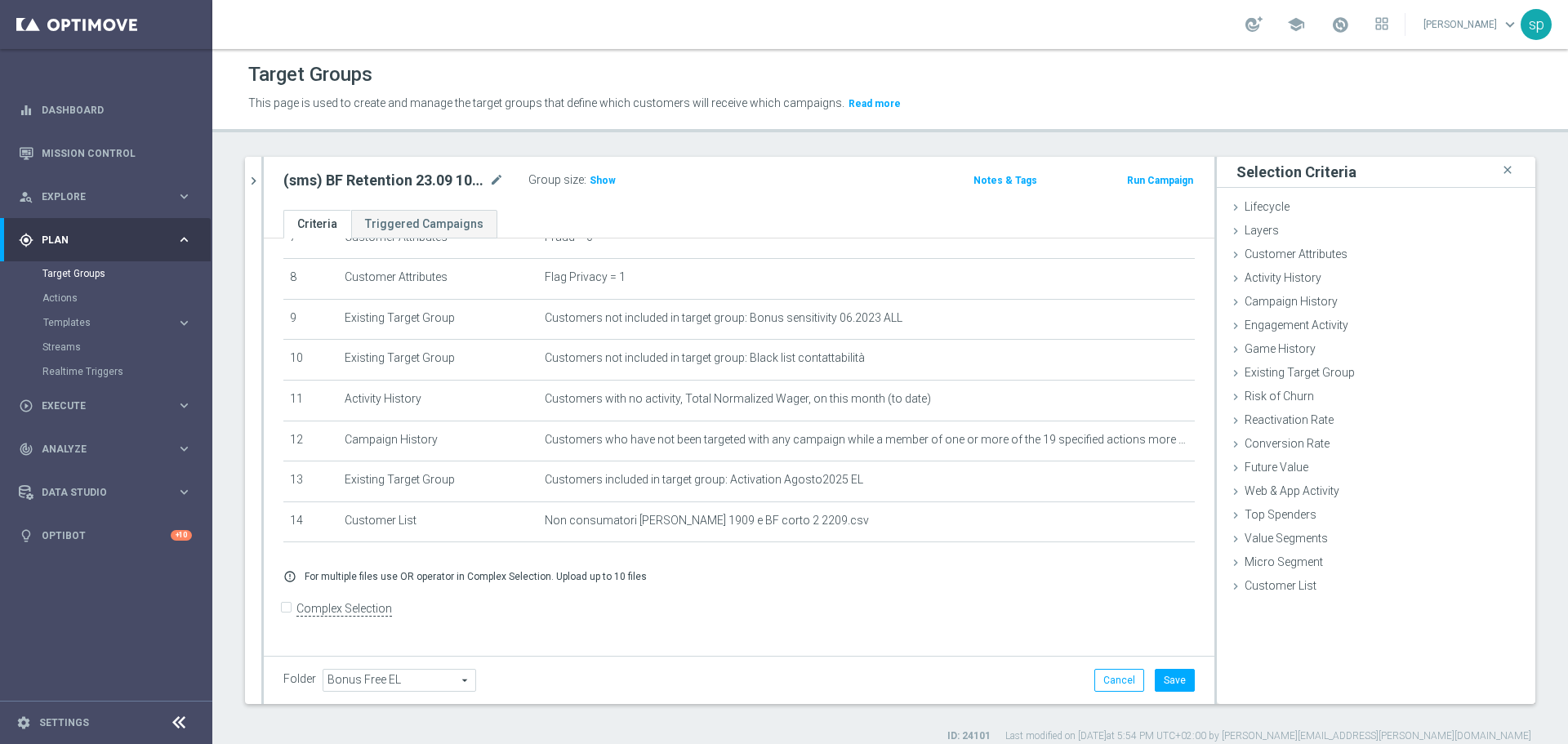
scroll to position [319, 0]
click at [1296, 252] on span "Customer Attributes" at bounding box center [1296, 254] width 103 height 13
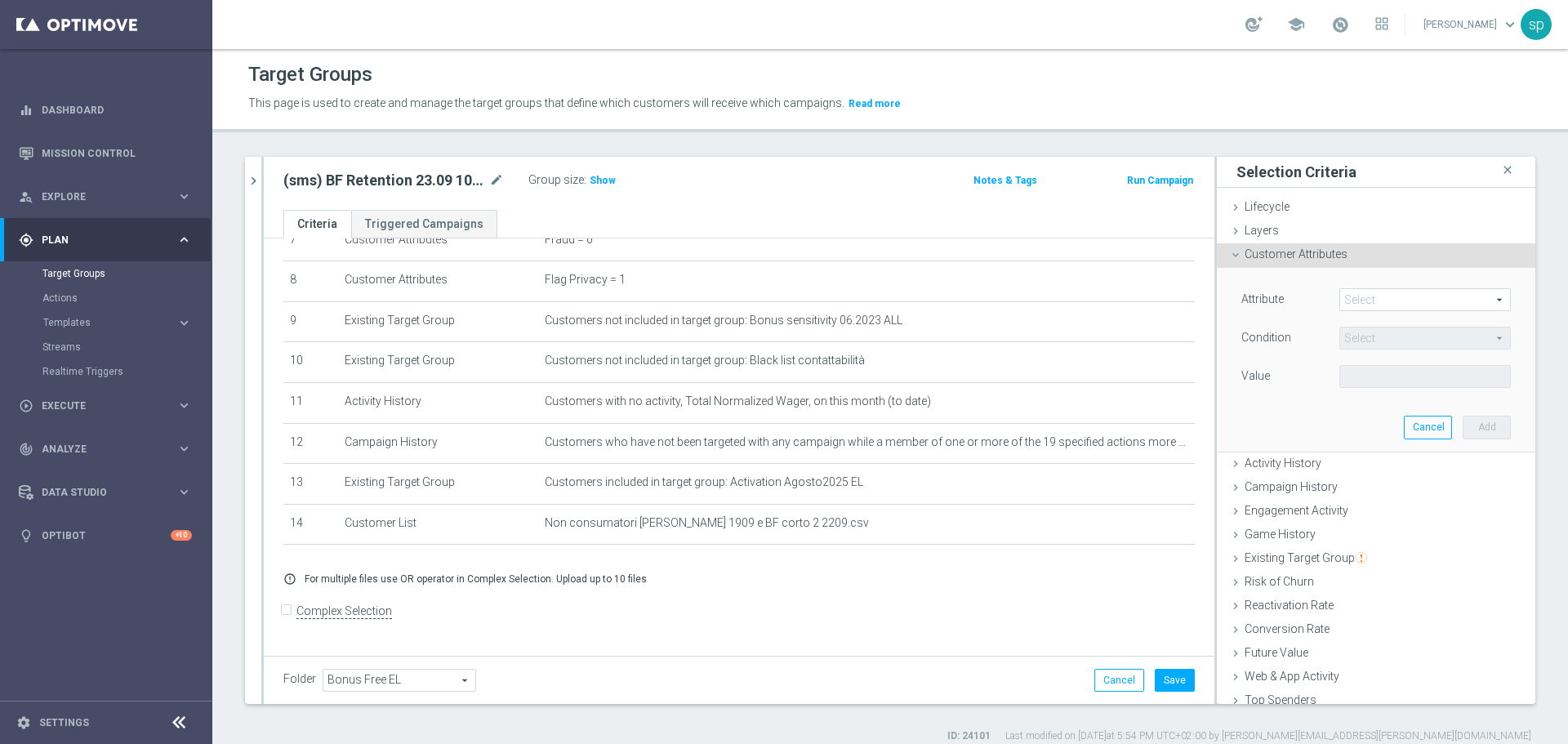
click at [1356, 298] on span at bounding box center [1425, 299] width 170 height 21
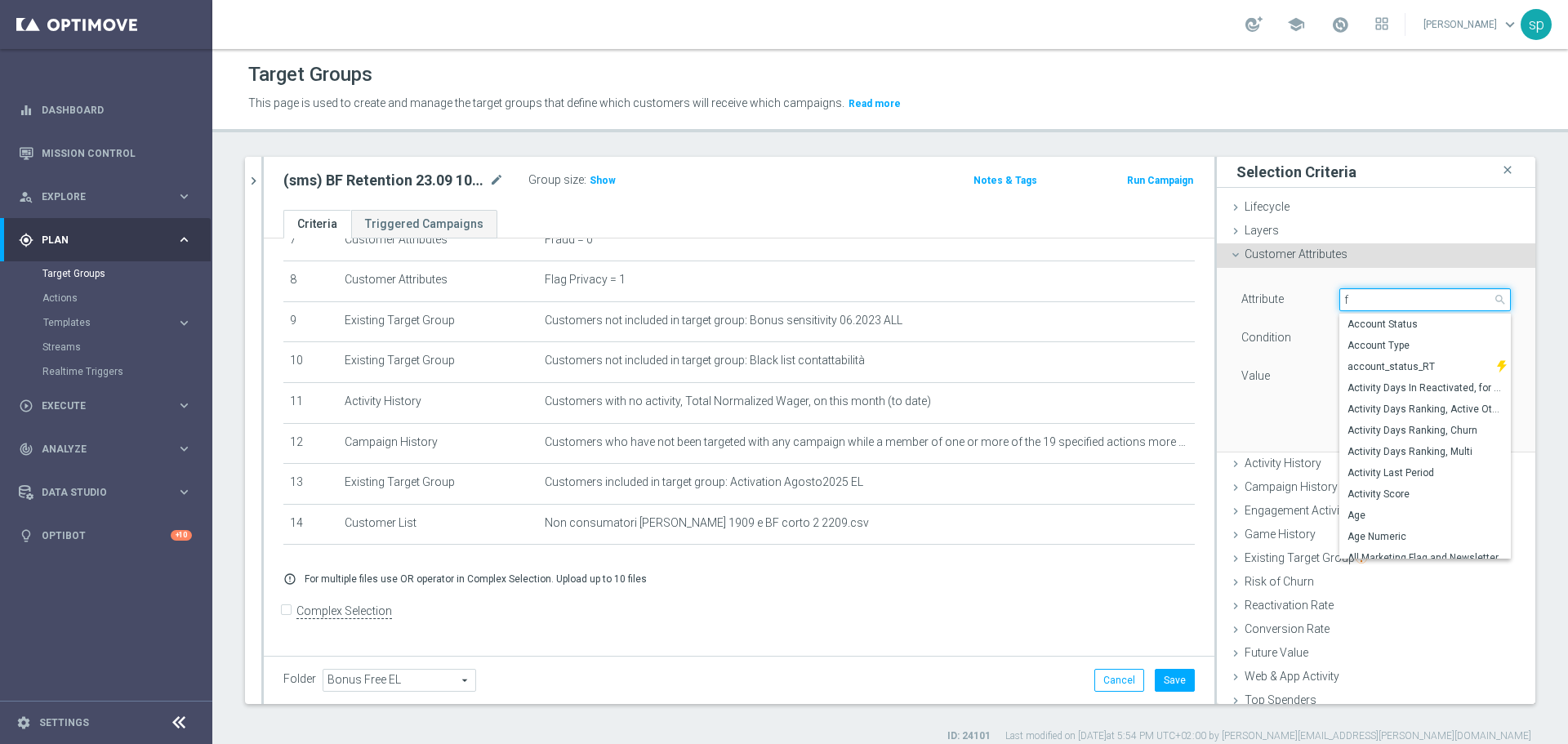
click at [1356, 298] on input "f" at bounding box center [1425, 299] width 171 height 23
type input "flag"
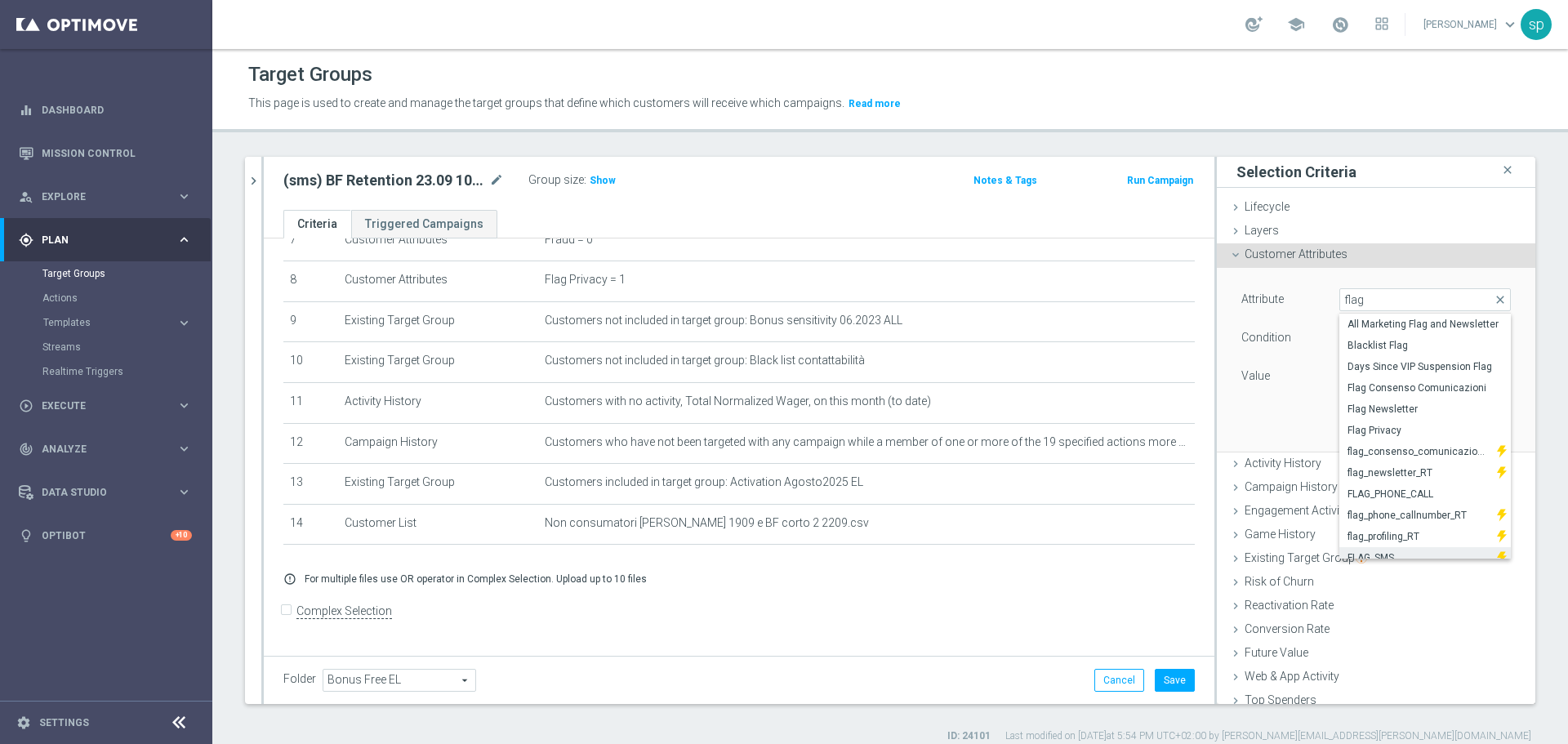
click at [1405, 547] on label "FLAG_SMS" at bounding box center [1418, 557] width 158 height 21
type input "FLAG_SMS"
type input "Equals"
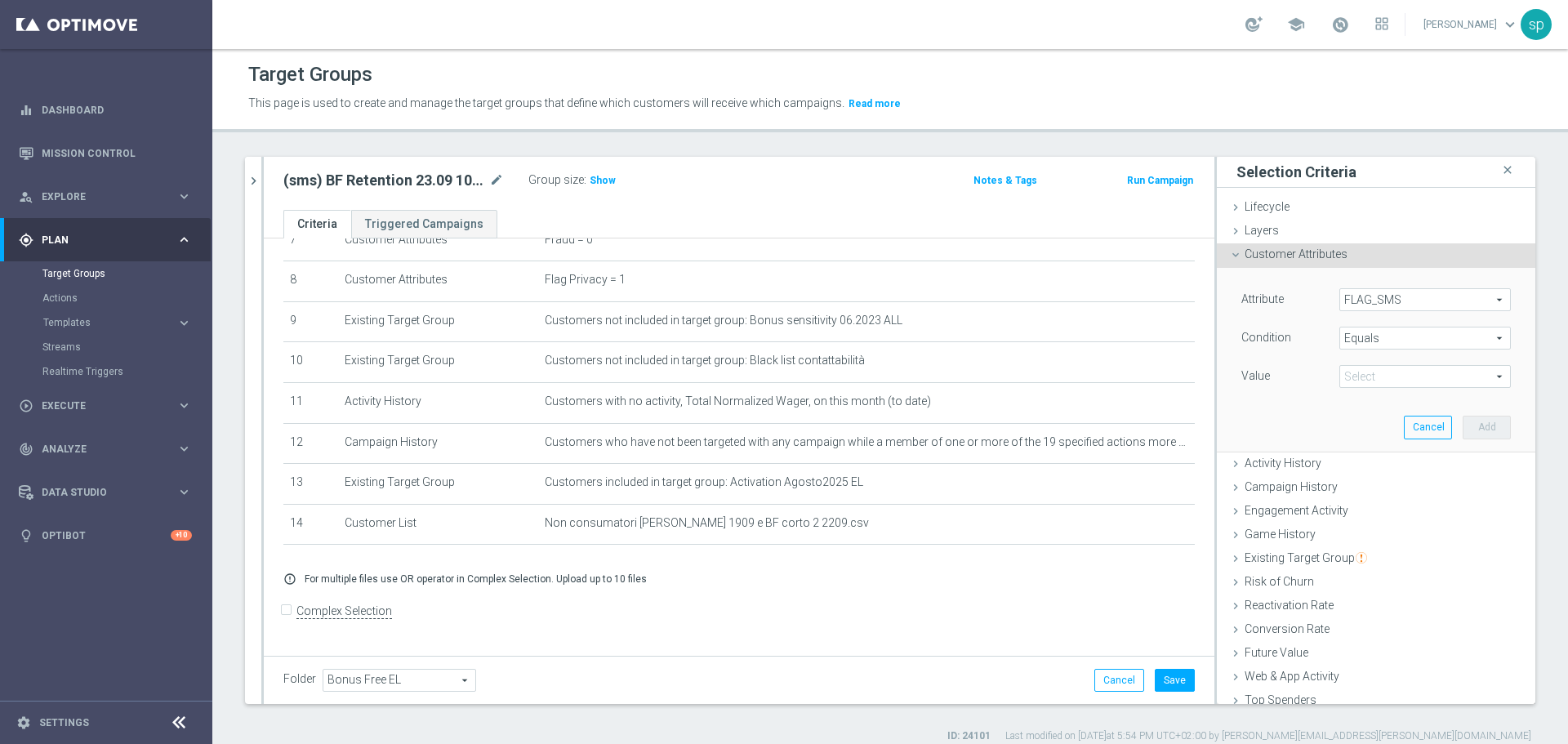
click at [1461, 380] on span at bounding box center [1425, 376] width 170 height 21
click at [1376, 437] on span "Yes" at bounding box center [1425, 443] width 155 height 13
type input "Yes"
click at [1469, 429] on button "Add" at bounding box center [1487, 426] width 48 height 23
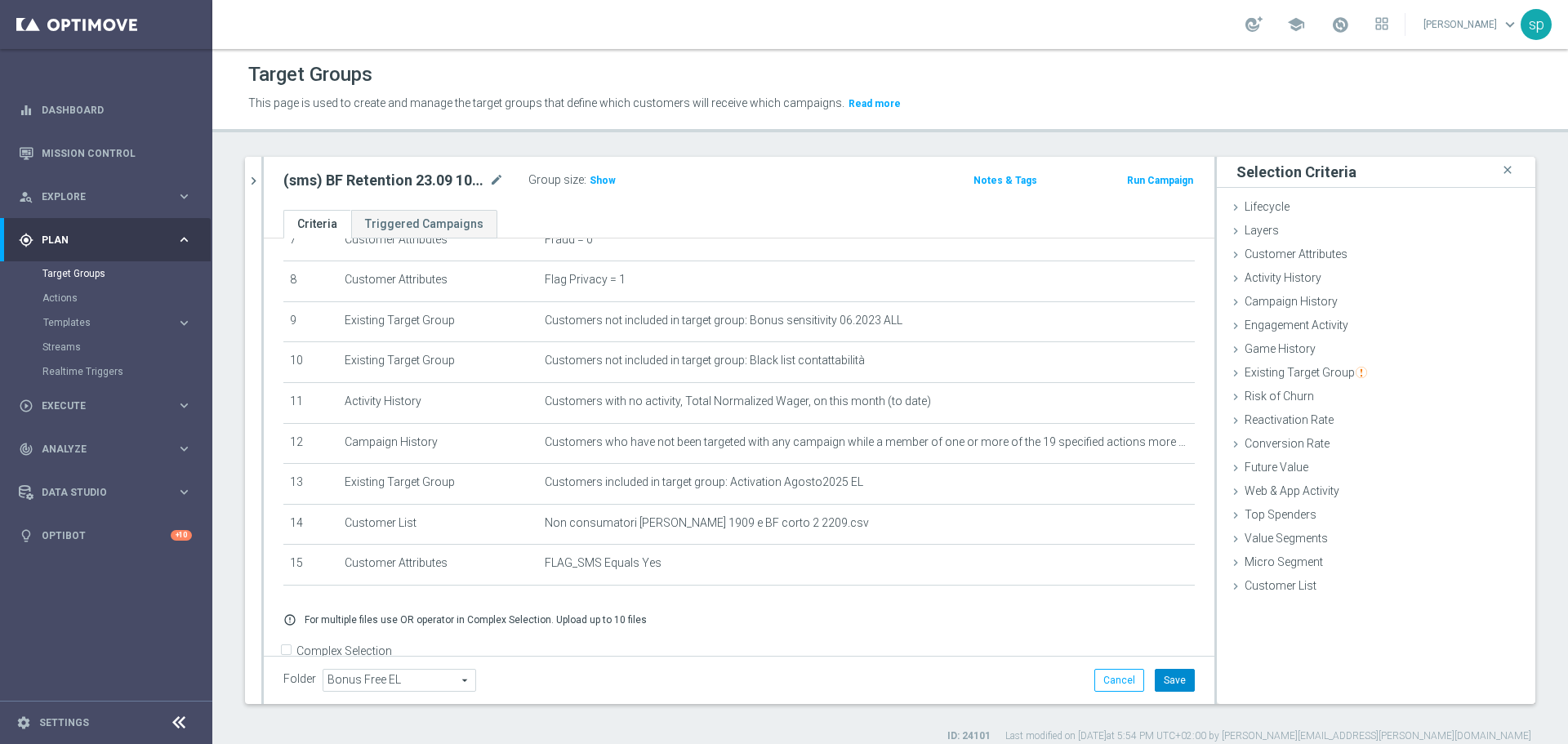
click at [1170, 679] on button "Save" at bounding box center [1174, 680] width 40 height 23
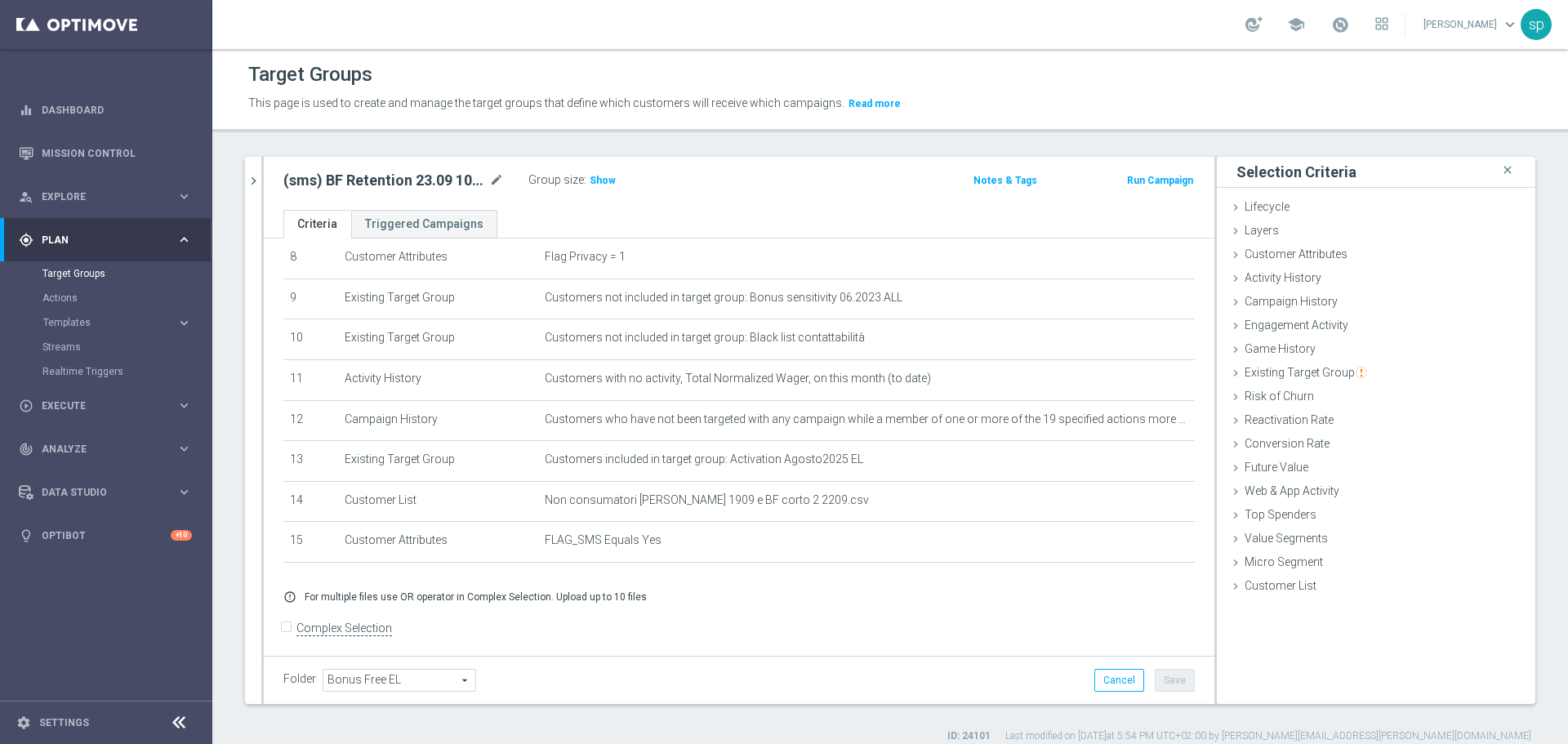
scroll to position [355, 0]
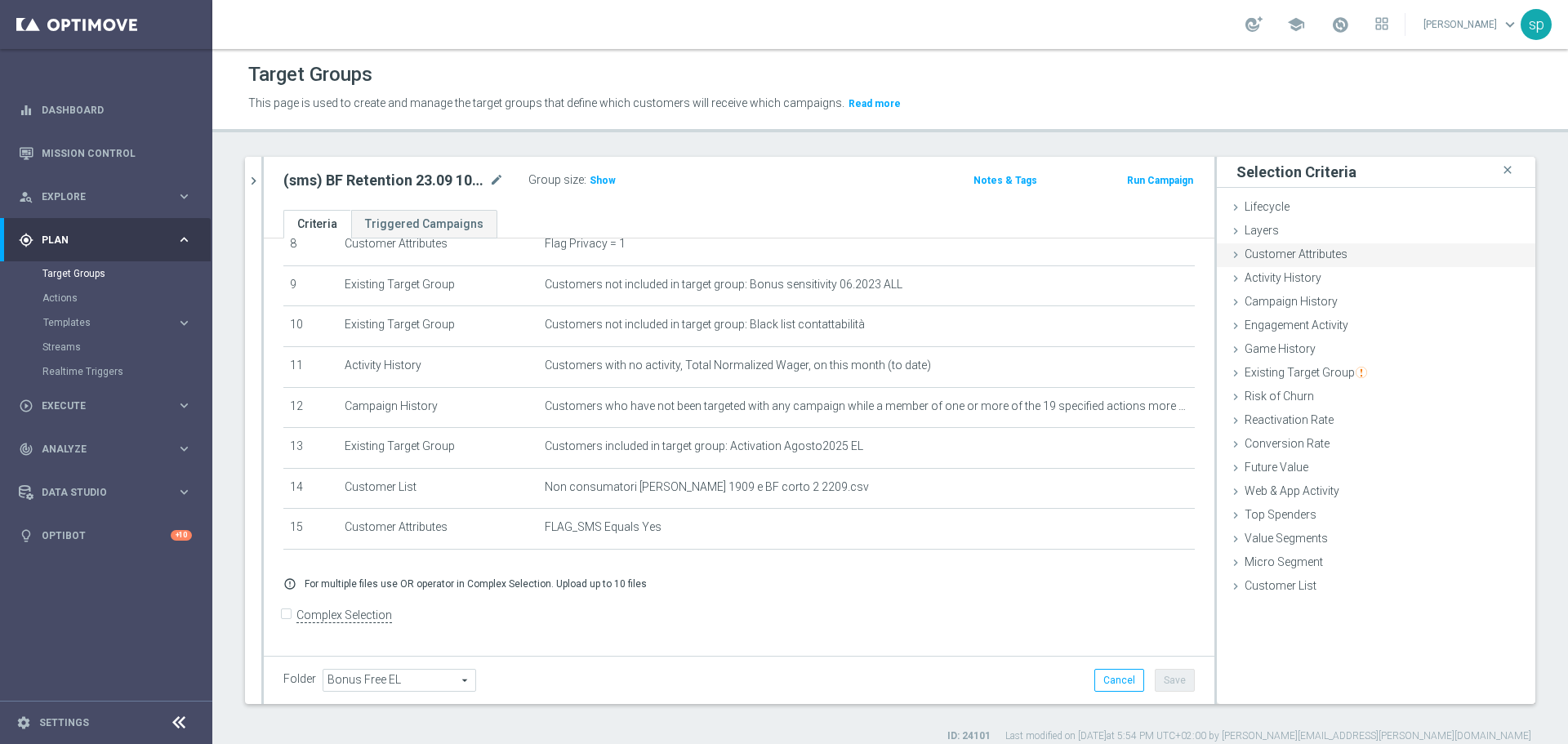
click at [1294, 261] on span "Customer Attributes" at bounding box center [1296, 254] width 103 height 13
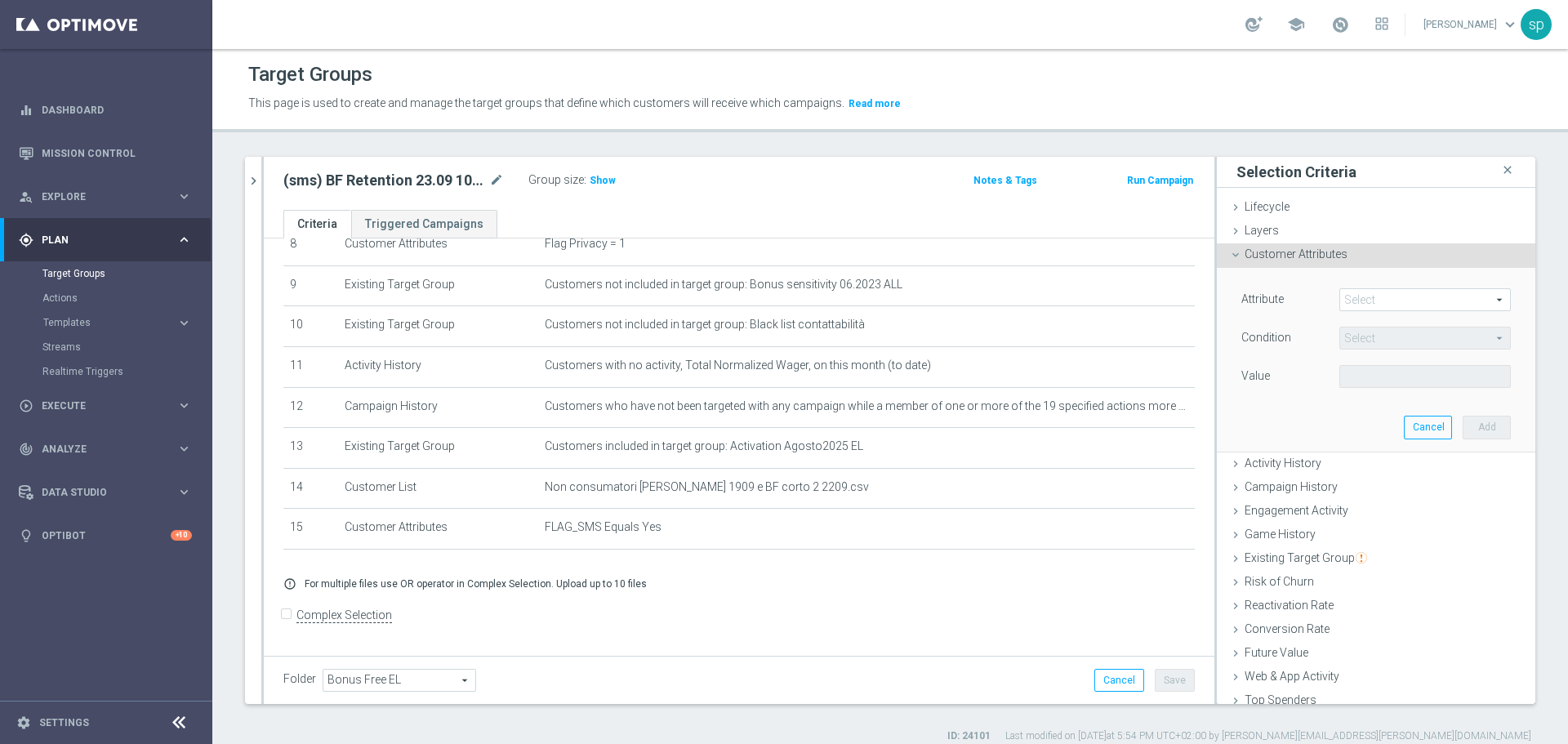
click at [1348, 299] on span at bounding box center [1425, 299] width 170 height 21
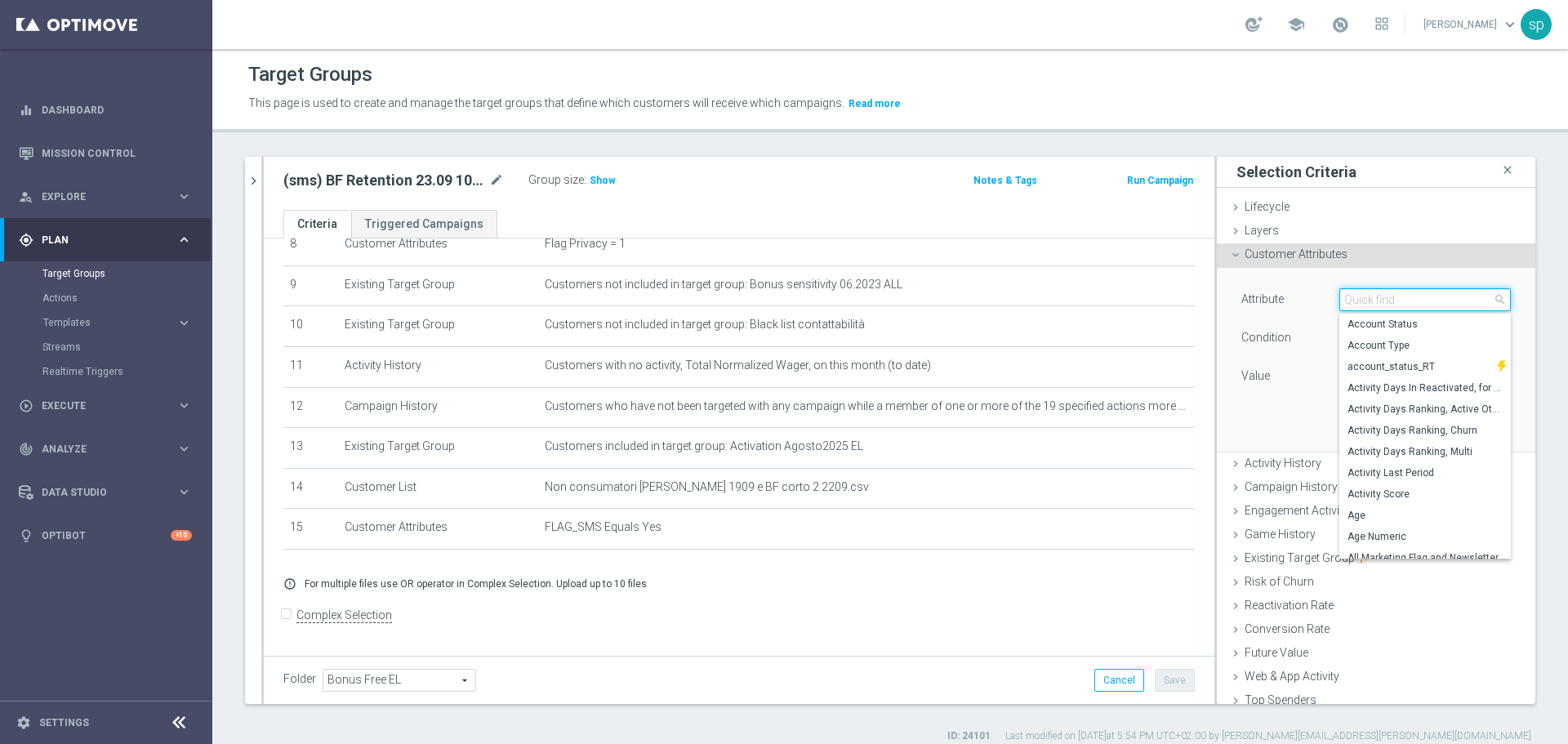
click at [1348, 299] on input "search" at bounding box center [1425, 299] width 171 height 23
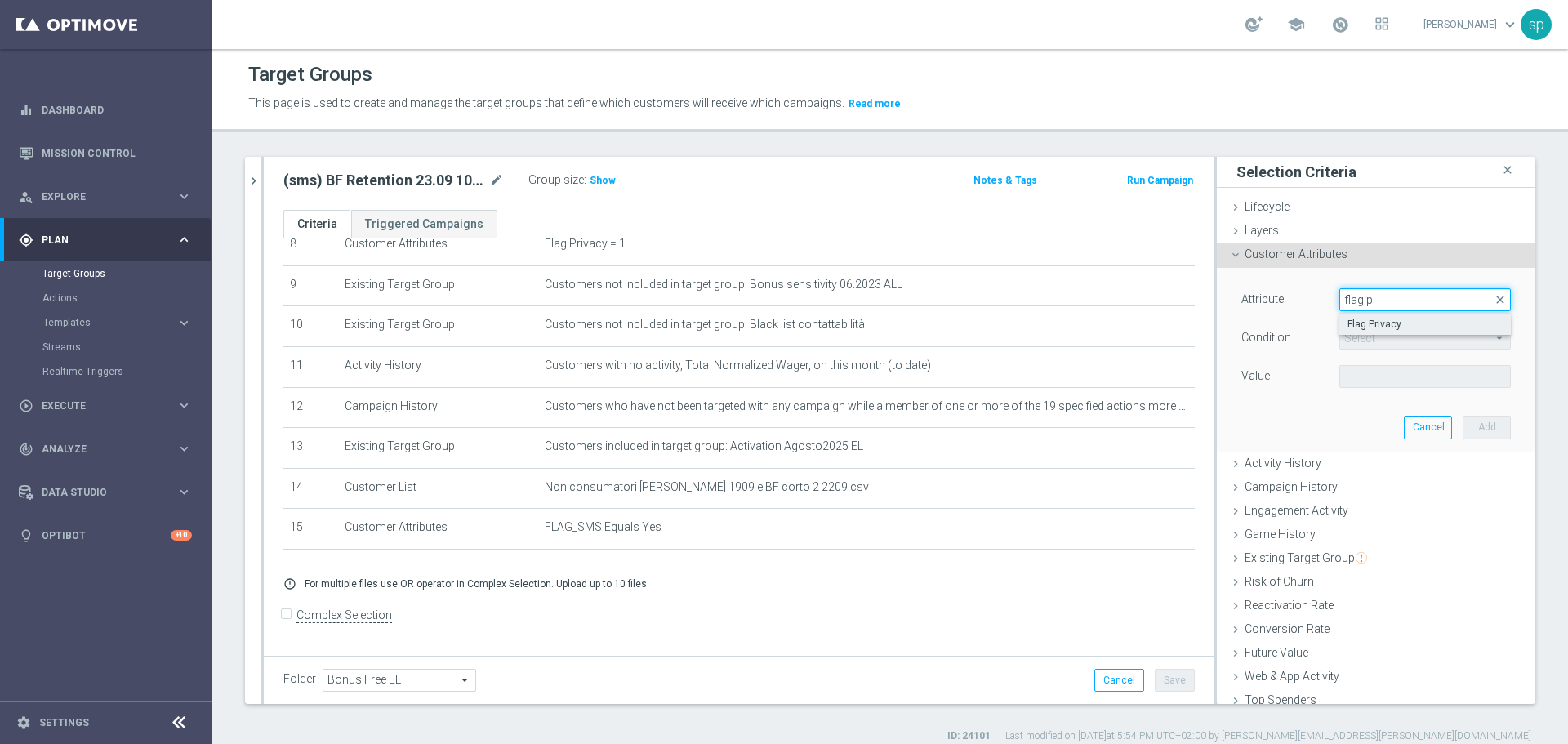
type input "flag p"
click at [1374, 323] on span "Flag Privacy" at bounding box center [1425, 324] width 155 height 13
type input "Flag Privacy"
type input "="
click at [1365, 298] on span "Flag Privacy" at bounding box center [1425, 299] width 170 height 21
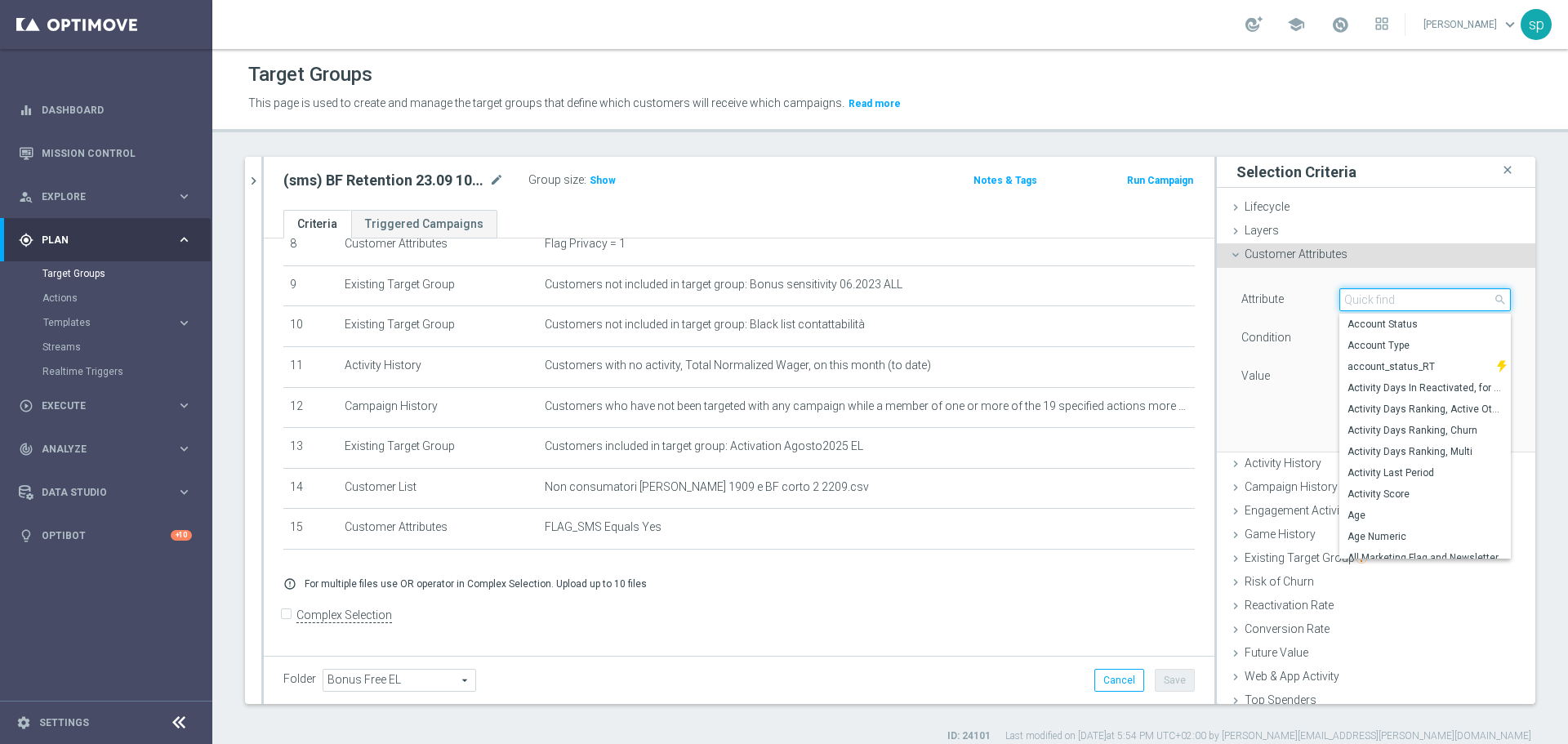
click at [1365, 297] on input "search" at bounding box center [1425, 299] width 171 height 23
type input "prof"
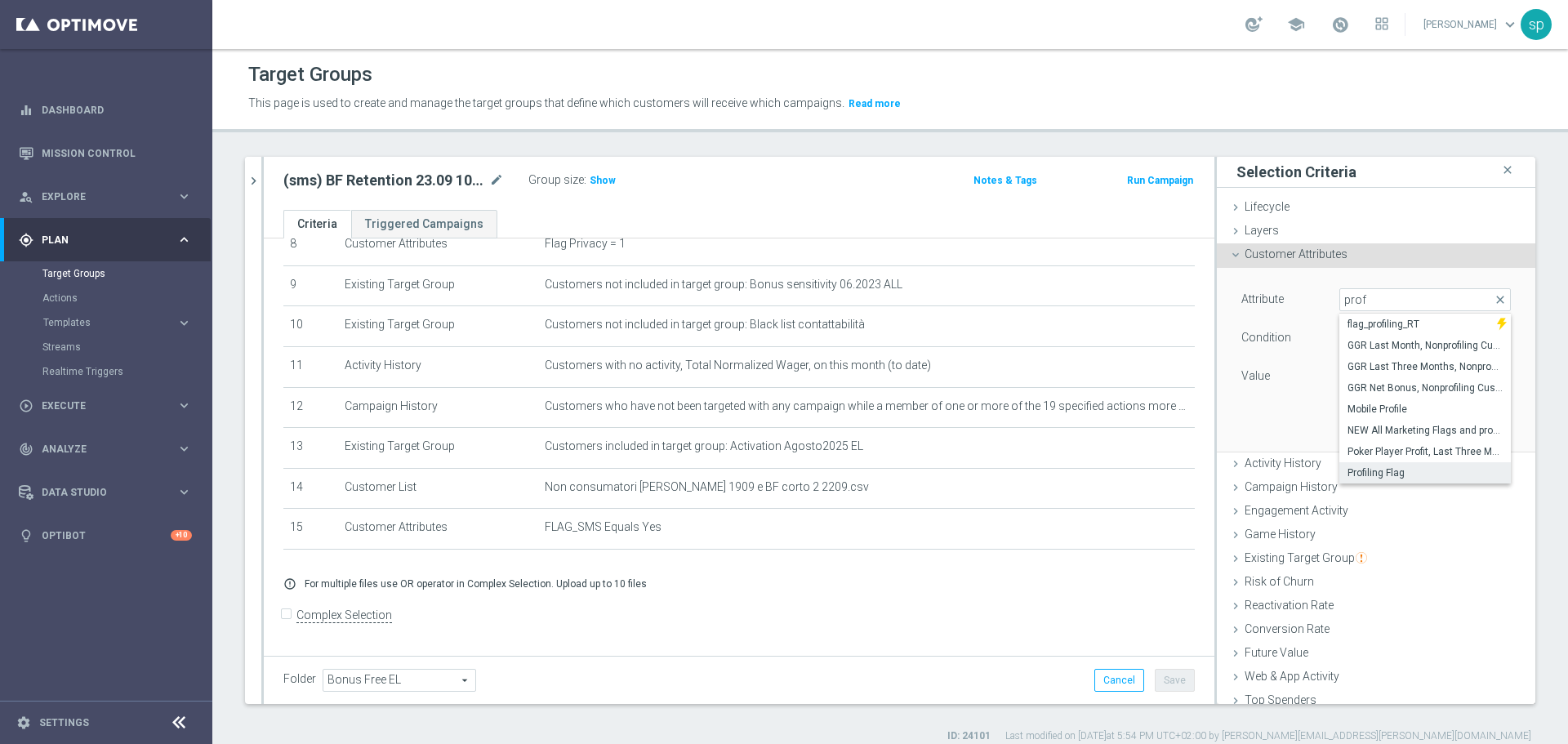
click at [1391, 482] on label "Profiling Flag" at bounding box center [1425, 472] width 171 height 21
type input "Profiling Flag"
type input "Equals"
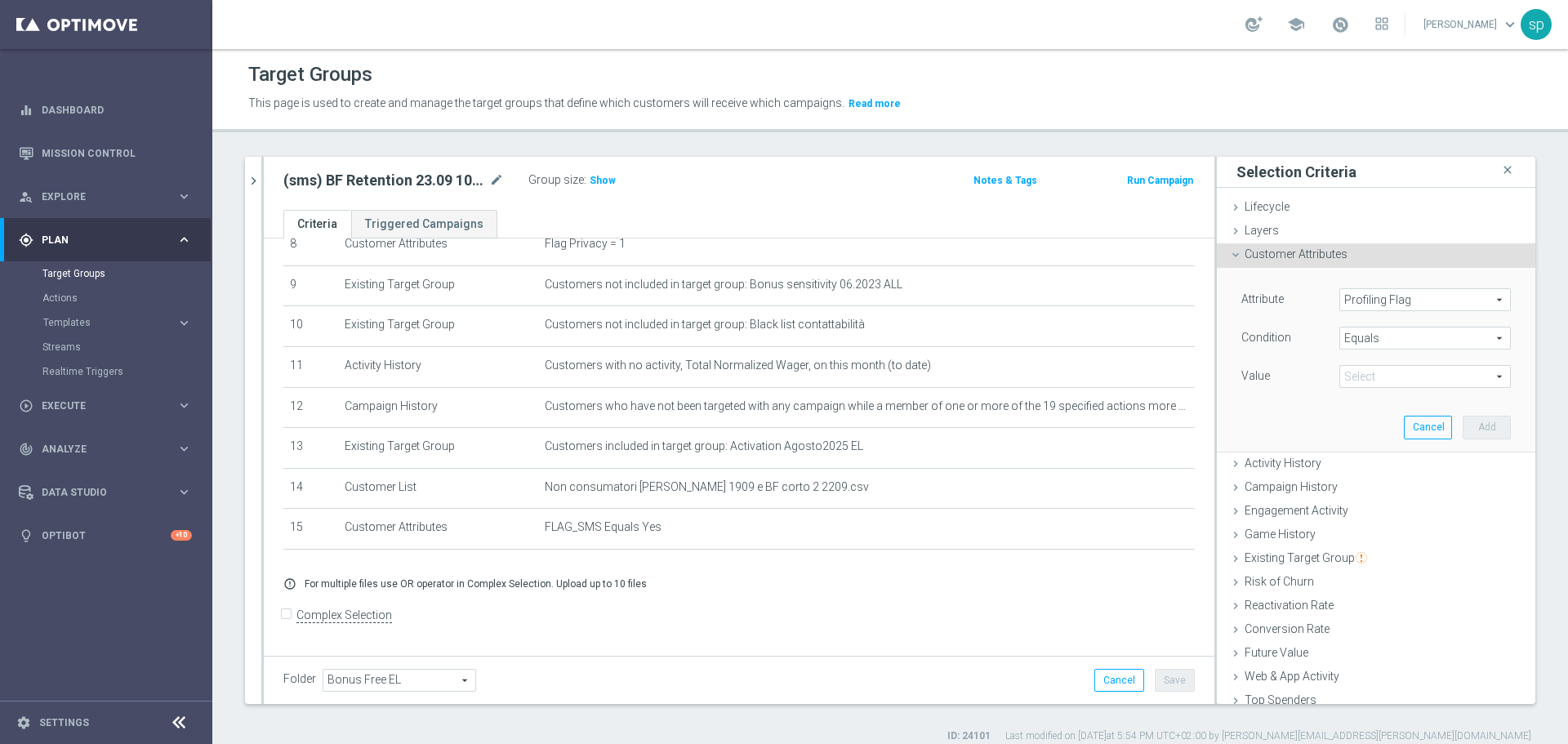
click at [1364, 372] on span at bounding box center [1425, 376] width 170 height 21
click at [1369, 460] on span "Y" at bounding box center [1425, 464] width 155 height 13
type input "Y"
click at [1464, 427] on button "Add" at bounding box center [1487, 426] width 48 height 23
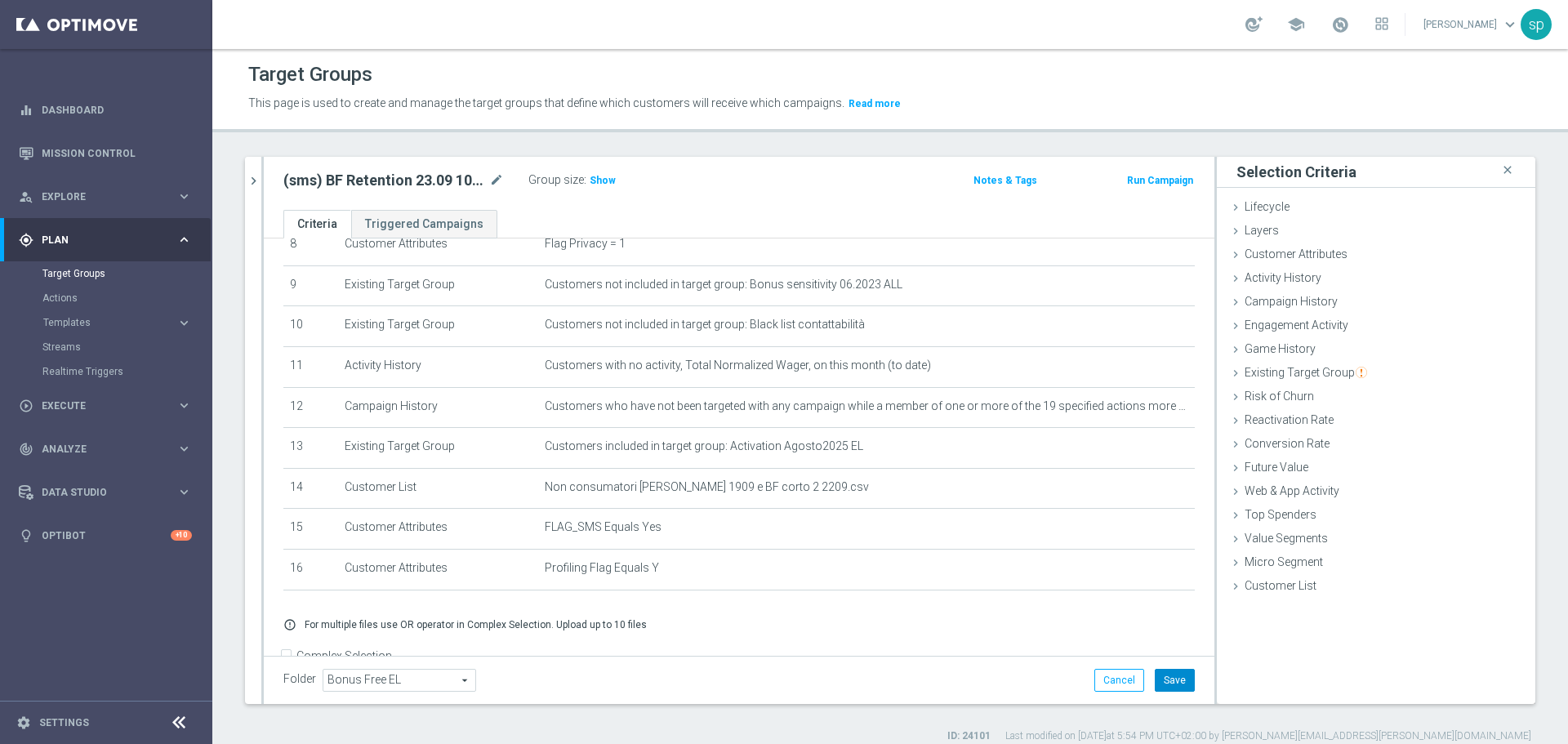
click at [1172, 676] on button "Save" at bounding box center [1174, 680] width 40 height 23
click at [607, 181] on span "Show" at bounding box center [603, 180] width 26 height 11
click at [604, 183] on span "3,696" at bounding box center [604, 182] width 29 height 16
click at [492, 179] on icon "mode_edit" at bounding box center [497, 180] width 15 height 19
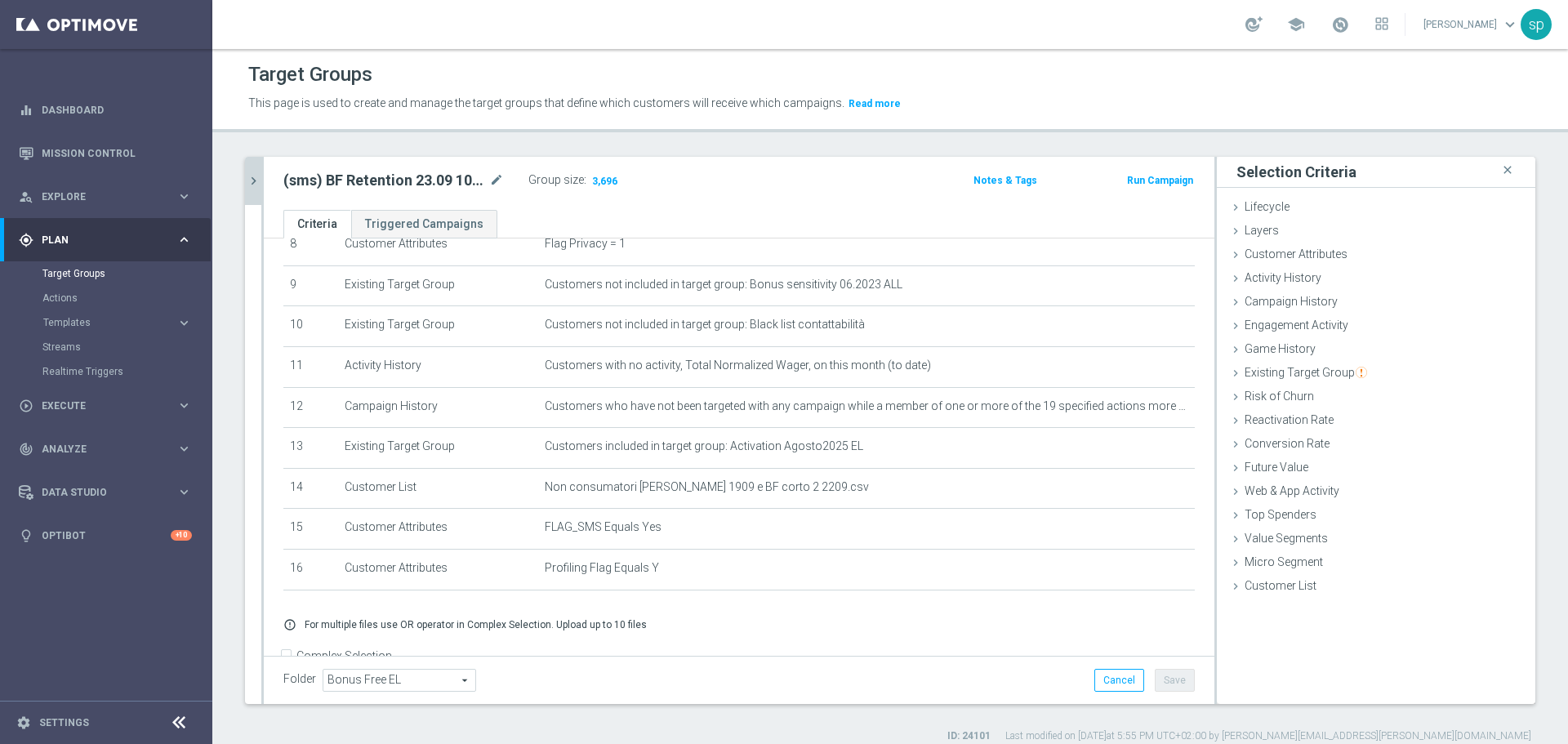
click at [258, 180] on icon "chevron_right" at bounding box center [253, 180] width 16 height 16
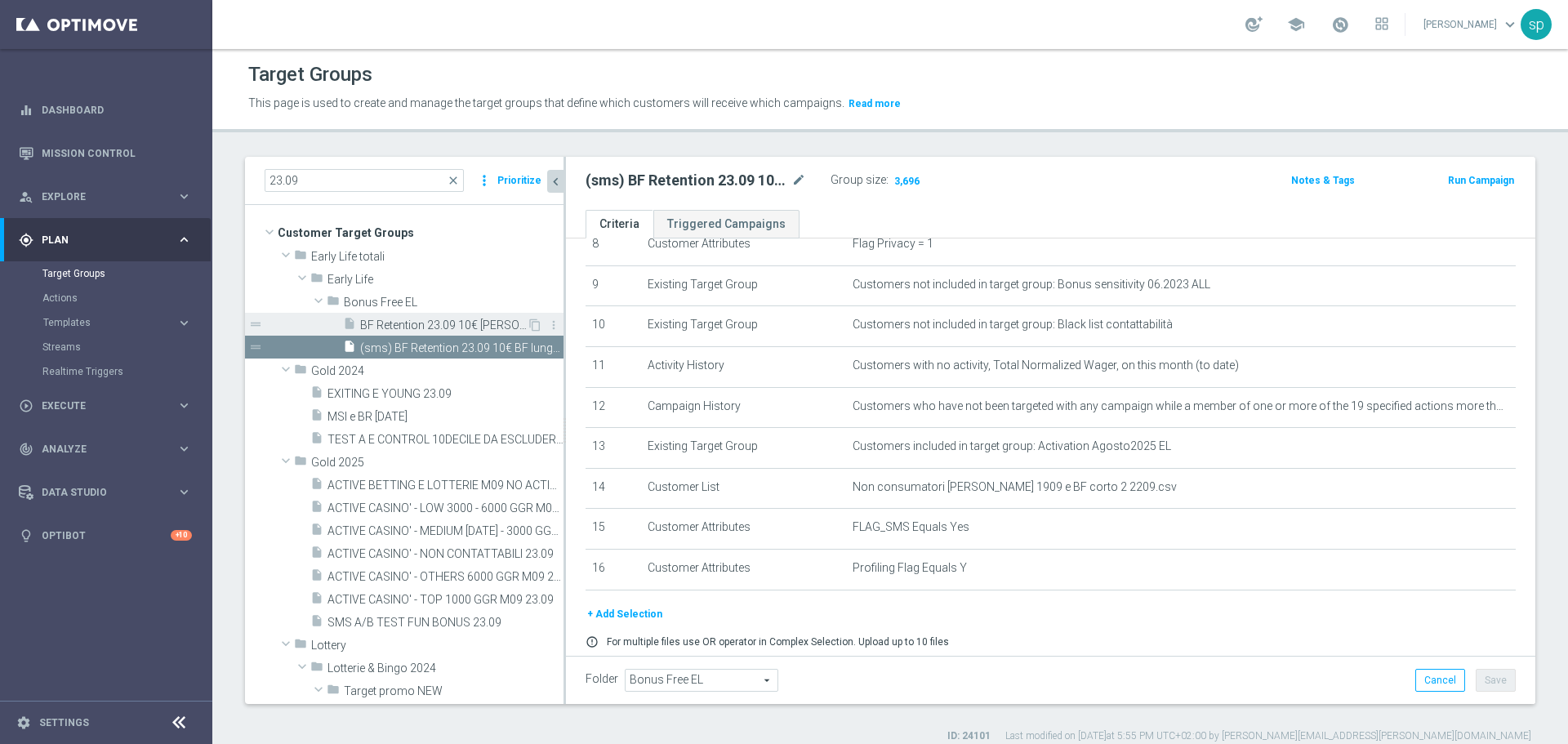
click at [431, 321] on span "BF Retention 23.09 10€ [PERSON_NAME] & corto 2_Recall" at bounding box center [443, 325] width 167 height 14
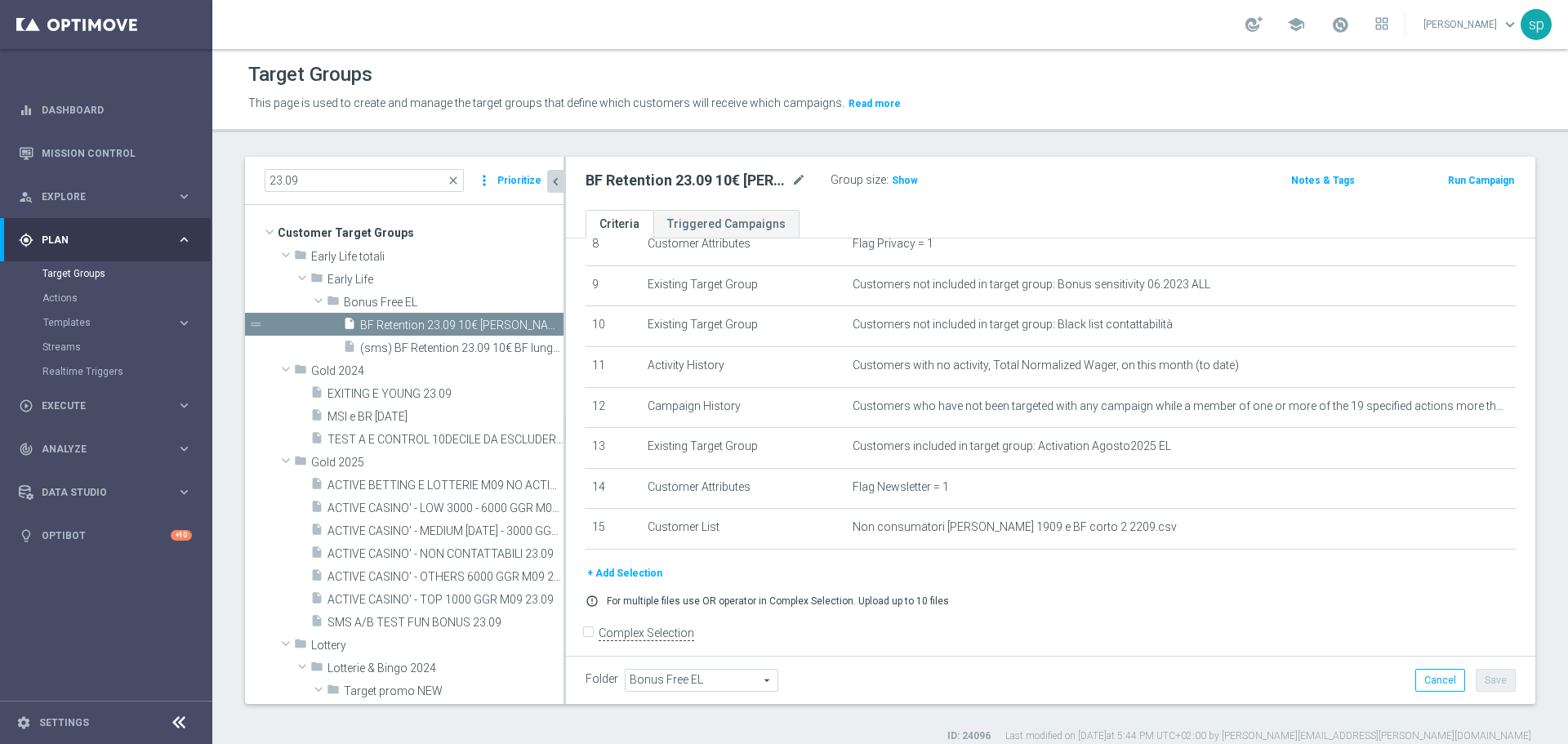
click at [807, 179] on div "BF Retention 23.09 10€ BF lungo & corto 2_Recall mode_edit" at bounding box center [708, 180] width 245 height 23
click at [799, 179] on icon "mode_edit" at bounding box center [799, 180] width 15 height 19
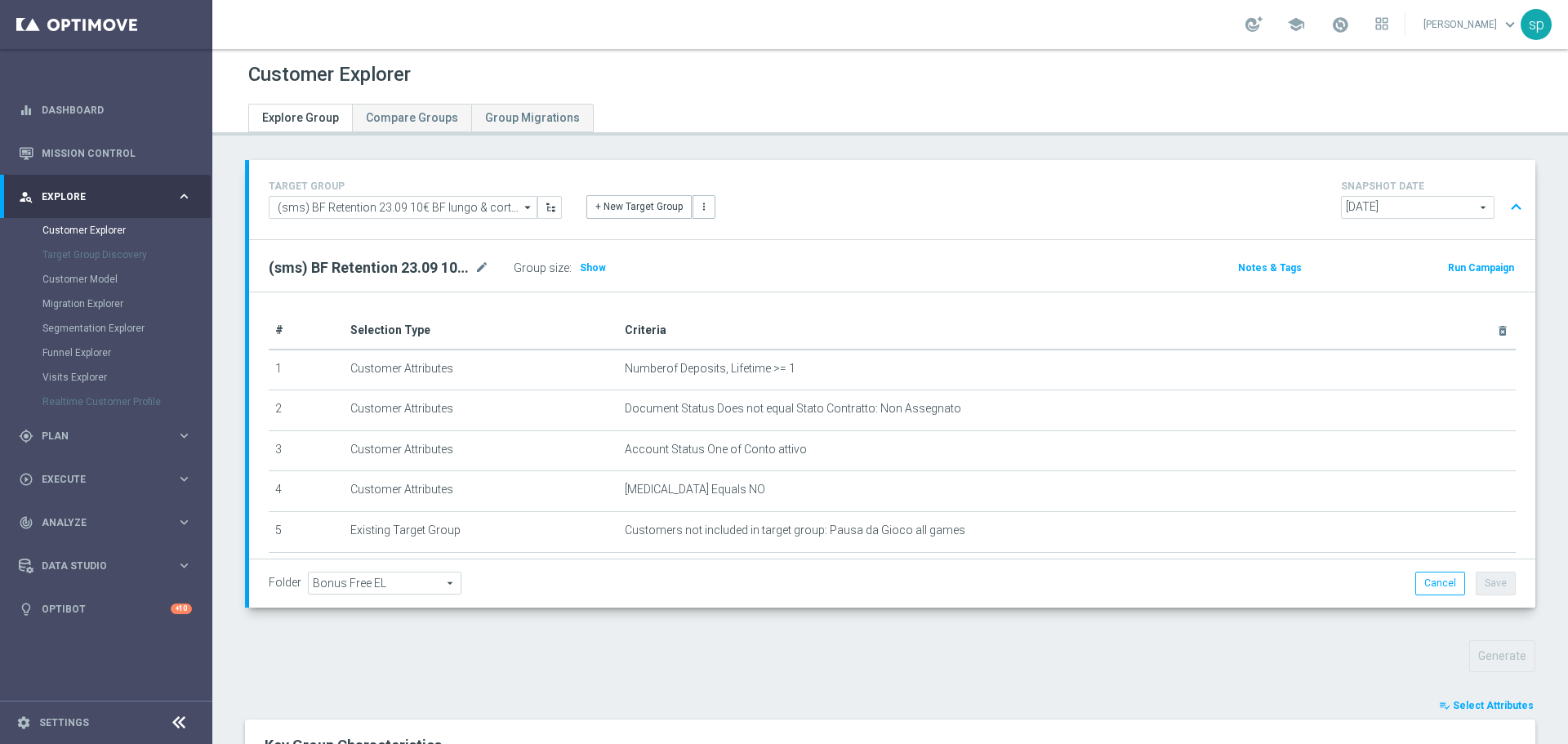
click at [1495, 705] on span "Select Attributes" at bounding box center [1493, 705] width 81 height 11
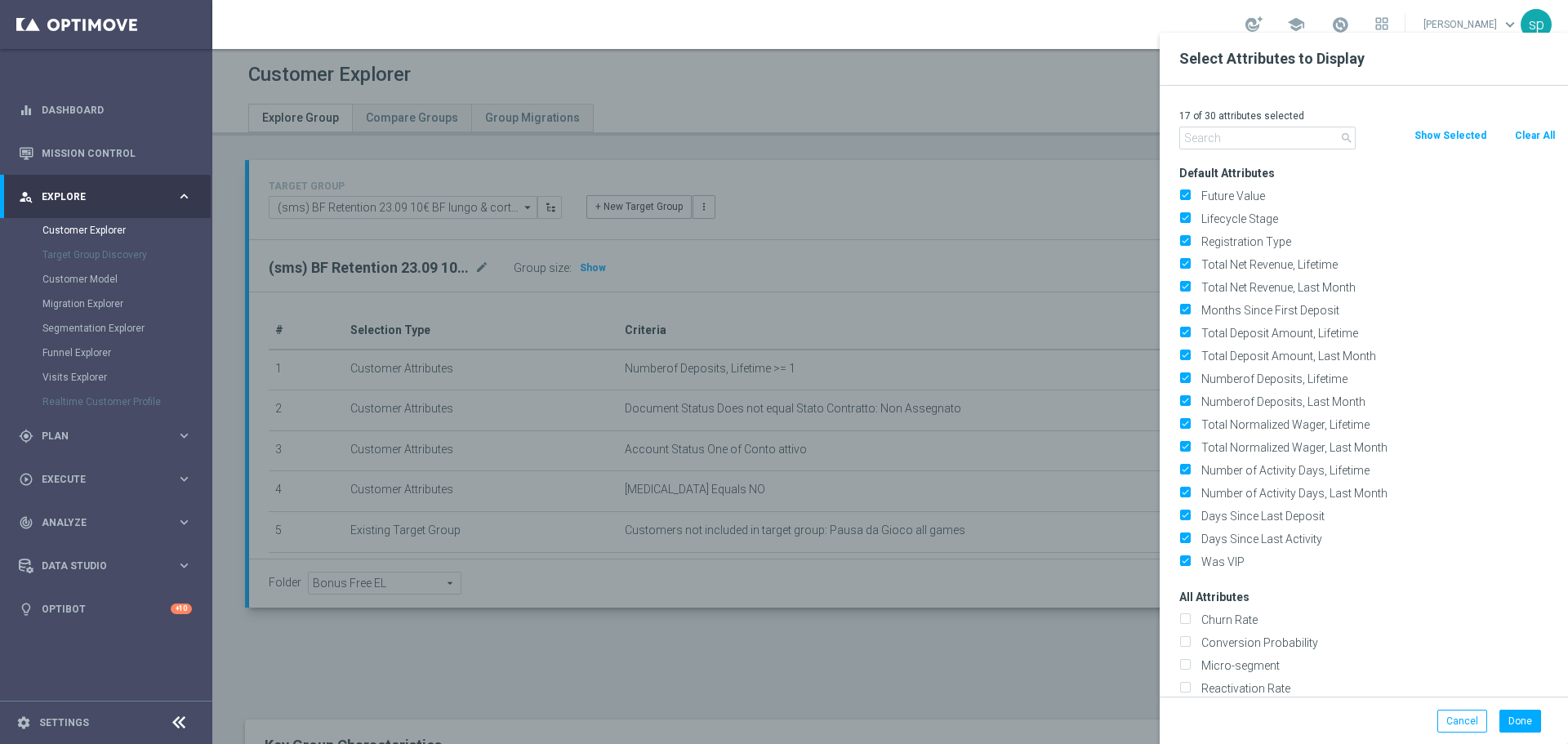
click at [1541, 133] on button "Clear All" at bounding box center [1534, 135] width 43 height 18
checkbox input "false"
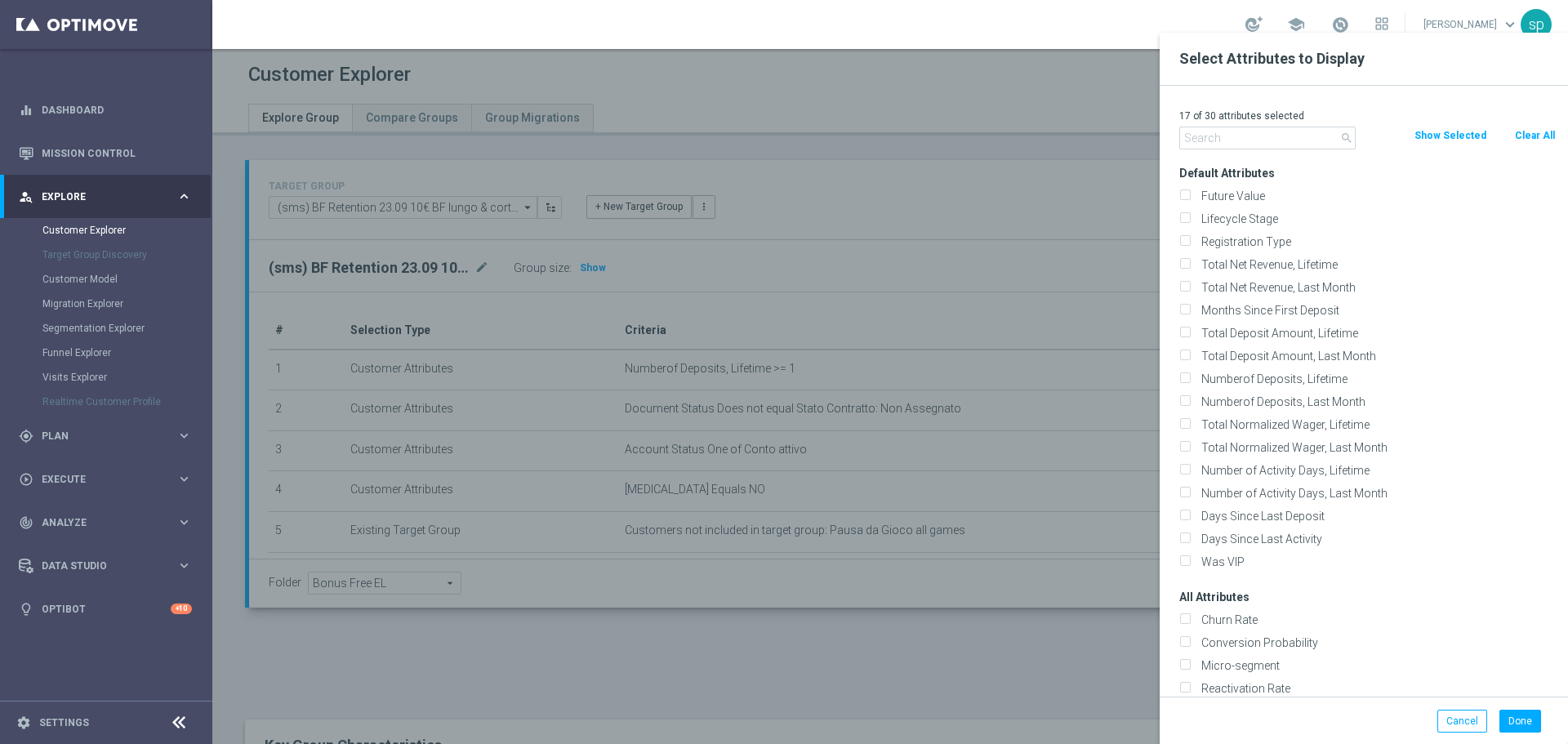
checkbox input "false"
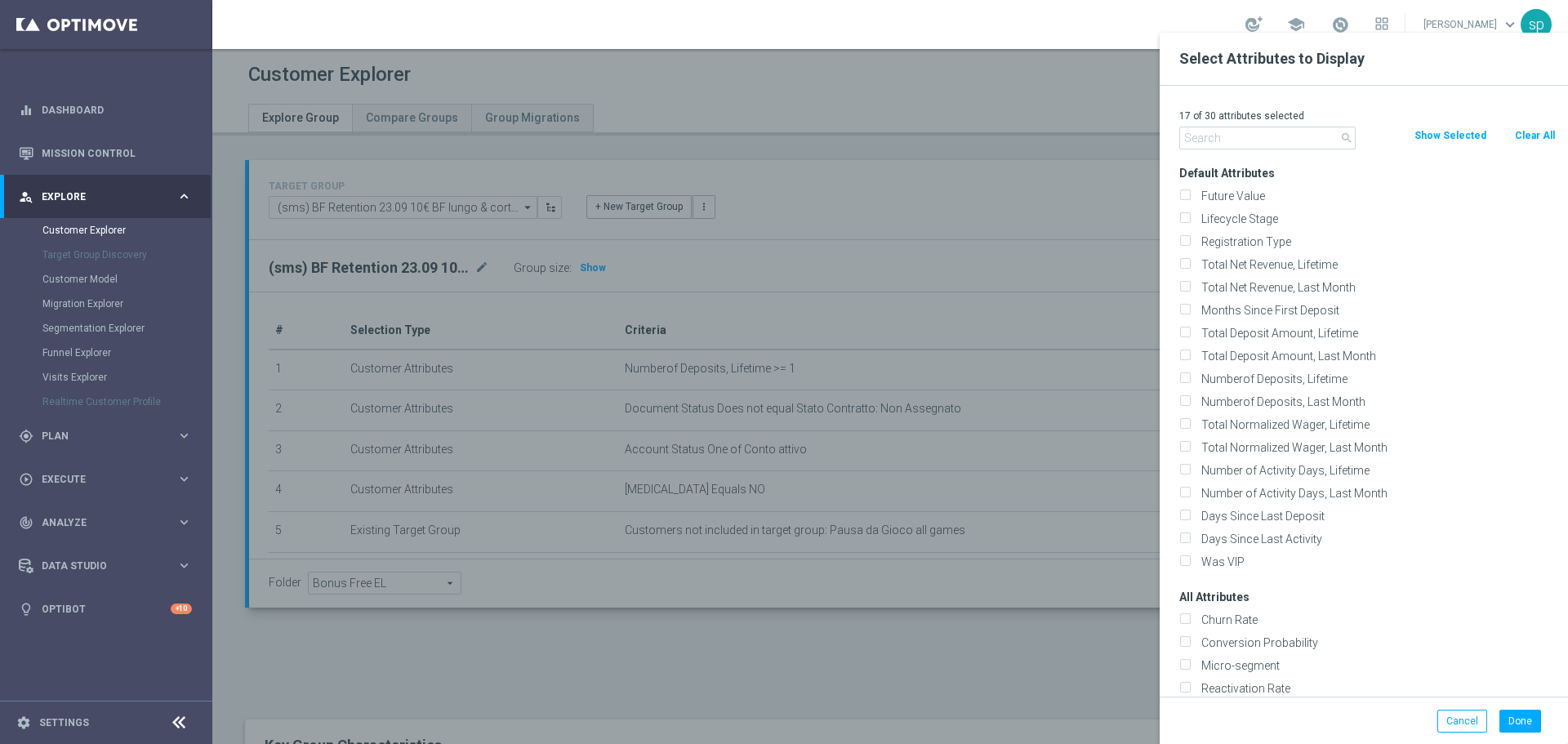
checkbox input "false"
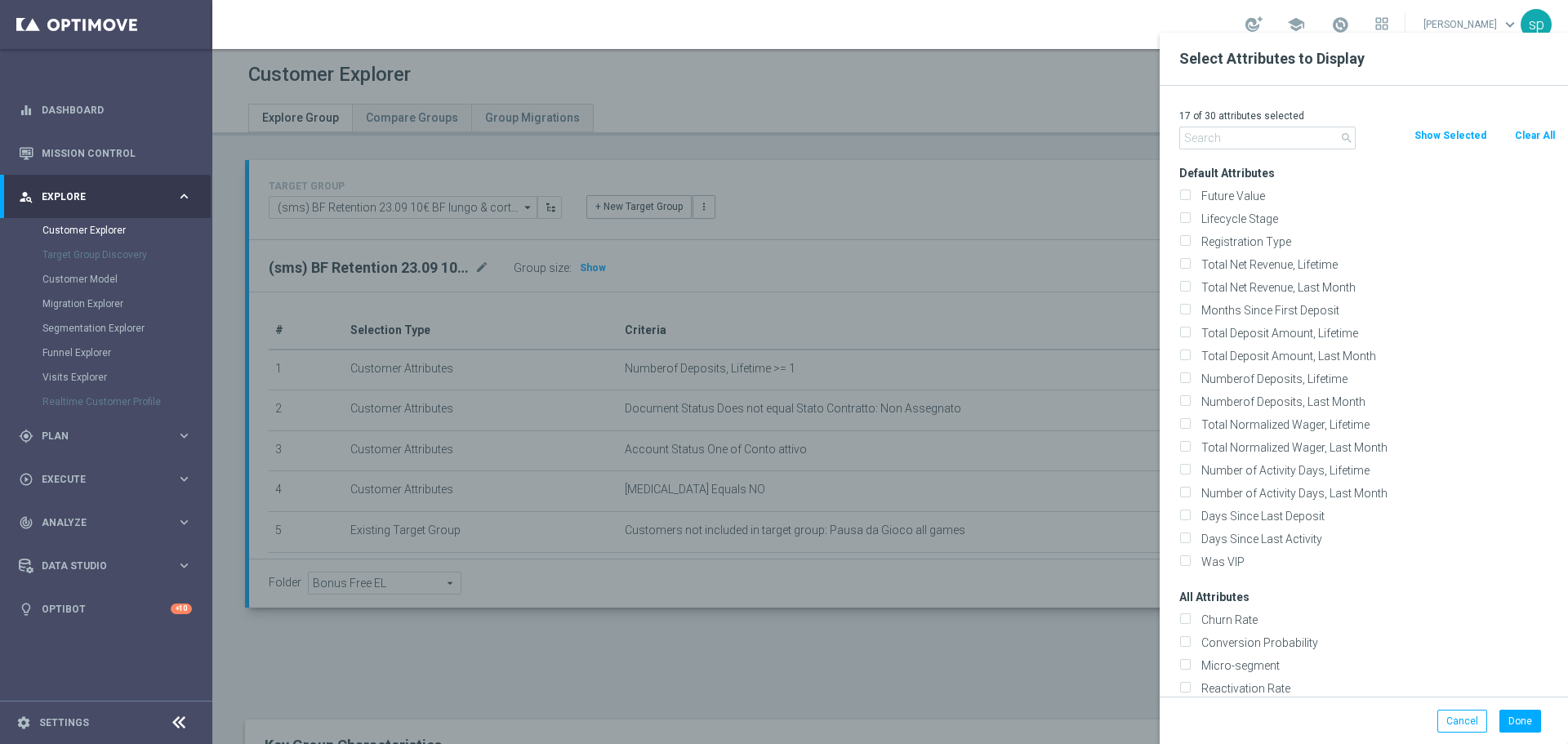
checkbox input "false"
click at [1231, 138] on input "text" at bounding box center [1267, 137] width 176 height 23
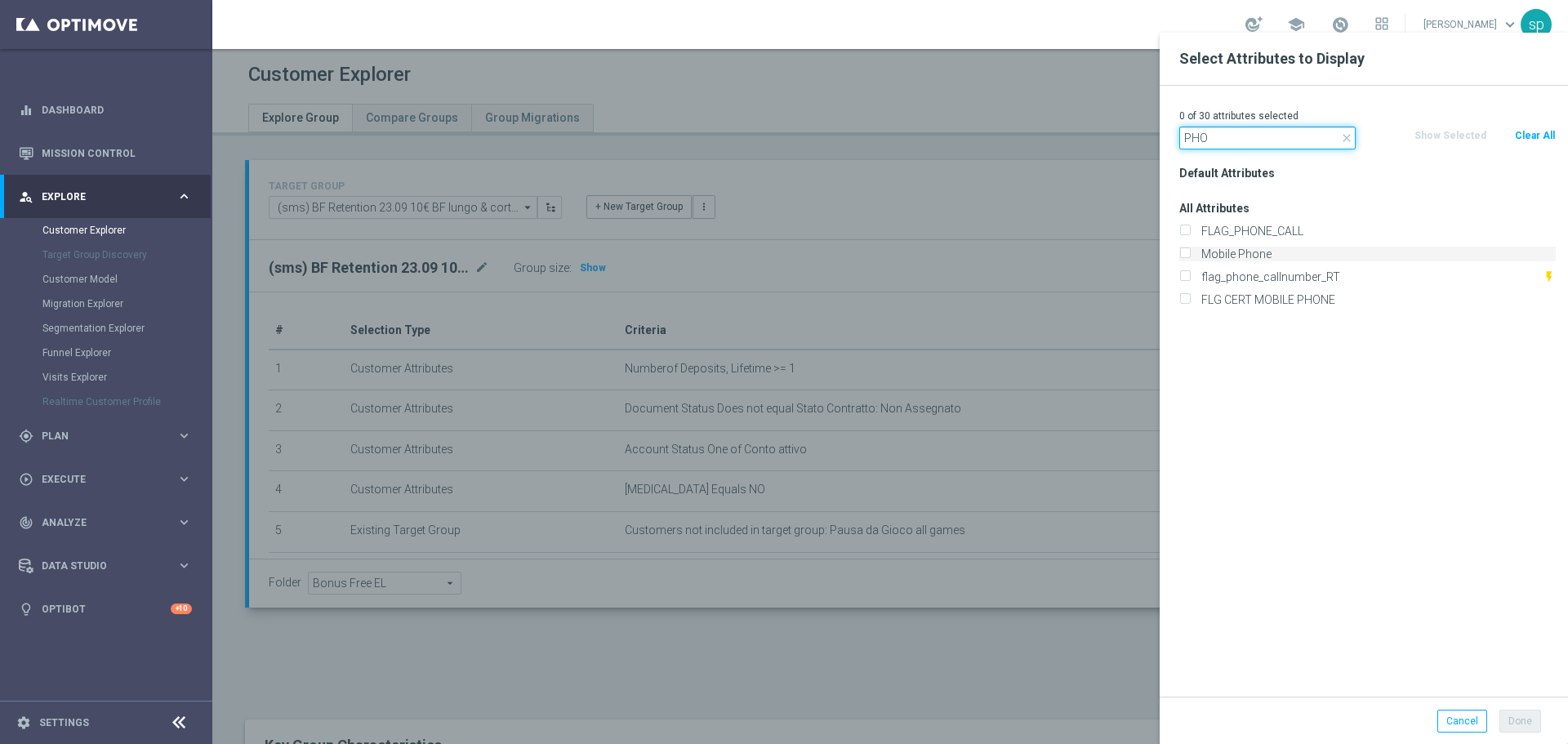
type input "PHO"
click at [1286, 250] on label "Mobile Phone" at bounding box center [1375, 254] width 360 height 15
click at [1189, 250] on input "Mobile Phone" at bounding box center [1185, 256] width 11 height 11
checkbox input "true"
click at [1521, 725] on button "Done" at bounding box center [1519, 720] width 41 height 23
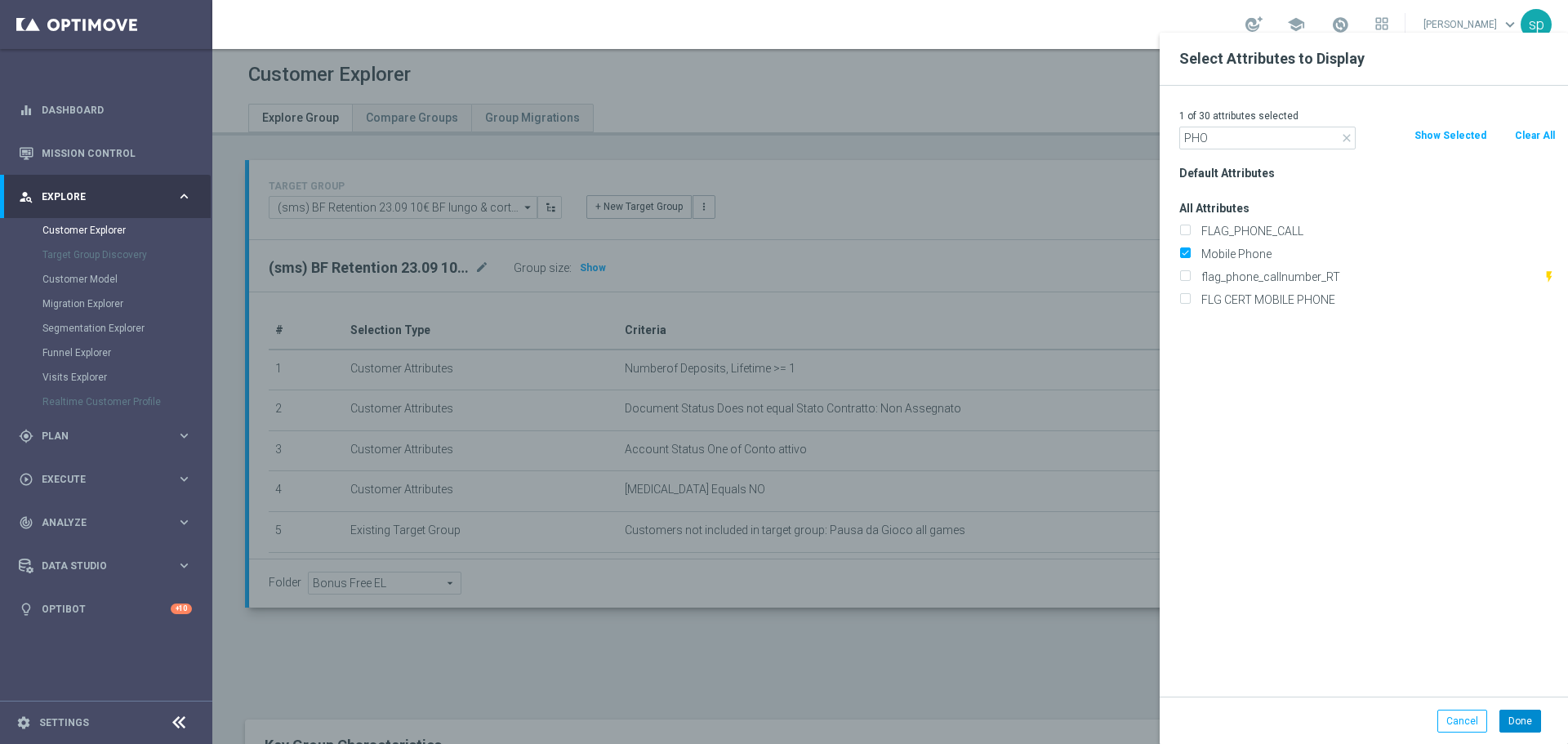
type input "Search"
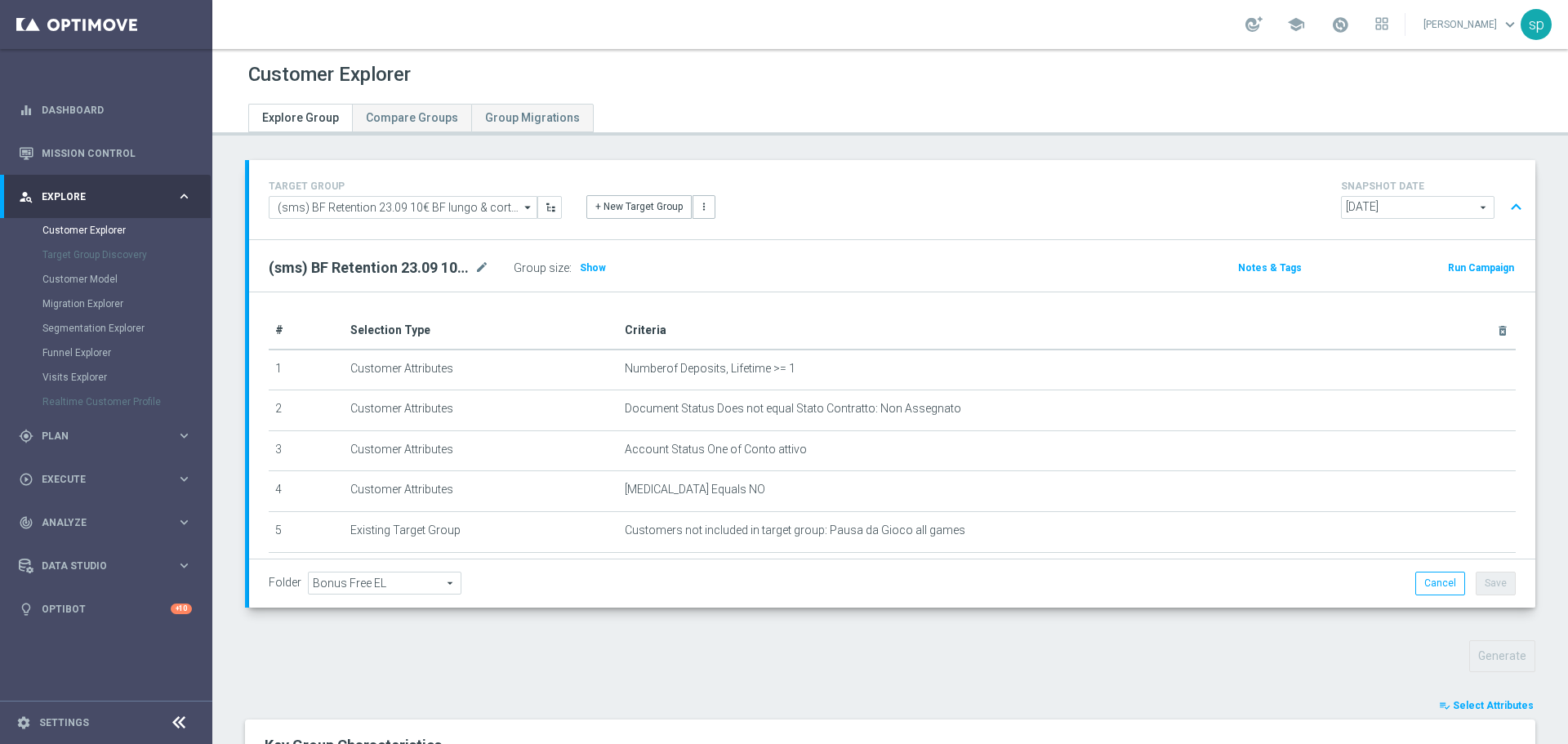
scroll to position [607, 0]
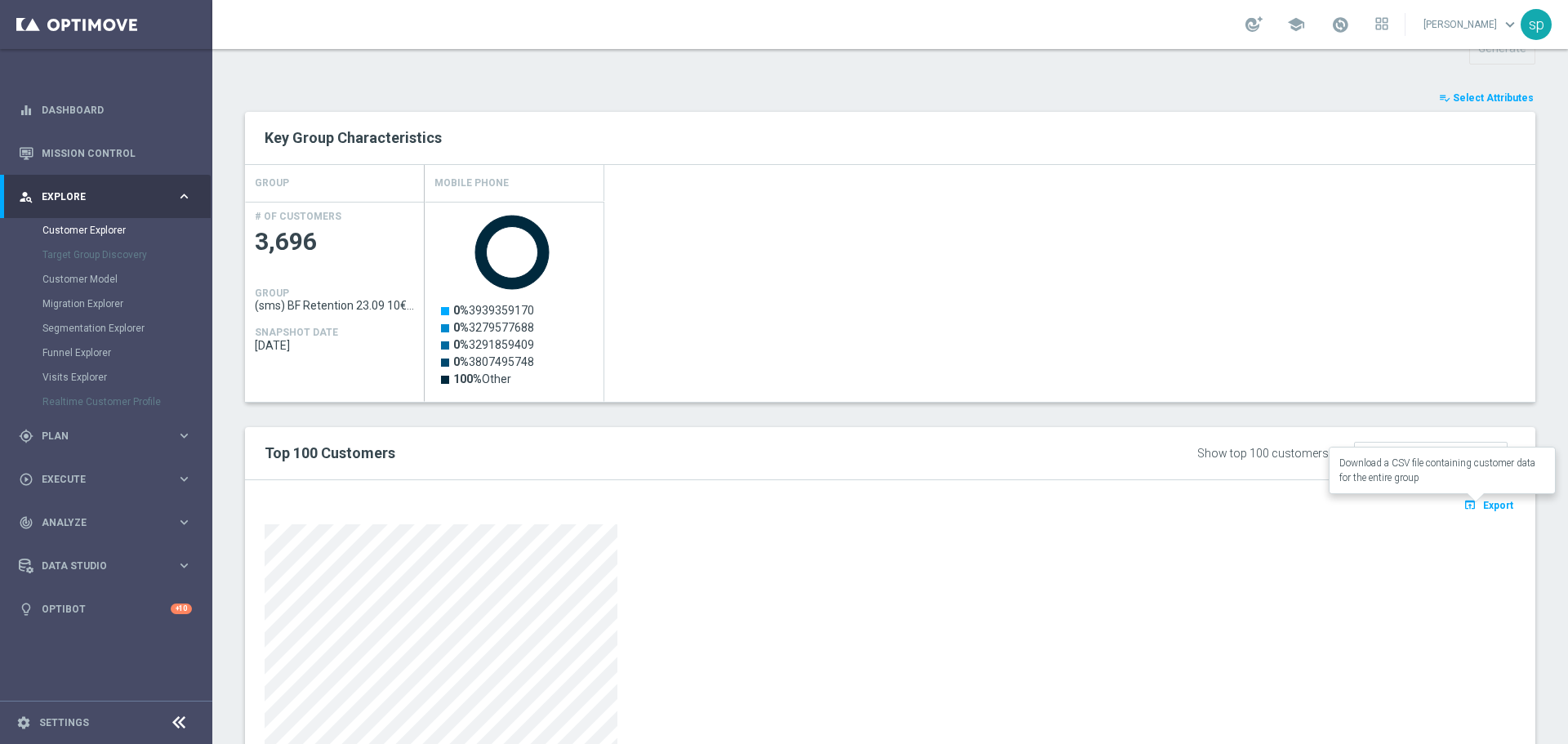
click at [1497, 501] on span "Export" at bounding box center [1498, 505] width 30 height 11
